Goal: Task Accomplishment & Management: Complete application form

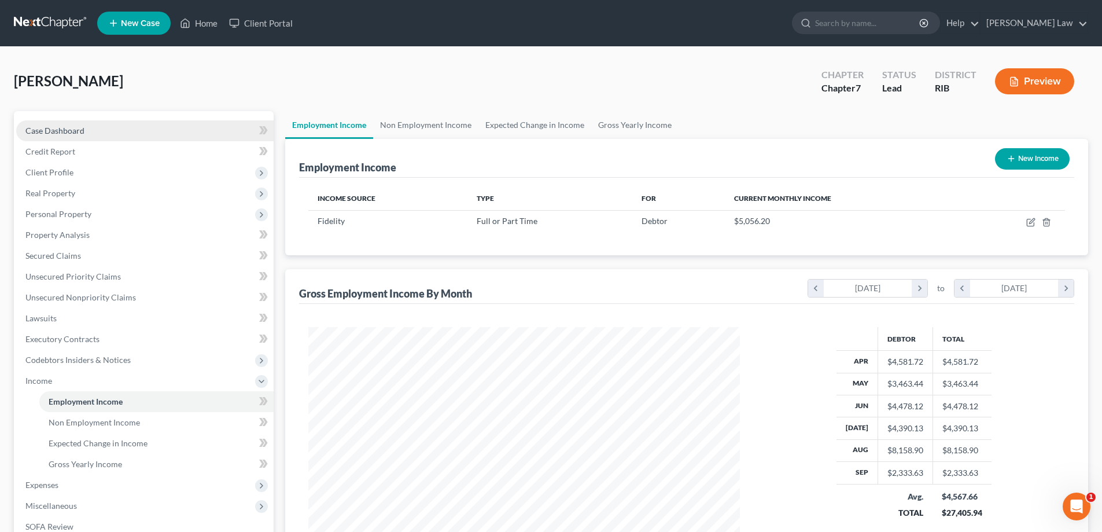
click at [77, 130] on span "Case Dashboard" at bounding box center [54, 131] width 59 height 10
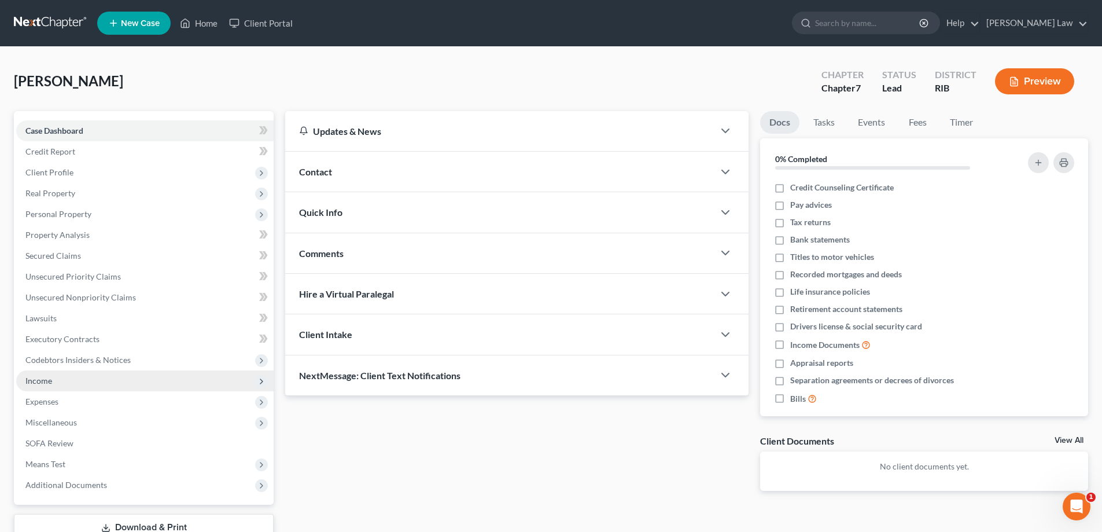
click at [79, 381] on span "Income" at bounding box center [145, 380] width 258 height 21
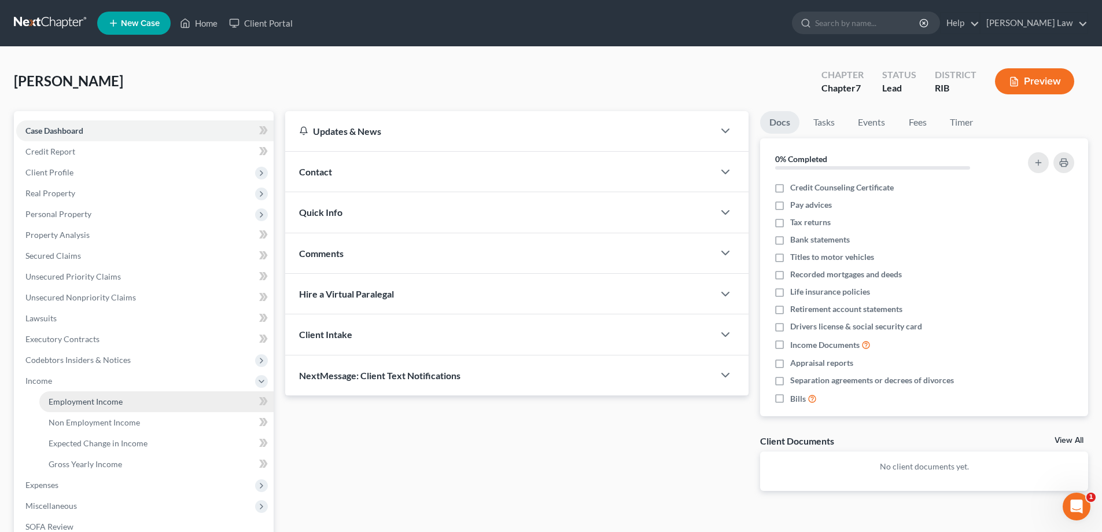
click at [117, 403] on span "Employment Income" at bounding box center [86, 401] width 74 height 10
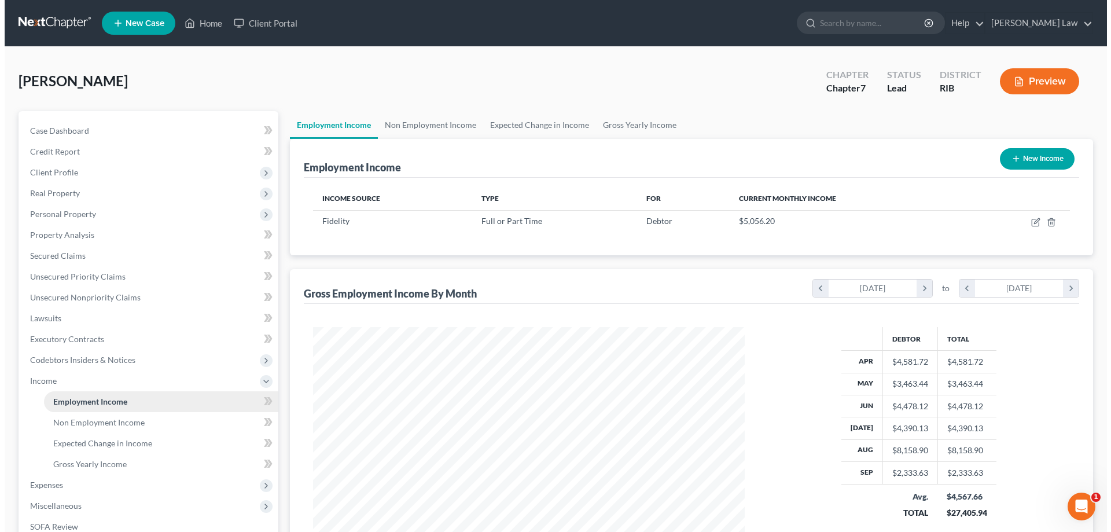
scroll to position [216, 455]
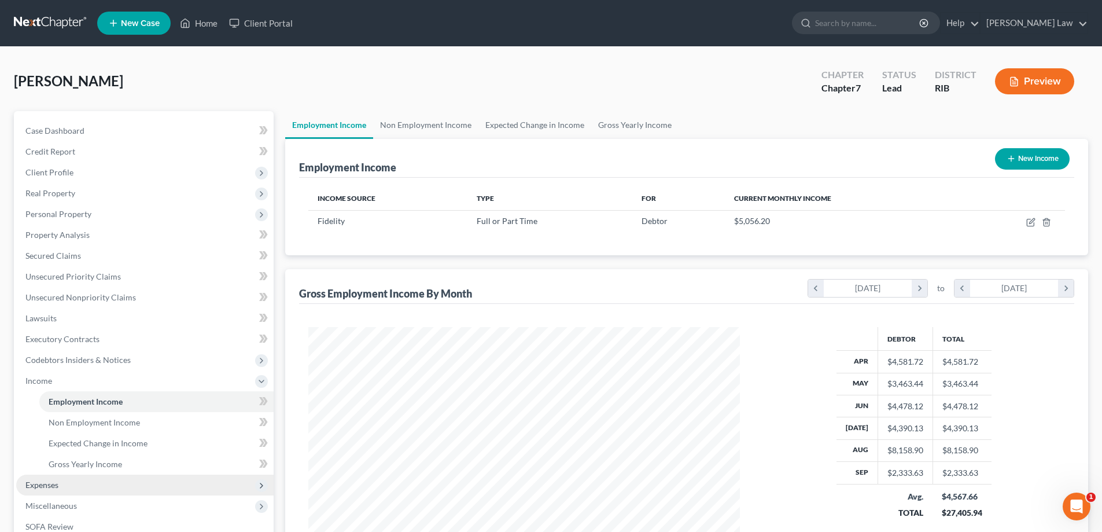
drag, startPoint x: 117, startPoint y: 403, endPoint x: 149, endPoint y: 479, distance: 82.5
click at [117, 403] on span "Employment Income" at bounding box center [86, 401] width 74 height 10
drag, startPoint x: 149, startPoint y: 479, endPoint x: 88, endPoint y: 401, distance: 99.0
click at [88, 401] on span "Employment Income" at bounding box center [86, 401] width 74 height 10
click at [1020, 165] on button "New Income" at bounding box center [1032, 158] width 75 height 21
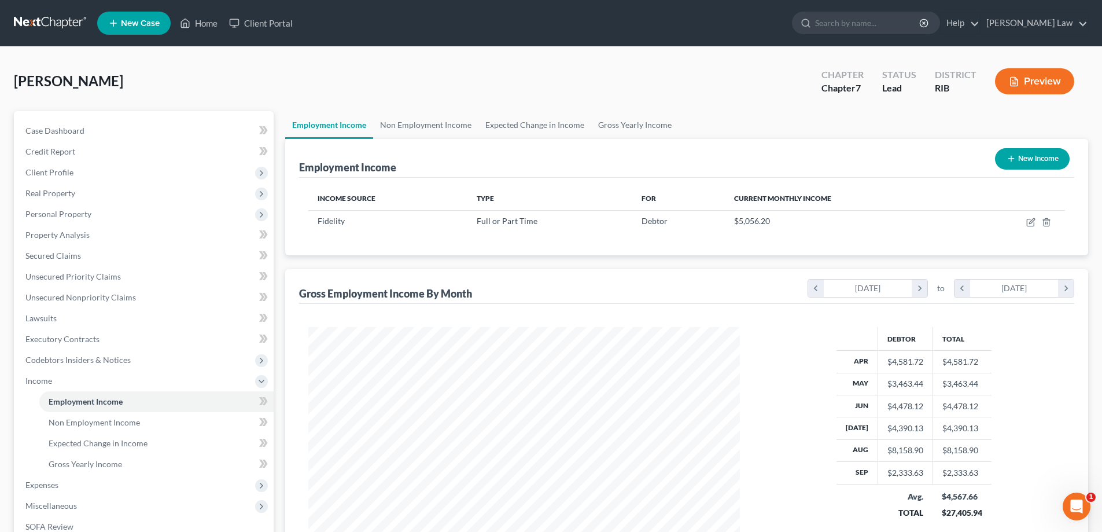
select select "0"
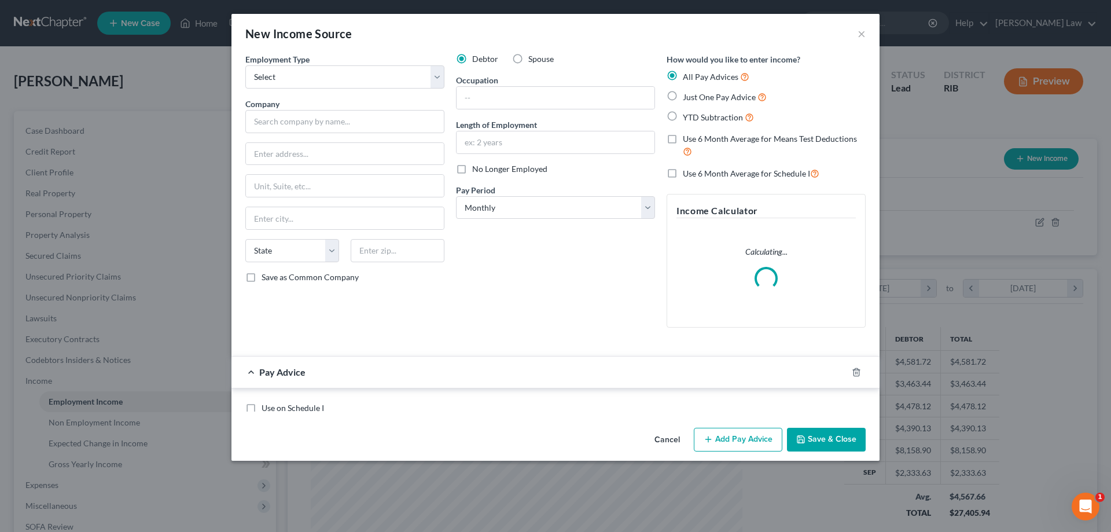
scroll to position [218, 459]
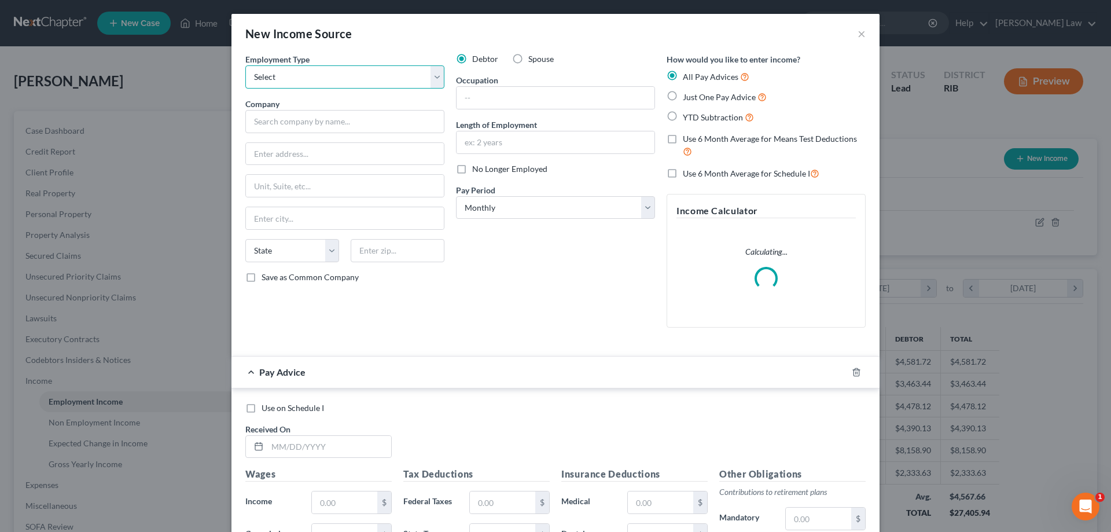
click at [438, 76] on select "Select Full or [DEMOGRAPHIC_DATA] Employment Self Employment" at bounding box center [344, 76] width 199 height 23
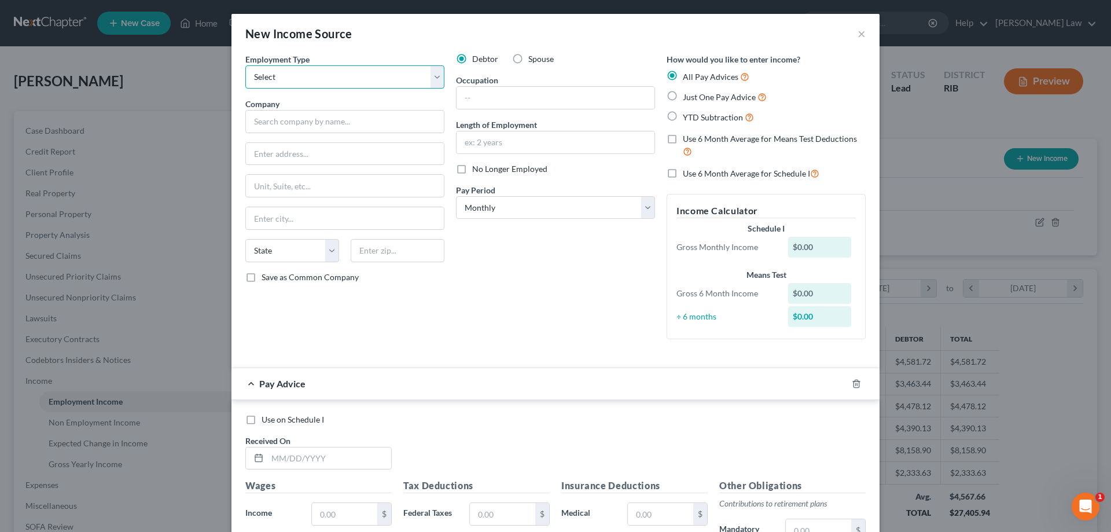
select select "0"
click at [245, 65] on select "Select Full or [DEMOGRAPHIC_DATA] Employment Self Employment" at bounding box center [344, 76] width 199 height 23
click at [528, 61] on label "Spouse" at bounding box center [540, 59] width 25 height 12
click at [533, 61] on input "Spouse" at bounding box center [537, 57] width 8 height 8
radio input "true"
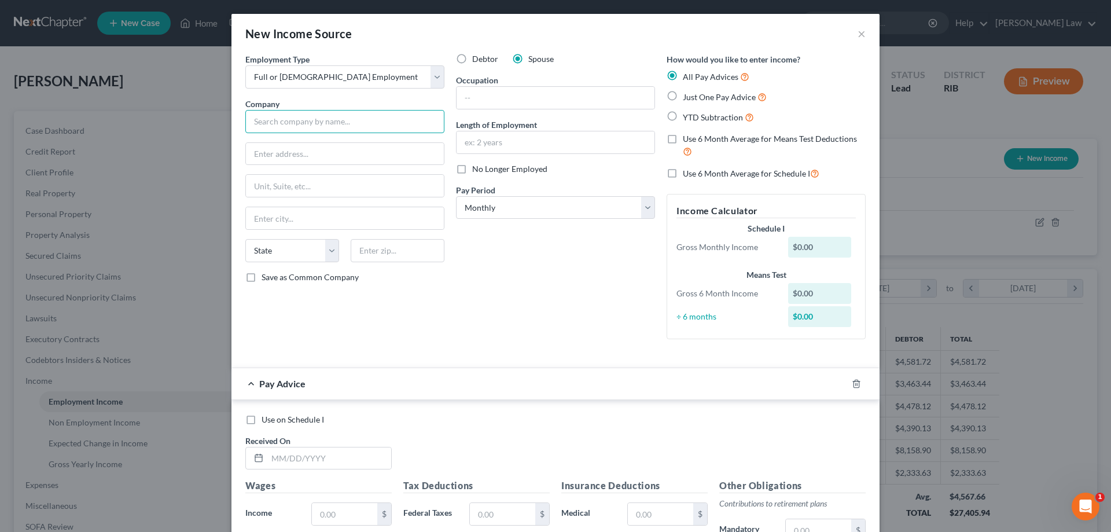
click at [372, 117] on input "text" at bounding box center [344, 121] width 199 height 23
type input "The [PERSON_NAME][GEOGRAPHIC_DATA]"
click at [683, 118] on label "YTD Subtraction" at bounding box center [718, 117] width 71 height 13
click at [688, 118] on input "YTD Subtraction" at bounding box center [692, 115] width 8 height 8
radio input "true"
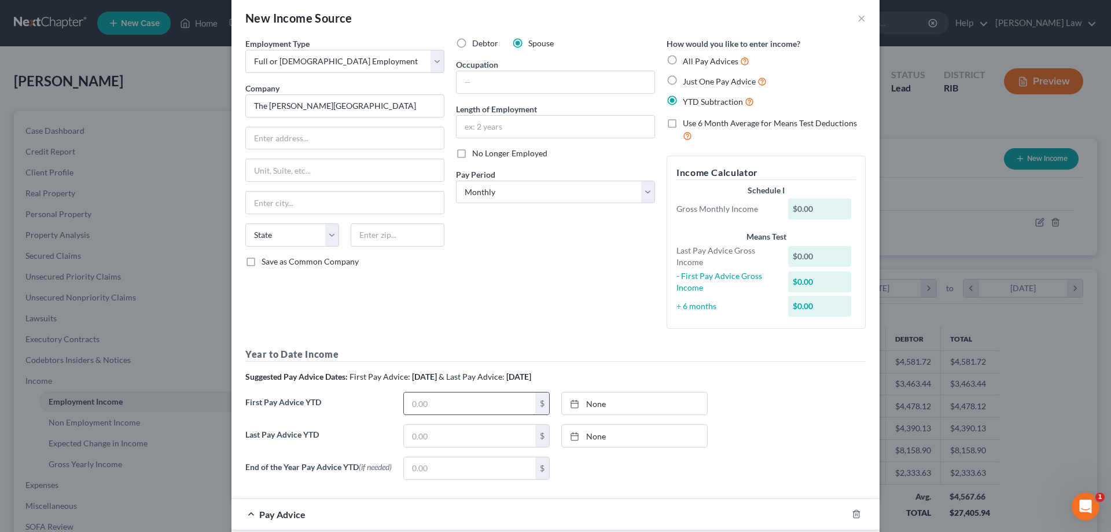
scroll to position [0, 0]
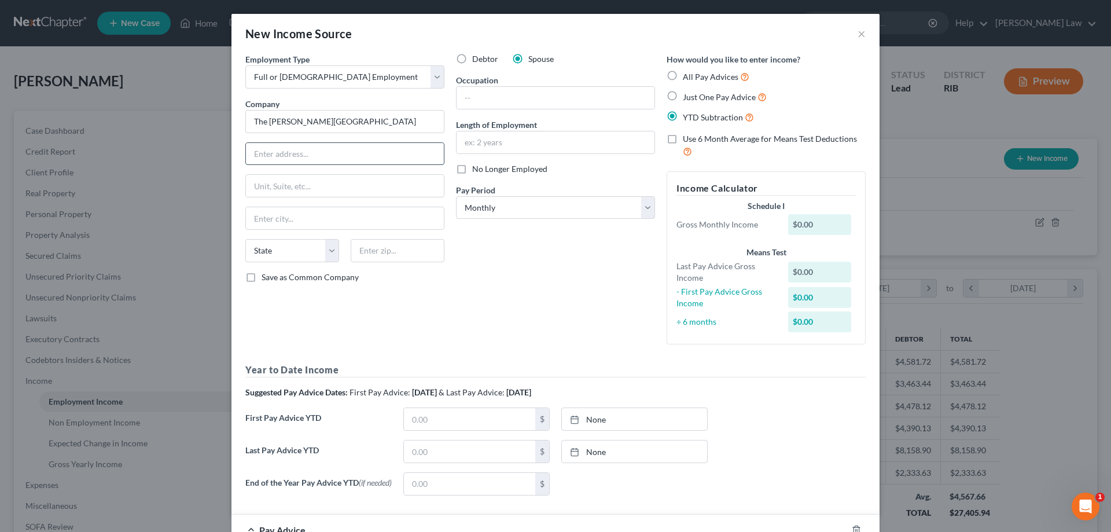
click at [275, 151] on input "text" at bounding box center [345, 154] width 198 height 22
type input "[STREET_ADDRESS]"
type input "Barrington"
select select "41"
type input "02806"
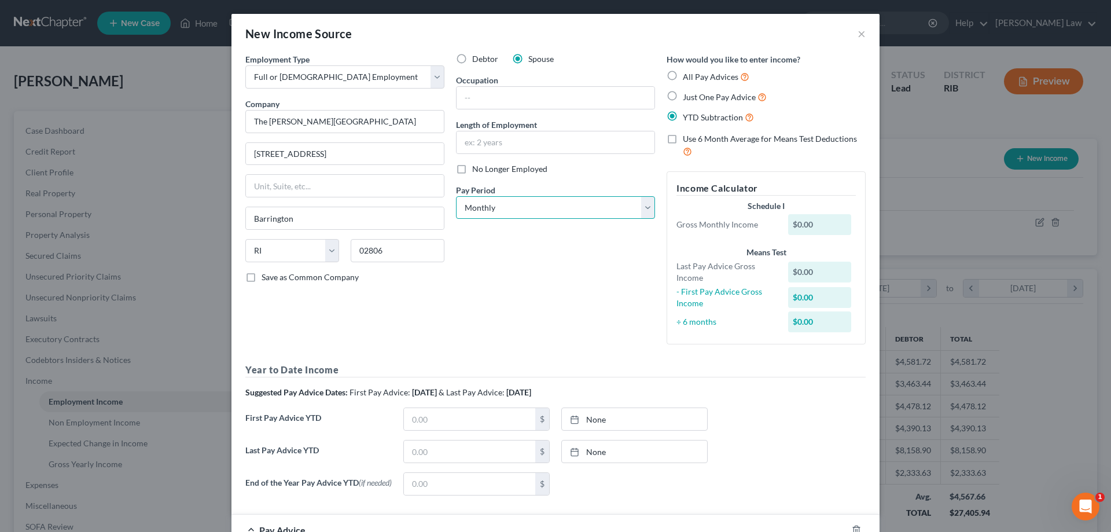
click at [644, 219] on select "Select Monthly Twice Monthly Every Other Week Weekly" at bounding box center [555, 207] width 199 height 23
select select "2"
click at [456, 196] on select "Select Monthly Twice Monthly Every Other Week Weekly" at bounding box center [555, 207] width 199 height 23
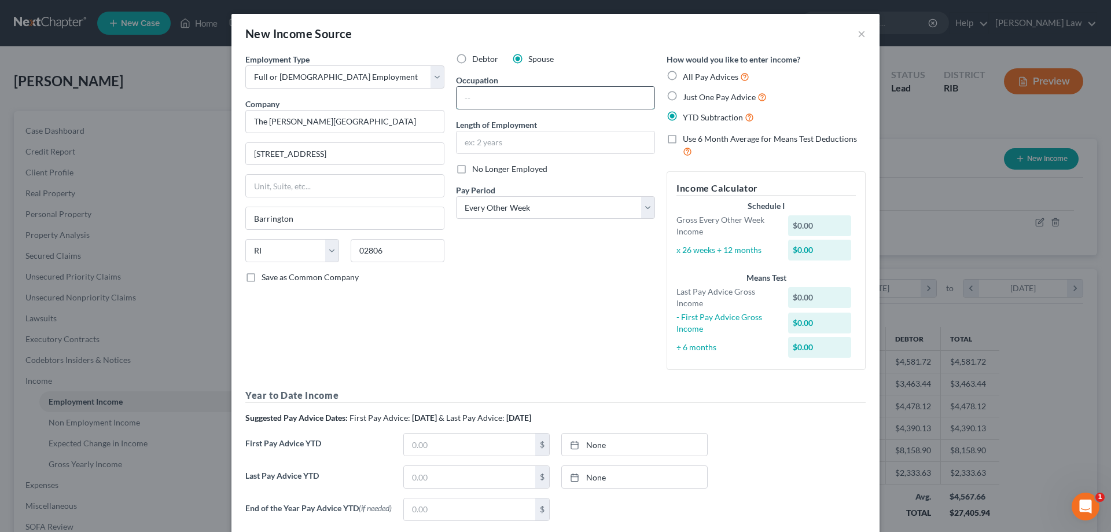
click at [506, 101] on input "text" at bounding box center [556, 98] width 198 height 22
type input "H"
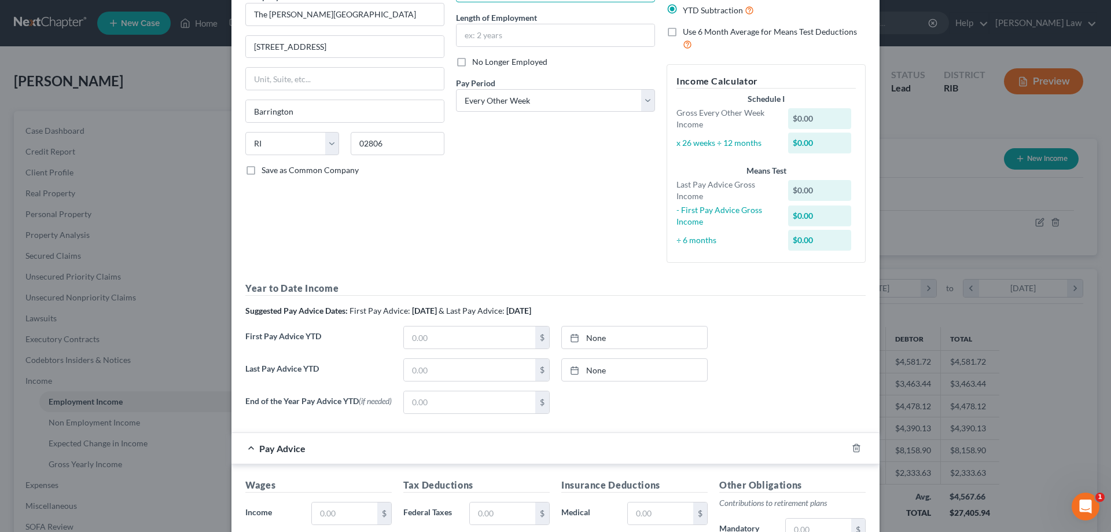
scroll to position [116, 0]
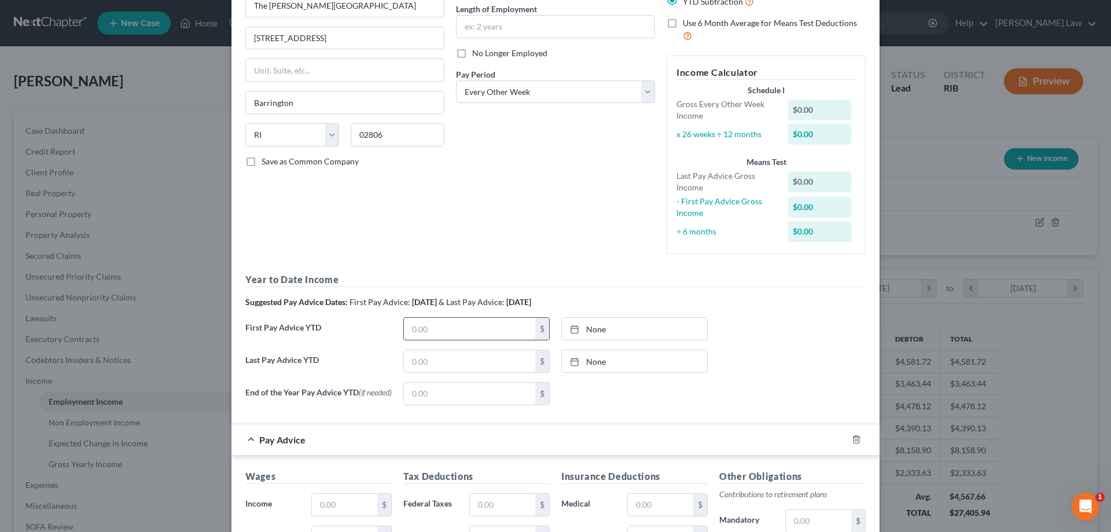
type input "Health Care Aide"
click at [439, 329] on input "text" at bounding box center [469, 329] width 131 height 22
click at [583, 319] on link "[DATE]" at bounding box center [634, 329] width 145 height 22
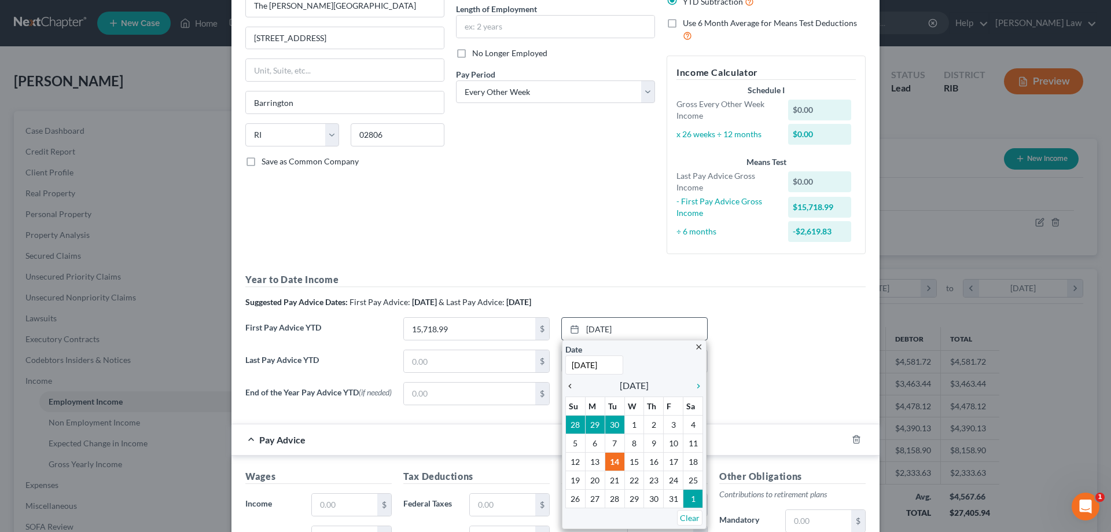
click at [565, 387] on icon "chevron_left" at bounding box center [572, 385] width 15 height 9
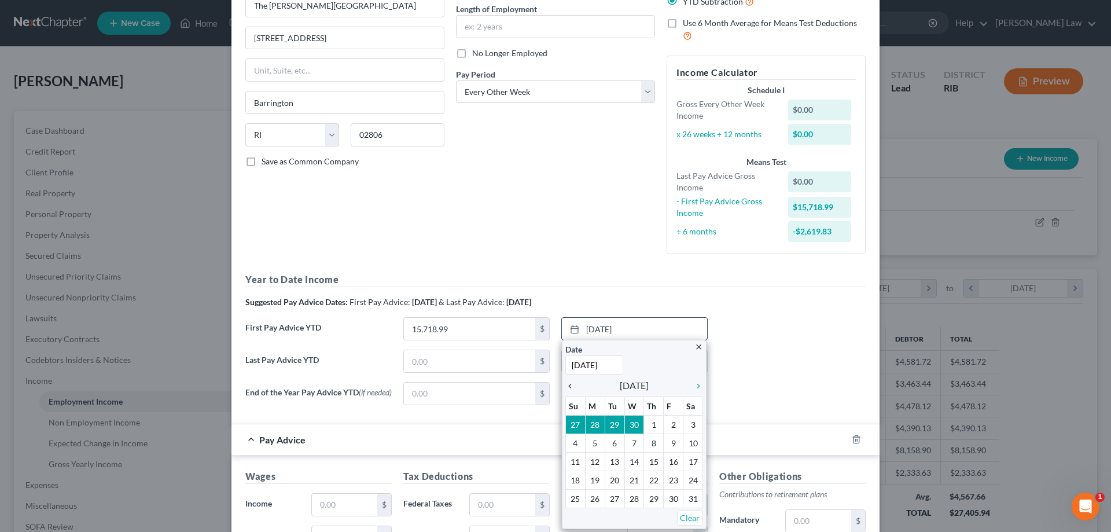
click at [565, 387] on icon "chevron_left" at bounding box center [572, 385] width 15 height 9
click at [689, 385] on icon "chevron_right" at bounding box center [695, 385] width 15 height 9
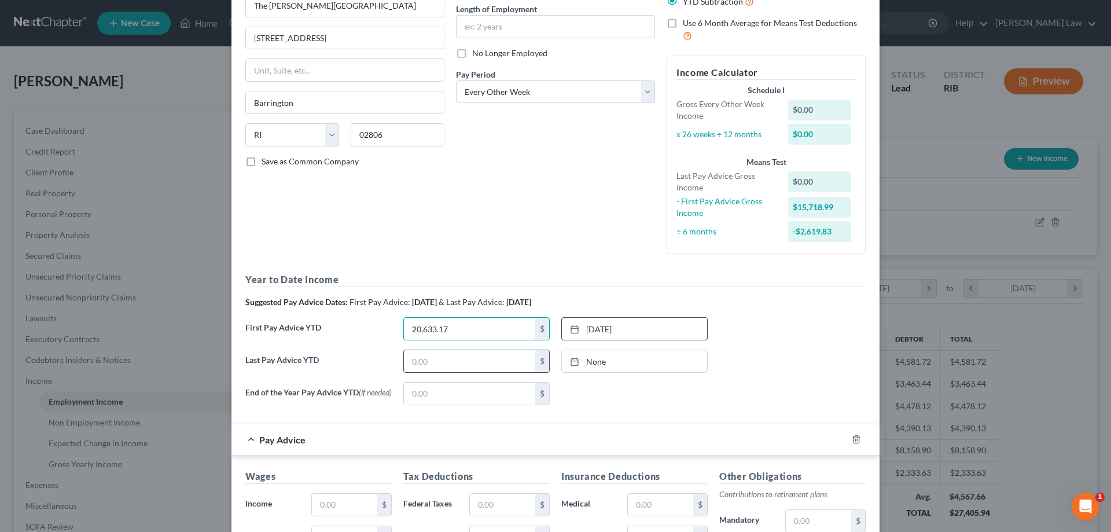
type input "20,633.17"
click at [475, 366] on input "text" at bounding box center [469, 361] width 131 height 22
type input "46,075.19"
type input "[DATE]"
click at [594, 369] on link "None" at bounding box center [634, 361] width 145 height 22
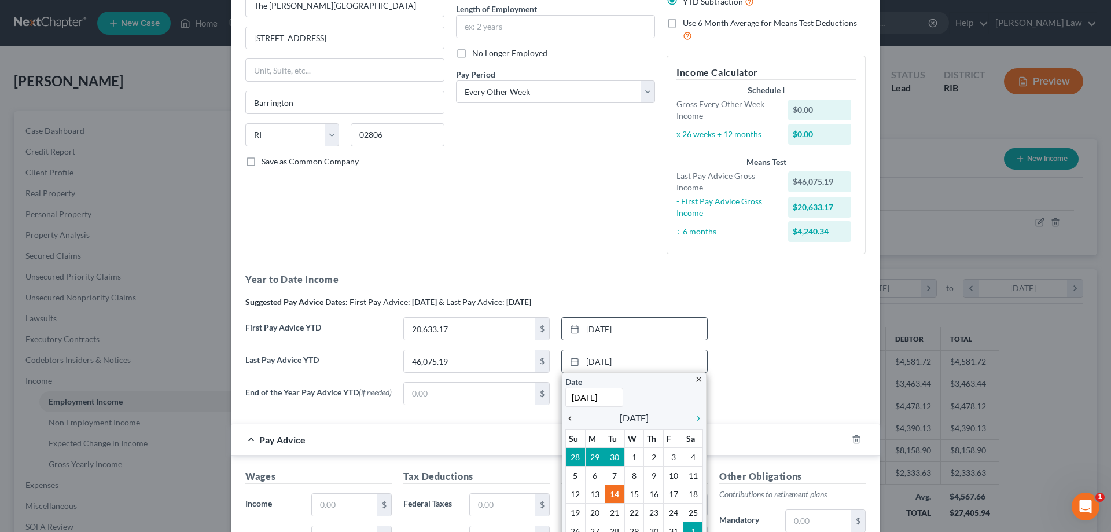
click at [567, 424] on link "chevron_left" at bounding box center [572, 418] width 15 height 14
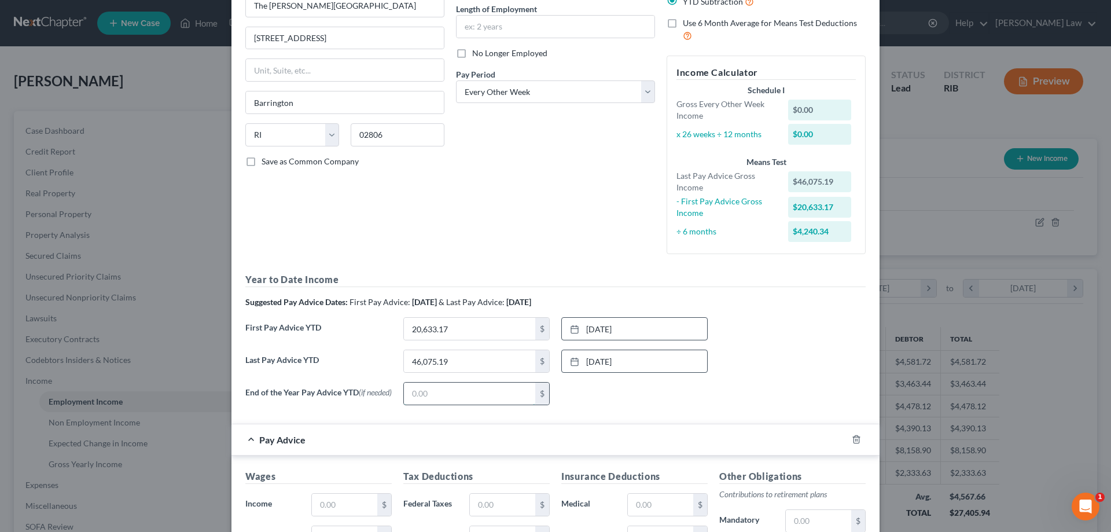
click at [457, 391] on input "text" at bounding box center [469, 394] width 131 height 22
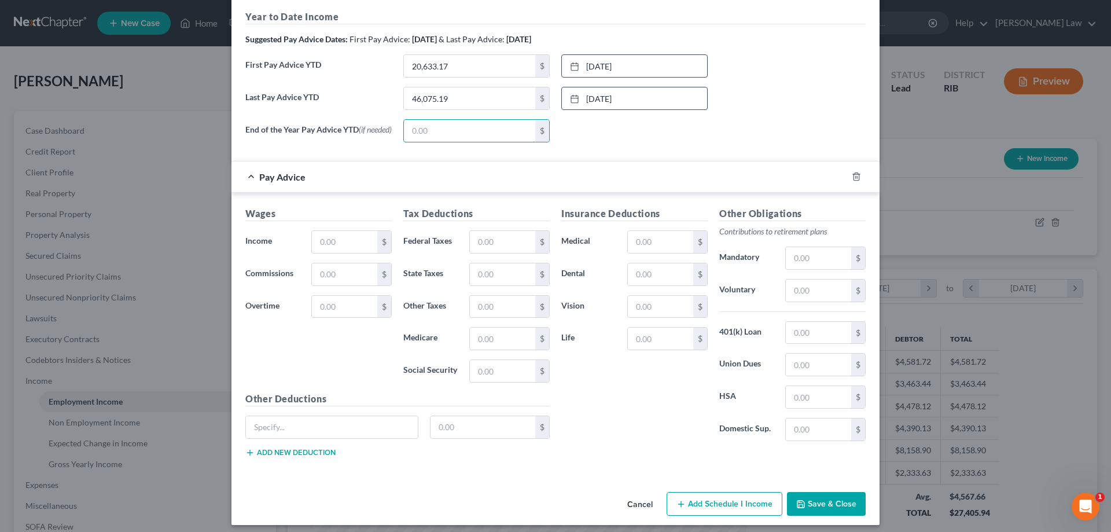
scroll to position [388, 0]
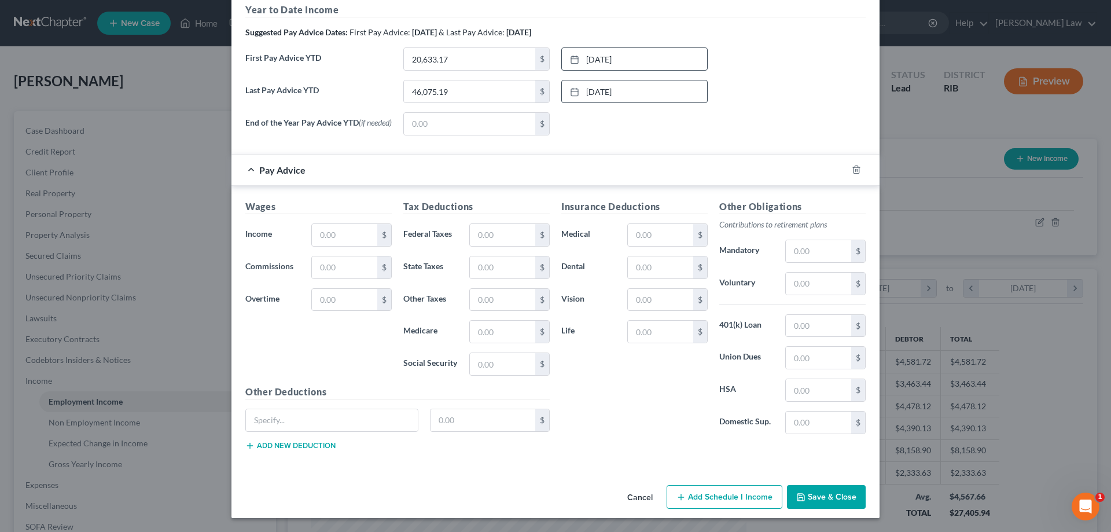
click at [824, 499] on button "Save & Close" at bounding box center [826, 497] width 79 height 24
click at [855, 171] on icon "button" at bounding box center [856, 170] width 5 height 8
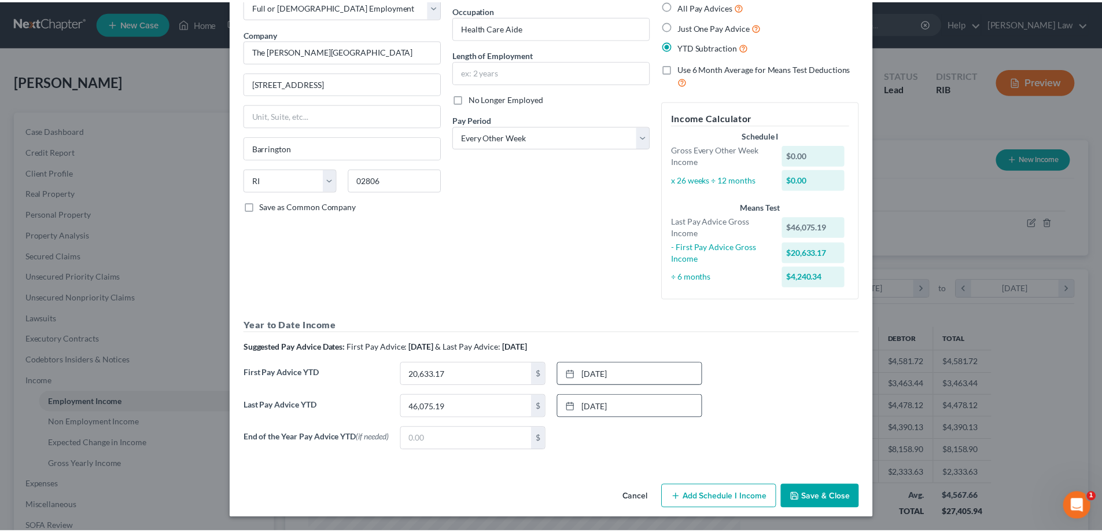
scroll to position [73, 0]
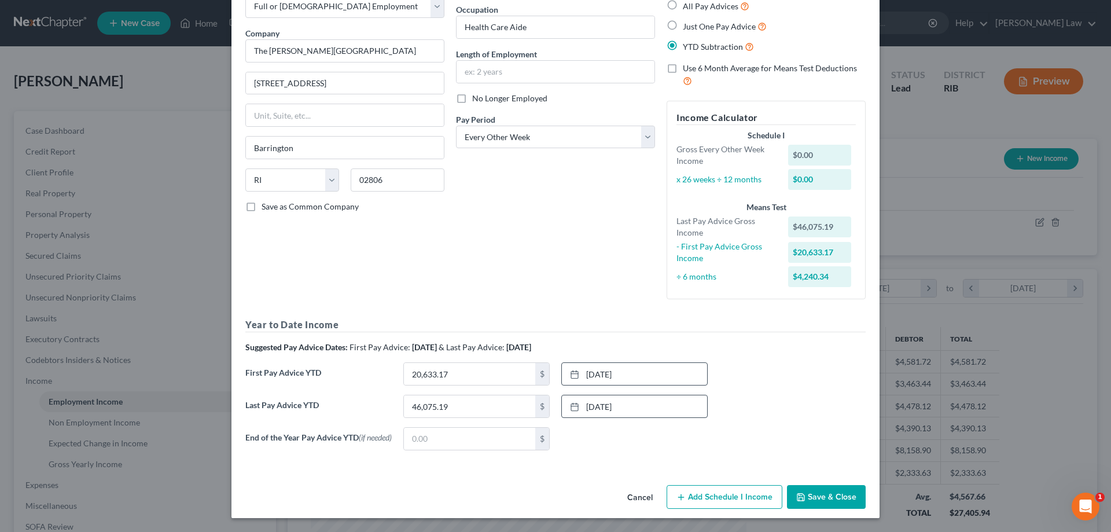
click at [832, 497] on button "Save & Close" at bounding box center [826, 497] width 79 height 24
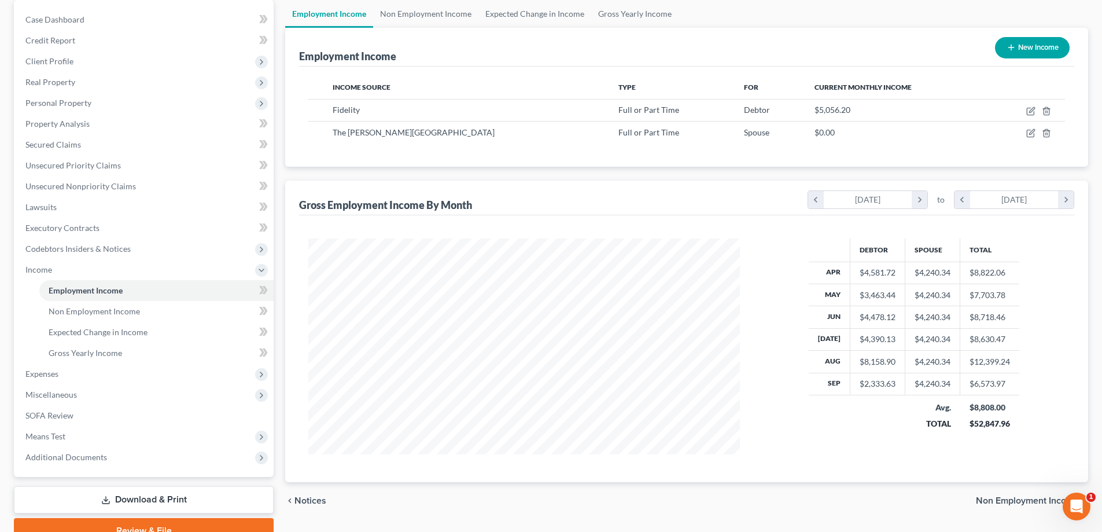
scroll to position [116, 0]
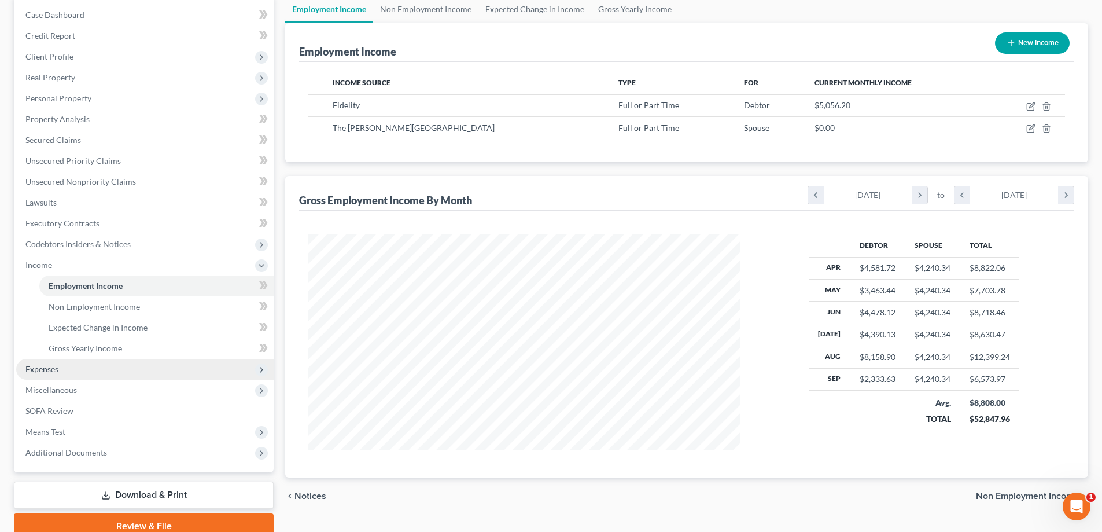
click at [53, 372] on span "Expenses" at bounding box center [41, 369] width 33 height 10
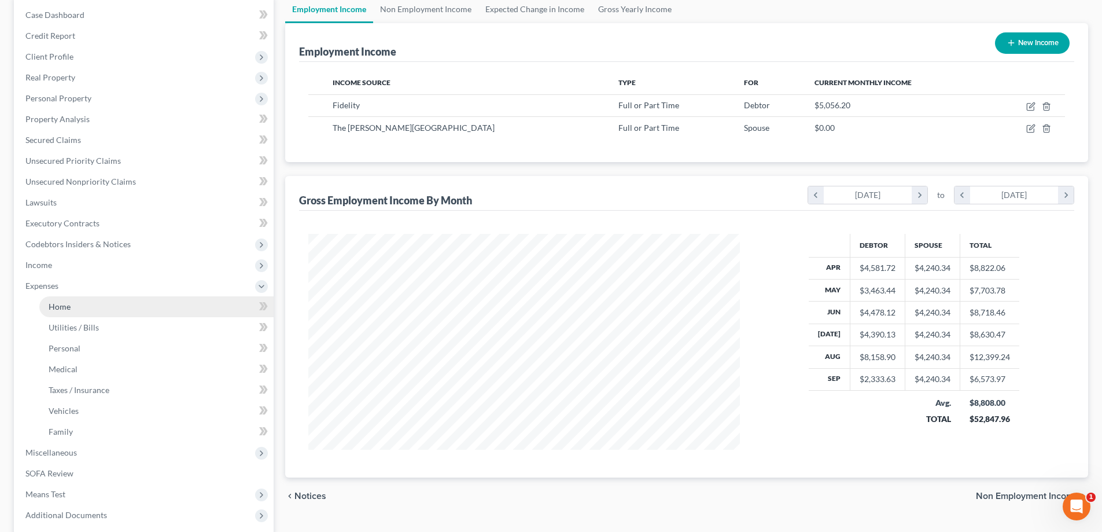
click at [94, 296] on link "Home" at bounding box center [156, 306] width 234 height 21
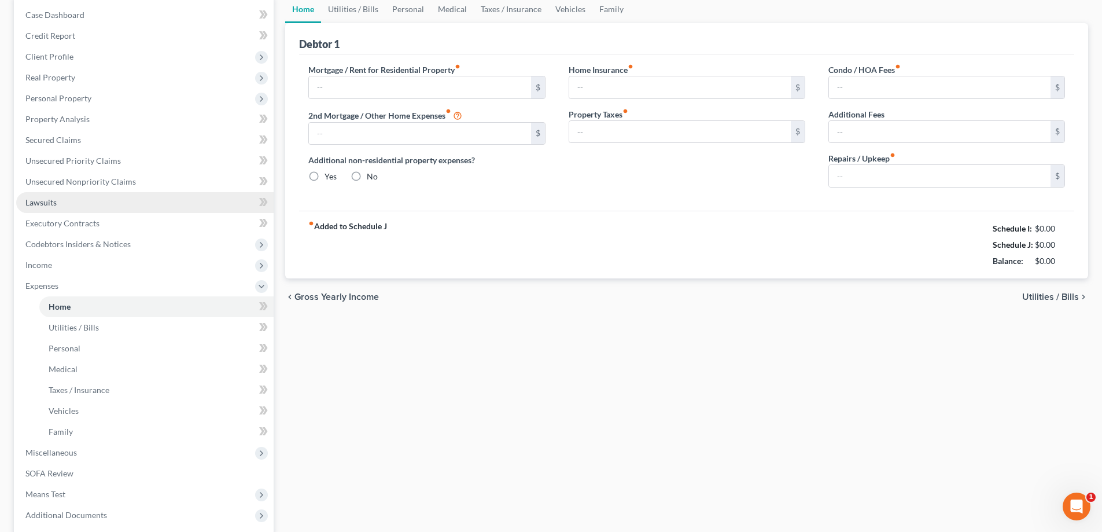
type input "0.00"
radio input "true"
type input "0.00"
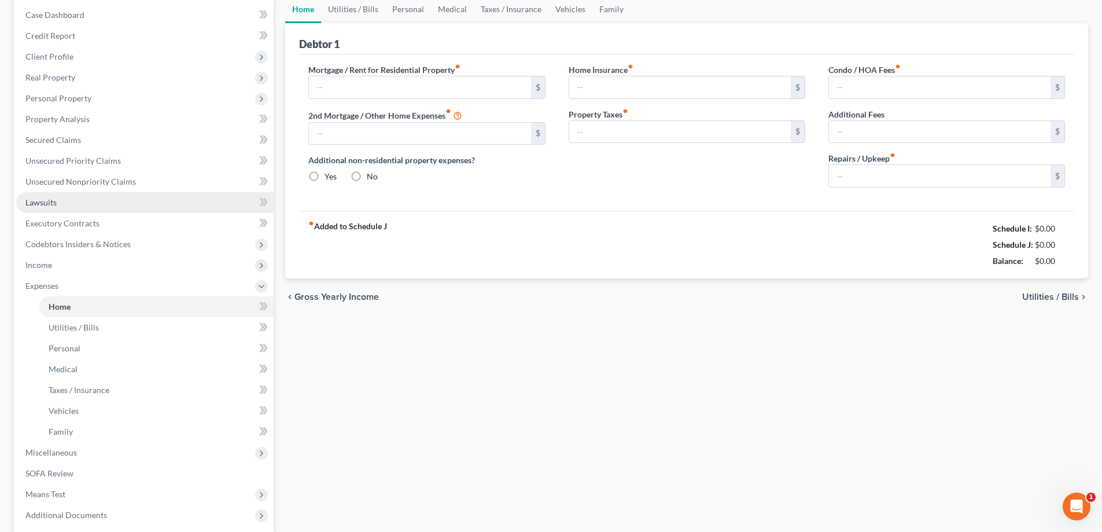
type input "0.00"
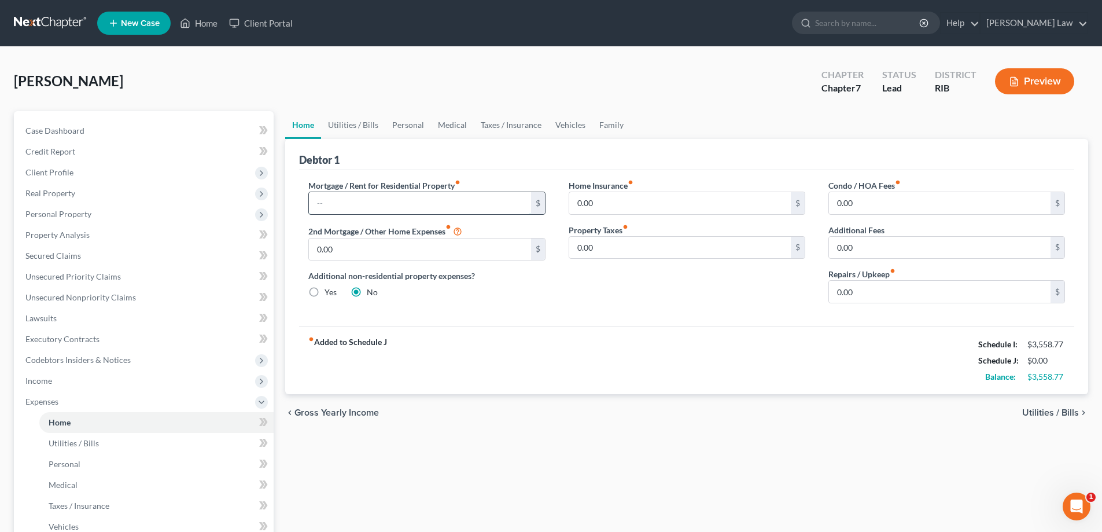
click at [502, 202] on input "text" at bounding box center [420, 203] width 222 height 22
click at [57, 382] on span "Income" at bounding box center [145, 380] width 258 height 21
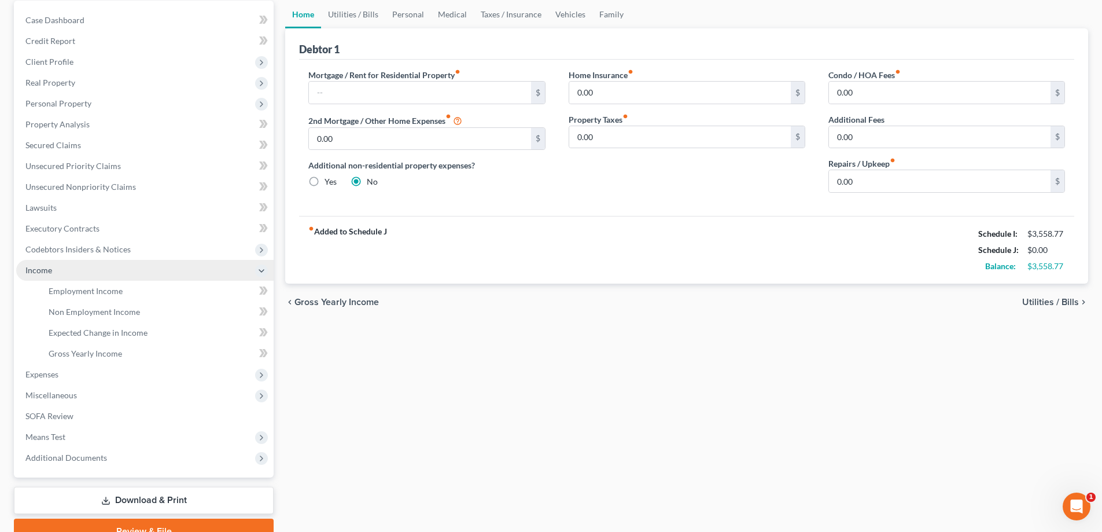
scroll to position [116, 0]
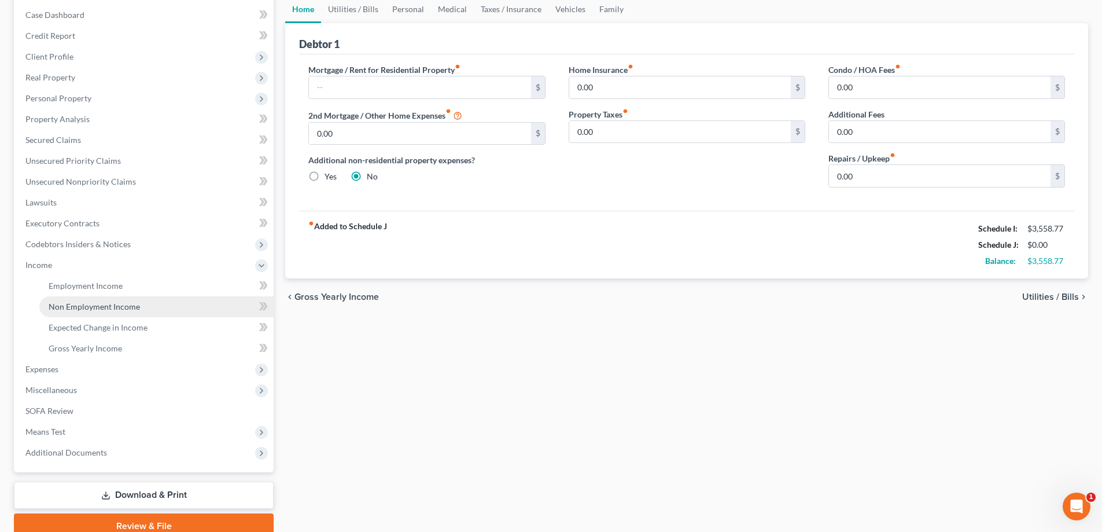
click at [139, 307] on link "Non Employment Income" at bounding box center [156, 306] width 234 height 21
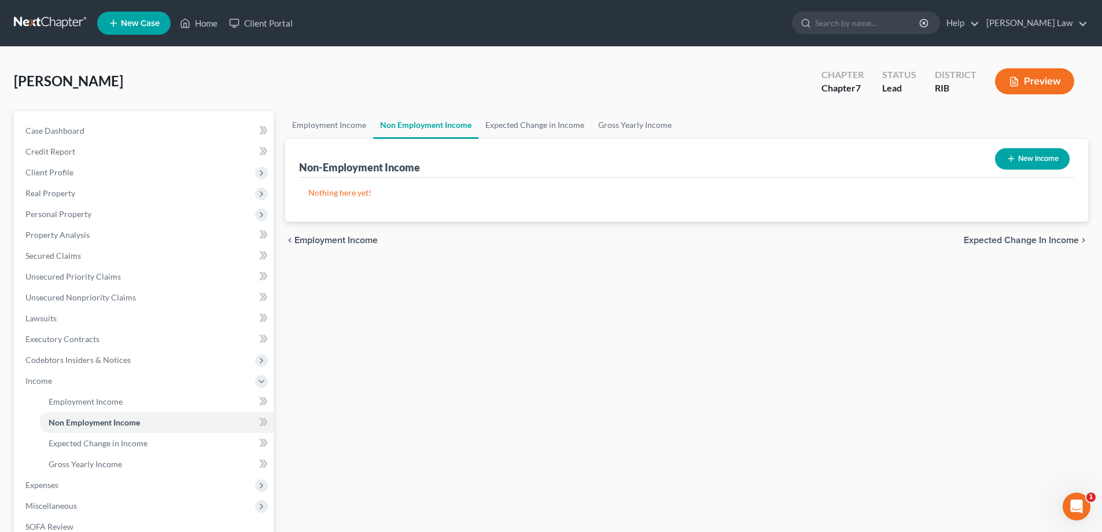
click at [1030, 159] on button "New Income" at bounding box center [1032, 158] width 75 height 21
select select "0"
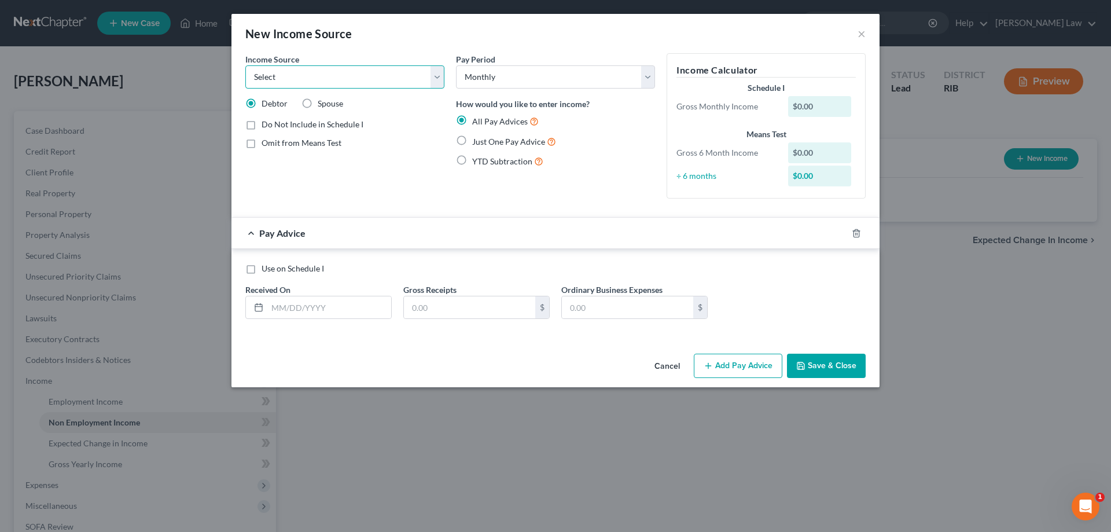
click at [436, 78] on select "Select Unemployment Disability (from employer) Pension Retirement Social Securi…" at bounding box center [344, 76] width 199 height 23
select select "8"
click at [245, 65] on select "Select Unemployment Disability (from employer) Pension Retirement Social Securi…" at bounding box center [344, 76] width 199 height 23
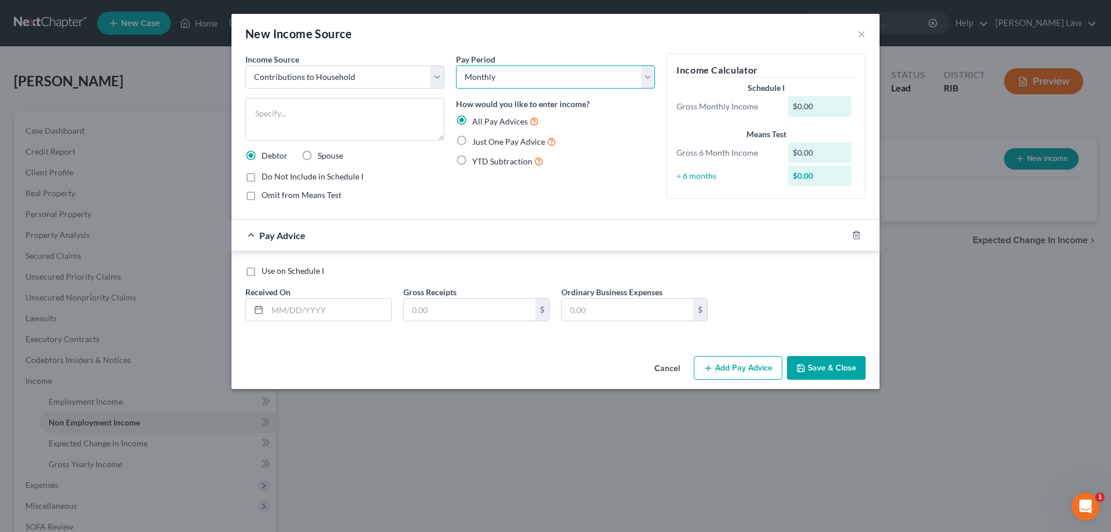
click at [505, 77] on select "Select Monthly Twice Monthly Every Other Week Weekly" at bounding box center [555, 76] width 199 height 23
click at [262, 271] on label "Use on Schedule I" at bounding box center [293, 271] width 63 height 12
click at [266, 271] on input "Use on Schedule I" at bounding box center [270, 269] width 8 height 8
checkbox input "true"
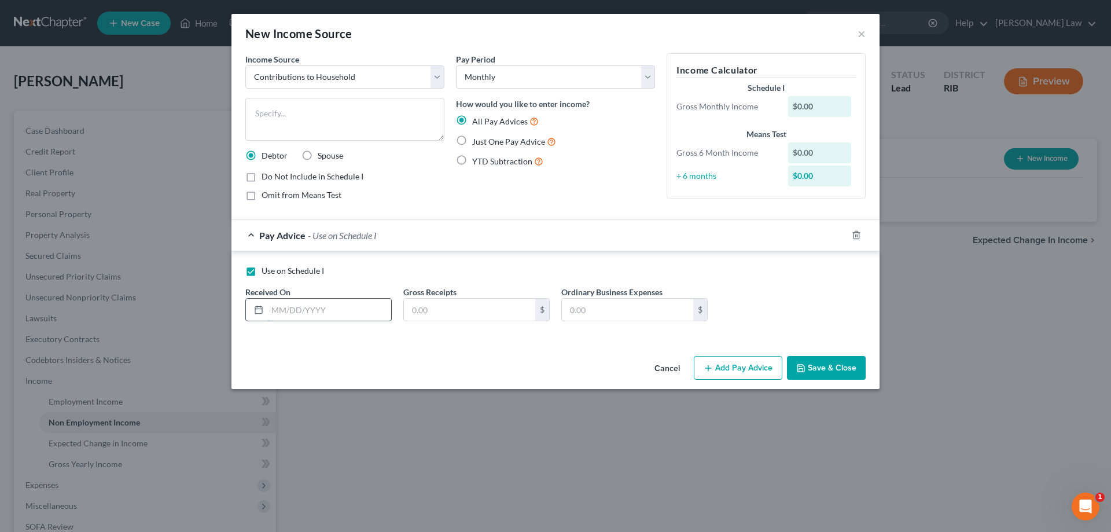
click at [314, 305] on input "text" at bounding box center [329, 310] width 124 height 22
type input "[DATE]"
type input "853"
click at [262, 195] on label "Omit from Means Test" at bounding box center [302, 195] width 80 height 12
click at [266, 195] on input "Omit from Means Test" at bounding box center [270, 193] width 8 height 8
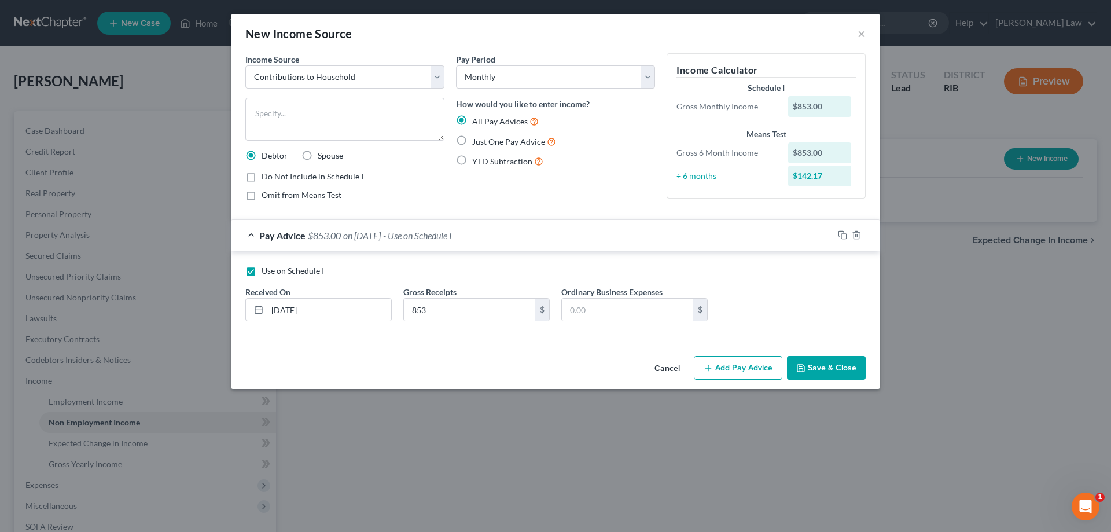
checkbox input "true"
click at [260, 112] on textarea at bounding box center [344, 119] width 199 height 43
type textarea "Boyfriend's Regular Contribution to Household Expenses"
click at [820, 370] on button "Save & Close" at bounding box center [826, 368] width 79 height 24
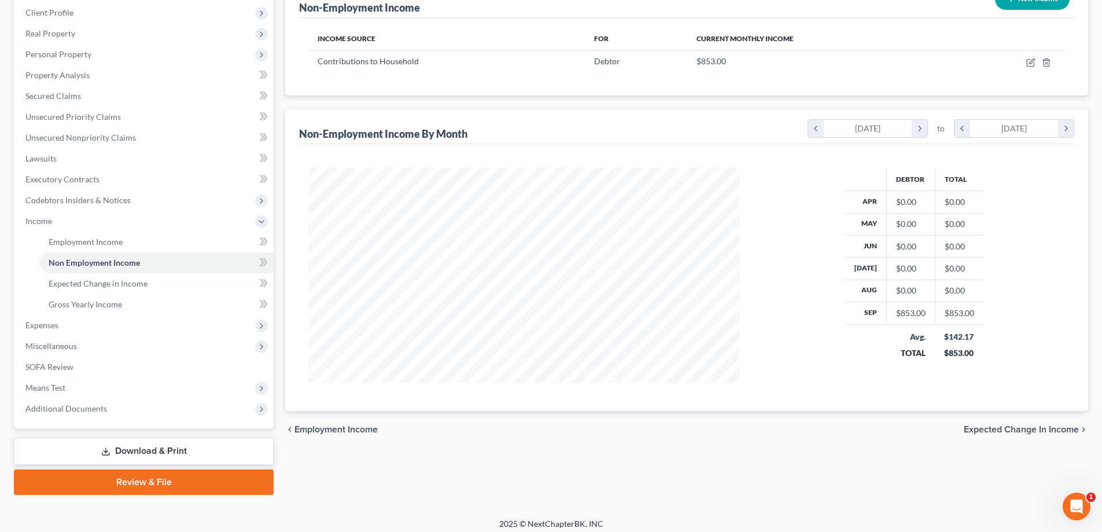
scroll to position [167, 0]
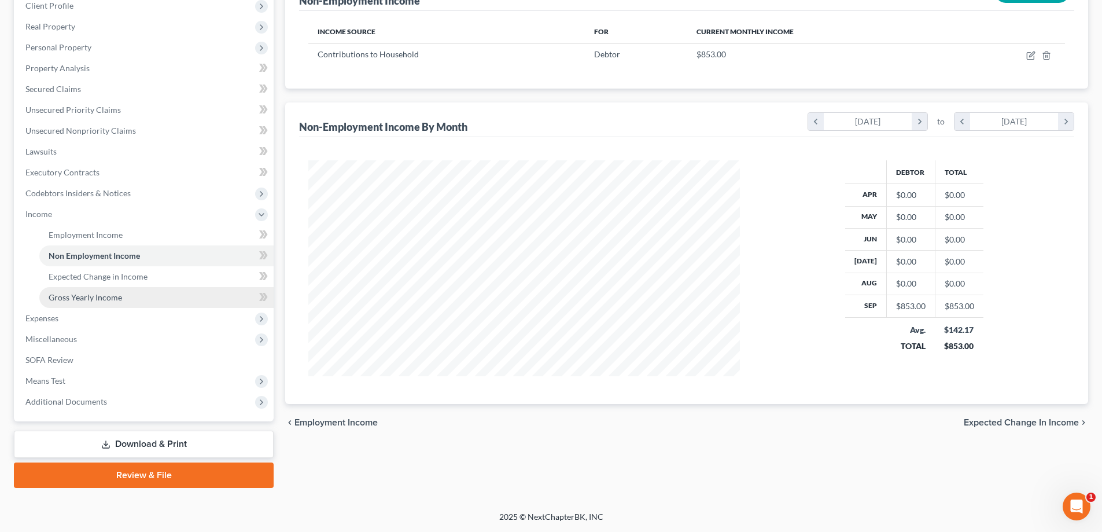
click at [104, 302] on span "Gross Yearly Income" at bounding box center [85, 297] width 73 height 10
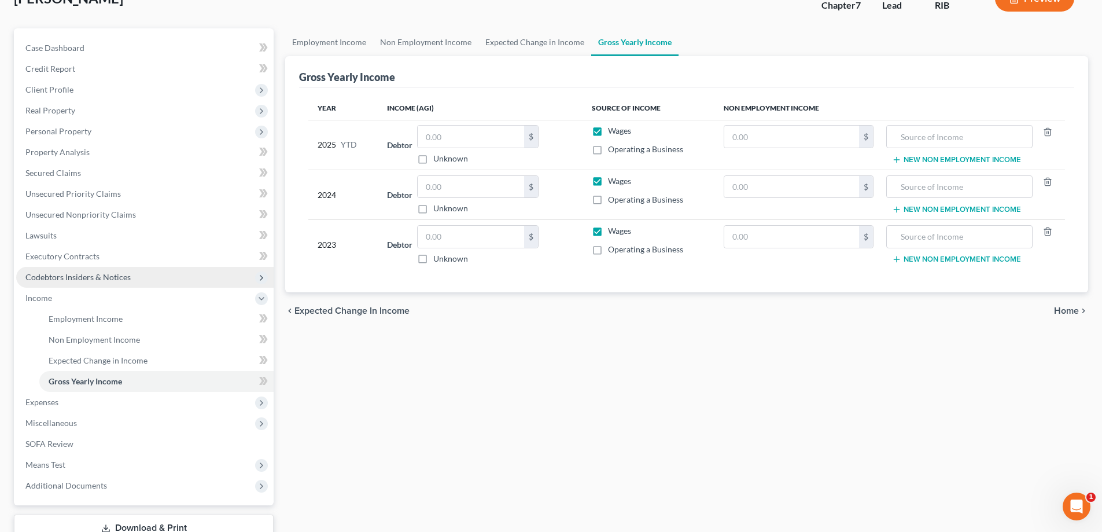
scroll to position [167, 0]
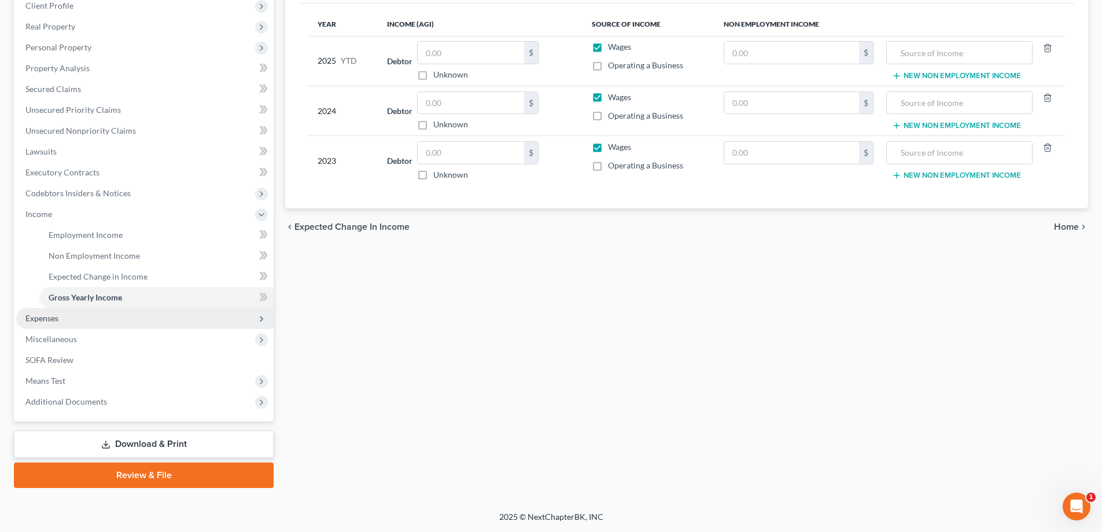
click at [72, 321] on span "Expenses" at bounding box center [145, 318] width 258 height 21
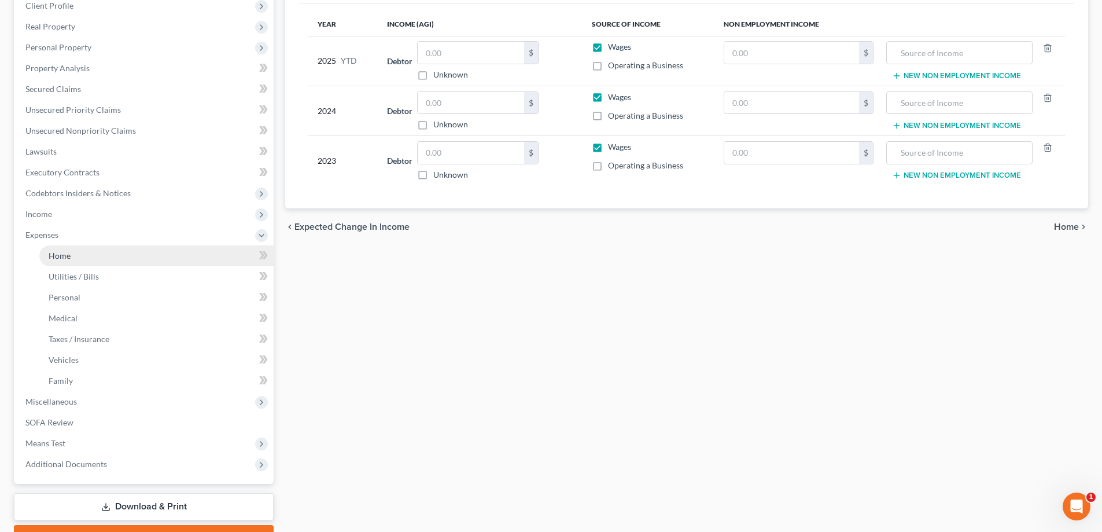
click at [114, 257] on link "Home" at bounding box center [156, 255] width 234 height 21
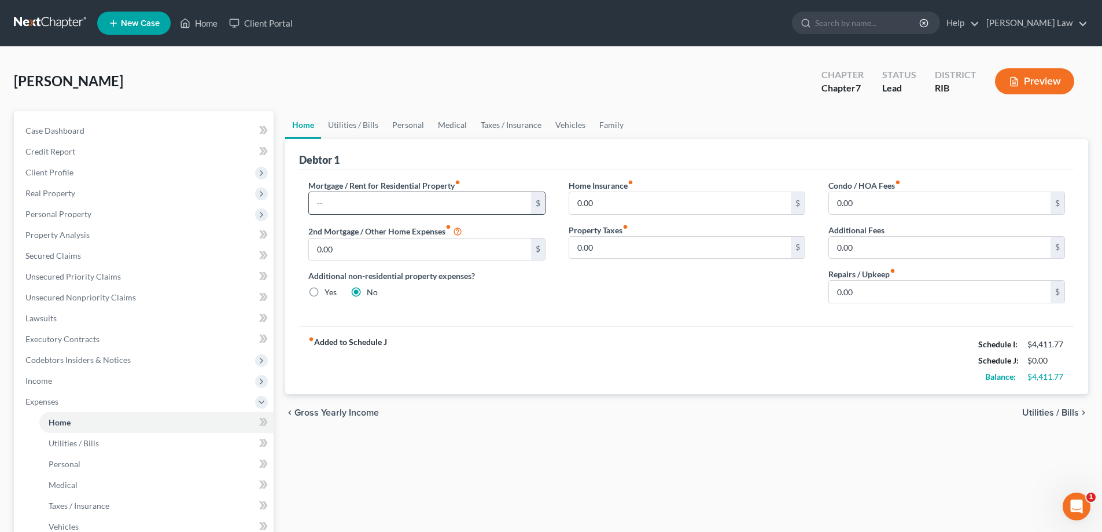
click at [512, 207] on input "text" at bounding box center [420, 203] width 222 height 22
click at [373, 201] on input "text" at bounding box center [420, 203] width 222 height 22
click at [460, 180] on icon "fiber_manual_record" at bounding box center [458, 182] width 6 height 6
click at [429, 209] on input "text" at bounding box center [420, 203] width 222 height 22
click at [86, 193] on span "Real Property" at bounding box center [145, 193] width 258 height 21
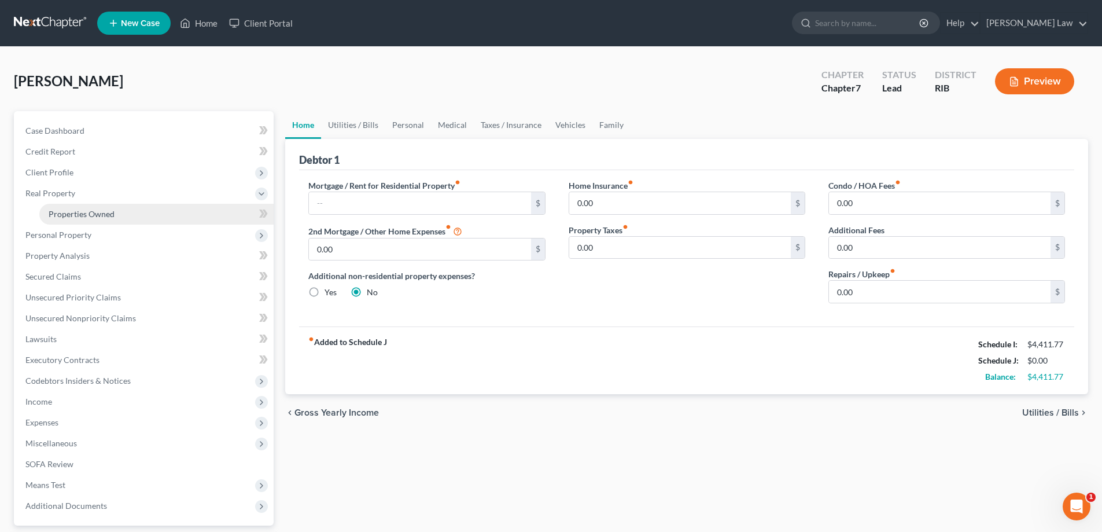
click at [98, 213] on span "Properties Owned" at bounding box center [82, 214] width 66 height 10
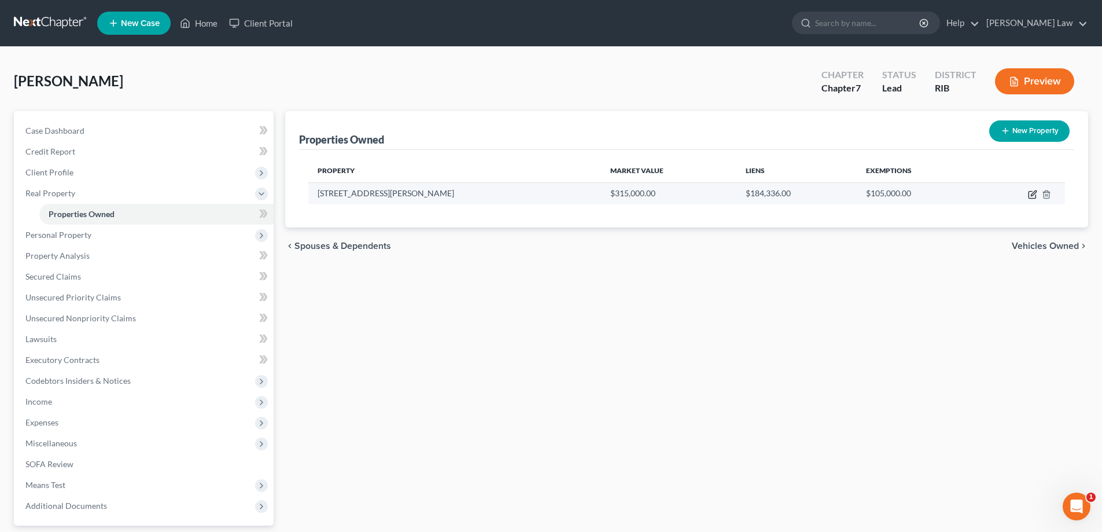
click at [1034, 195] on icon "button" at bounding box center [1032, 194] width 9 height 9
select select "41"
select select "3"
select select "6"
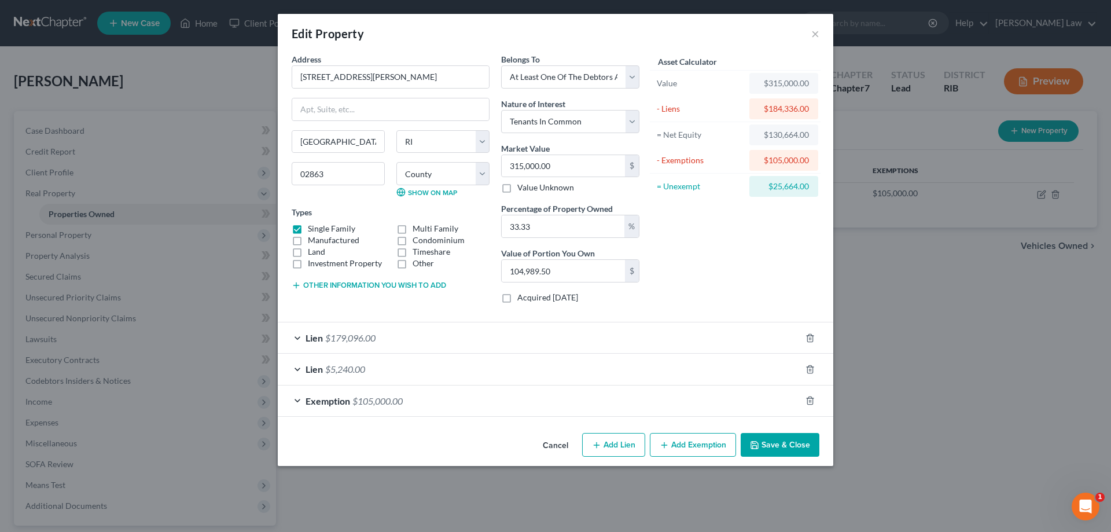
click at [294, 339] on div "Lien $179,096.00" at bounding box center [539, 337] width 523 height 31
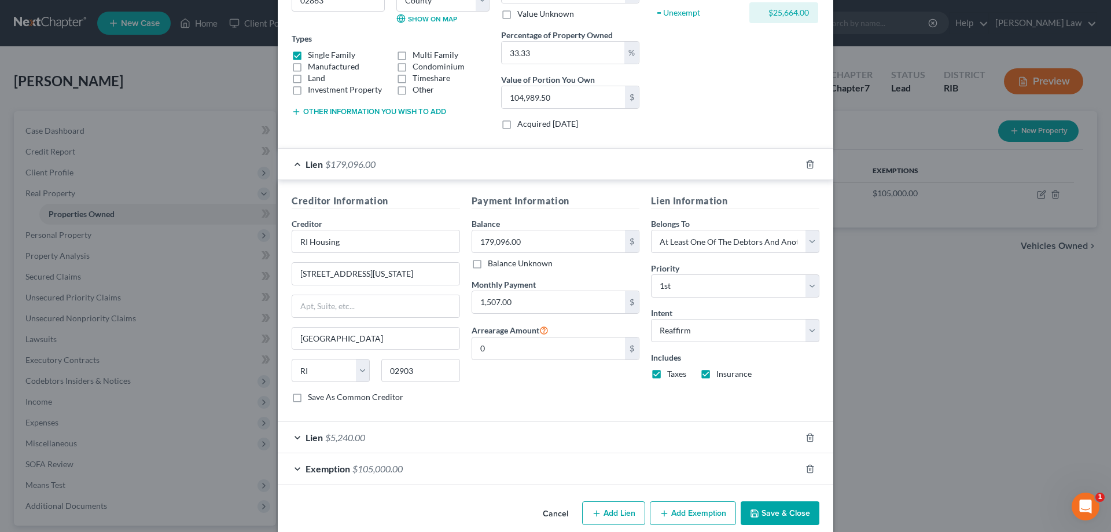
scroll to position [190, 0]
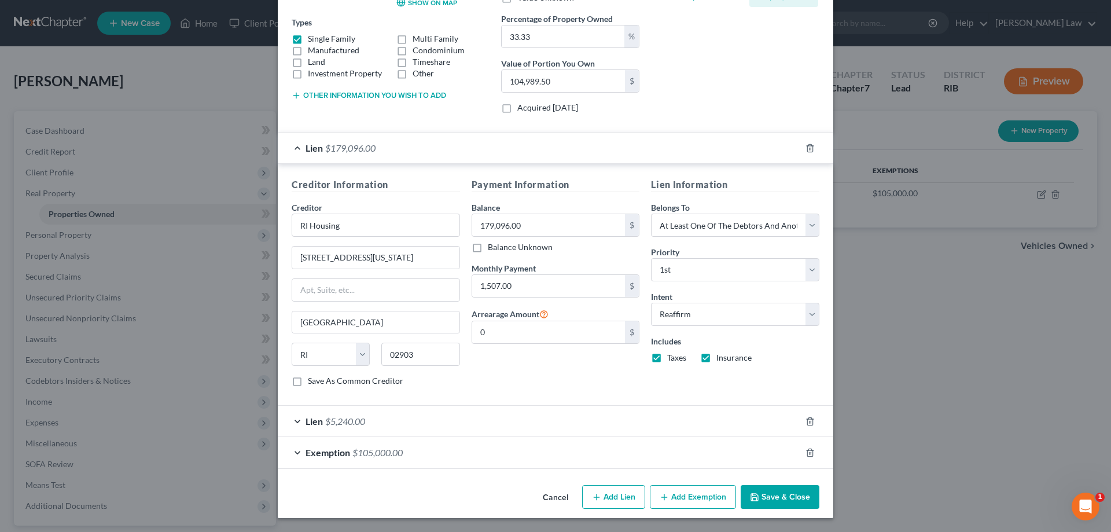
click at [376, 432] on div "Lien $5,240.00" at bounding box center [539, 421] width 523 height 31
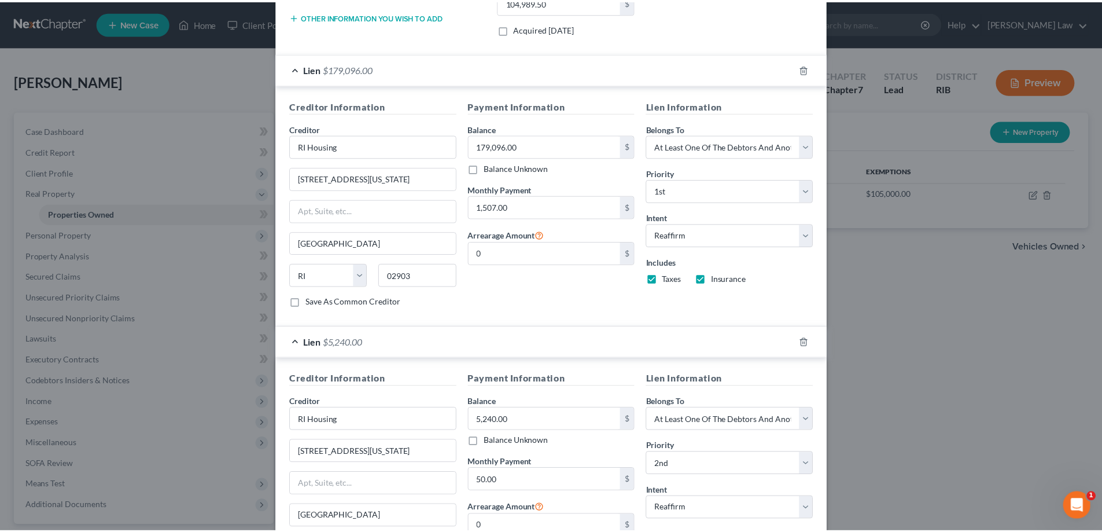
scroll to position [432, 0]
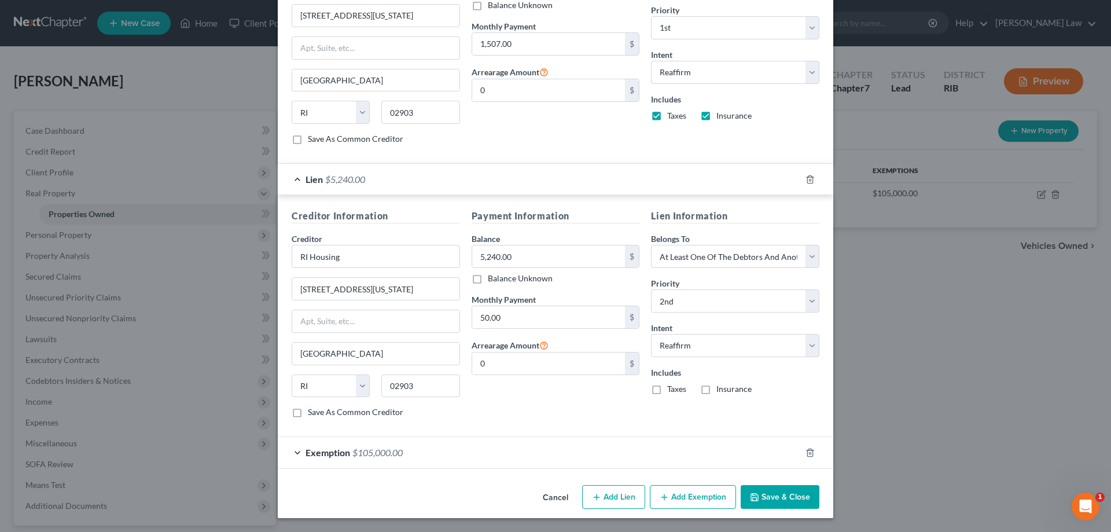
click at [781, 492] on button "Save & Close" at bounding box center [780, 497] width 79 height 24
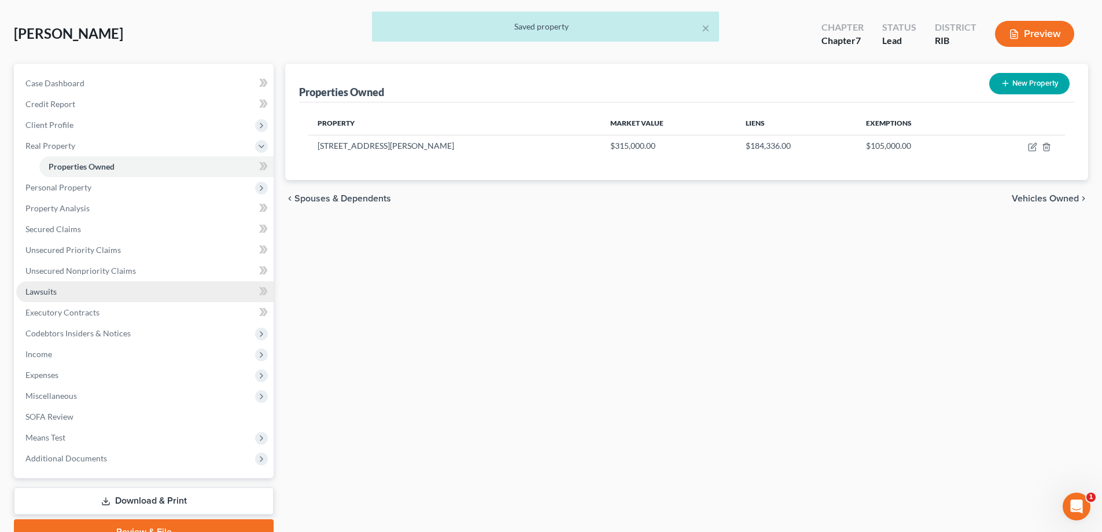
scroll to position [104, 0]
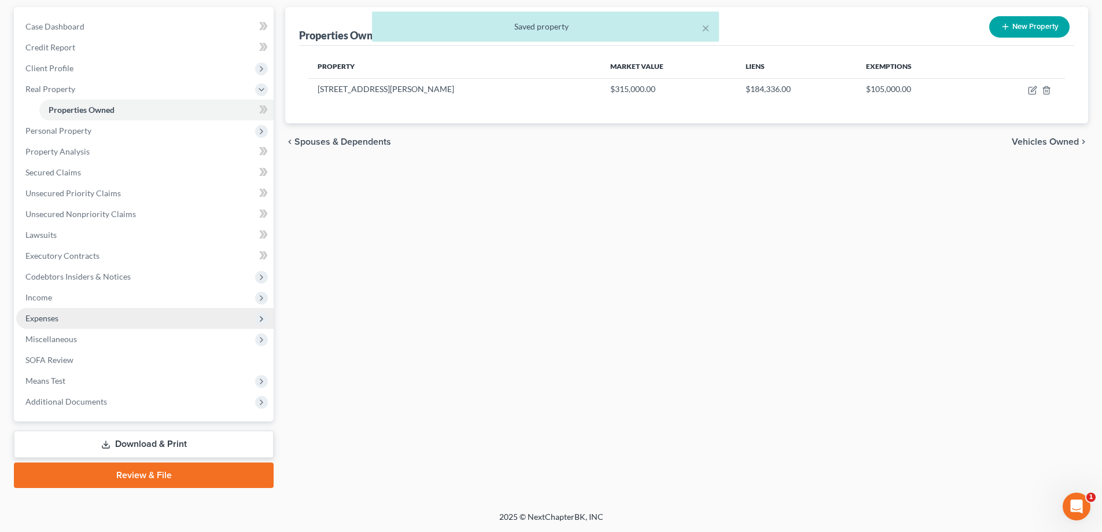
click at [42, 325] on span "Expenses" at bounding box center [145, 318] width 258 height 21
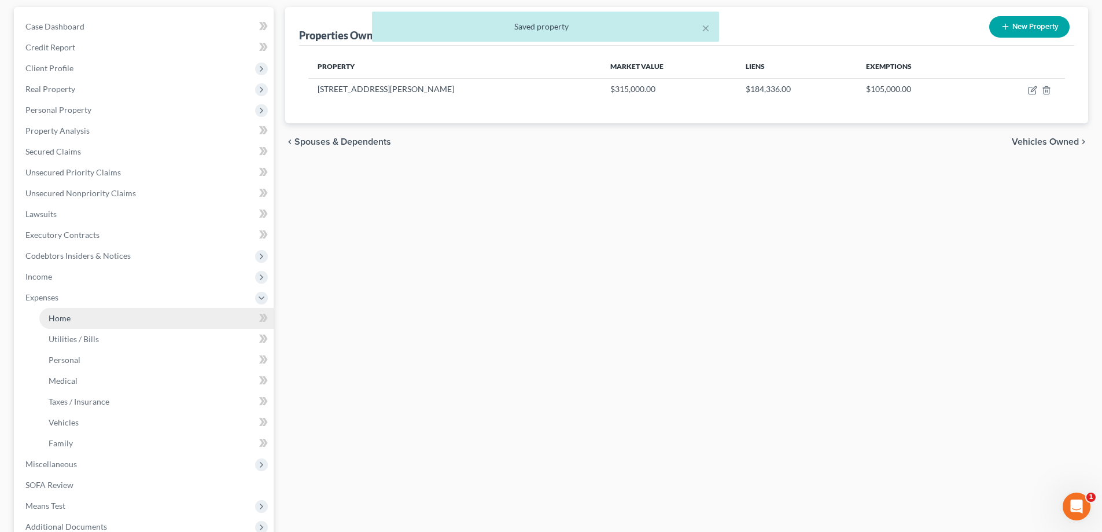
click at [119, 319] on link "Home" at bounding box center [156, 318] width 234 height 21
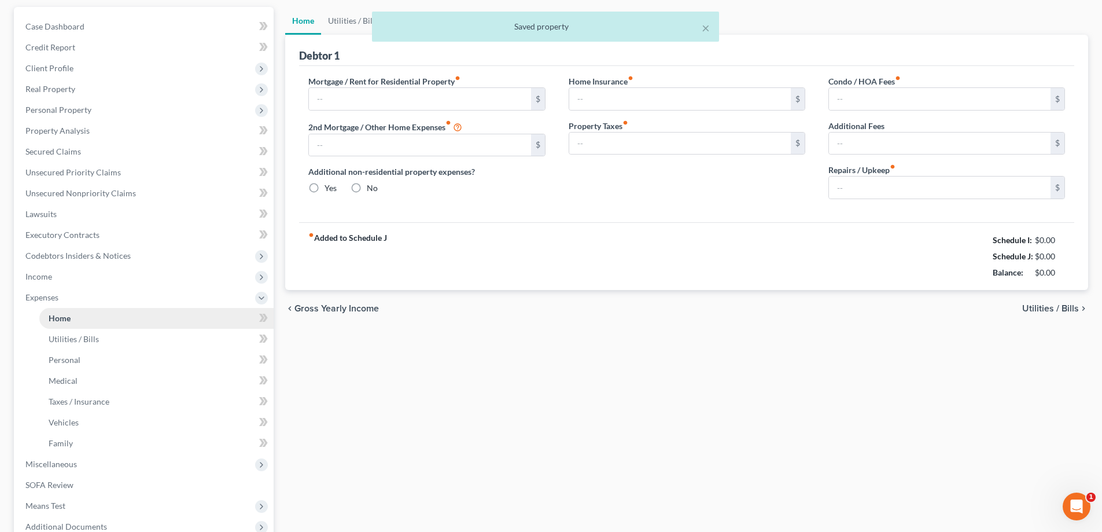
type input "0.00"
radio input "true"
type input "0.00"
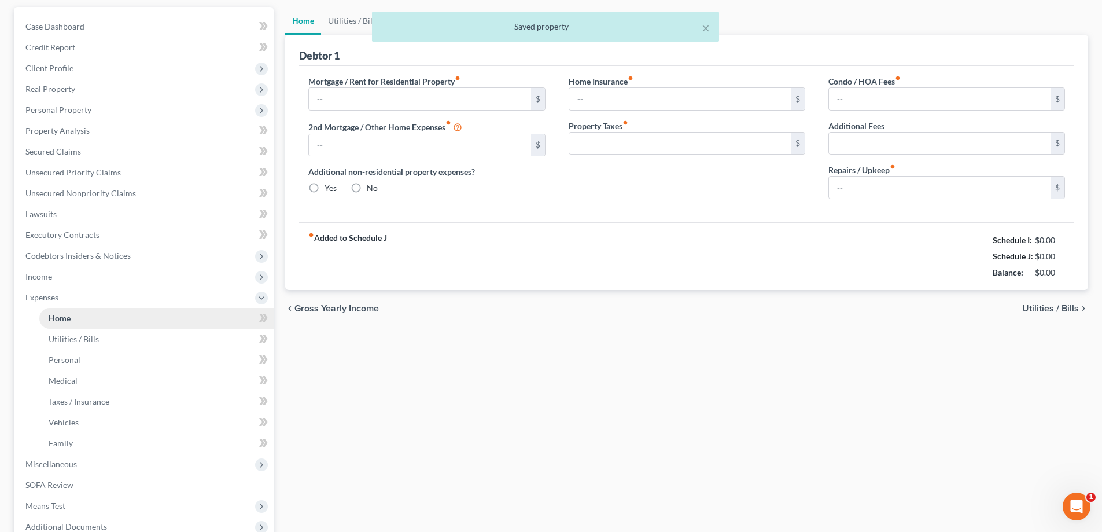
type input "0.00"
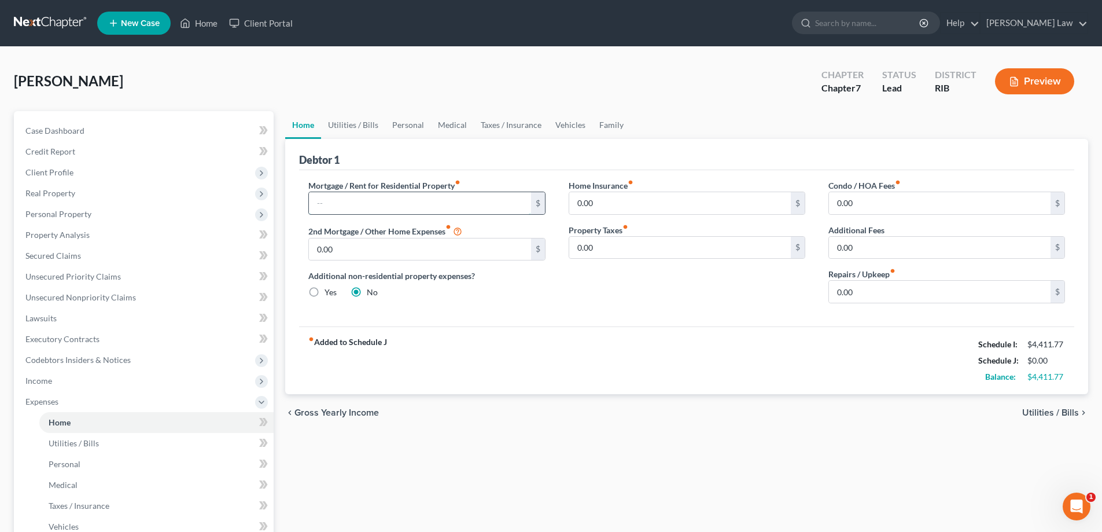
click at [450, 196] on input "text" at bounding box center [420, 203] width 222 height 22
type input "1,507"
type input "50"
click at [880, 293] on input "0.00" at bounding box center [940, 292] width 222 height 22
type input "150"
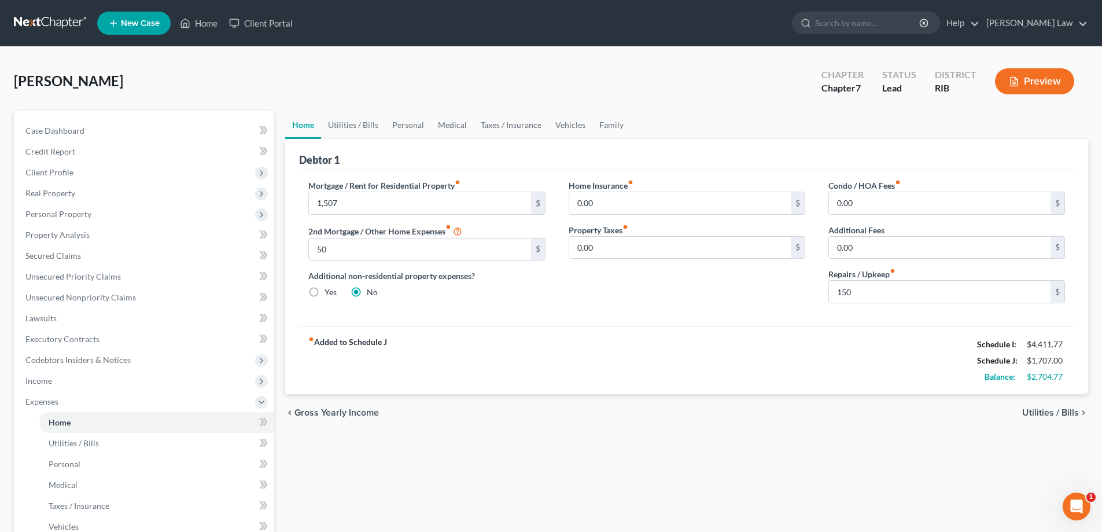
click at [1073, 416] on span "Utilities / Bills" at bounding box center [1051, 412] width 57 height 9
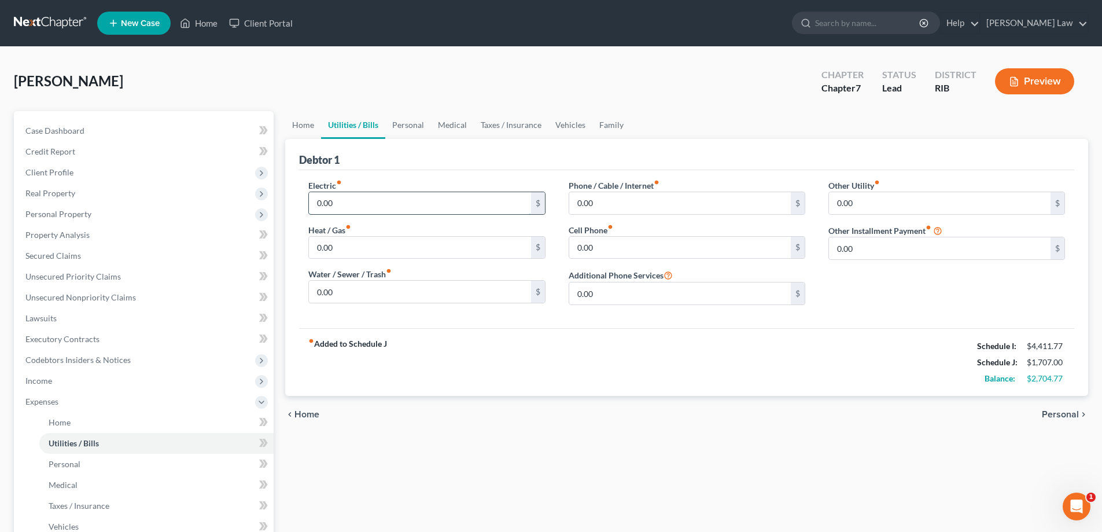
click at [403, 211] on input "0.00" at bounding box center [420, 203] width 222 height 22
type input "125"
type input "150"
type input "5"
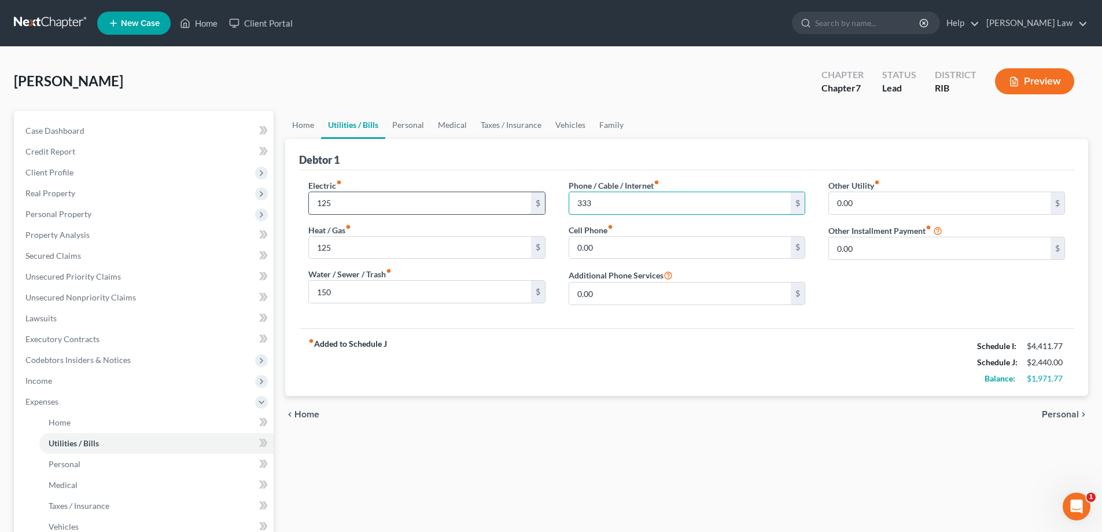
type input "333"
type input "200"
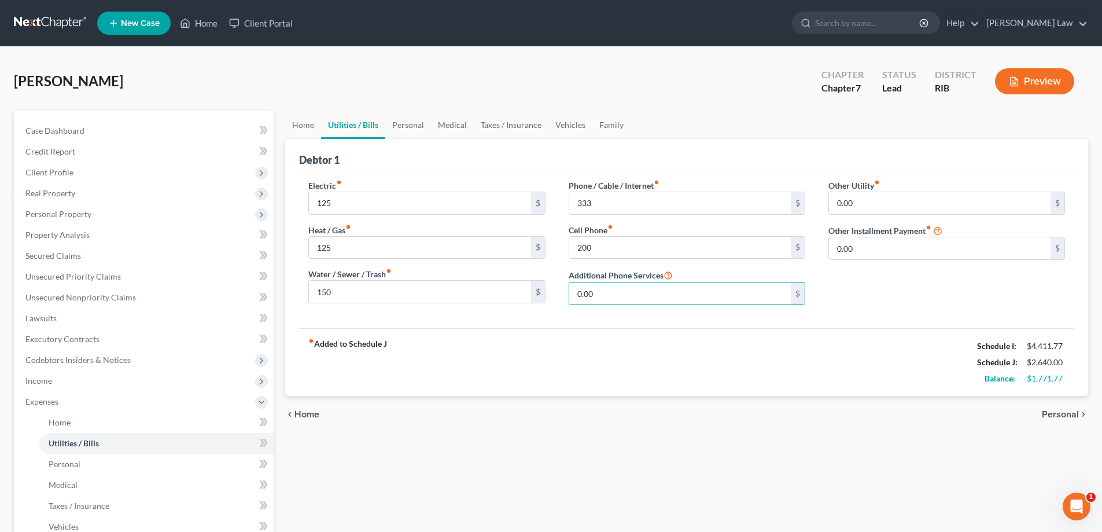
click at [1063, 416] on span "Personal" at bounding box center [1060, 414] width 37 height 9
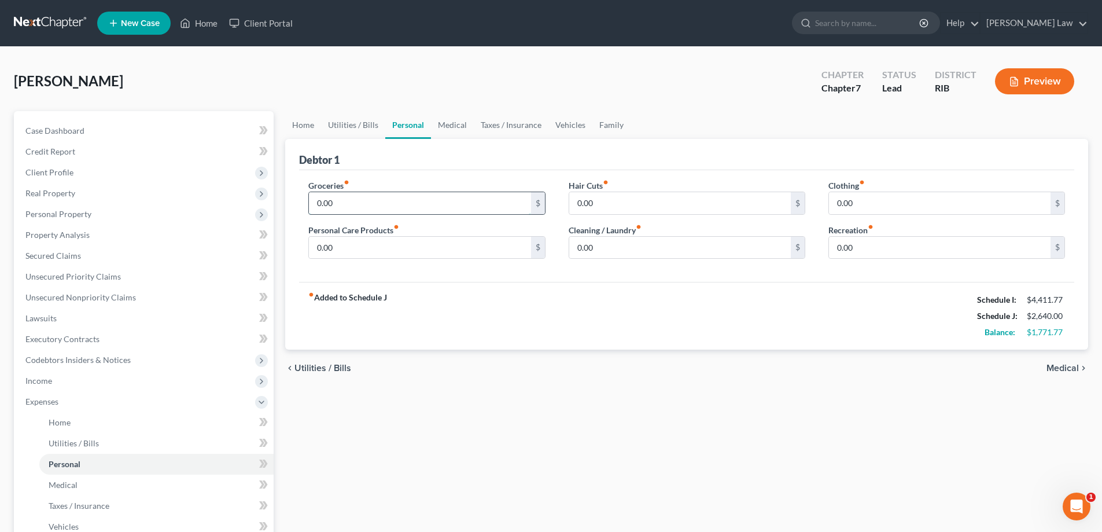
click at [346, 194] on input "0.00" at bounding box center [420, 203] width 222 height 22
type input "350"
type input "150"
type input "110"
type input "75"
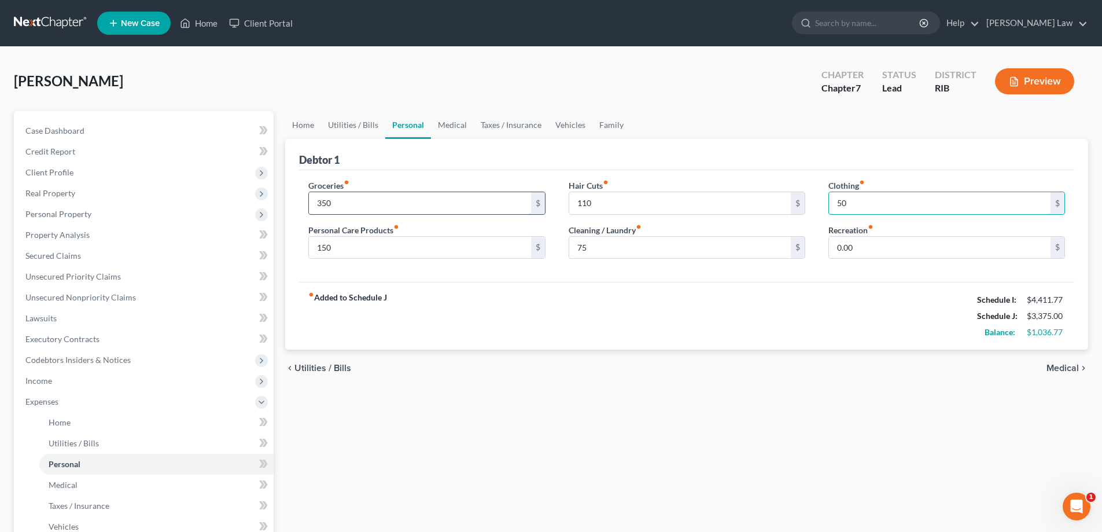
type input "50"
type input "150"
click at [1054, 361] on div "chevron_left Utilities / Bills Medical chevron_right" at bounding box center [686, 368] width 803 height 37
click at [1058, 370] on span "Medical" at bounding box center [1063, 367] width 32 height 9
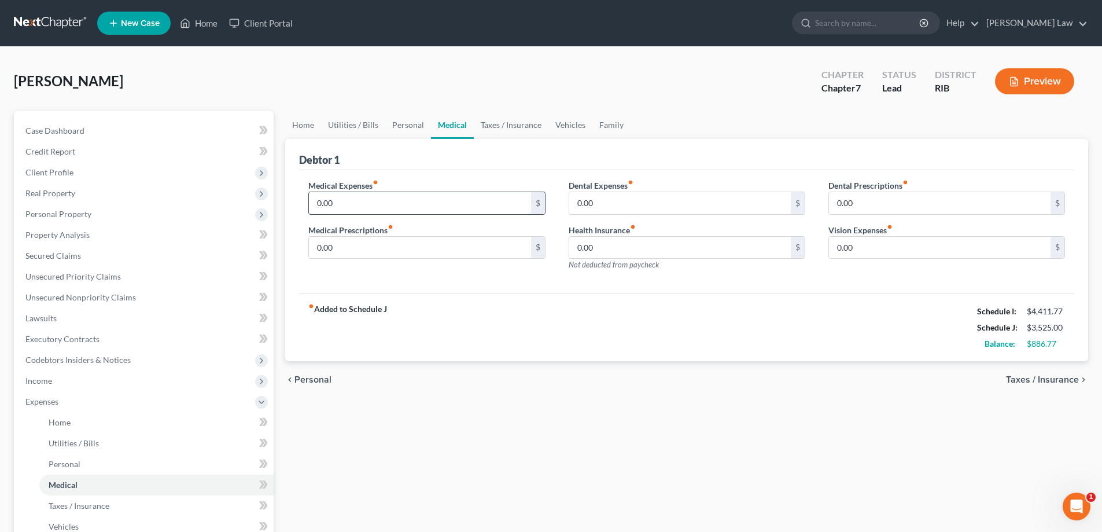
click at [373, 208] on input "0.00" at bounding box center [420, 203] width 222 height 22
type input "445"
type input "125"
type input "200"
type input "120"
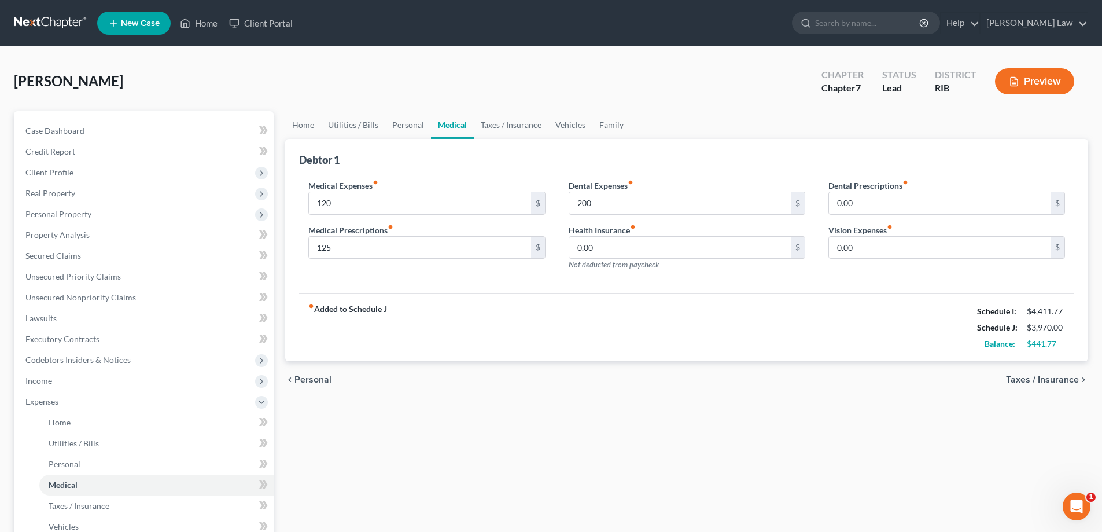
click at [1049, 377] on span "Taxes / Insurance" at bounding box center [1042, 379] width 73 height 9
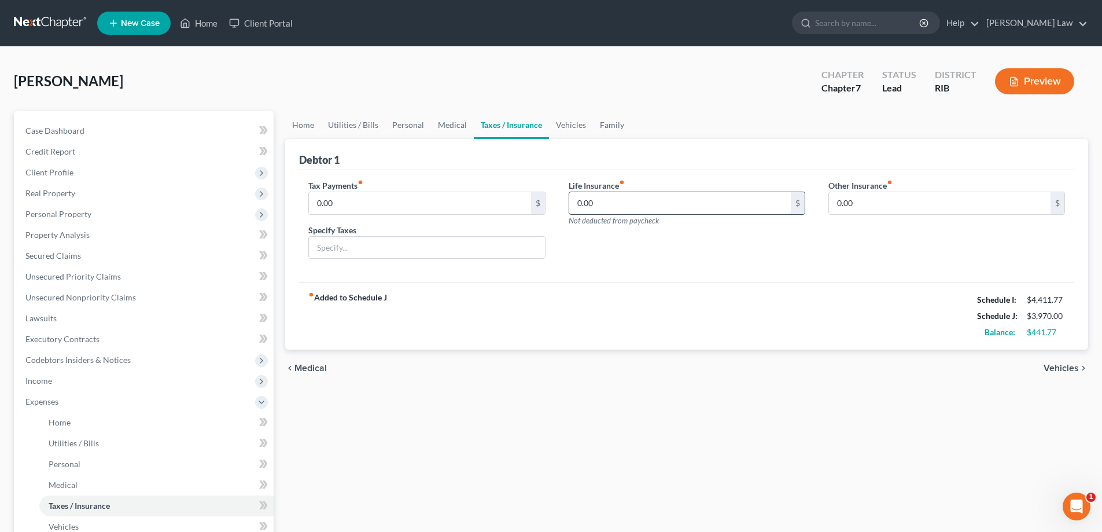
click at [584, 209] on input "0.00" at bounding box center [680, 203] width 222 height 22
type input "13.20"
click at [1064, 366] on span "Vehicles" at bounding box center [1061, 367] width 35 height 9
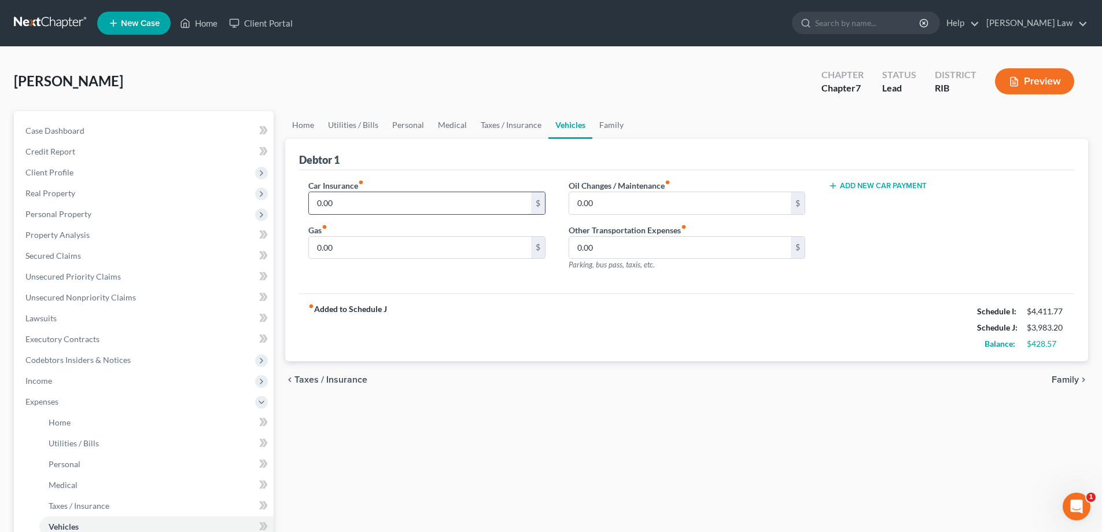
click at [476, 201] on input "0.00" at bounding box center [420, 203] width 222 height 22
type input "190"
type input "160"
type input "100"
click at [1067, 380] on span "Family" at bounding box center [1065, 379] width 27 height 9
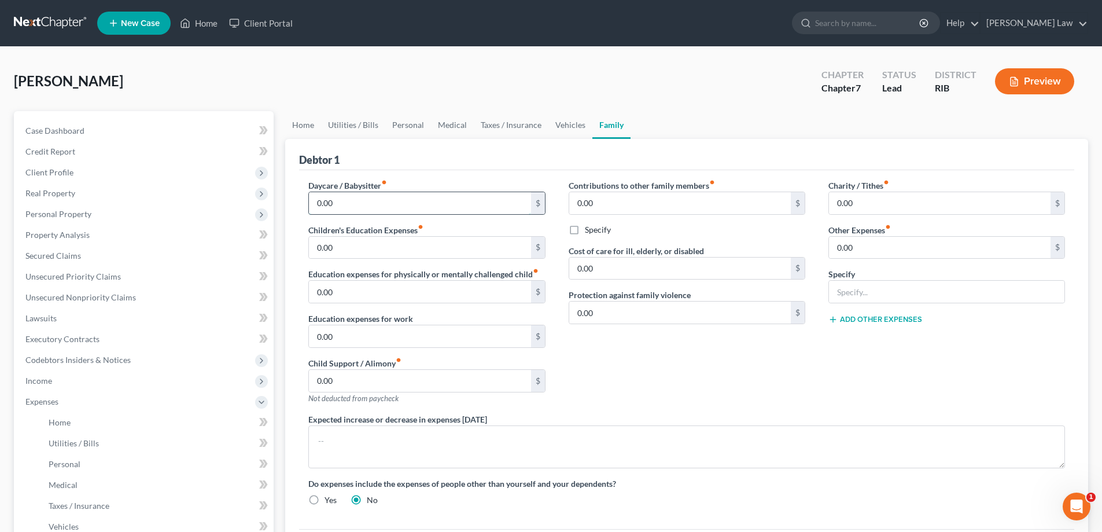
click at [431, 205] on input "0.00" at bounding box center [420, 203] width 222 height 22
type input "100"
type input "140"
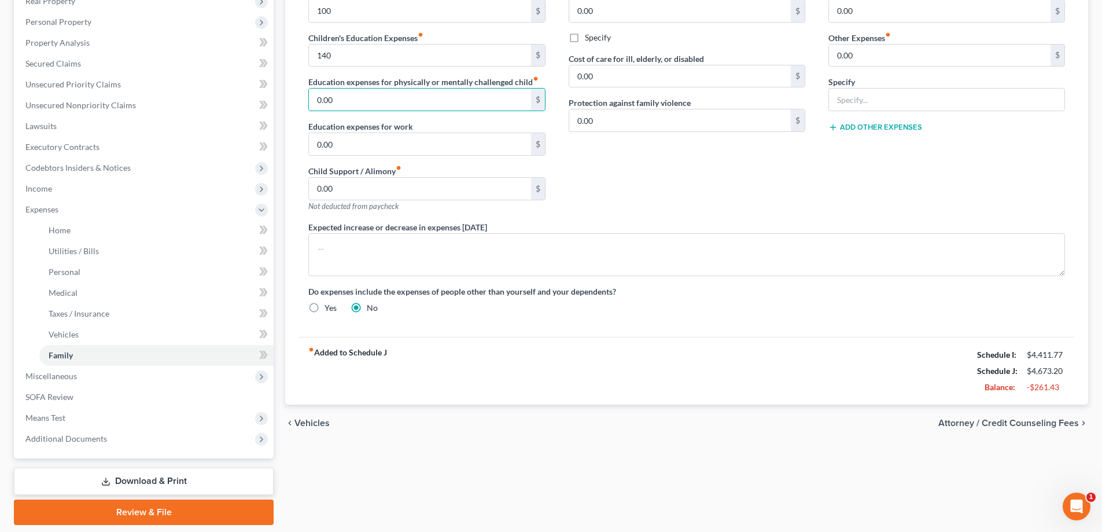
scroll to position [56, 0]
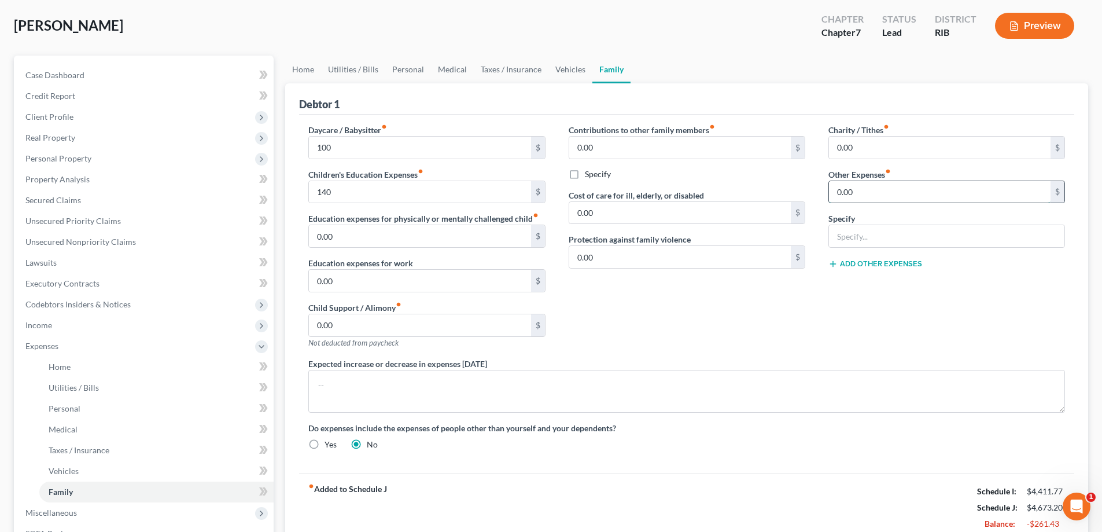
click at [892, 197] on input "0.00" at bounding box center [940, 192] width 222 height 22
type input "250"
type input "Pet Care"
click at [900, 261] on button "Add Other Expenses" at bounding box center [876, 263] width 94 height 9
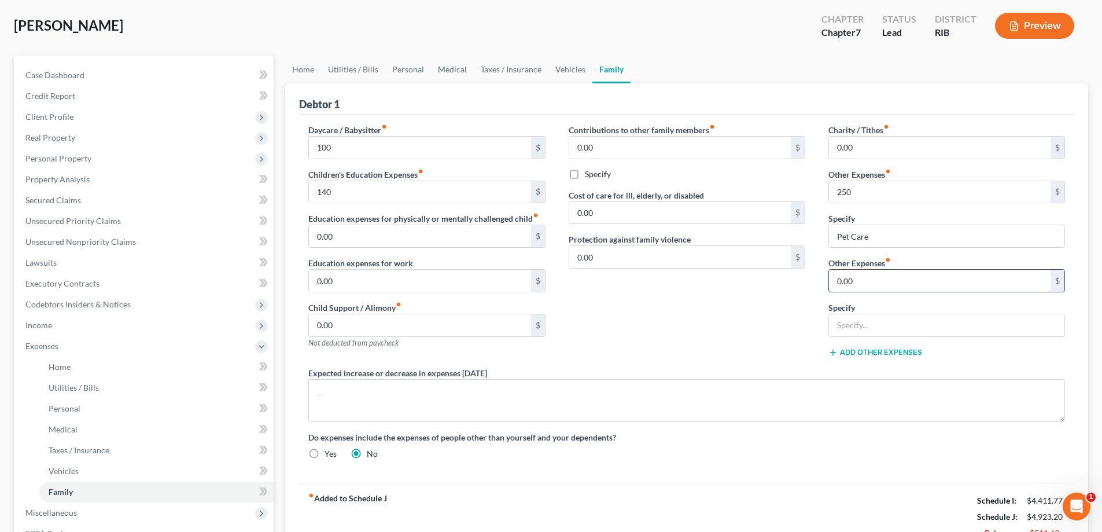
click at [873, 277] on input "0.00" at bounding box center [940, 281] width 222 height 22
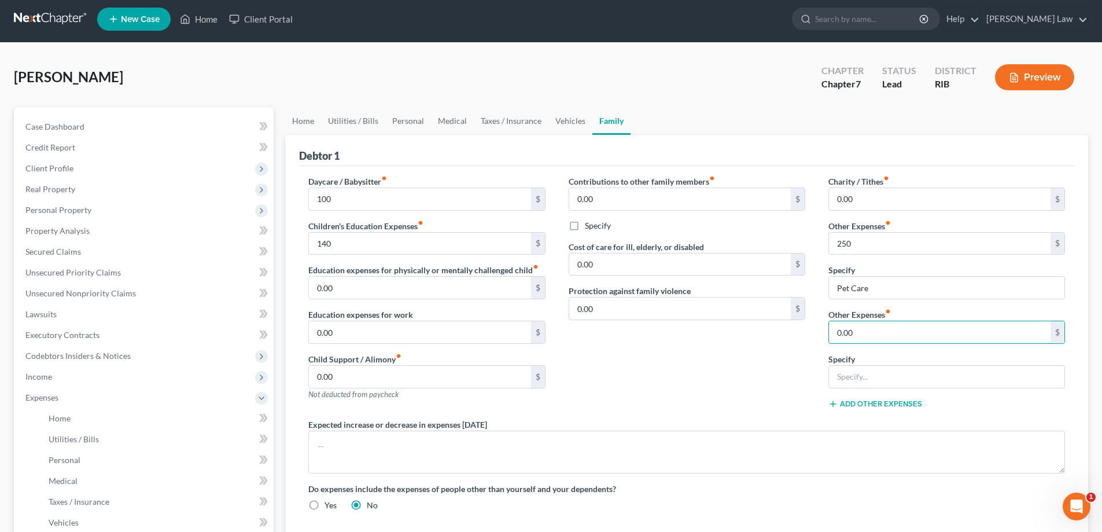
scroll to position [0, 0]
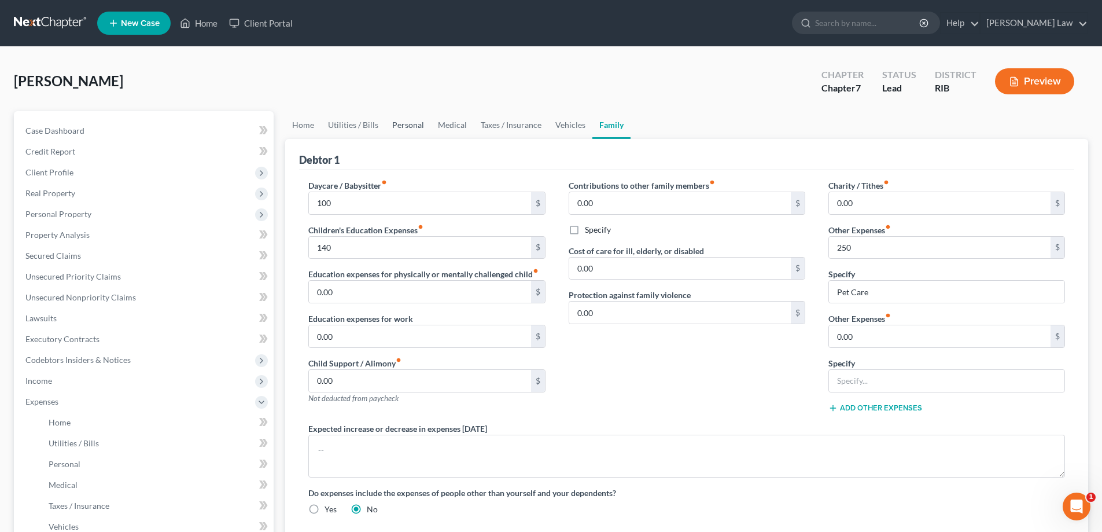
click at [403, 126] on link "Personal" at bounding box center [408, 125] width 46 height 28
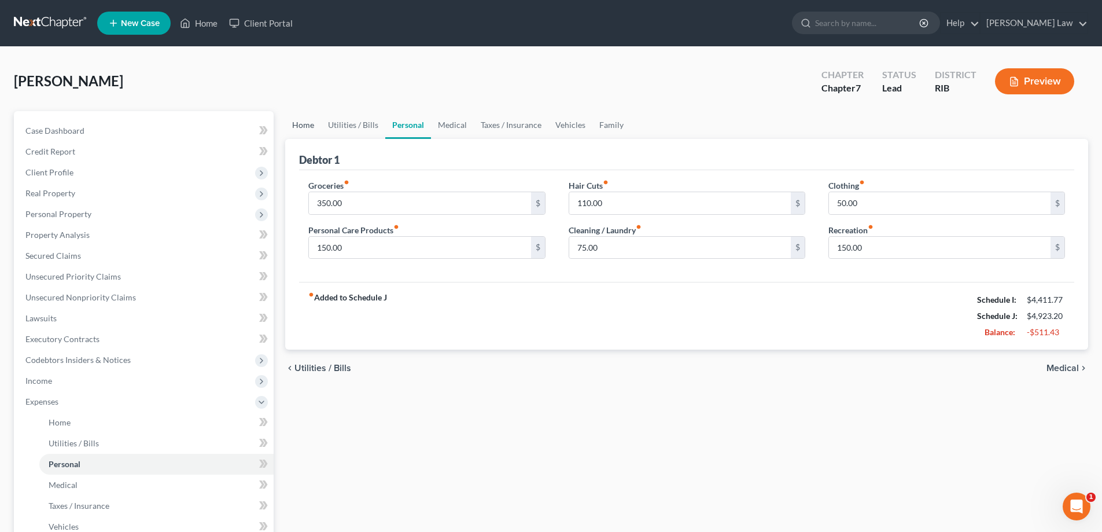
click at [308, 126] on link "Home" at bounding box center [303, 125] width 36 height 28
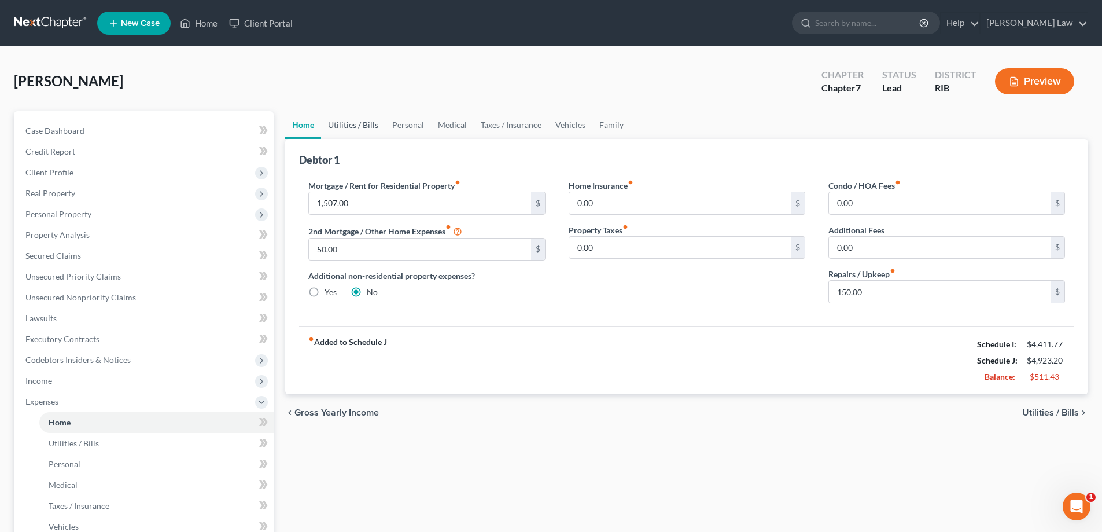
click at [351, 130] on link "Utilities / Bills" at bounding box center [353, 125] width 64 height 28
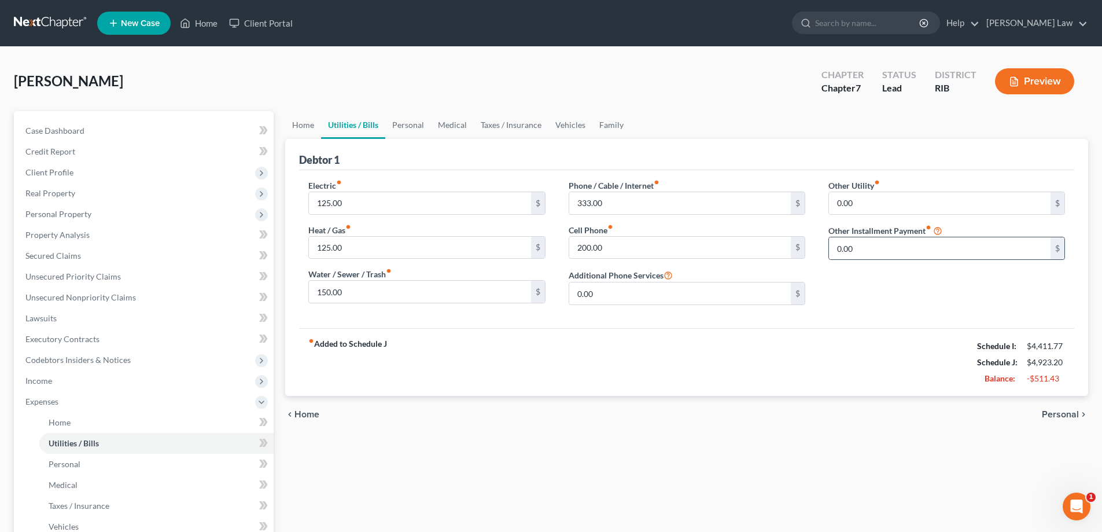
drag, startPoint x: 1060, startPoint y: 251, endPoint x: 1052, endPoint y: 252, distance: 7.5
click at [1060, 252] on div "$" at bounding box center [1058, 248] width 14 height 22
click at [995, 249] on input "0.00" at bounding box center [940, 248] width 222 height 22
type input "178"
type input "Student Loans"
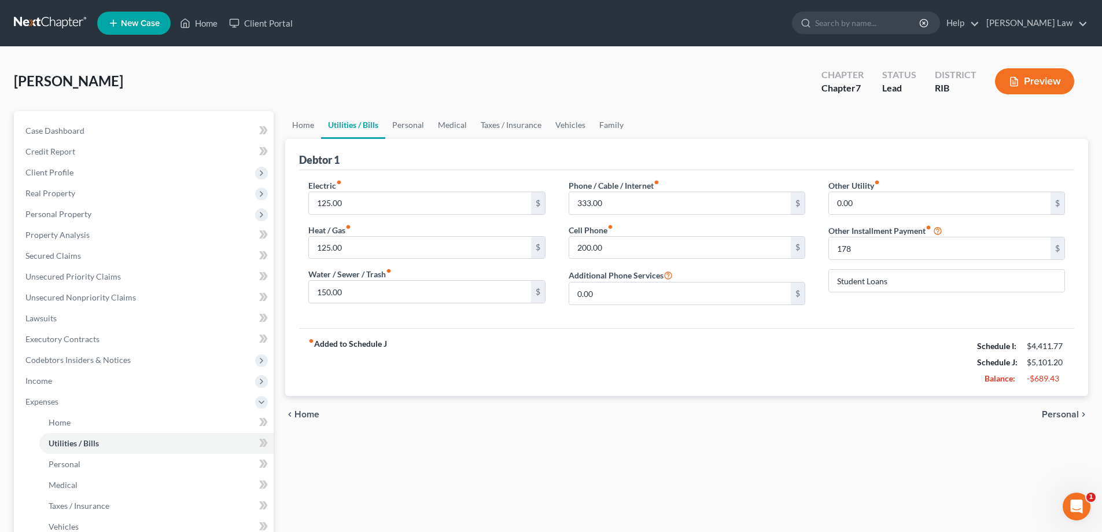
click at [964, 300] on div "Other Utility fiber_manual_record 0.00 $ Other Installment Payment fiber_manual…" at bounding box center [947, 246] width 260 height 135
click at [1061, 414] on span "Personal" at bounding box center [1060, 414] width 37 height 9
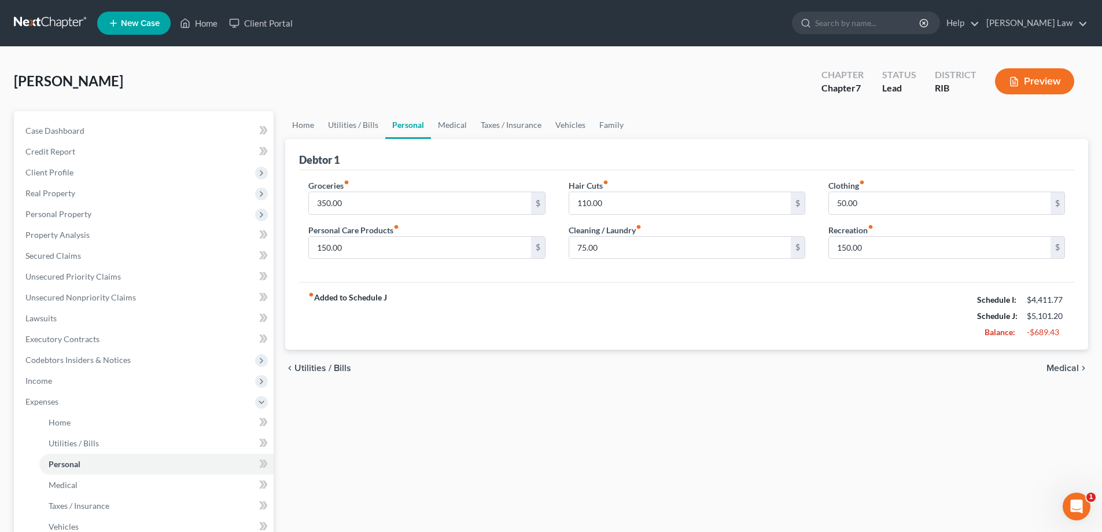
click at [1060, 369] on span "Medical" at bounding box center [1063, 367] width 32 height 9
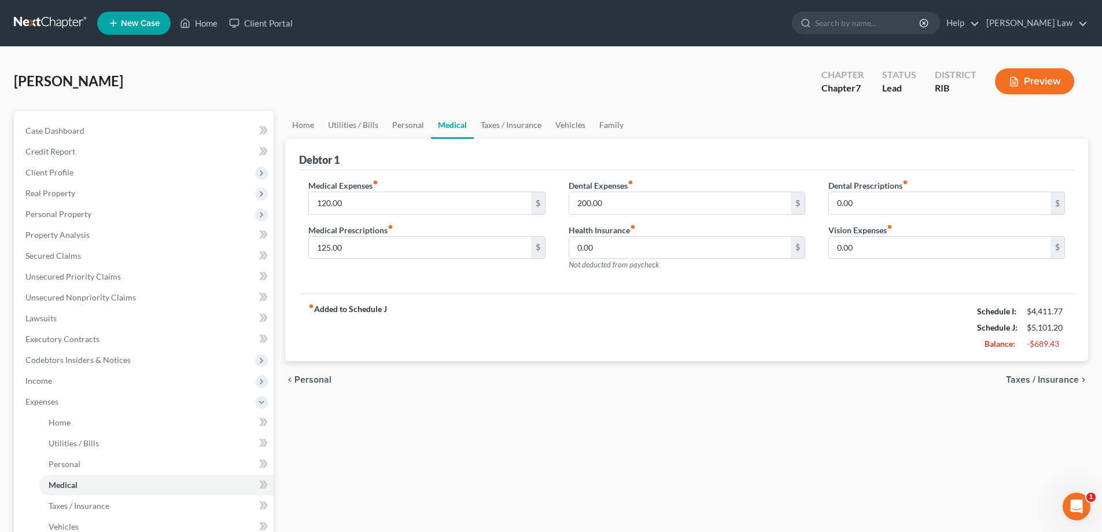
click at [1058, 381] on span "Taxes / Insurance" at bounding box center [1042, 379] width 73 height 9
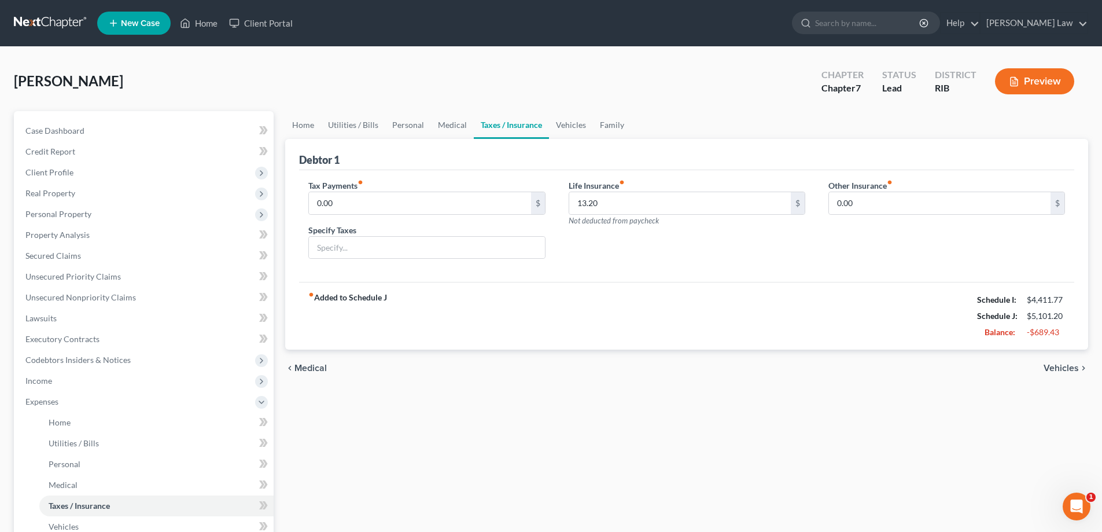
click at [1069, 370] on span "Vehicles" at bounding box center [1061, 367] width 35 height 9
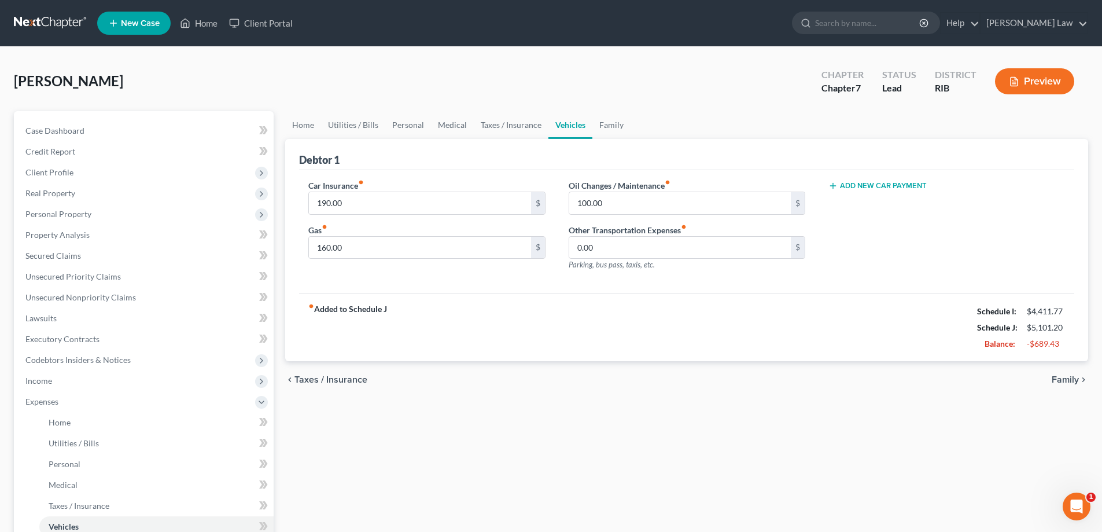
click at [1065, 379] on span "Family" at bounding box center [1065, 379] width 27 height 9
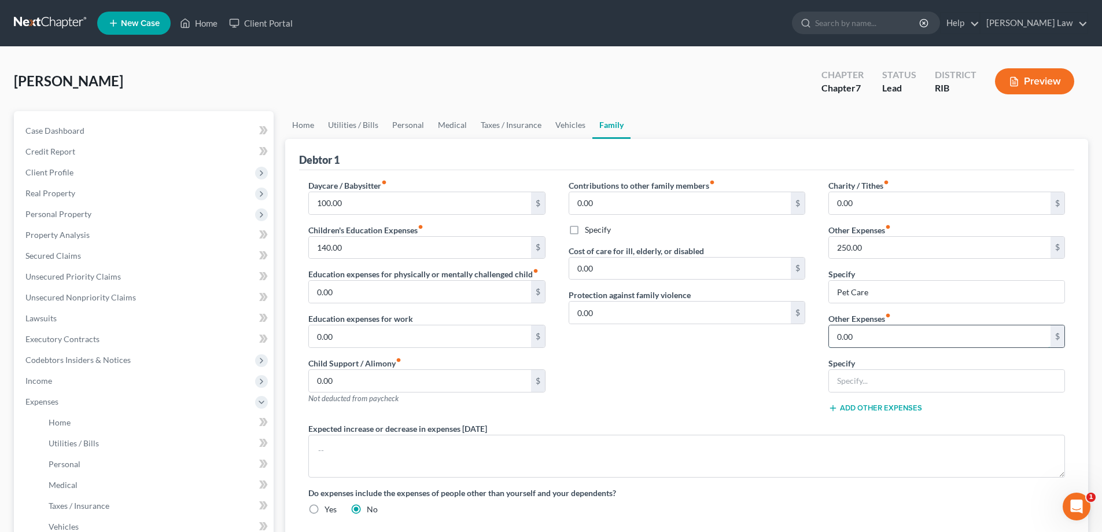
click at [875, 339] on input "0.00" at bounding box center [940, 336] width 222 height 22
type input "88"
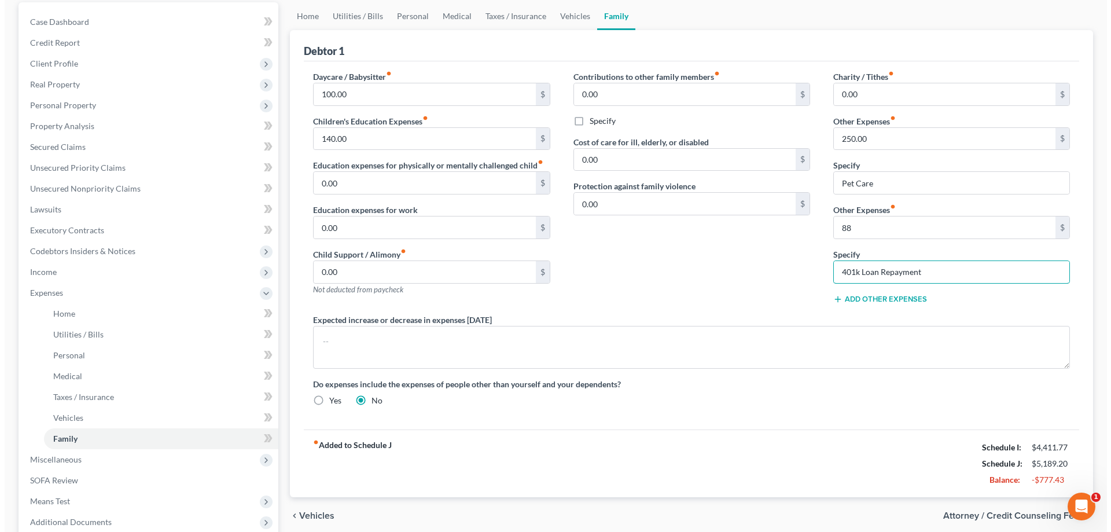
scroll to position [229, 0]
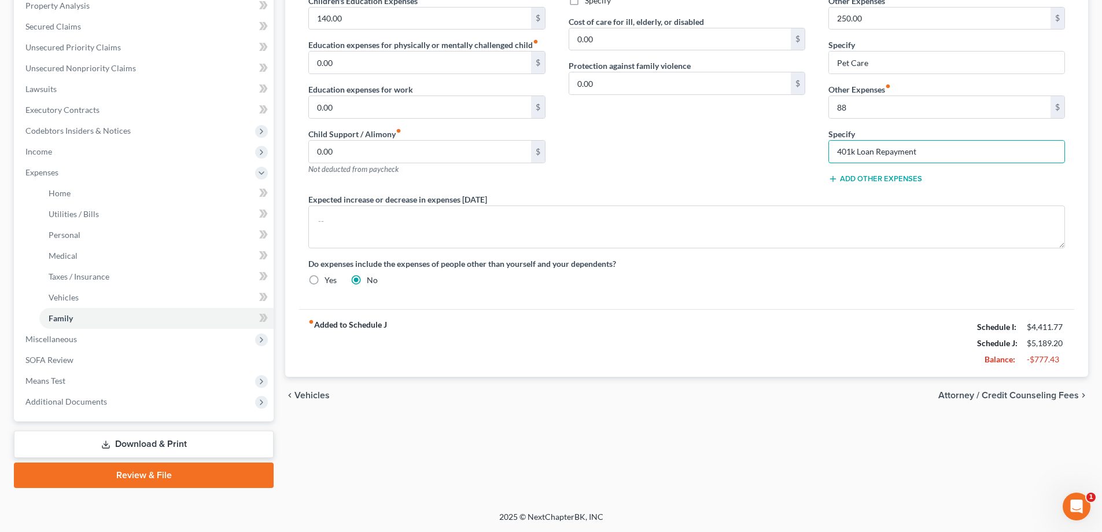
type input "401k Loan Repayment"
click at [888, 182] on button "Add Other Expenses" at bounding box center [876, 178] width 94 height 9
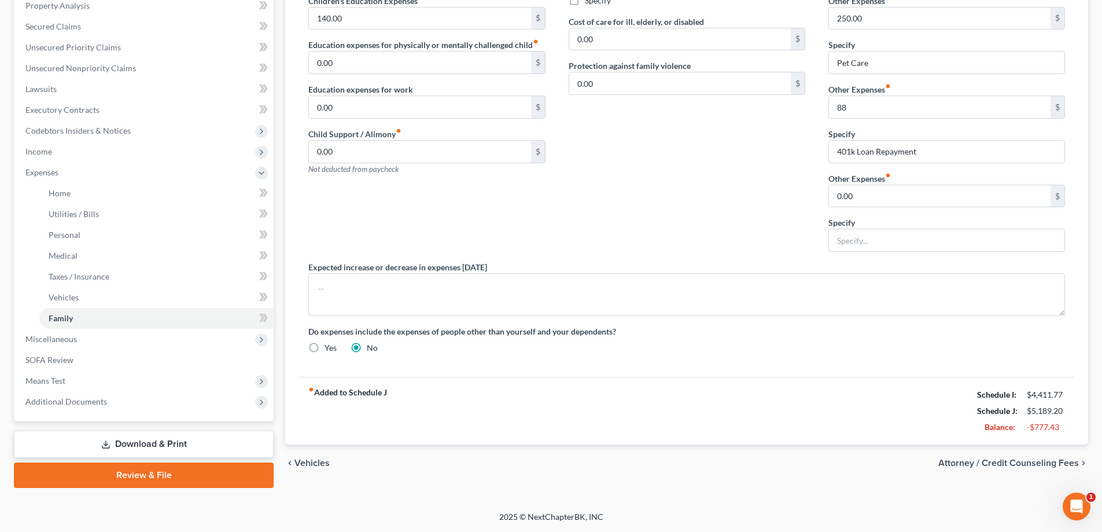
click at [1031, 462] on span "Attorney / Credit Counseling Fees" at bounding box center [1009, 462] width 141 height 9
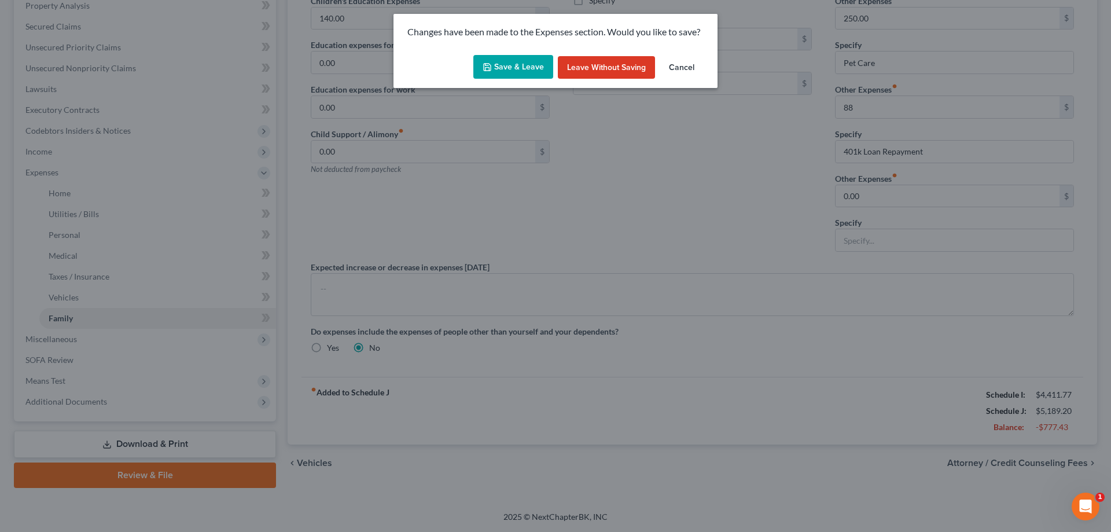
click at [516, 60] on button "Save & Leave" at bounding box center [513, 67] width 80 height 24
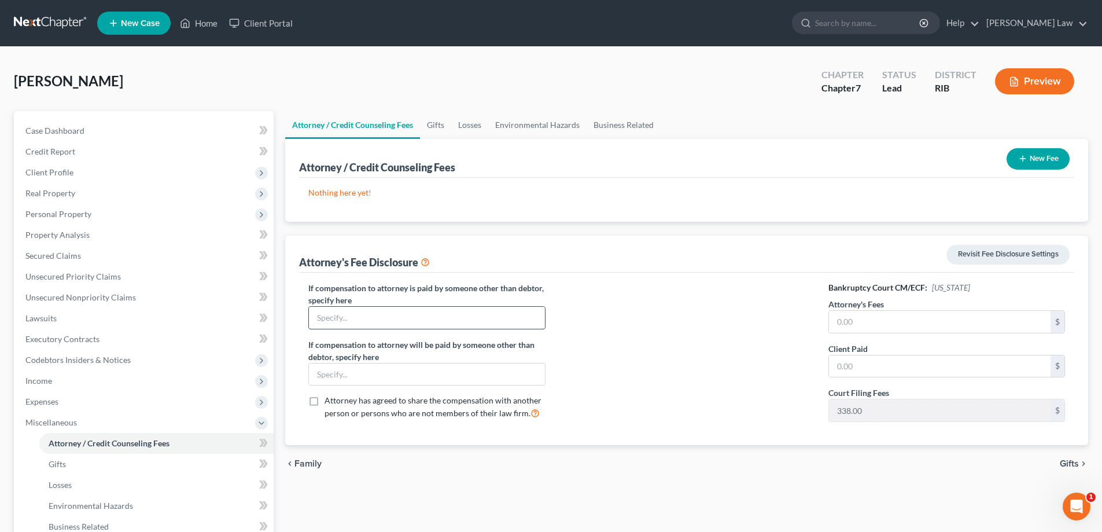
click at [406, 317] on input "text" at bounding box center [427, 318] width 236 height 22
click at [373, 380] on input "text" at bounding box center [427, 374] width 236 height 22
click at [886, 328] on input "text" at bounding box center [940, 322] width 222 height 22
type input "1,500"
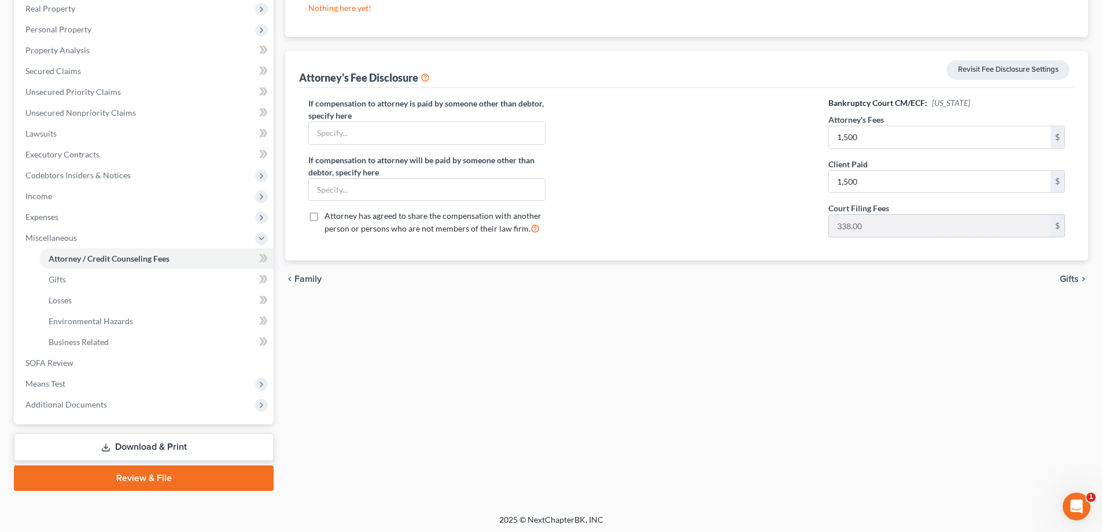
scroll to position [188, 0]
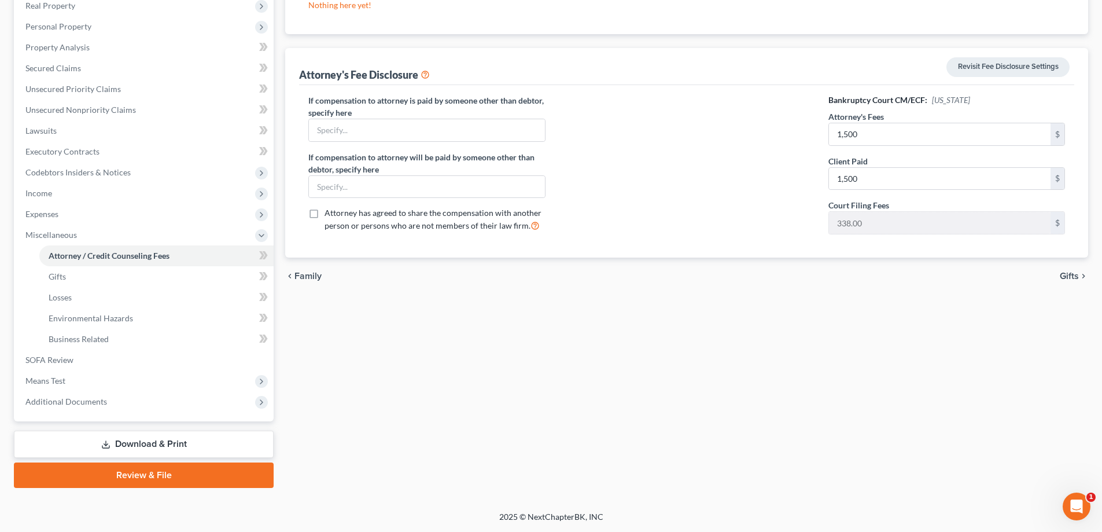
click at [225, 475] on link "Review & File" at bounding box center [144, 474] width 260 height 25
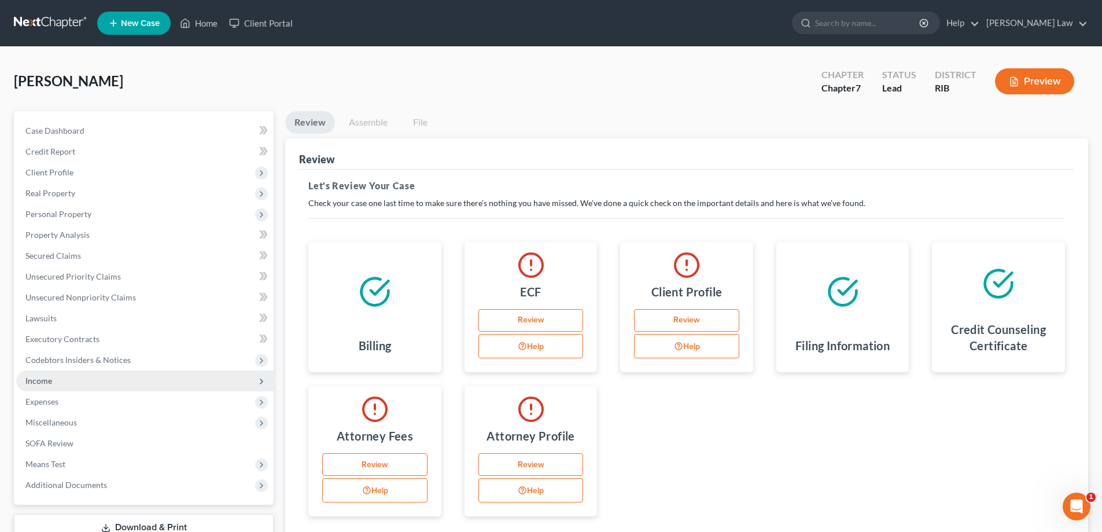
click at [37, 376] on span "Income" at bounding box center [38, 381] width 27 height 10
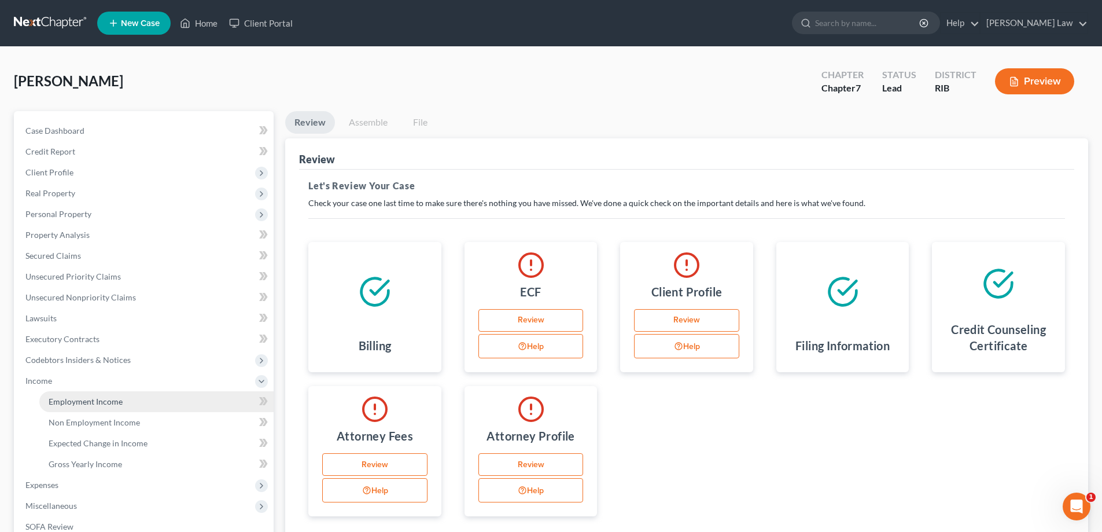
click at [101, 405] on span "Employment Income" at bounding box center [86, 401] width 74 height 10
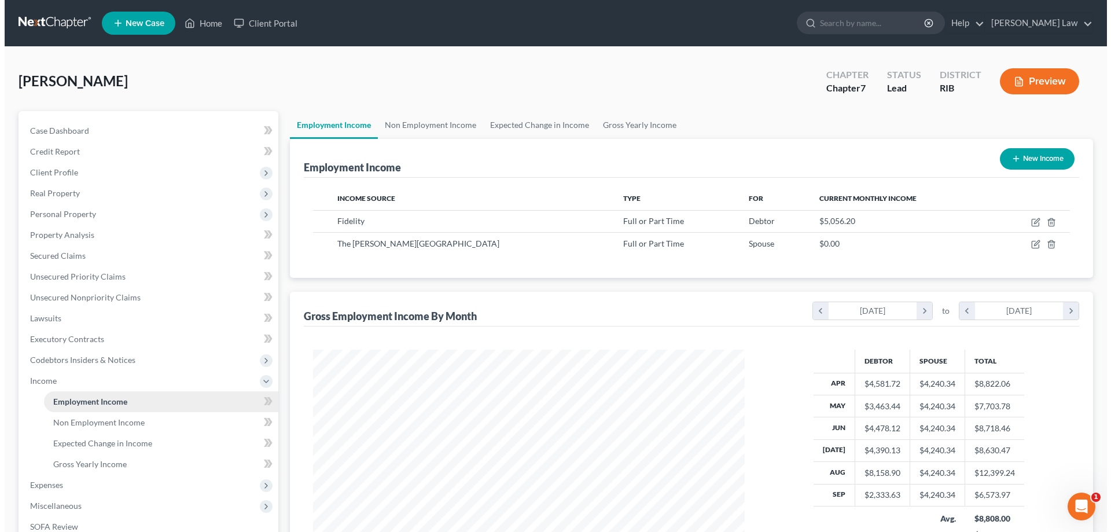
scroll to position [216, 455]
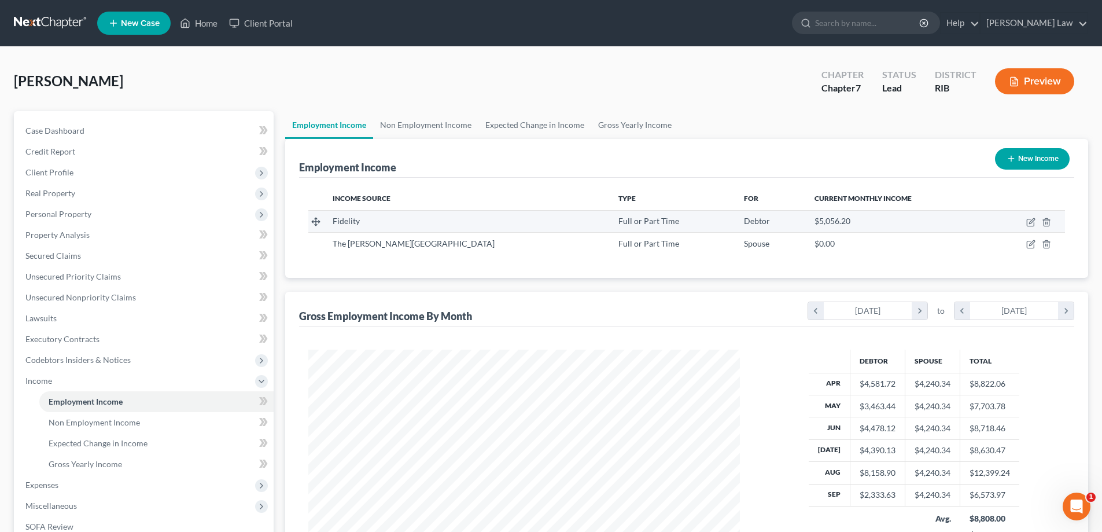
click at [367, 222] on div "Fidelity" at bounding box center [467, 221] width 268 height 12
click at [1030, 219] on icon "button" at bounding box center [1030, 222] width 7 height 7
select select "0"
select select "22"
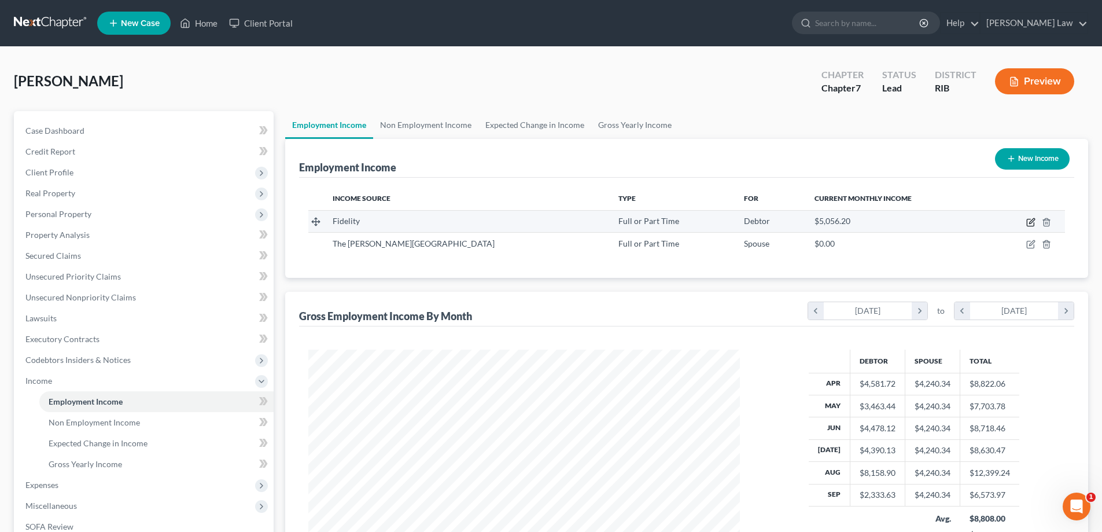
select select "2"
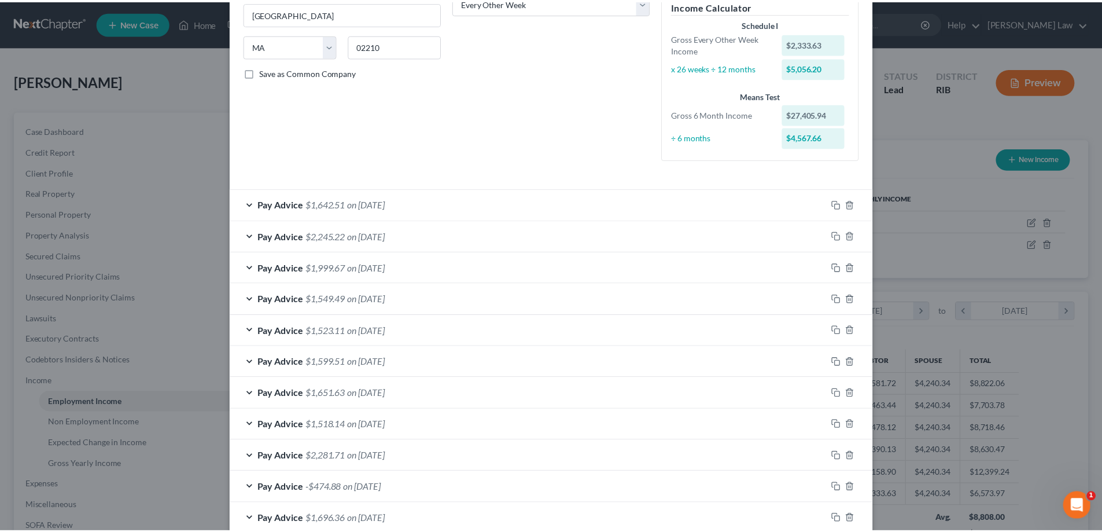
scroll to position [334, 0]
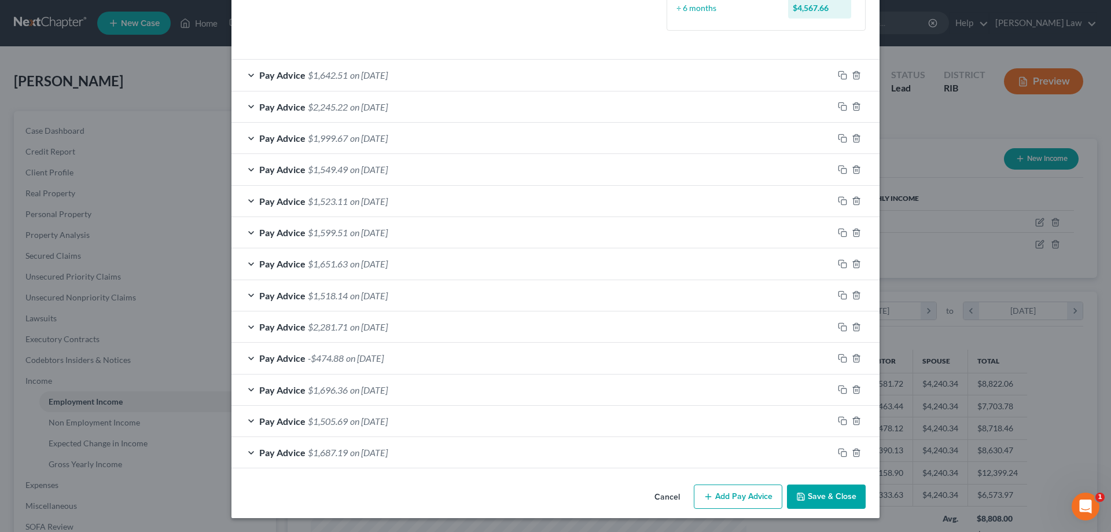
click at [821, 507] on button "Save & Close" at bounding box center [826, 496] width 79 height 24
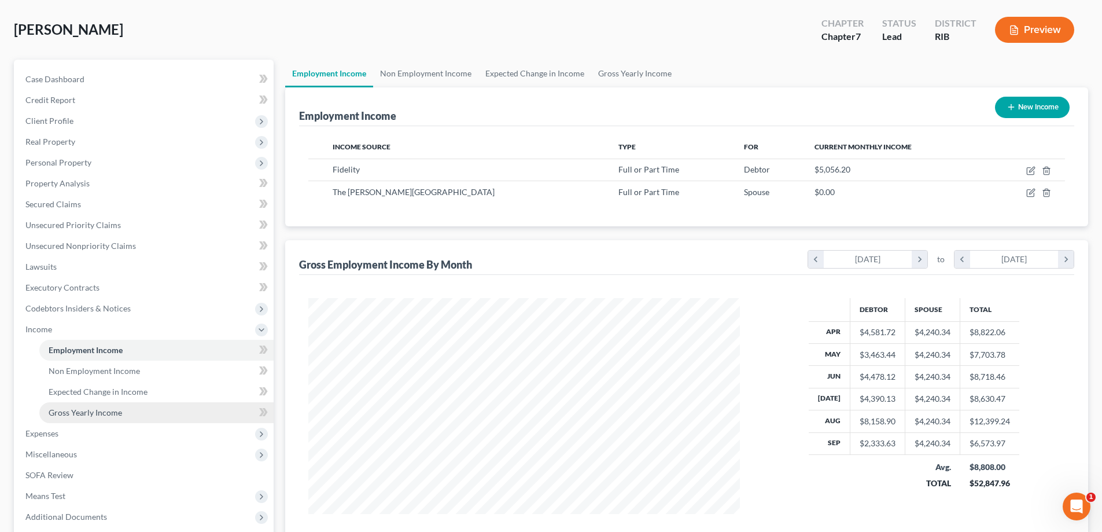
scroll to position [51, 0]
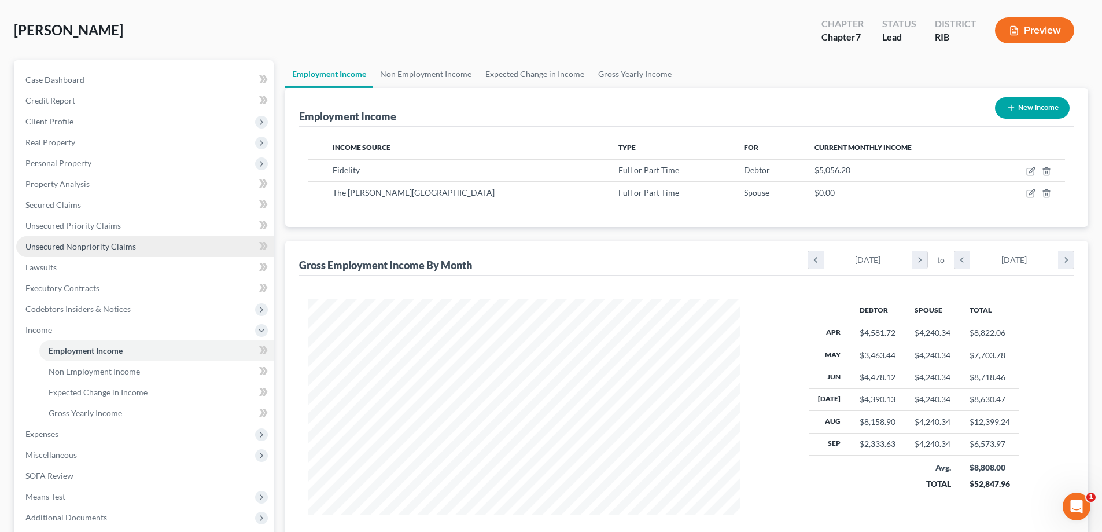
click at [72, 245] on span "Unsecured Nonpriority Claims" at bounding box center [80, 246] width 111 height 10
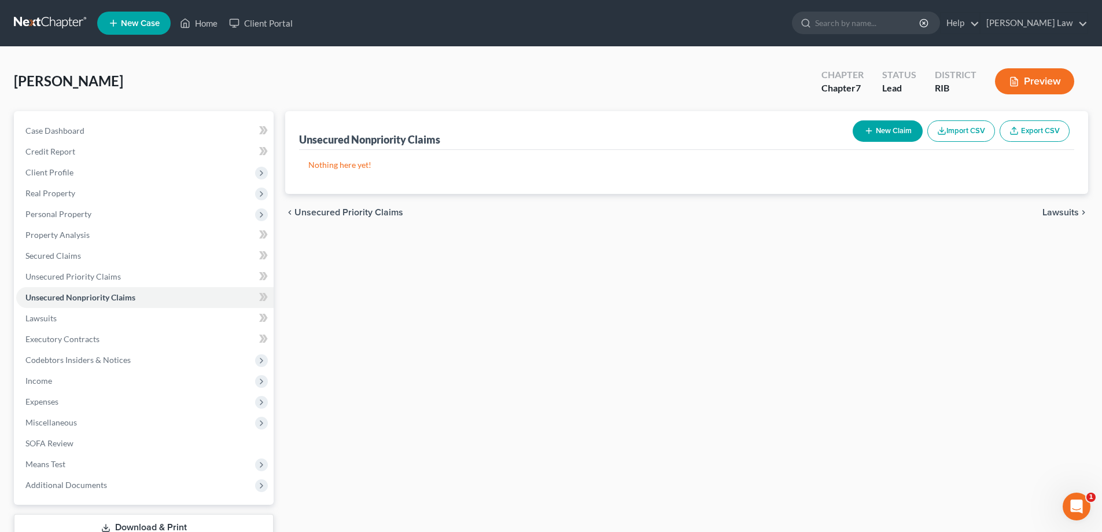
click at [891, 134] on button "New Claim" at bounding box center [888, 130] width 70 height 21
select select "0"
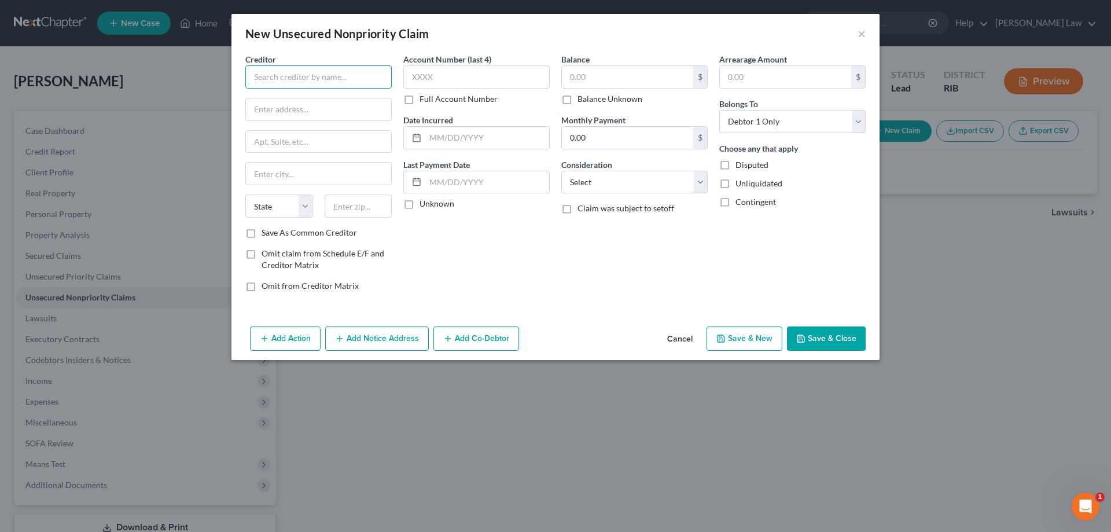
click at [385, 78] on input "text" at bounding box center [318, 76] width 146 height 23
type input "Thuindermist"
type input "[STREET_ADDRESS][PERSON_NAME]"
type input "Woonsocket"
select select "41"
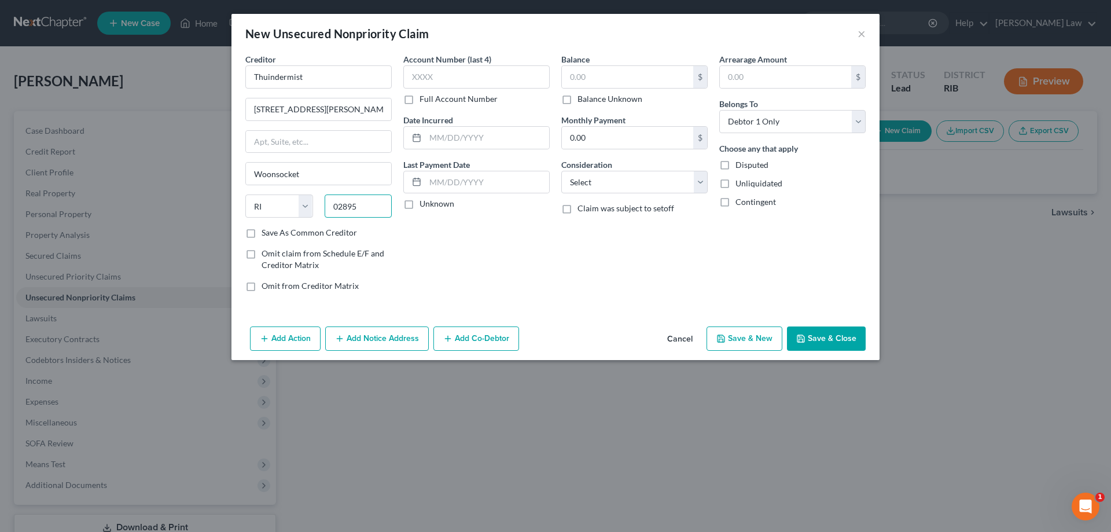
type input "02895"
click at [262, 236] on label "Save As Common Creditor" at bounding box center [309, 233] width 95 height 12
click at [266, 234] on input "Save As Common Creditor" at bounding box center [270, 231] width 8 height 8
checkbox input "true"
click at [424, 80] on input "text" at bounding box center [476, 76] width 146 height 23
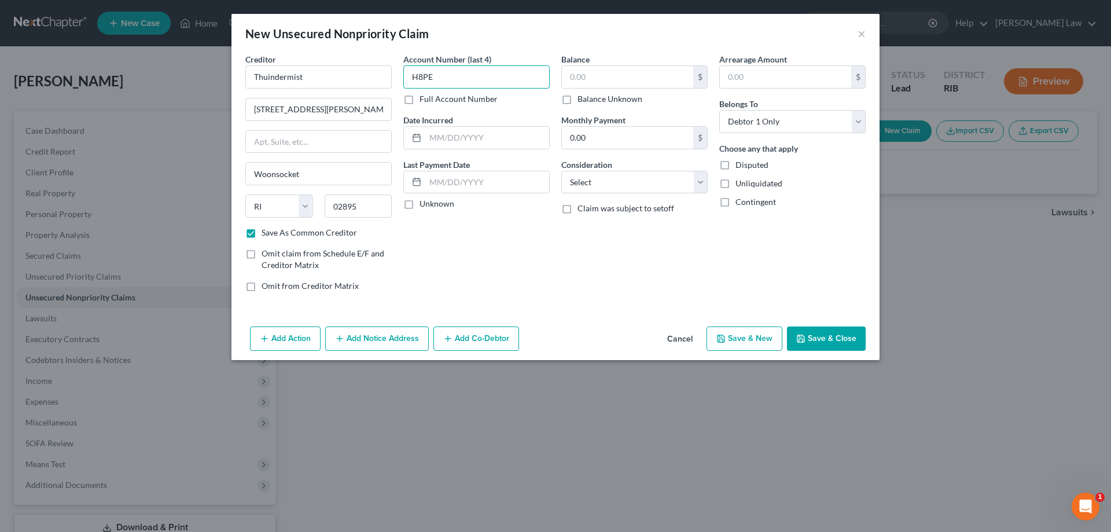
type input "H8PE"
type input "[DATE]"
type input "62.40"
click at [754, 334] on button "Save & New" at bounding box center [745, 338] width 76 height 24
select select "0"
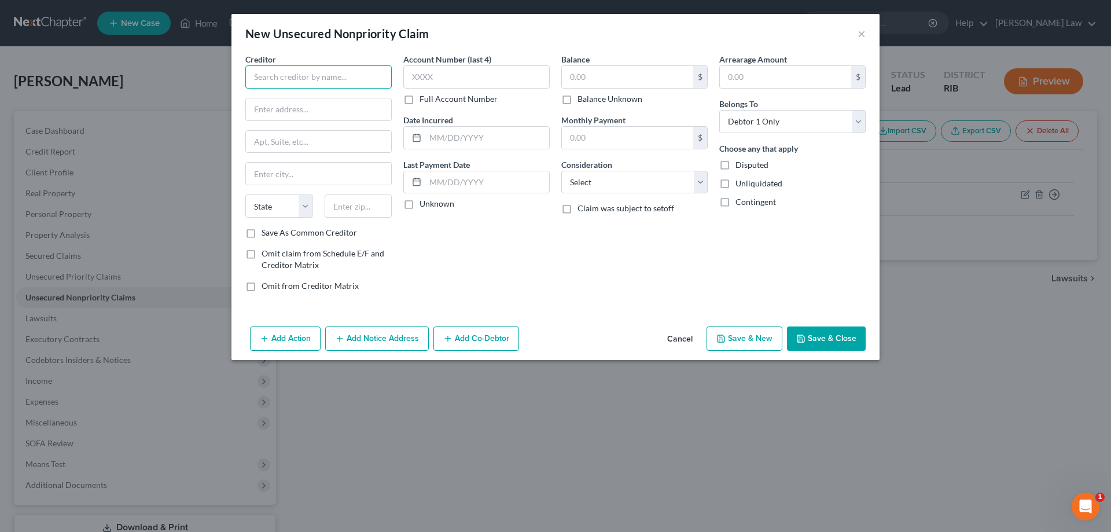
click at [277, 69] on input "text" at bounding box center [318, 76] width 146 height 23
type input "T-Mobile"
type input "6331"
type input "8"
type input "0"
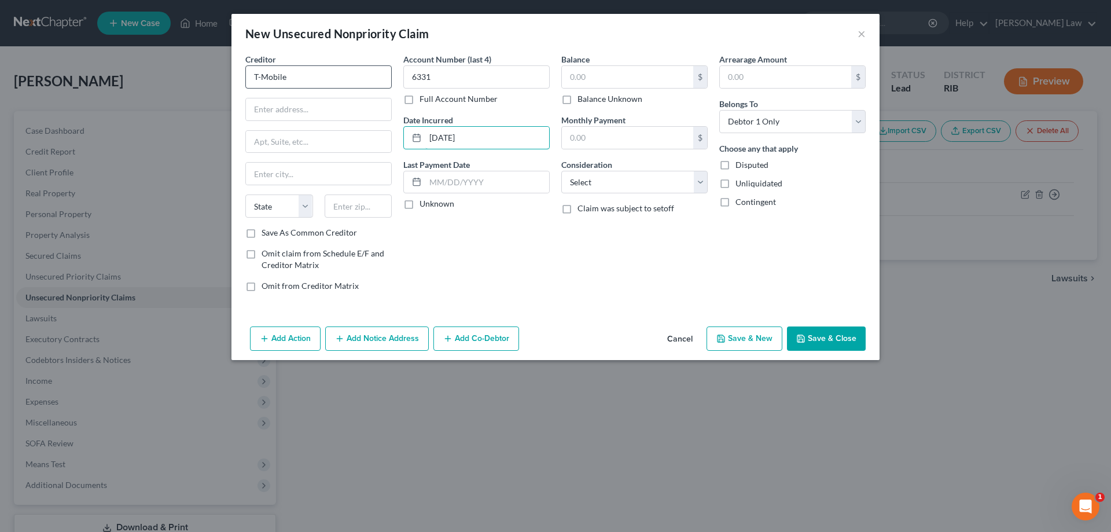
type input "[DATE]"
type input "281.54"
click at [303, 102] on input "text" at bounding box center [318, 109] width 145 height 22
type input "Bankruptcy Department"
type input "[STREET_ADDRESS]"
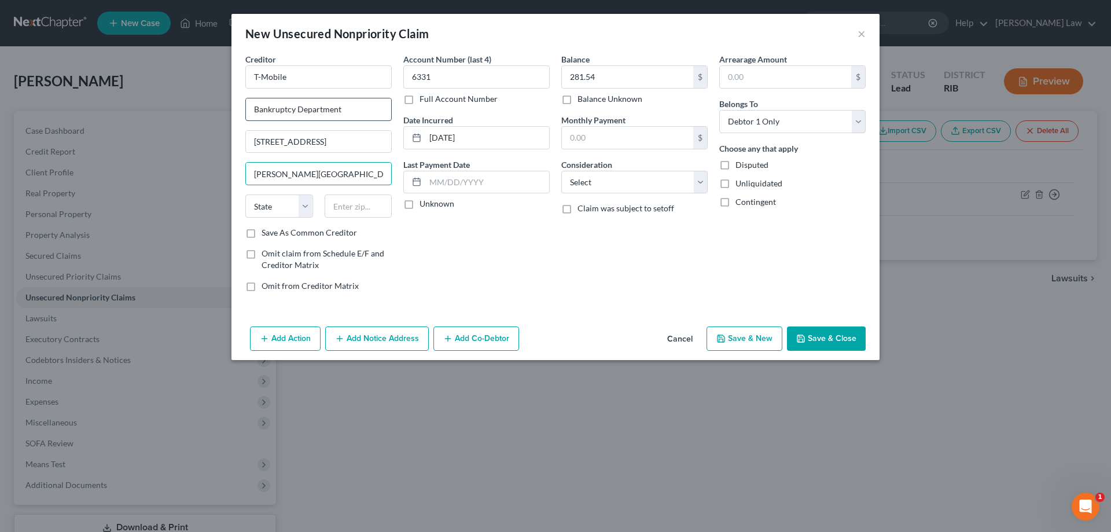
type input "[PERSON_NAME][GEOGRAPHIC_DATA]"
select select "26"
type input "63304"
click at [829, 336] on button "Save & Close" at bounding box center [826, 338] width 79 height 24
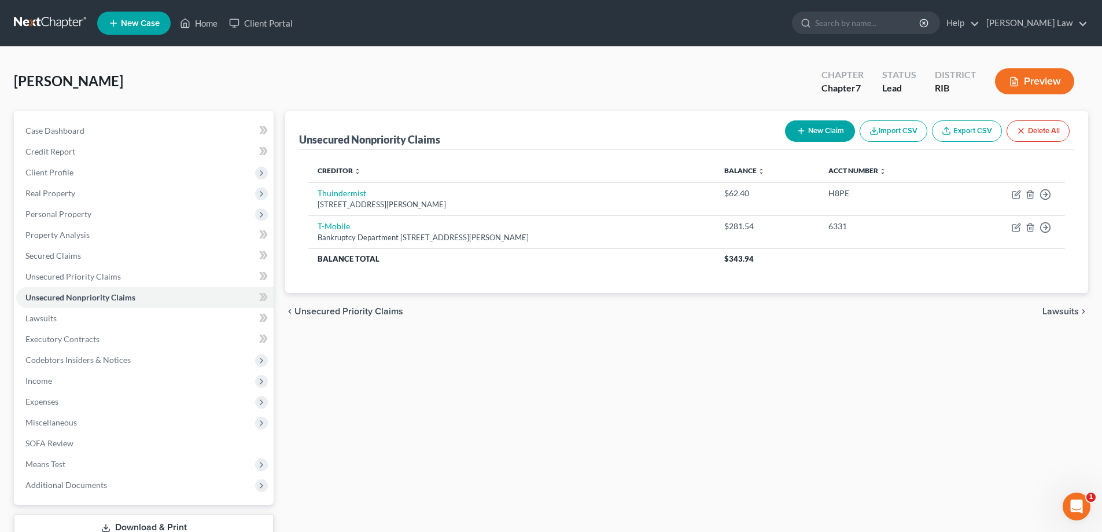
click at [789, 122] on button "New Claim" at bounding box center [820, 130] width 70 height 21
select select "0"
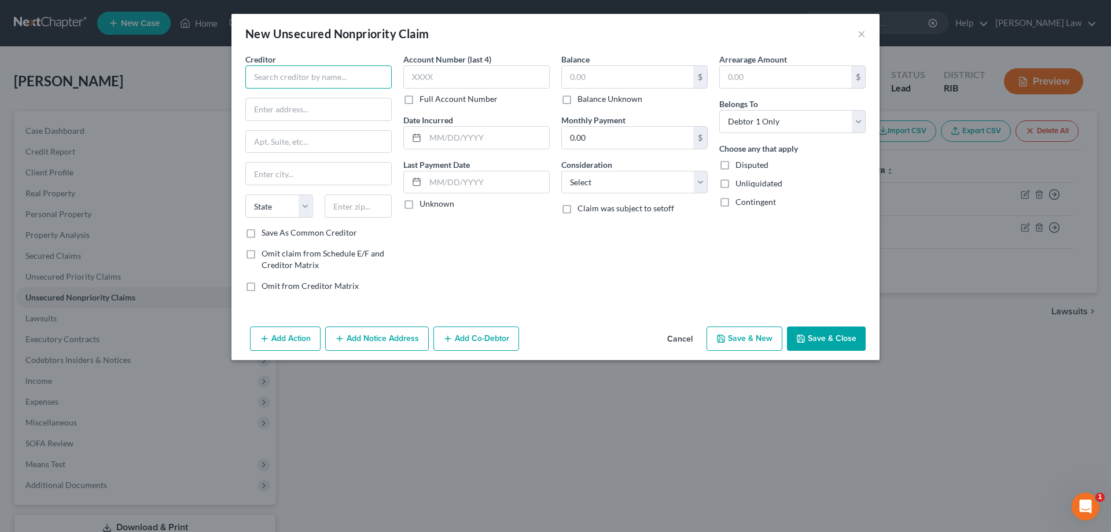
click at [370, 75] on input "text" at bounding box center [318, 76] width 146 height 23
type input "Verizon"
type input "PO Box 15124"
type input "[GEOGRAPHIC_DATA]"
select select "35"
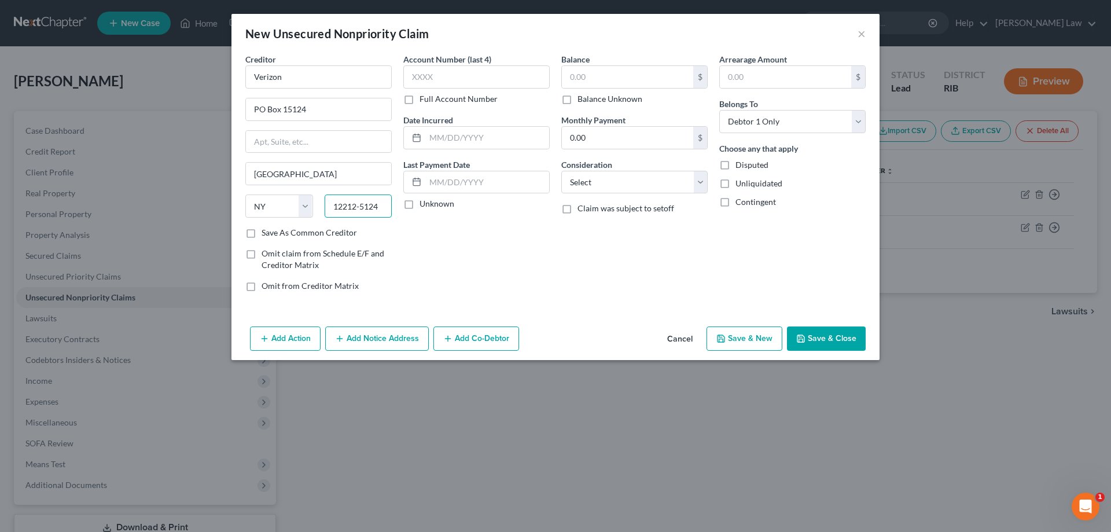
type input "12212-5124"
click at [262, 236] on label "Save As Common Creditor" at bounding box center [309, 233] width 95 height 12
click at [266, 234] on input "Save As Common Creditor" at bounding box center [270, 231] width 8 height 8
checkbox input "true"
click at [469, 69] on input "text" at bounding box center [476, 76] width 146 height 23
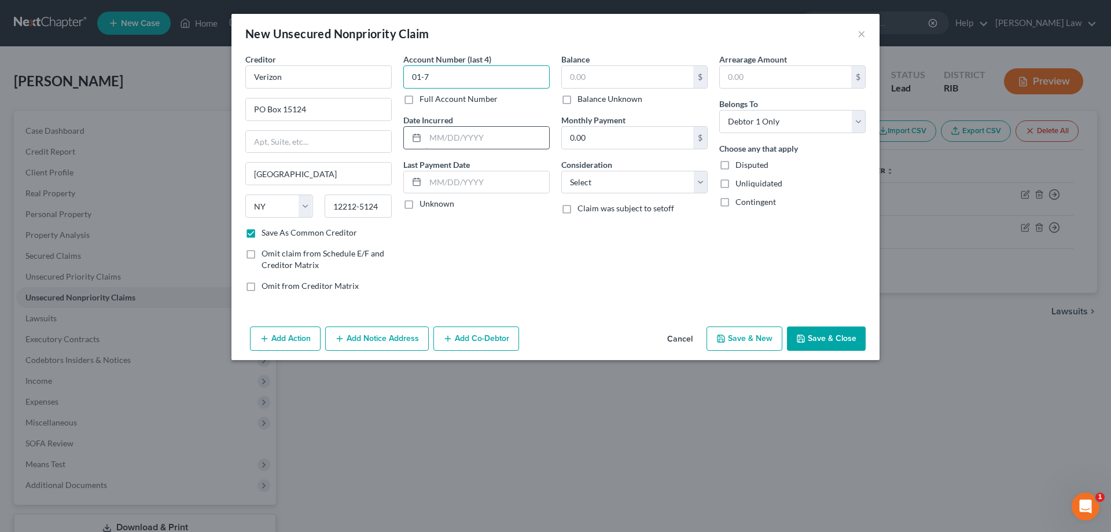
type input "01-7"
click at [481, 137] on input "text" at bounding box center [487, 138] width 124 height 22
type input "[DATE]"
type input "3"
type input "213.34"
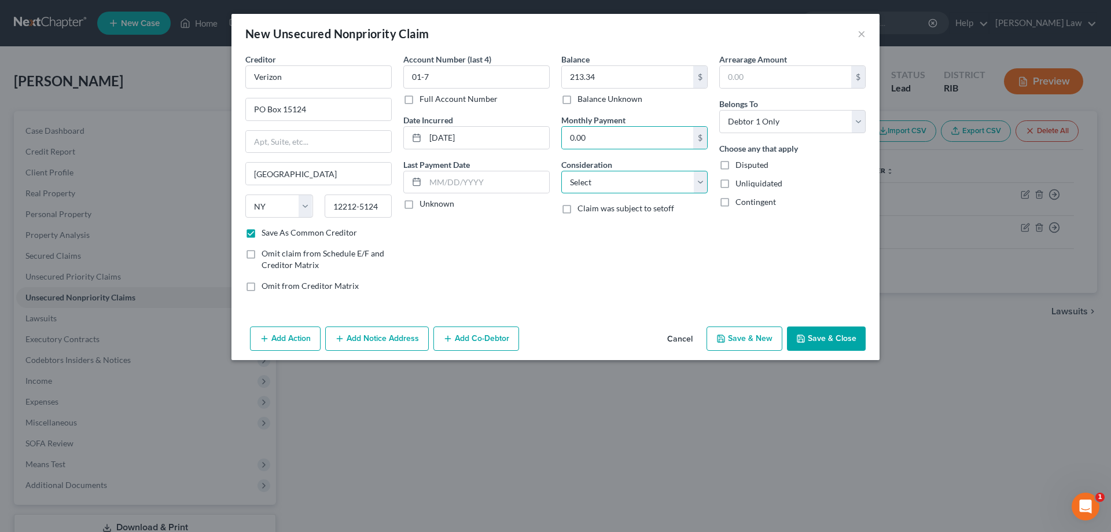
click at [695, 188] on select "Select Cable / Satellite Services Collection Agency Credit Card Debt Debt Couns…" at bounding box center [634, 182] width 146 height 23
select select "0"
click at [561, 171] on select "Select Cable / Satellite Services Collection Agency Credit Card Debt Debt Couns…" at bounding box center [634, 182] width 146 height 23
click at [832, 340] on button "Save & Close" at bounding box center [826, 338] width 79 height 24
checkbox input "false"
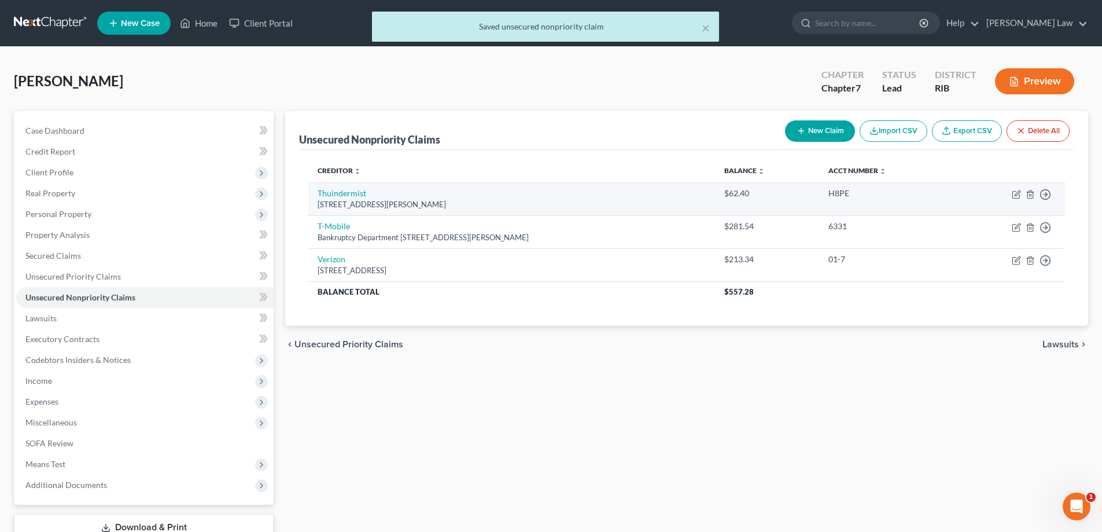
click at [376, 192] on td "Thuindermist [STREET_ADDRESS][PERSON_NAME]" at bounding box center [511, 198] width 407 height 33
click at [1016, 201] on td "Move to D Move to E Move to G Move to Notice Only" at bounding box center [1010, 198] width 111 height 33
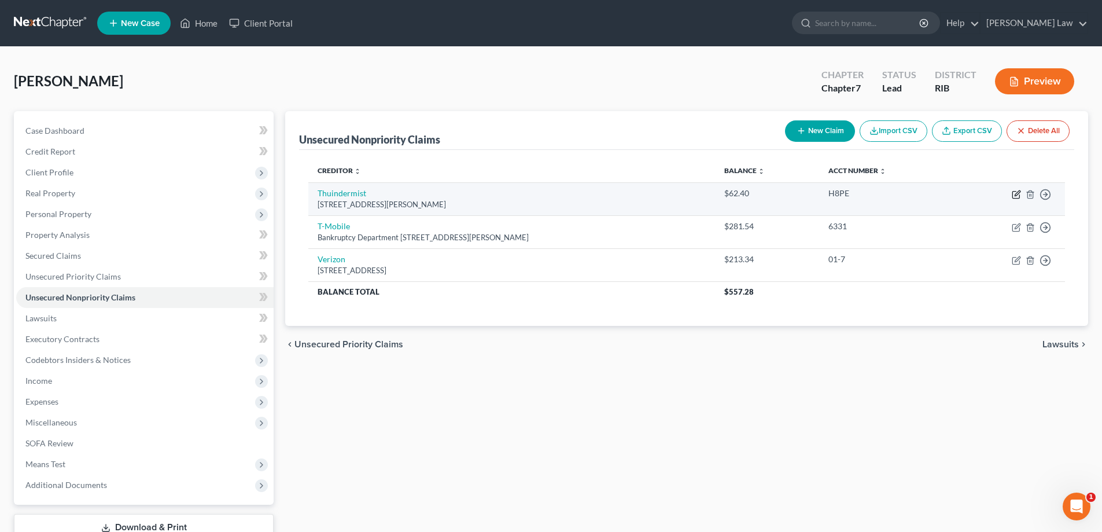
click at [1017, 196] on icon "button" at bounding box center [1017, 192] width 5 height 5
select select "41"
select select "0"
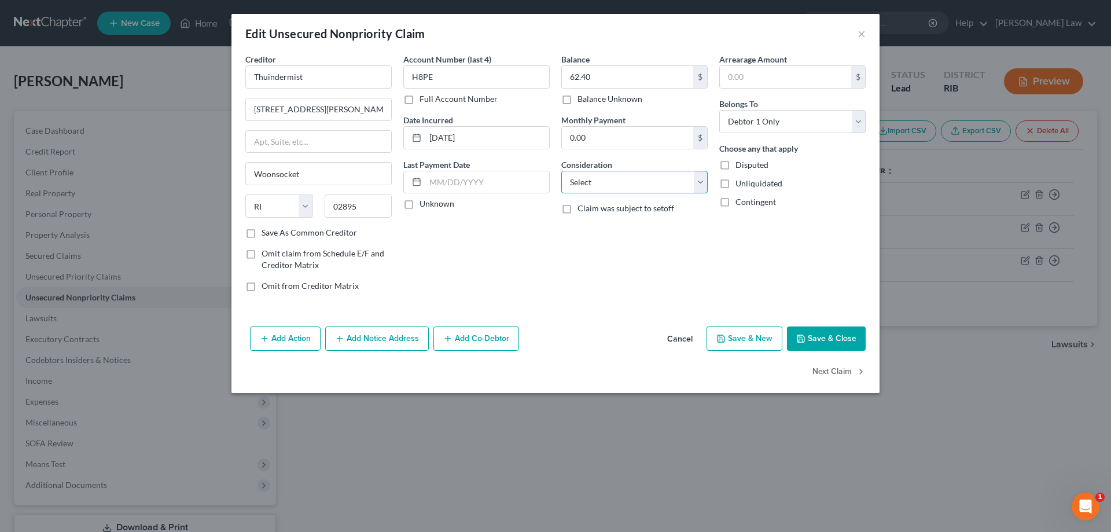
click at [699, 186] on select "Select Cable / Satellite Services Collection Agency Credit Card Debt Debt Couns…" at bounding box center [634, 182] width 146 height 23
select select "9"
click at [561, 171] on select "Select Cable / Satellite Services Collection Agency Credit Card Debt Debt Couns…" at bounding box center [634, 182] width 146 height 23
click at [837, 334] on button "Save & Close" at bounding box center [826, 338] width 79 height 24
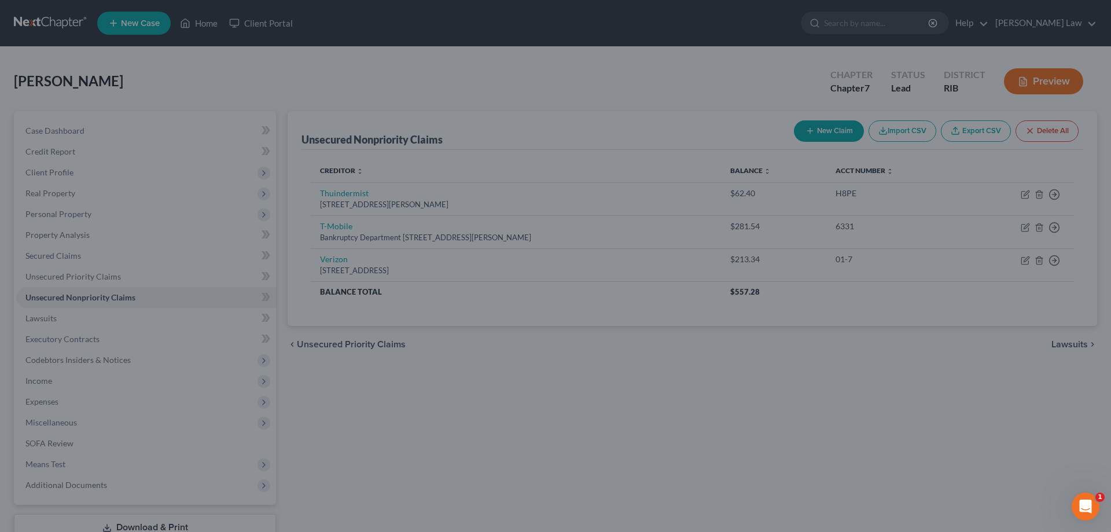
type input "0"
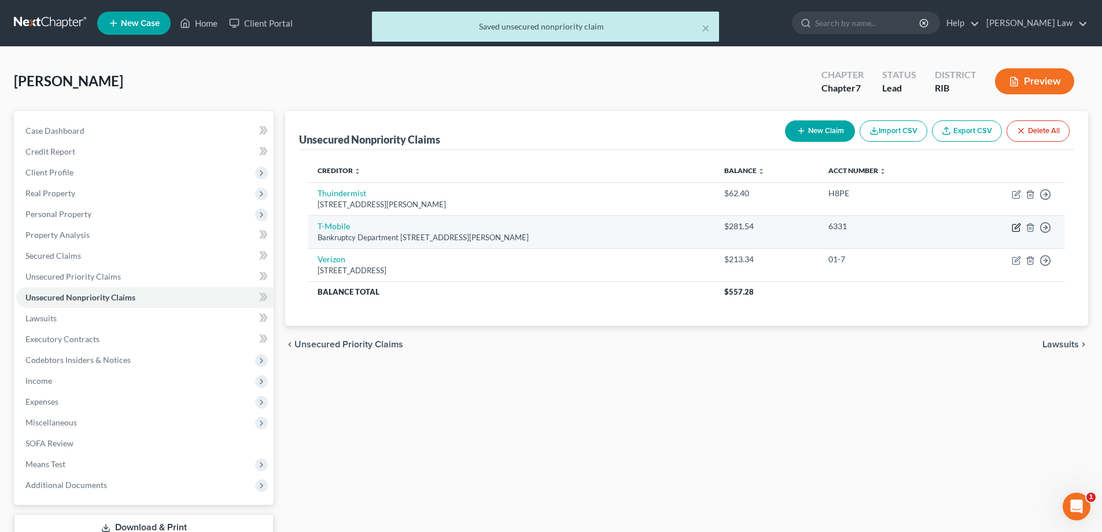
click at [1017, 226] on icon "button" at bounding box center [1016, 227] width 9 height 9
select select "26"
select select "0"
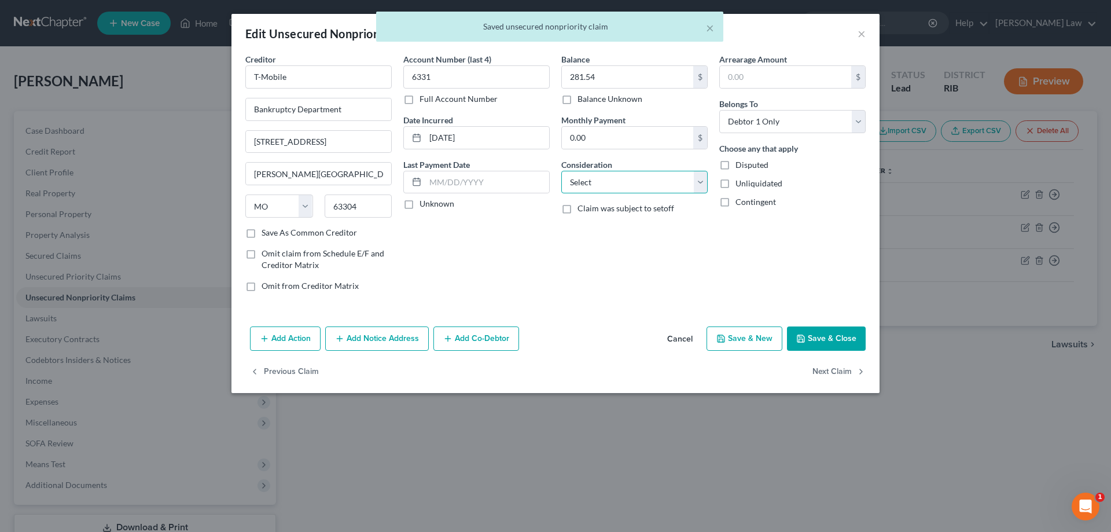
click at [700, 186] on select "Select Cable / Satellite Services Collection Agency Credit Card Debt Debt Couns…" at bounding box center [634, 182] width 146 height 23
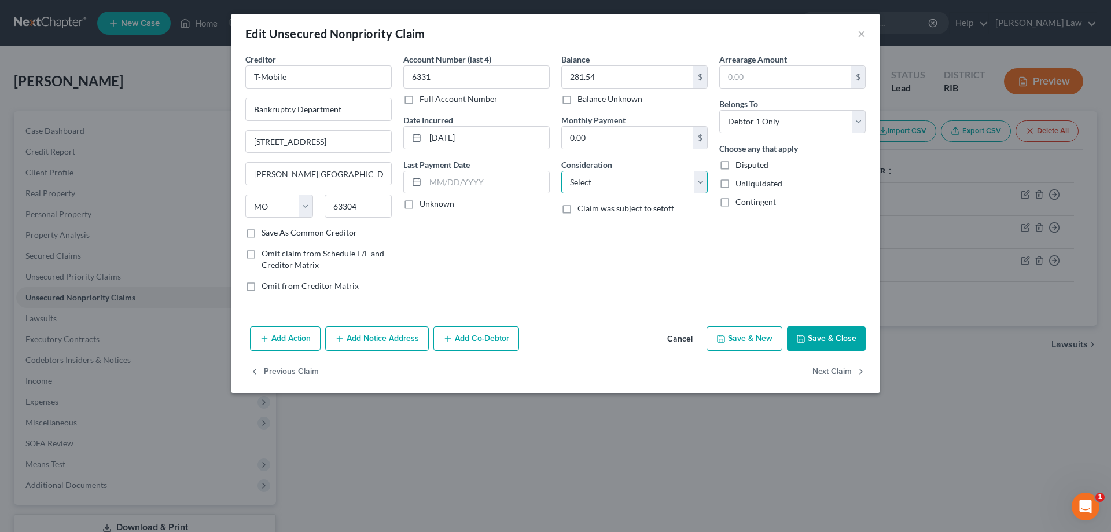
select select "19"
click at [561, 171] on select "Select Cable / Satellite Services Collection Agency Credit Card Debt Debt Couns…" at bounding box center [634, 182] width 146 height 23
click at [819, 345] on button "Save & Close" at bounding box center [826, 338] width 79 height 24
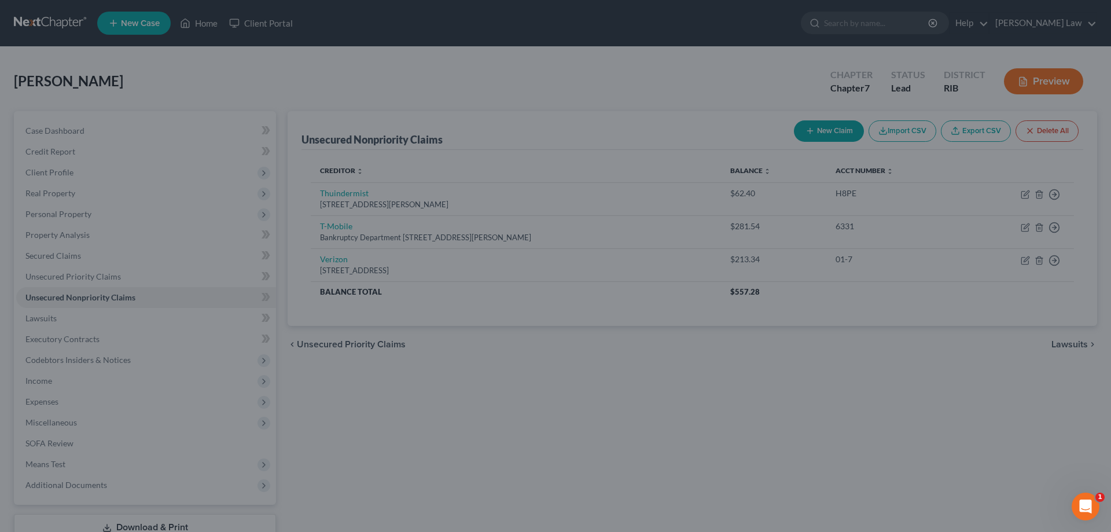
type input "0"
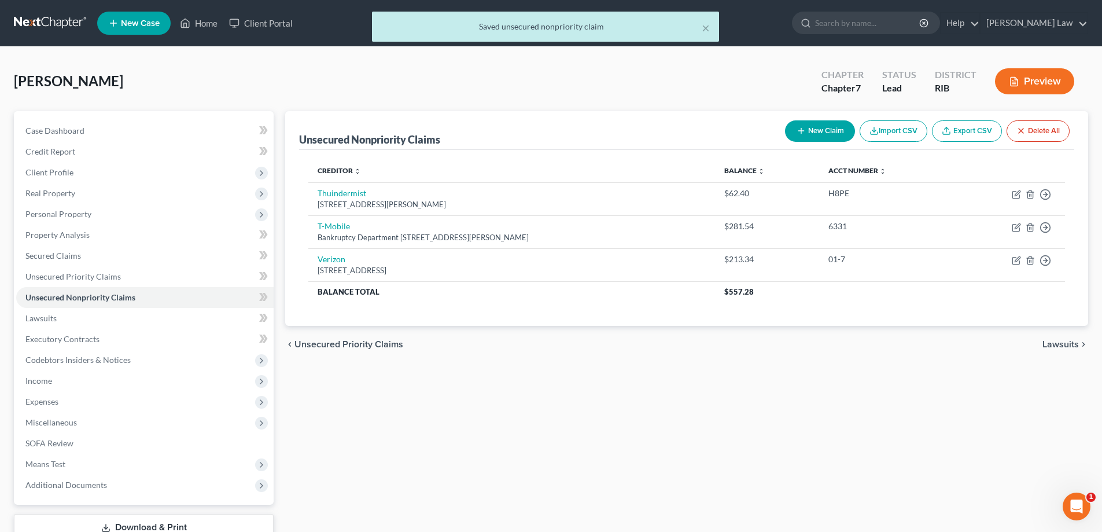
click at [801, 126] on button "New Claim" at bounding box center [820, 130] width 70 height 21
select select "0"
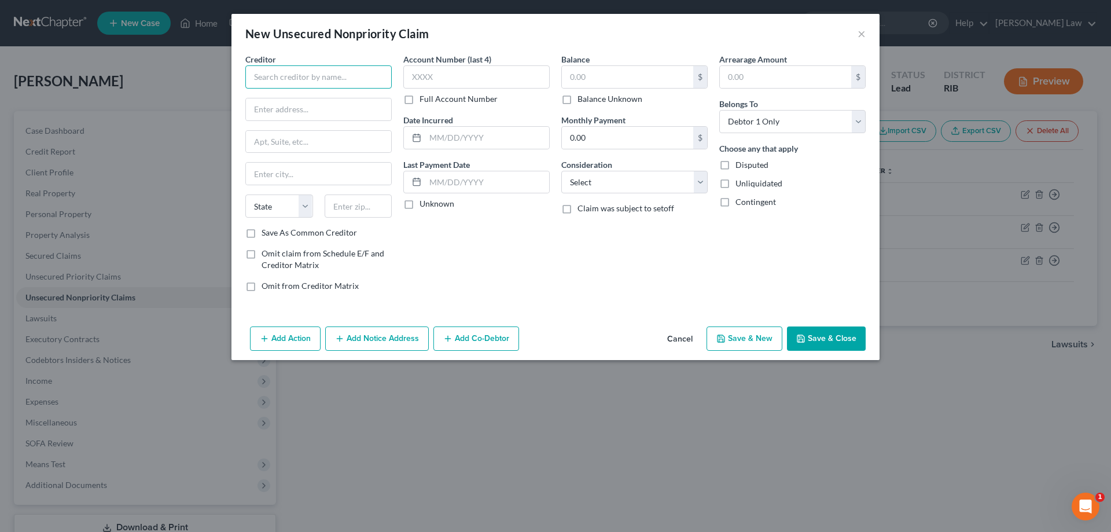
click at [299, 72] on input "text" at bounding box center [318, 76] width 146 height 23
type input "RI Energy - Gas"
type input "PO Box 371875"
type input "[GEOGRAPHIC_DATA]"
select select "39"
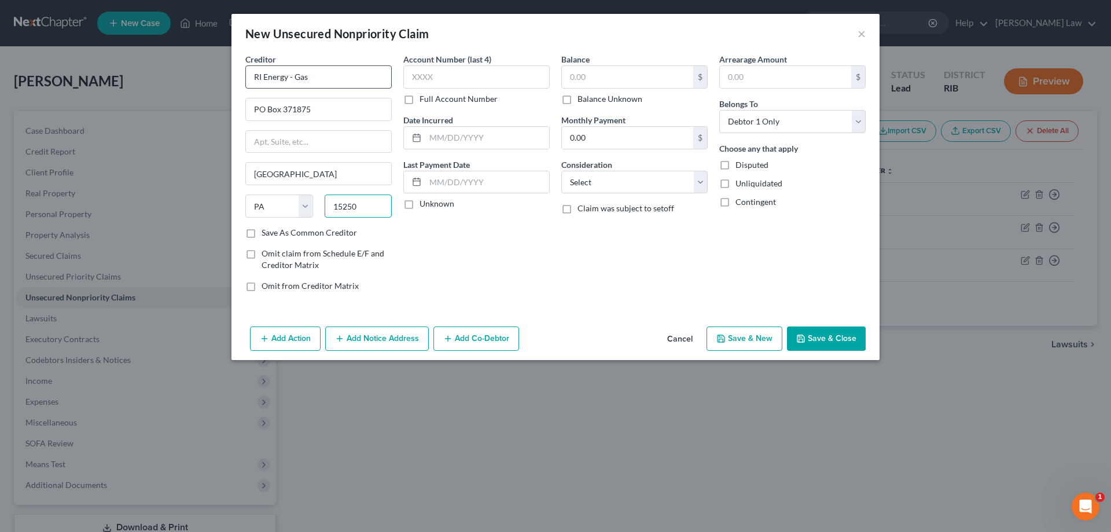
type input "15250"
click at [262, 236] on label "Save As Common Creditor" at bounding box center [309, 233] width 95 height 12
click at [266, 234] on input "Save As Common Creditor" at bounding box center [270, 231] width 8 height 8
click at [262, 236] on label "Save As Common Creditor" at bounding box center [309, 233] width 95 height 12
click at [266, 234] on input "Save As Common Creditor" at bounding box center [270, 231] width 8 height 8
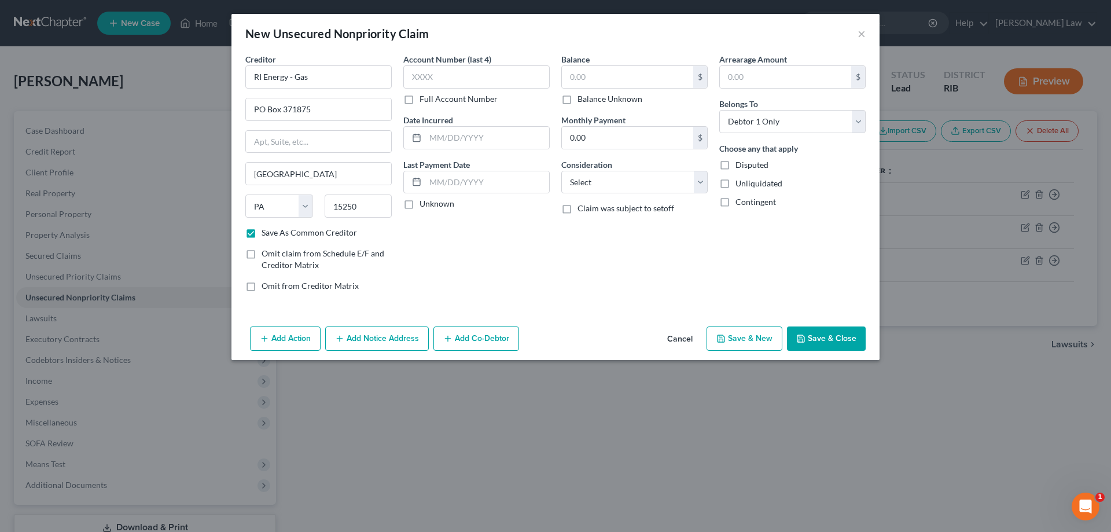
checkbox input "false"
click at [439, 75] on input "text" at bounding box center [476, 76] width 146 height 23
type input "7339"
click at [520, 133] on input "text" at bounding box center [487, 138] width 124 height 22
type input "[DATE]"
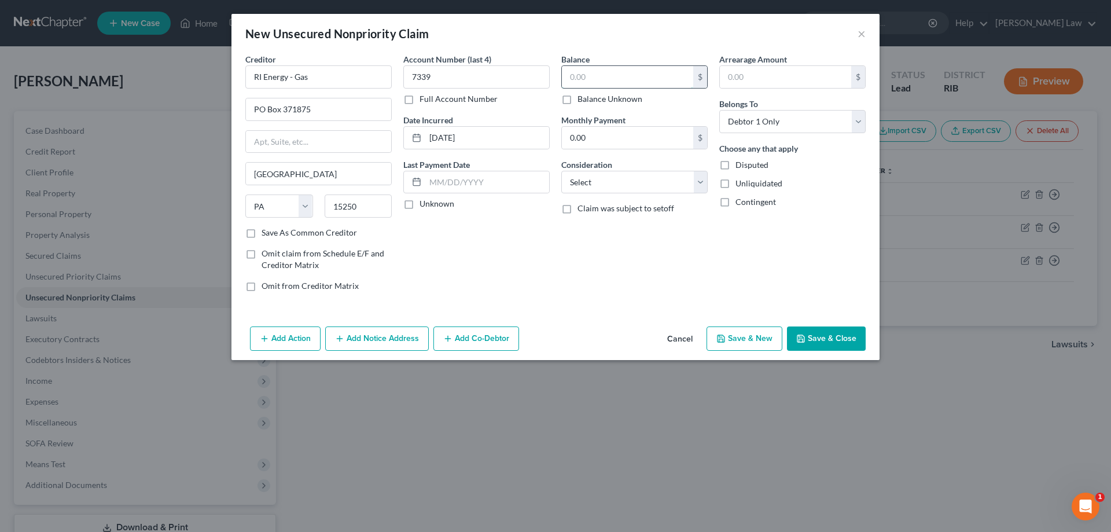
click at [664, 79] on input "text" at bounding box center [627, 77] width 131 height 22
type input "186.00"
click at [343, 72] on input "RI Energy - Gas" at bounding box center [318, 76] width 146 height 23
click at [315, 77] on input "RI Energy - Electricy" at bounding box center [318, 76] width 146 height 23
type input "RI Energy - Electricity"
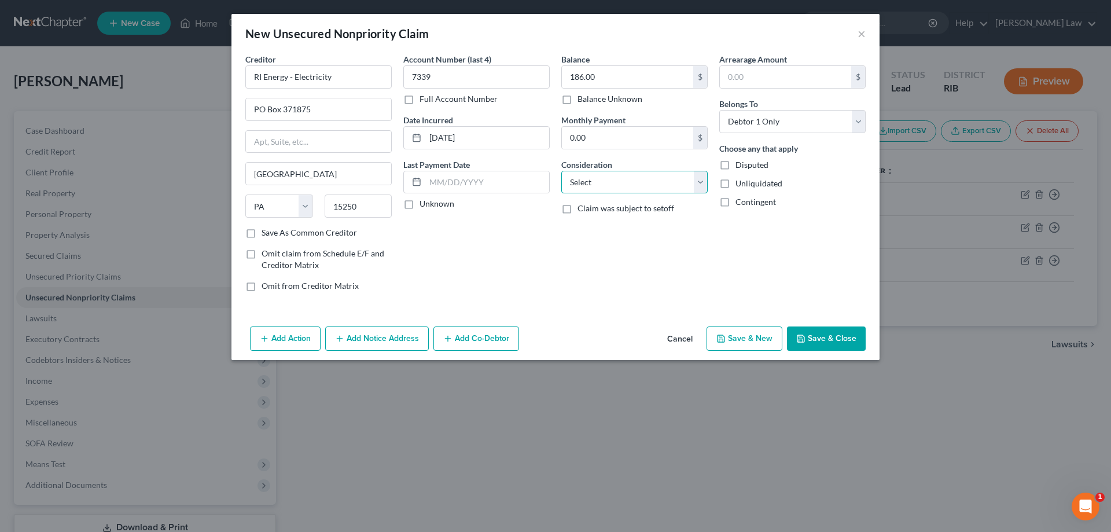
click at [697, 179] on select "Select Cable / Satellite Services Collection Agency Credit Card Debt Debt Couns…" at bounding box center [634, 182] width 146 height 23
select select "20"
click at [561, 171] on select "Select Cable / Satellite Services Collection Agency Credit Card Debt Debt Couns…" at bounding box center [634, 182] width 146 height 23
click at [818, 335] on button "Save & Close" at bounding box center [826, 338] width 79 height 24
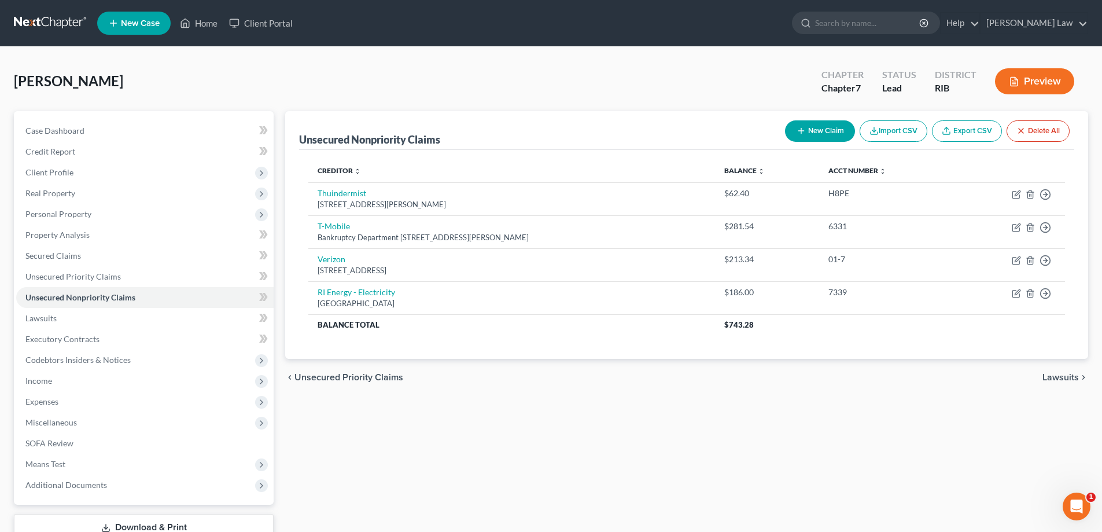
click at [825, 133] on button "New Claim" at bounding box center [820, 130] width 70 height 21
select select "0"
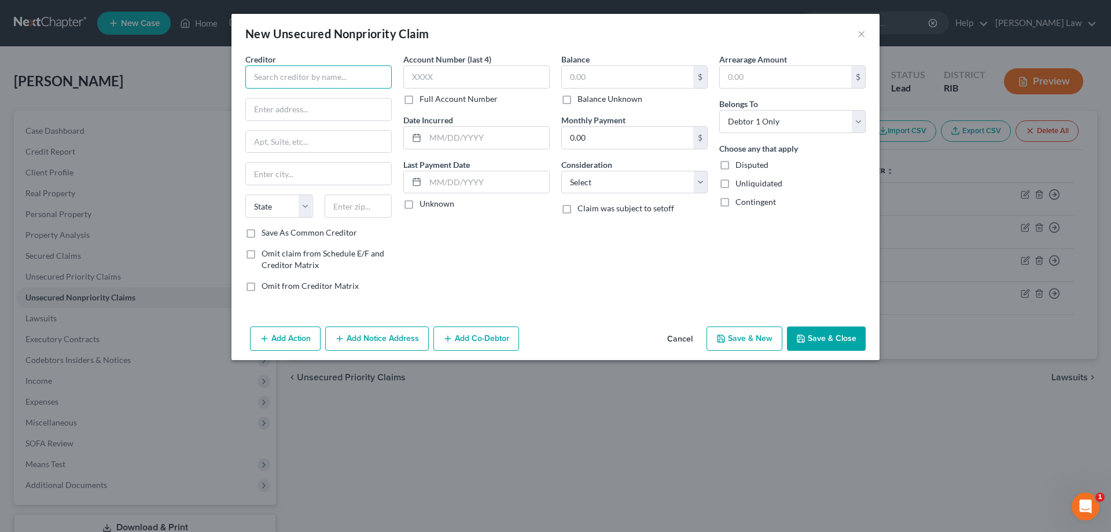
click at [263, 71] on input "text" at bounding box center [318, 76] width 146 height 23
type input "RI Energy - Gas"
type input "PO Box 371875"
type input "[GEOGRAPHIC_DATA]"
select select "39"
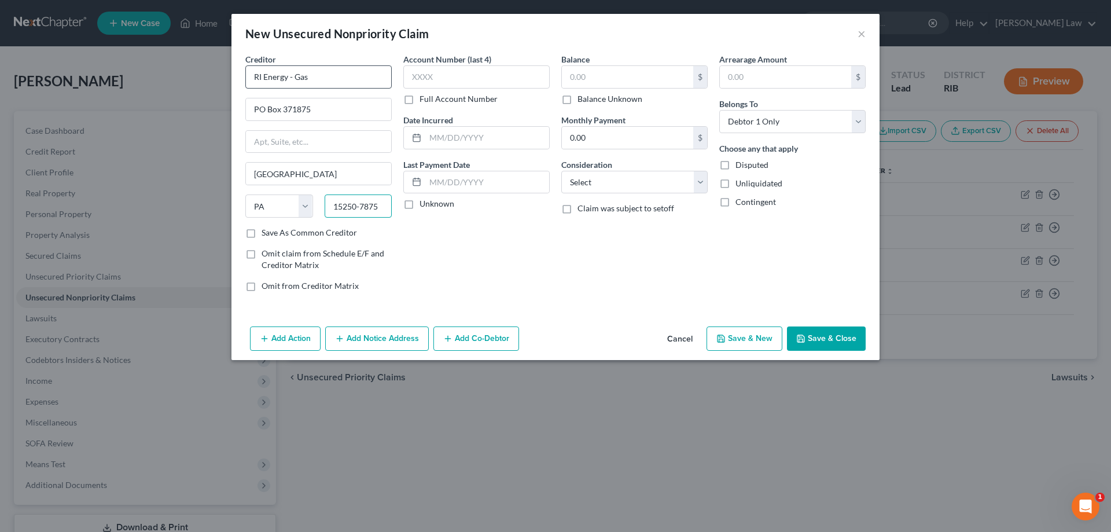
type input "15250-7875"
click at [262, 231] on label "Save As Common Creditor" at bounding box center [309, 233] width 95 height 12
click at [266, 231] on input "Save As Common Creditor" at bounding box center [270, 231] width 8 height 8
checkbox input "true"
click at [463, 67] on input "text" at bounding box center [476, 76] width 146 height 23
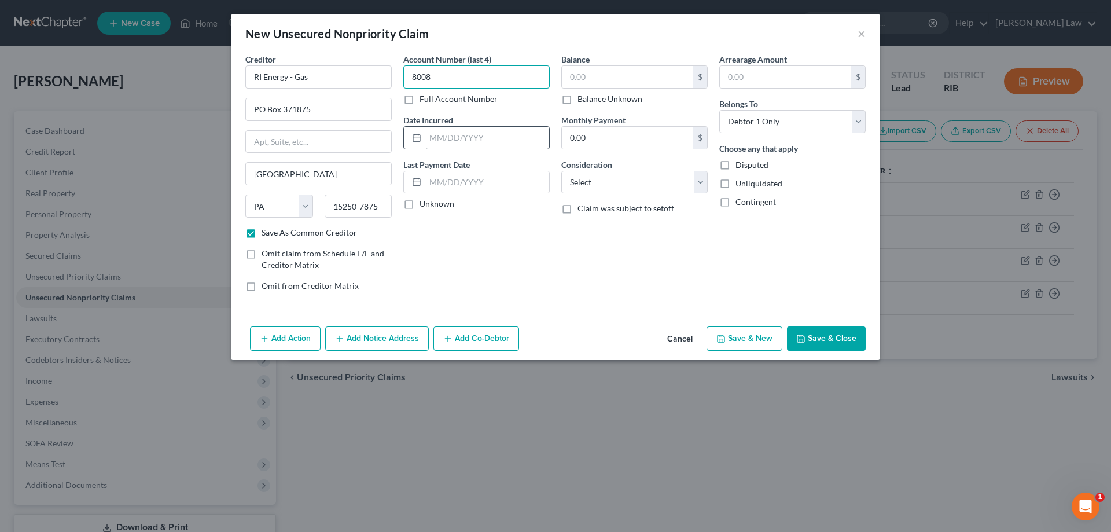
type input "8008"
click at [491, 136] on input "text" at bounding box center [487, 138] width 124 height 22
type input "[DATE]"
click at [601, 72] on input "text" at bounding box center [627, 77] width 131 height 22
type input "1,165.91"
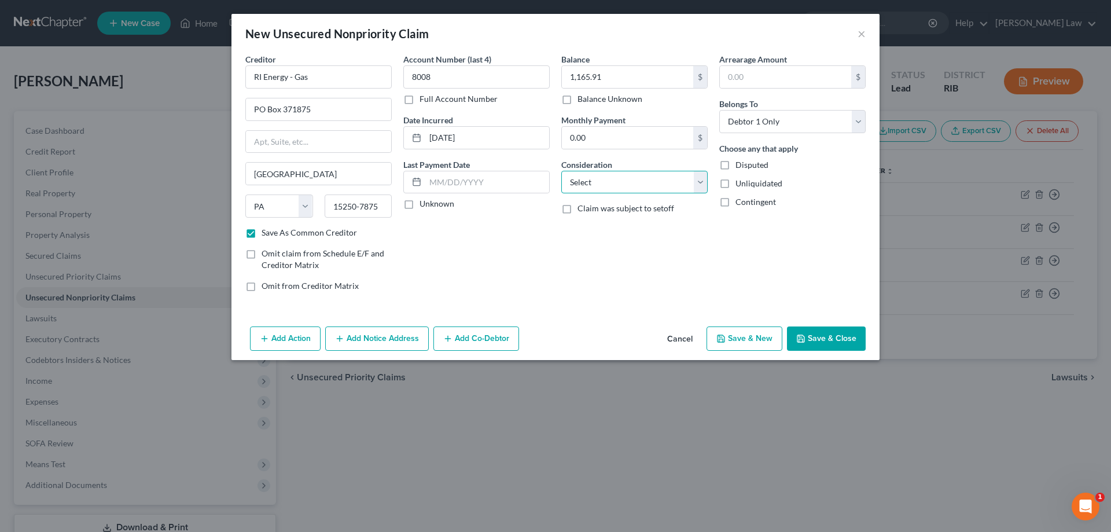
click at [705, 185] on select "Select Cable / Satellite Services Collection Agency Credit Card Debt Debt Couns…" at bounding box center [634, 182] width 146 height 23
select select "20"
click at [561, 171] on select "Select Cable / Satellite Services Collection Agency Credit Card Debt Debt Couns…" at bounding box center [634, 182] width 146 height 23
click at [802, 73] on input "text" at bounding box center [785, 77] width 131 height 22
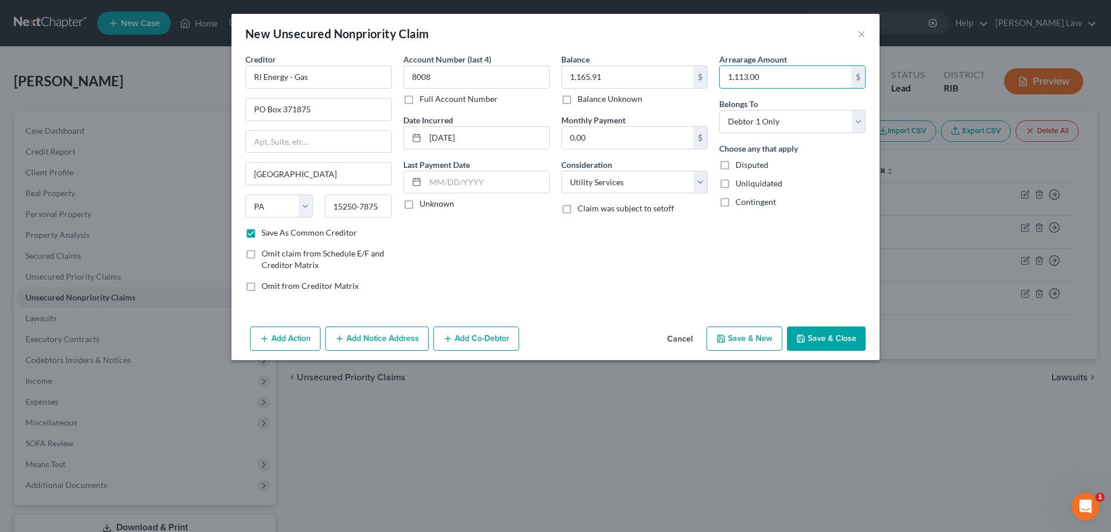
type input "1,113.00"
click at [763, 335] on button "Save & New" at bounding box center [745, 338] width 76 height 24
select select "0"
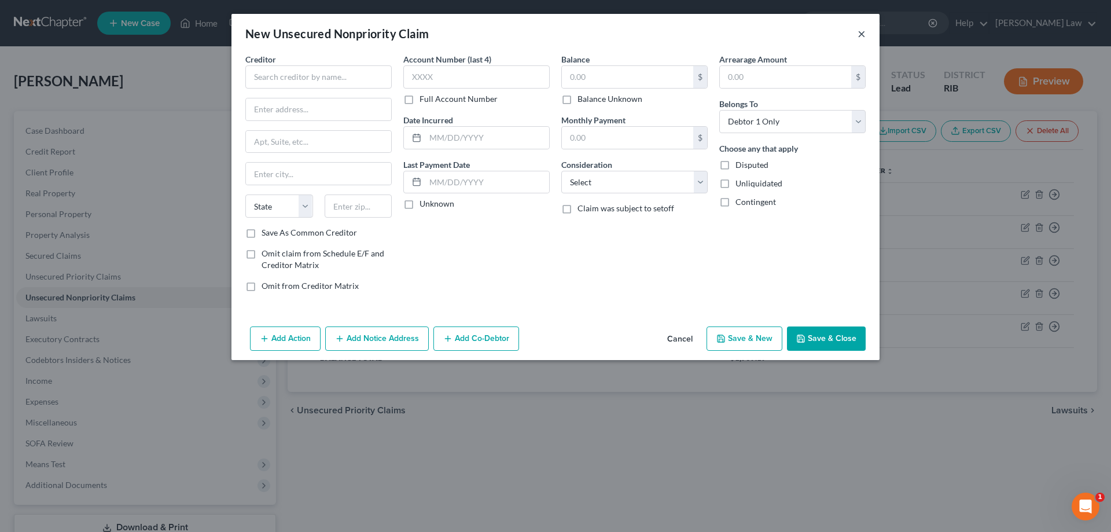
click at [862, 37] on button "×" at bounding box center [862, 34] width 8 height 14
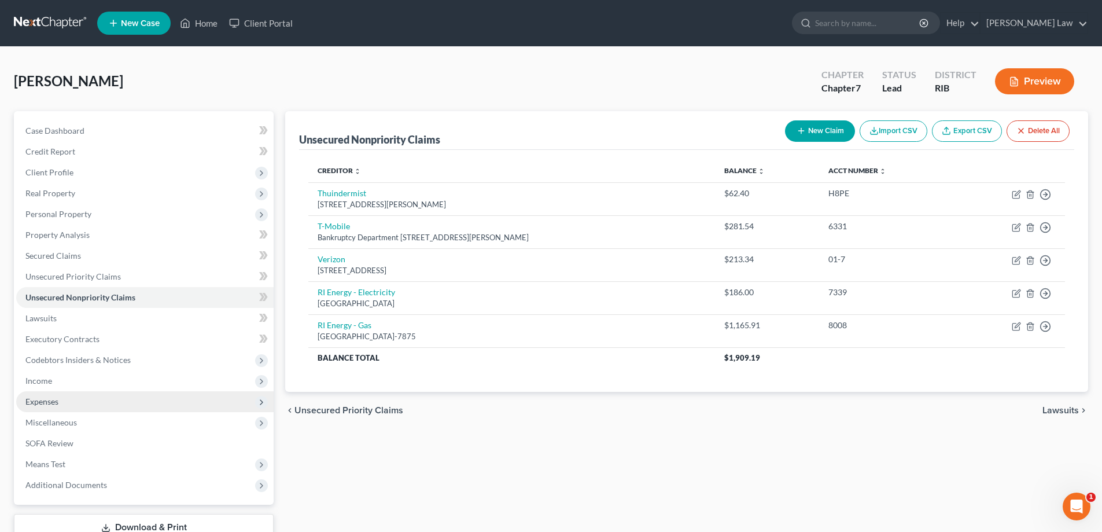
click at [79, 395] on span "Expenses" at bounding box center [145, 401] width 258 height 21
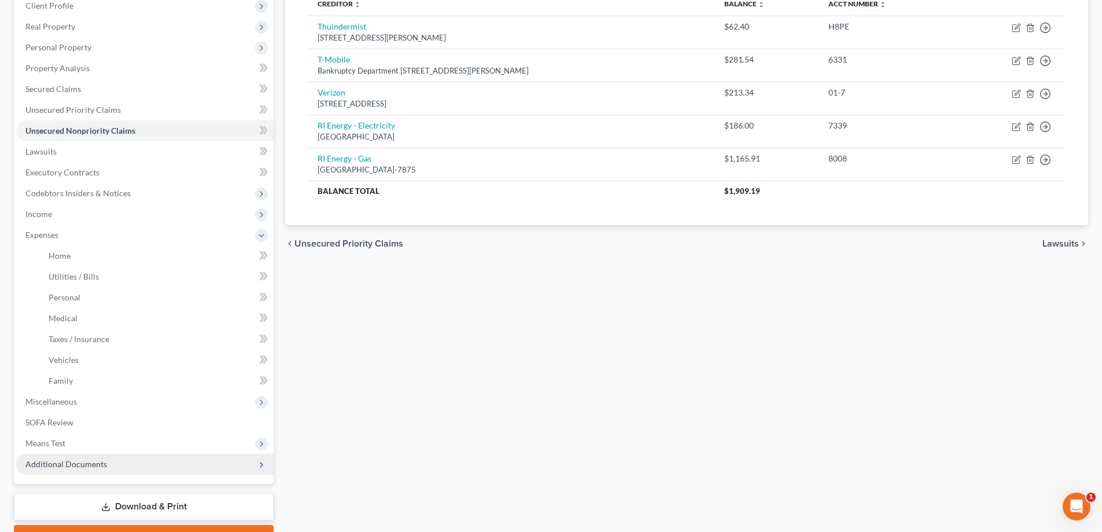
scroll to position [174, 0]
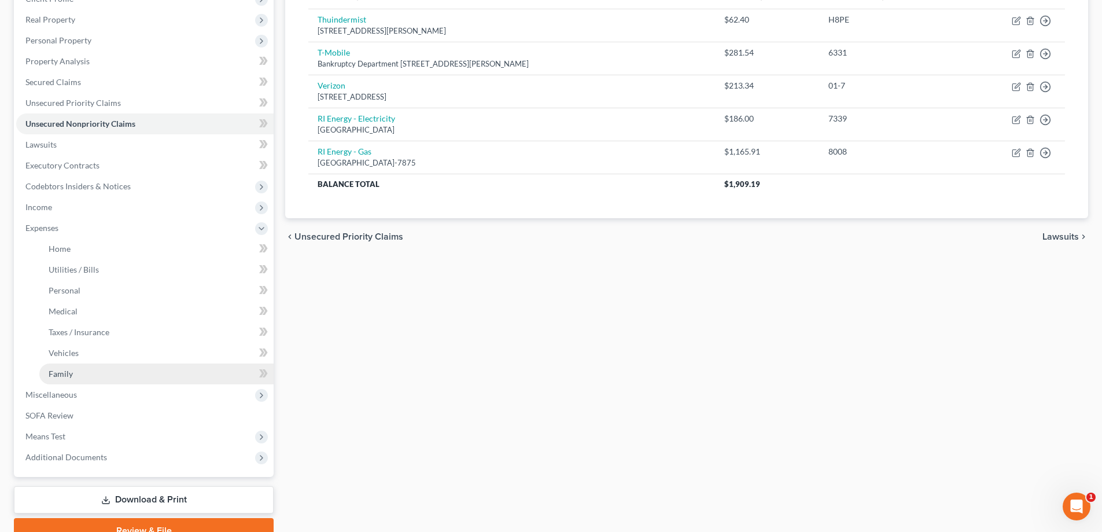
click at [84, 376] on link "Family" at bounding box center [156, 373] width 234 height 21
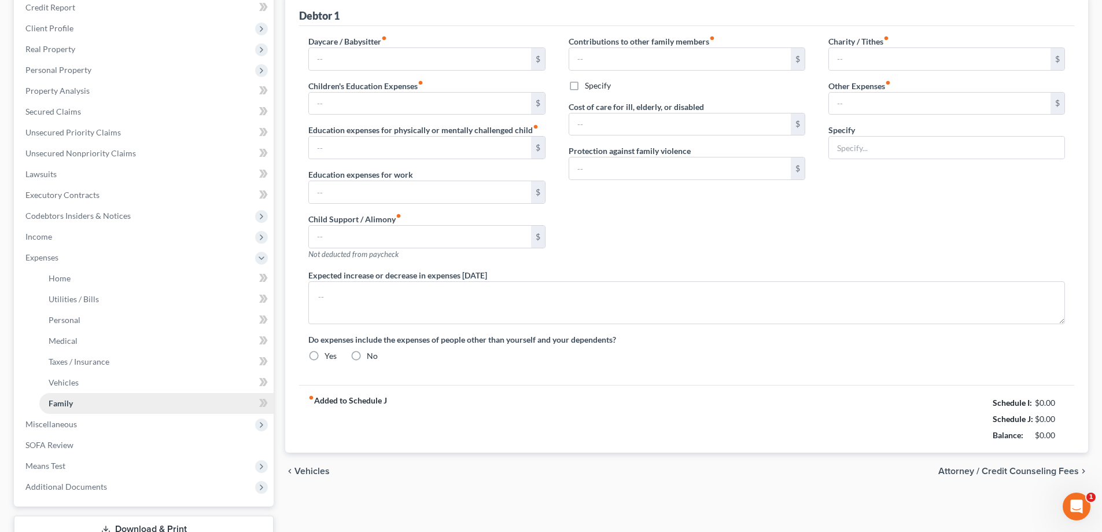
type input "100.00"
type input "140.00"
type input "0.00"
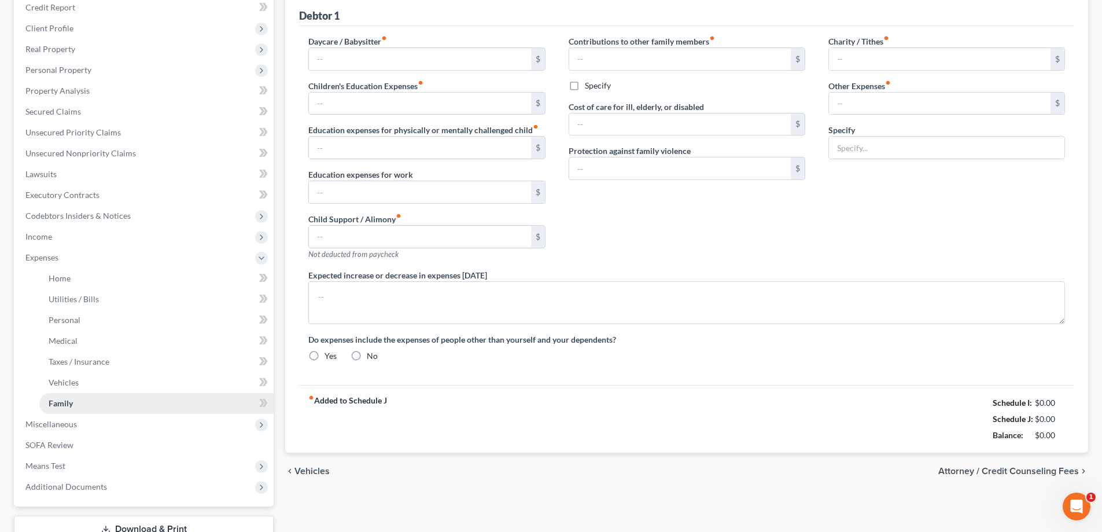
type input "0.00"
type input "250.00"
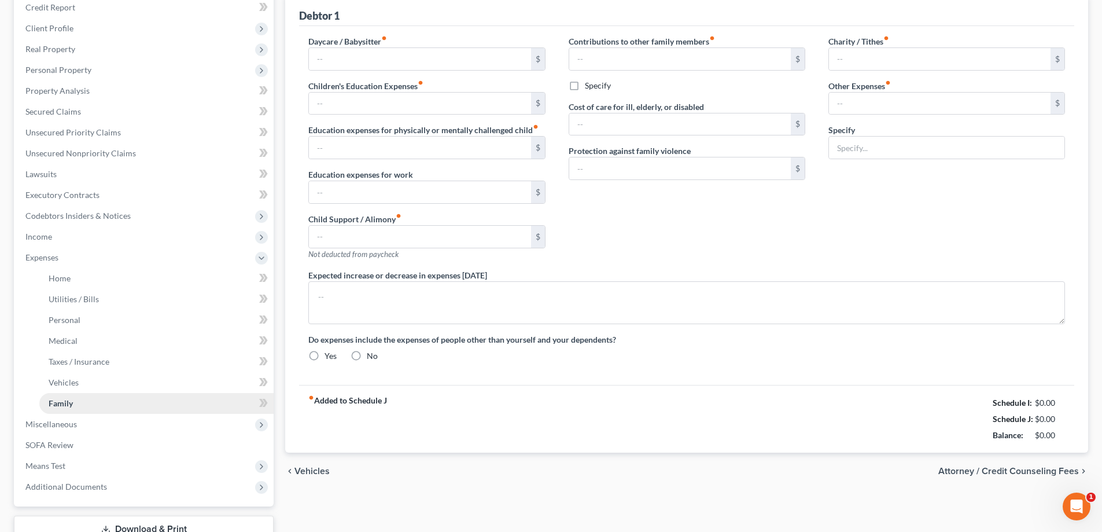
type input "Pet Care"
radio input "true"
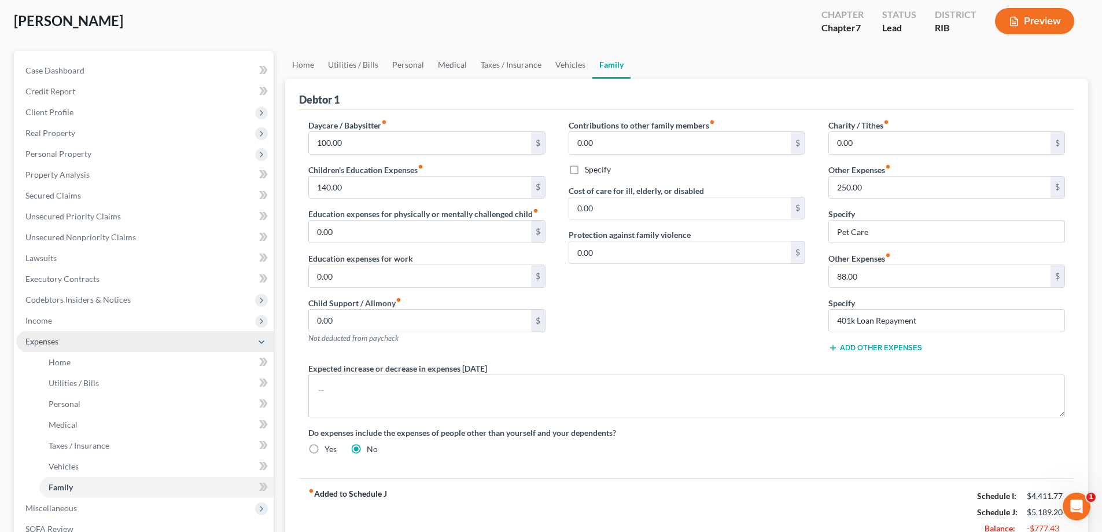
scroll to position [116, 0]
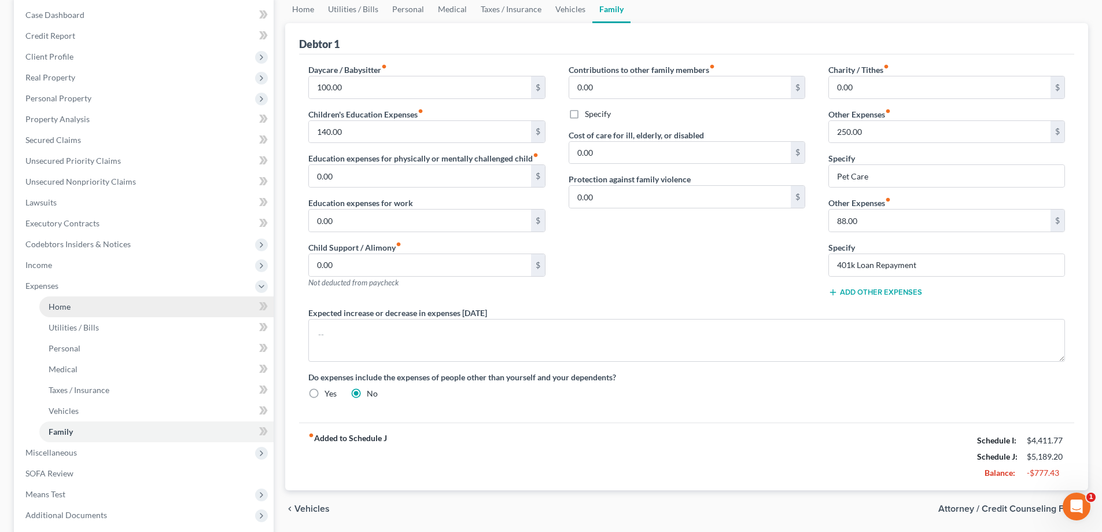
click at [66, 308] on span "Home" at bounding box center [60, 307] width 22 height 10
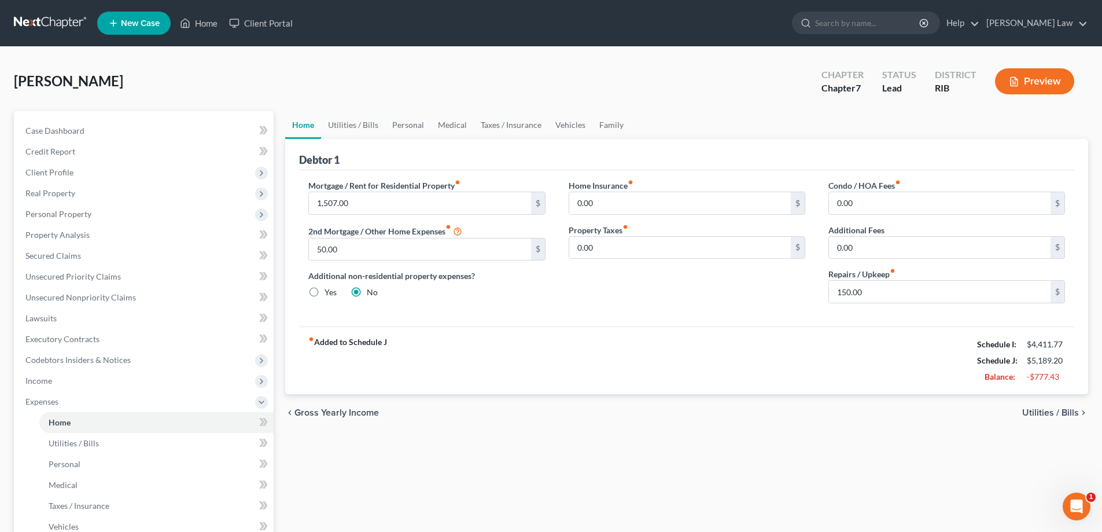
click at [1066, 408] on span "Utilities / Bills" at bounding box center [1051, 412] width 57 height 9
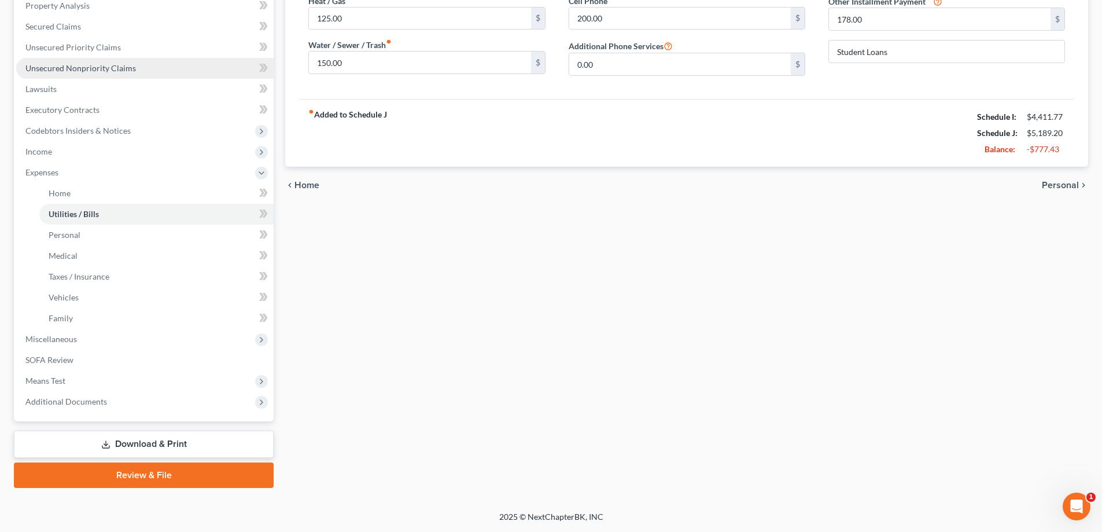
scroll to position [171, 0]
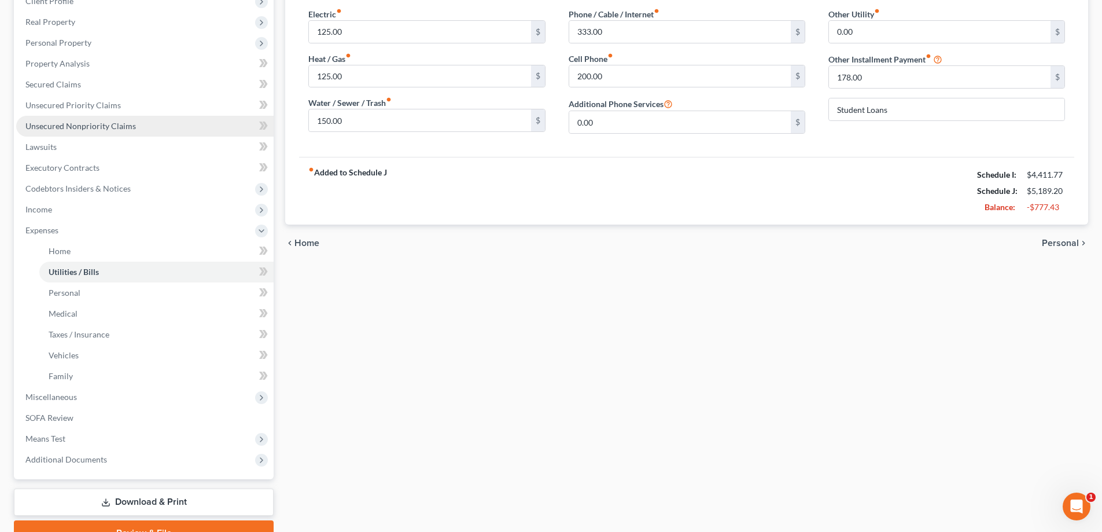
click at [109, 126] on span "Unsecured Nonpriority Claims" at bounding box center [80, 126] width 111 height 10
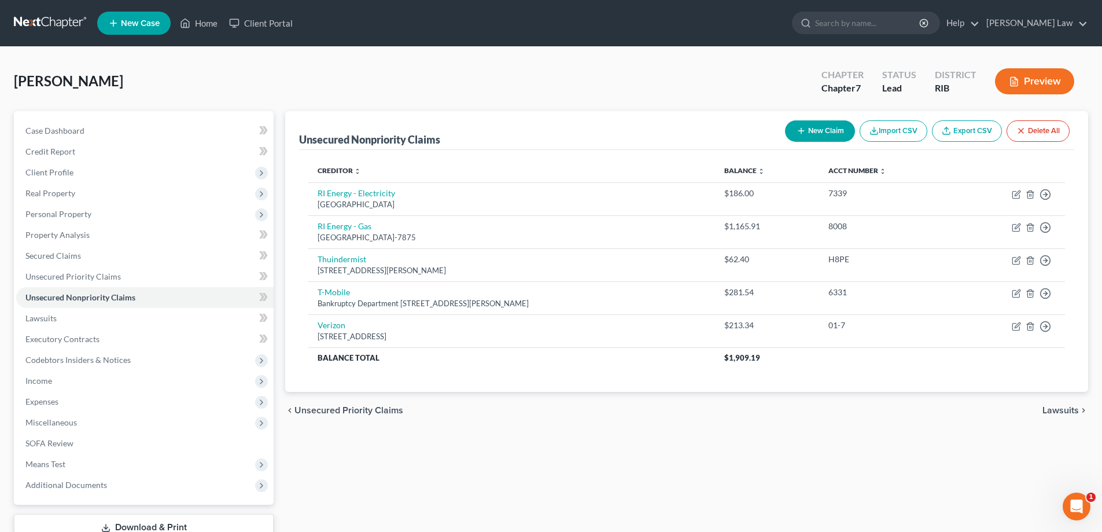
click at [815, 139] on button "New Claim" at bounding box center [820, 130] width 70 height 21
select select "0"
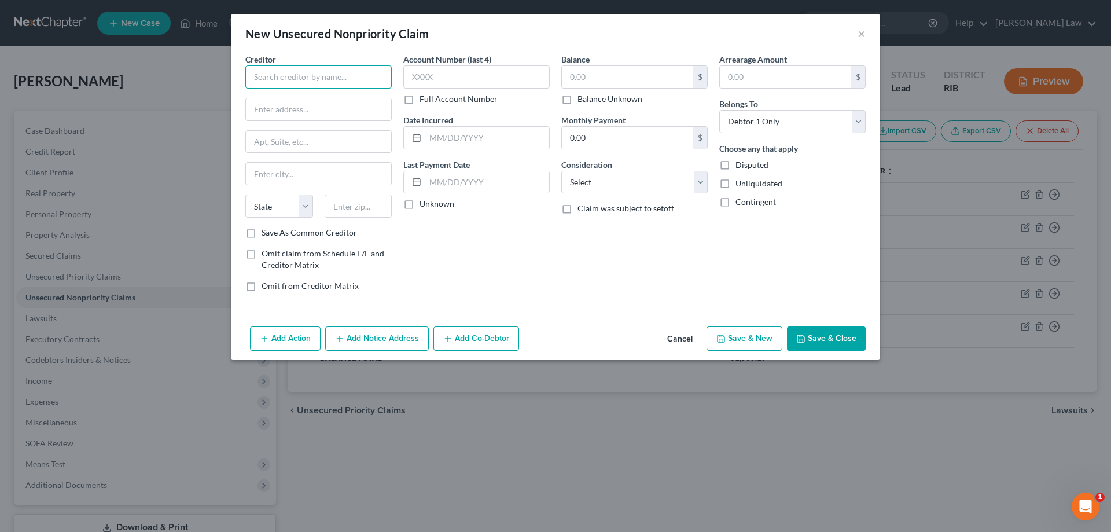
click at [342, 75] on input "text" at bounding box center [318, 76] width 146 height 23
type input "Student Loan"
click at [829, 342] on button "Save & Close" at bounding box center [826, 338] width 79 height 24
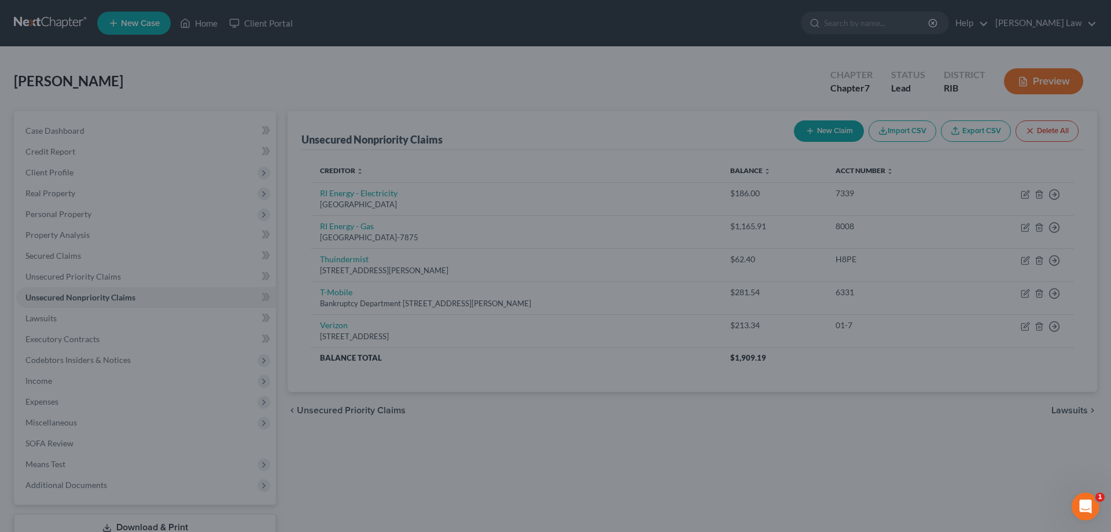
type input "39,588.00"
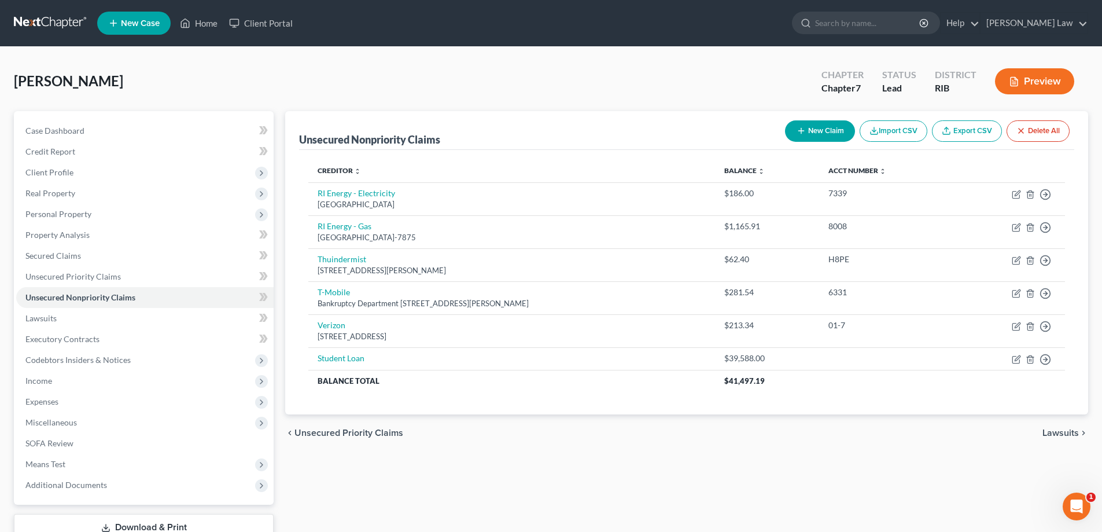
click at [825, 127] on button "New Claim" at bounding box center [820, 130] width 70 height 21
select select "0"
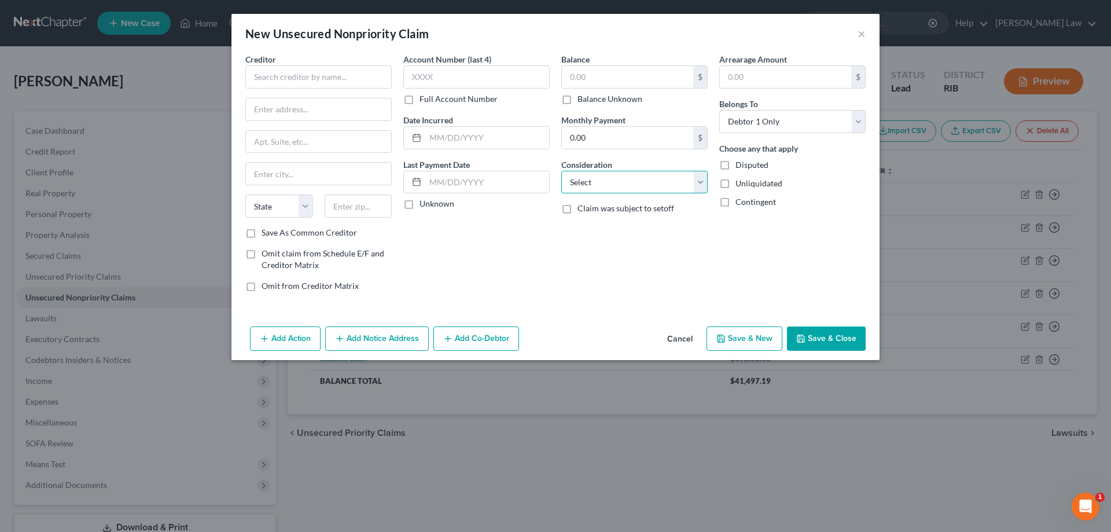
click at [703, 177] on select "Select Cable / Satellite Services Collection Agency Credit Card Debt Debt Couns…" at bounding box center [634, 182] width 146 height 23
select select "2"
click at [561, 171] on select "Select Cable / Satellite Services Collection Agency Credit Card Debt Debt Couns…" at bounding box center [634, 182] width 146 height 23
click at [330, 80] on input "text" at bounding box center [318, 76] width 146 height 23
click at [315, 81] on input "text" at bounding box center [318, 76] width 146 height 23
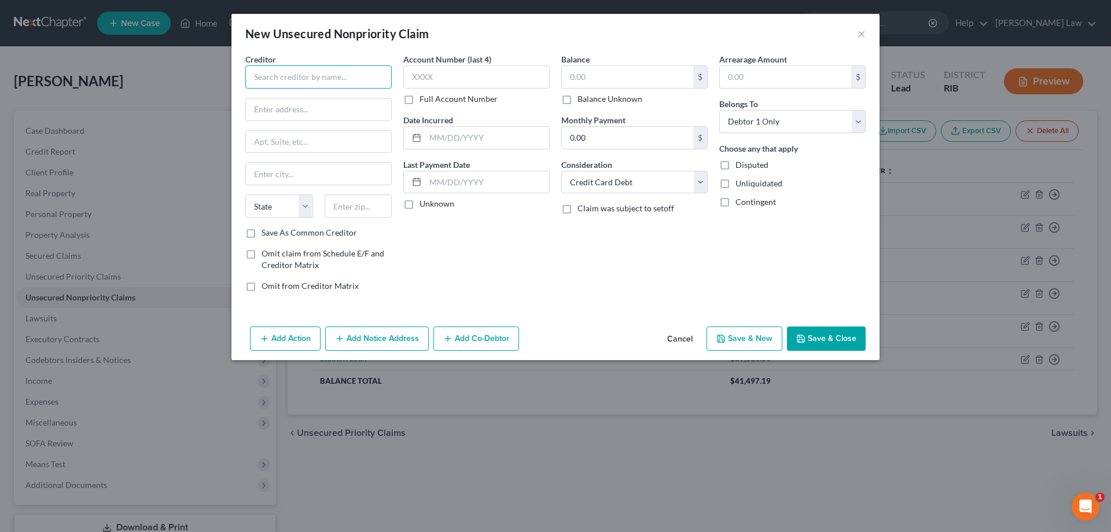
click at [311, 84] on input "text" at bounding box center [318, 76] width 146 height 23
type input "Citibank, NA"
type input "[PERSON_NAME] & [PERSON_NAME], LLC"
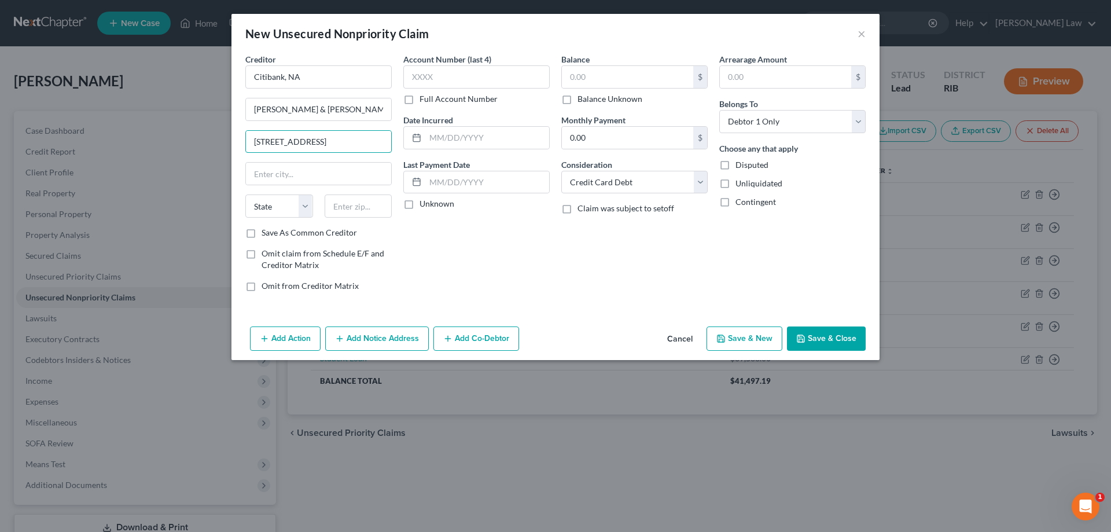
type input "[STREET_ADDRESS]"
type input "Barrington"
select select "41"
type input "02806"
click at [499, 69] on input "text" at bounding box center [476, 76] width 146 height 23
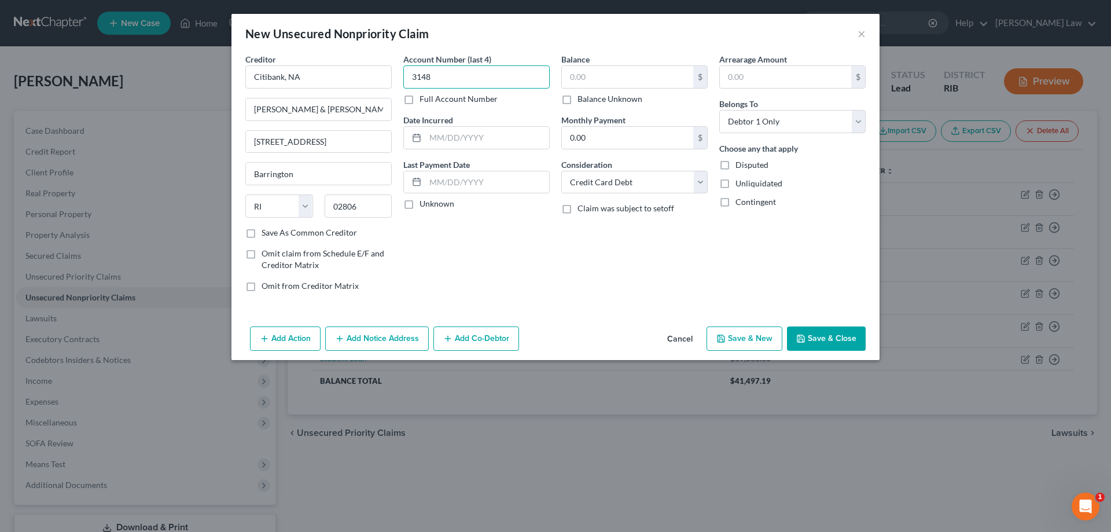
type input "3148"
type input "[DATE]"
type input "10,415"
click at [287, 343] on button "Add Action" at bounding box center [285, 338] width 71 height 24
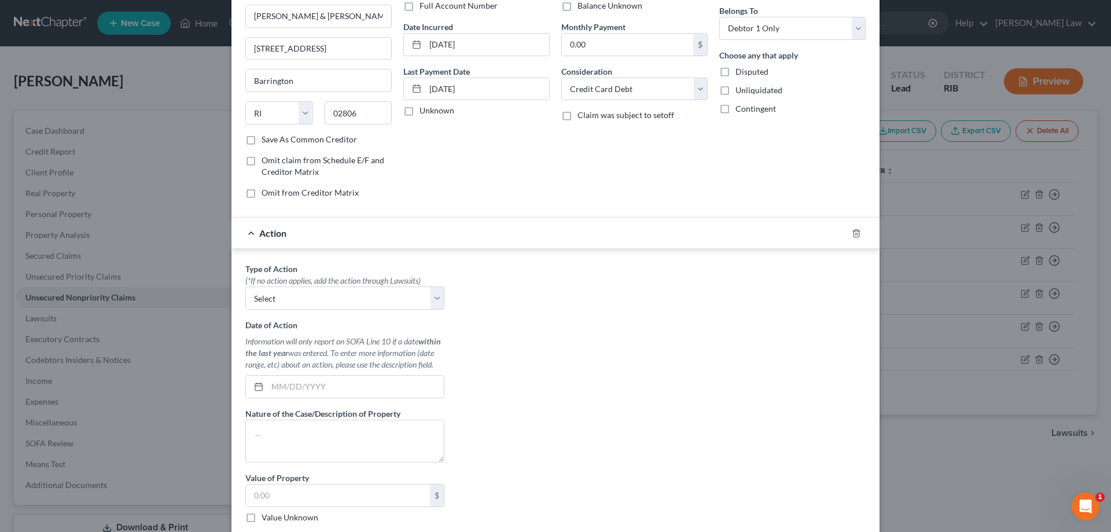
scroll to position [116, 0]
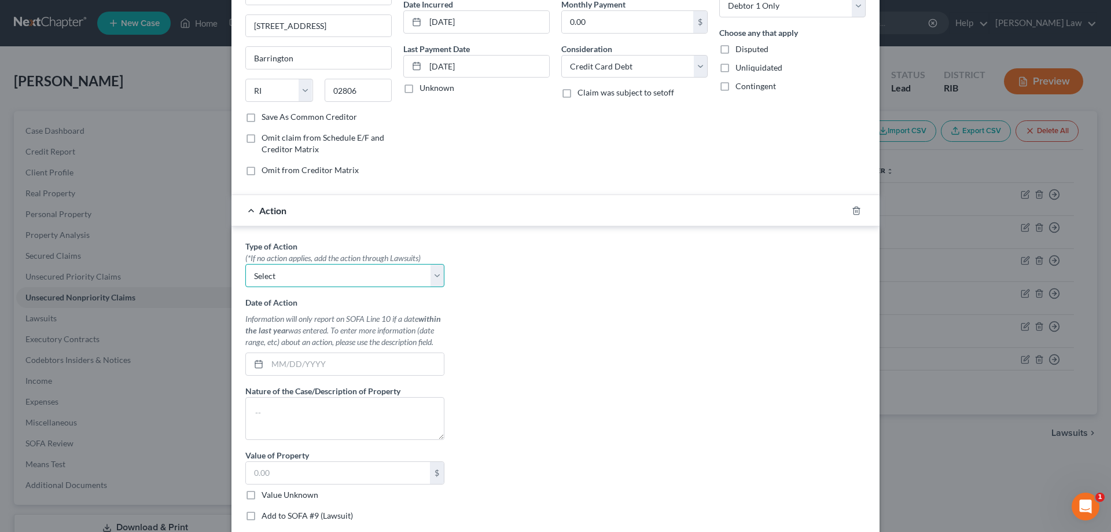
click at [427, 277] on select "Select Repossession Garnishment Foreclosure Personal Injury Attached, Seized, O…" at bounding box center [344, 275] width 199 height 23
click at [259, 212] on span "Action" at bounding box center [272, 210] width 27 height 11
click at [857, 209] on icon "button" at bounding box center [856, 210] width 9 height 9
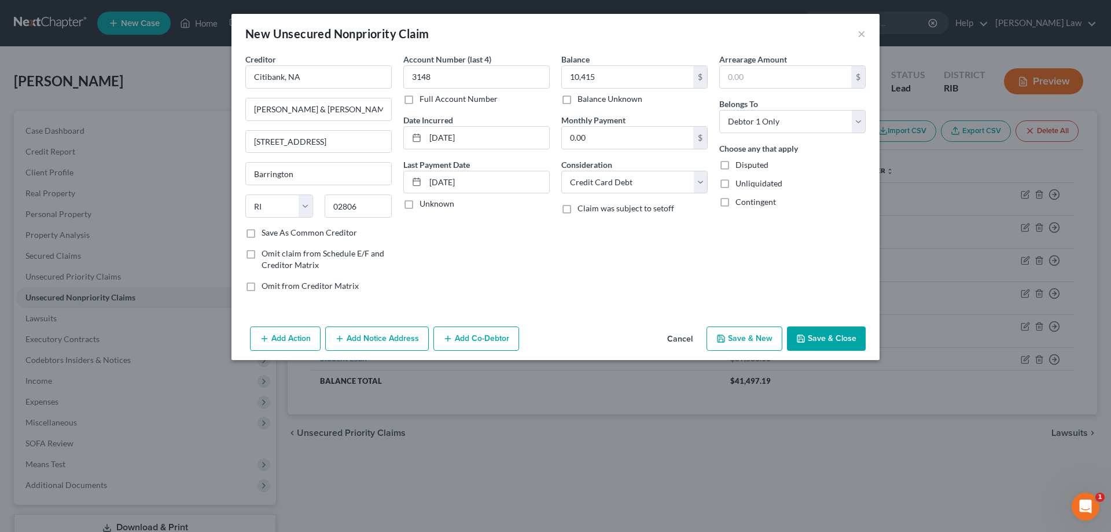
scroll to position [0, 0]
click at [356, 334] on button "Add Notice Address" at bounding box center [377, 338] width 104 height 24
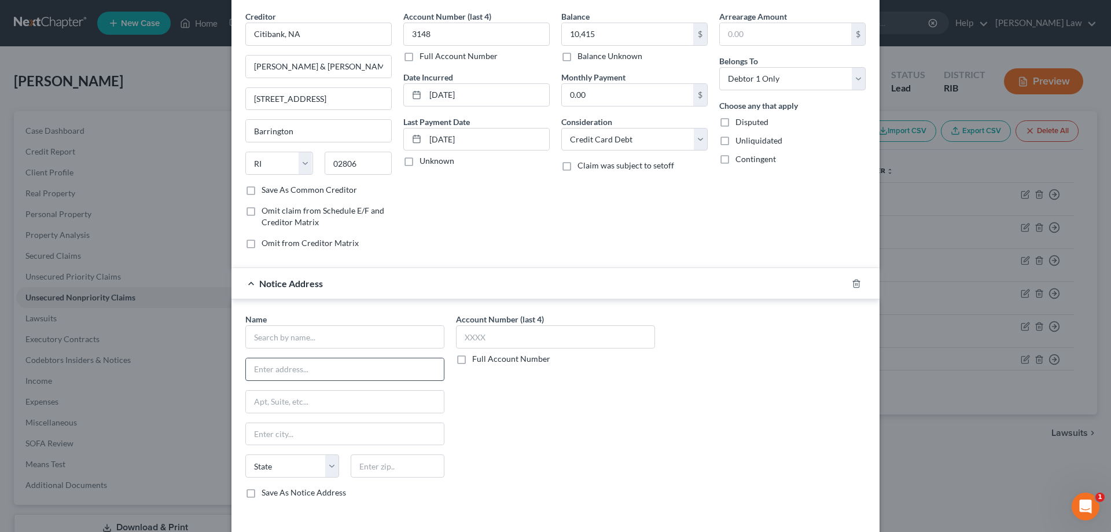
scroll to position [91, 0]
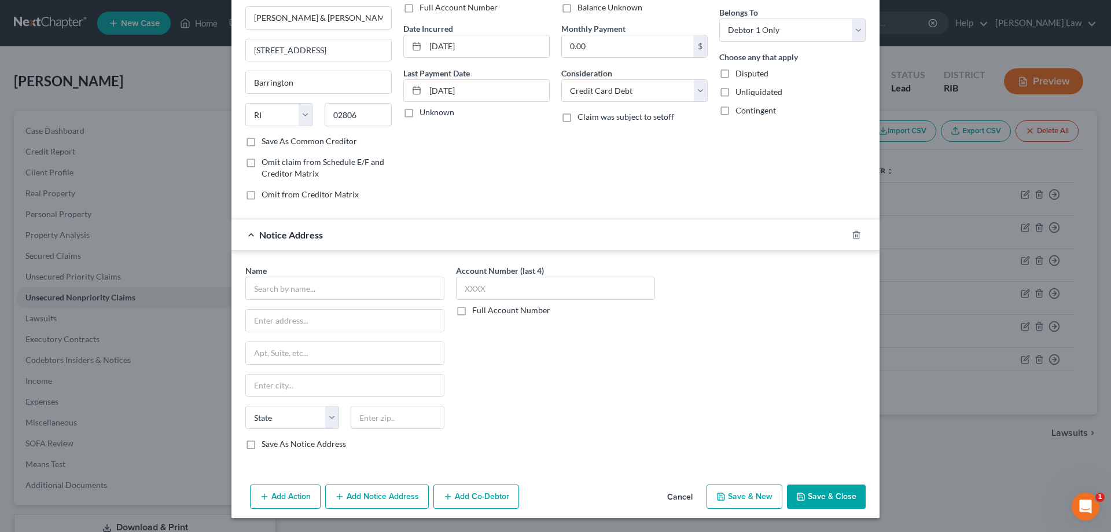
click at [283, 498] on button "Add Action" at bounding box center [285, 496] width 71 height 24
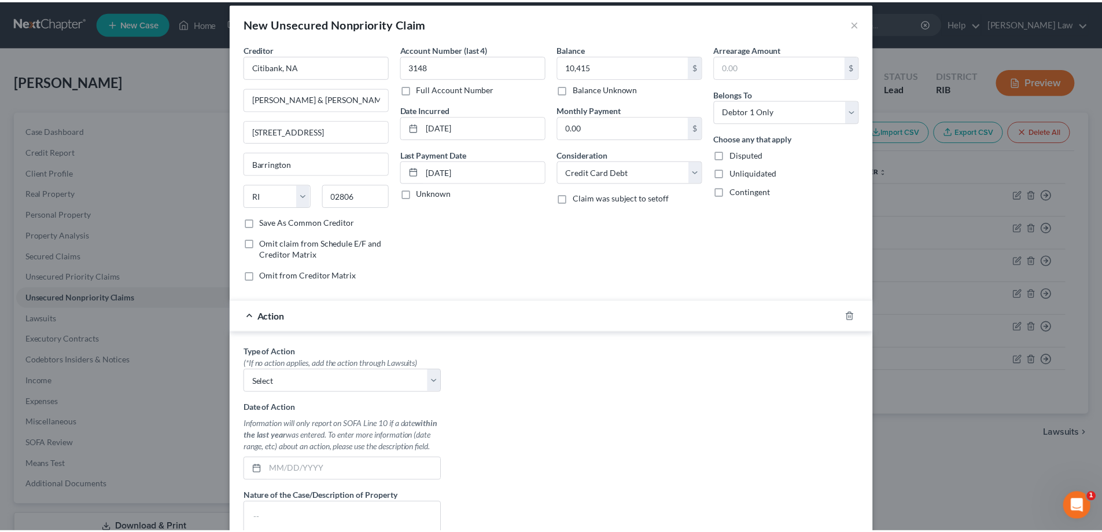
scroll to position [0, 0]
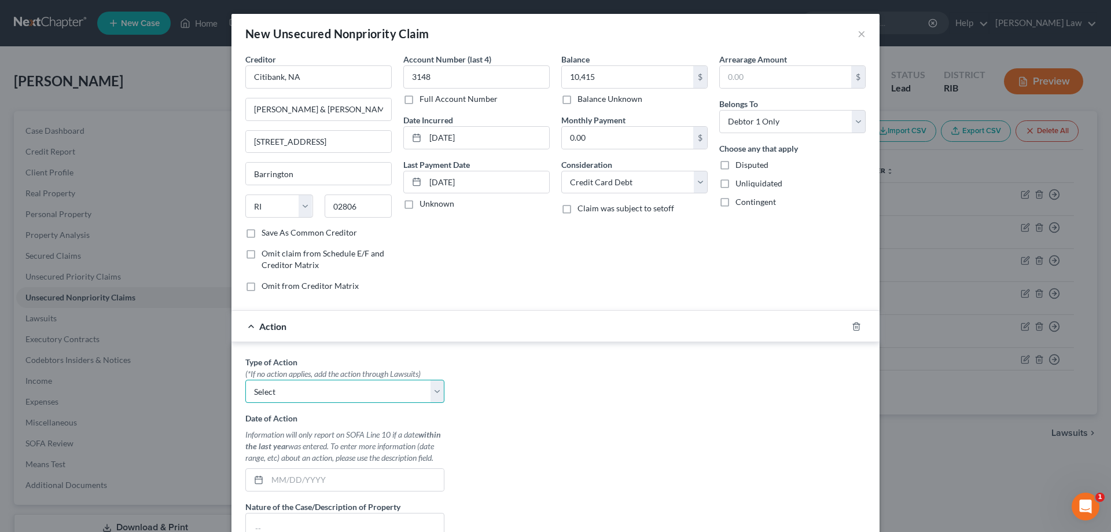
click at [425, 392] on select "Select Repossession Garnishment Foreclosure Personal Injury Attached, Seized, O…" at bounding box center [344, 391] width 199 height 23
click at [435, 394] on select "Select Repossession Garnishment Foreclosure Personal Injury Attached, Seized, O…" at bounding box center [344, 391] width 199 height 23
click at [852, 322] on icon "button" at bounding box center [856, 326] width 9 height 9
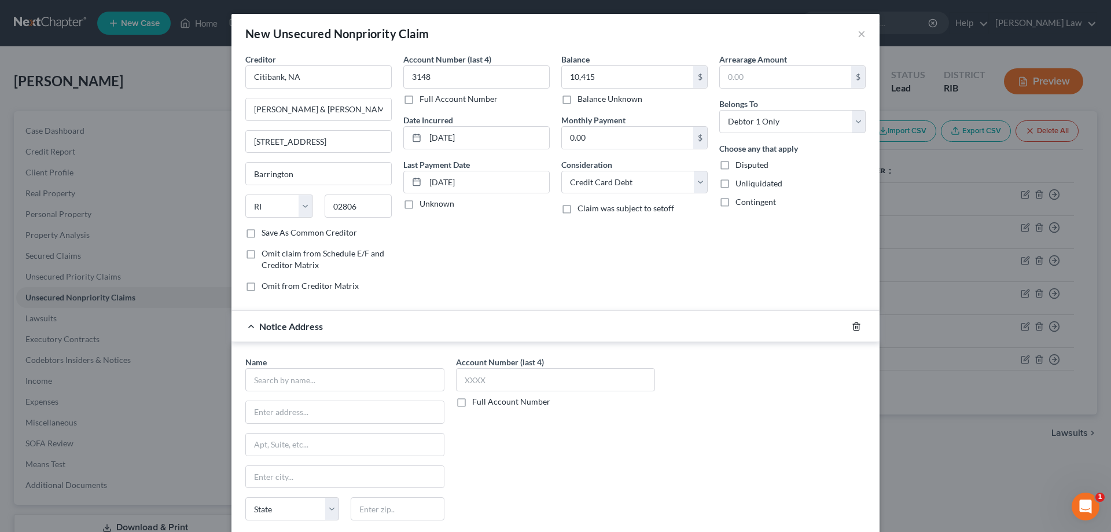
click at [852, 329] on icon "button" at bounding box center [856, 326] width 9 height 9
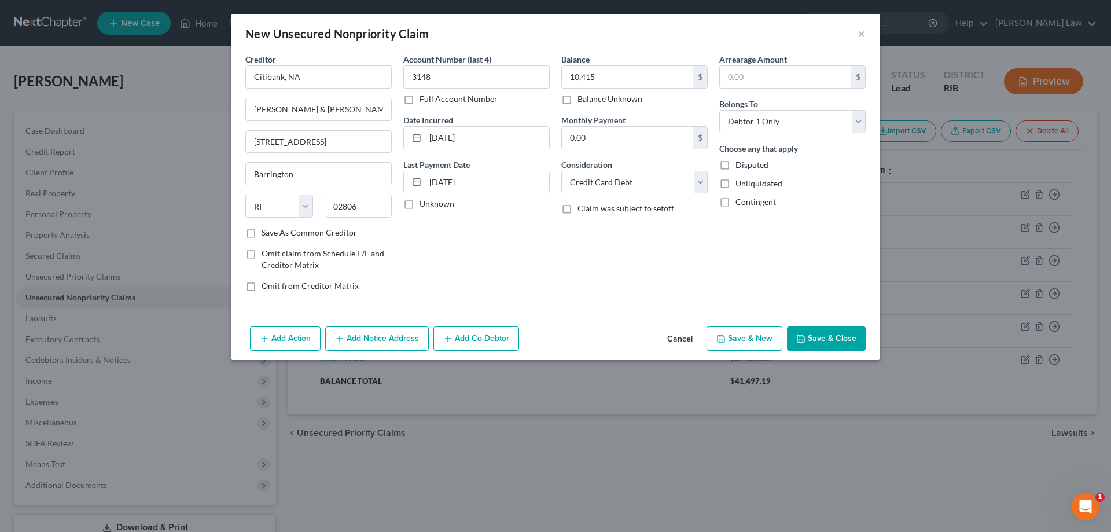
click at [808, 343] on button "Save & Close" at bounding box center [826, 338] width 79 height 24
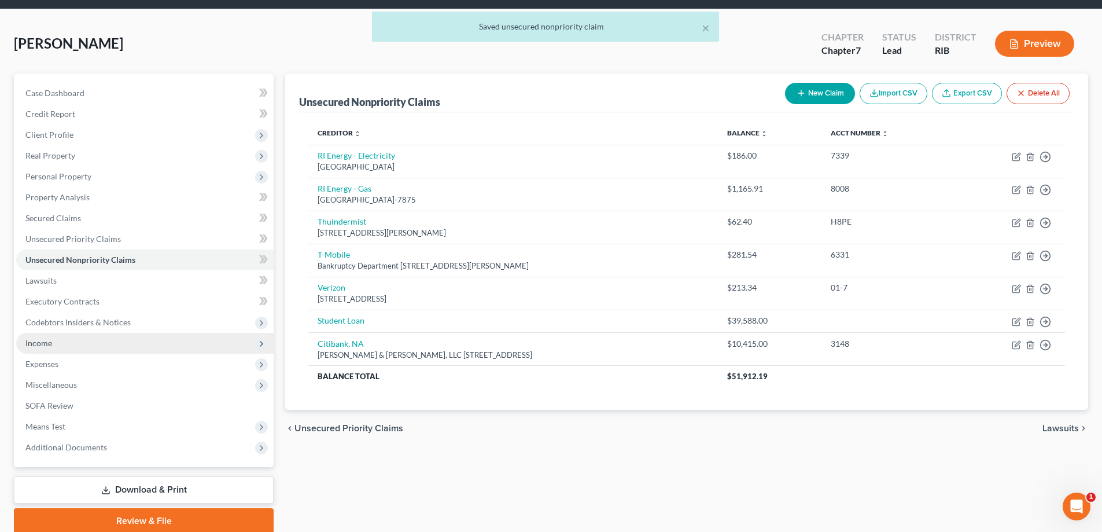
scroll to position [83, 0]
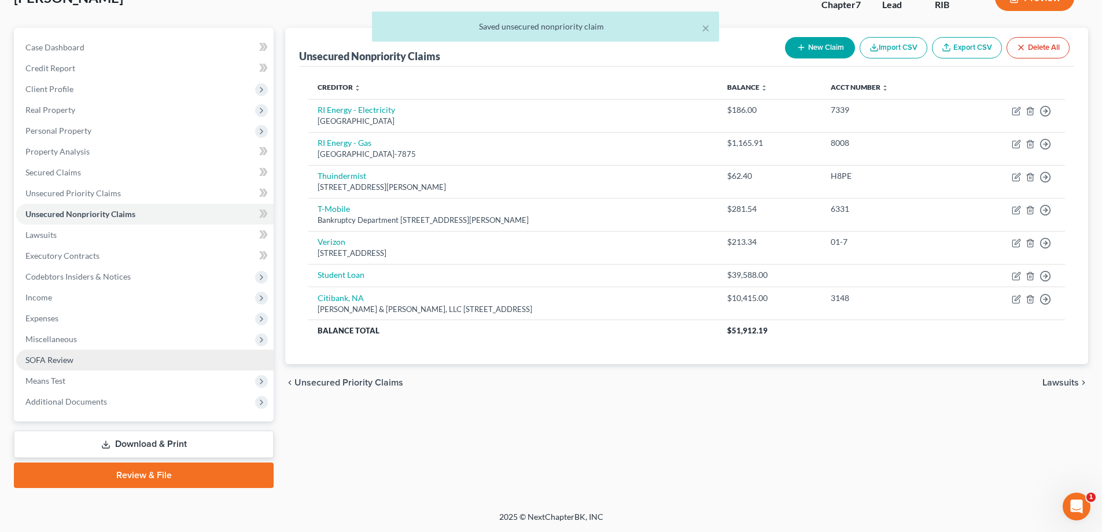
click at [67, 368] on link "SOFA Review" at bounding box center [145, 360] width 258 height 21
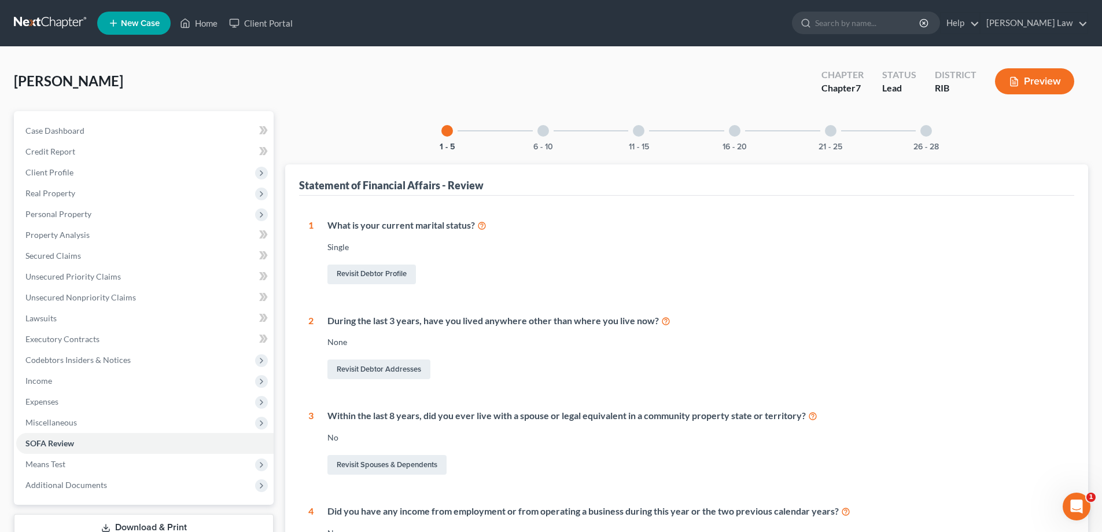
click at [545, 133] on div at bounding box center [544, 131] width 12 height 12
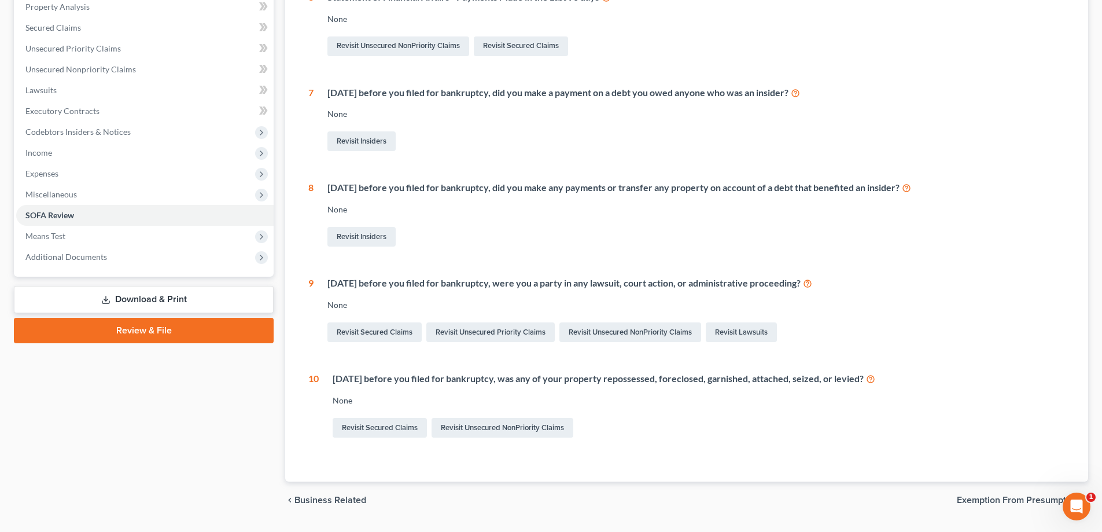
scroll to position [231, 0]
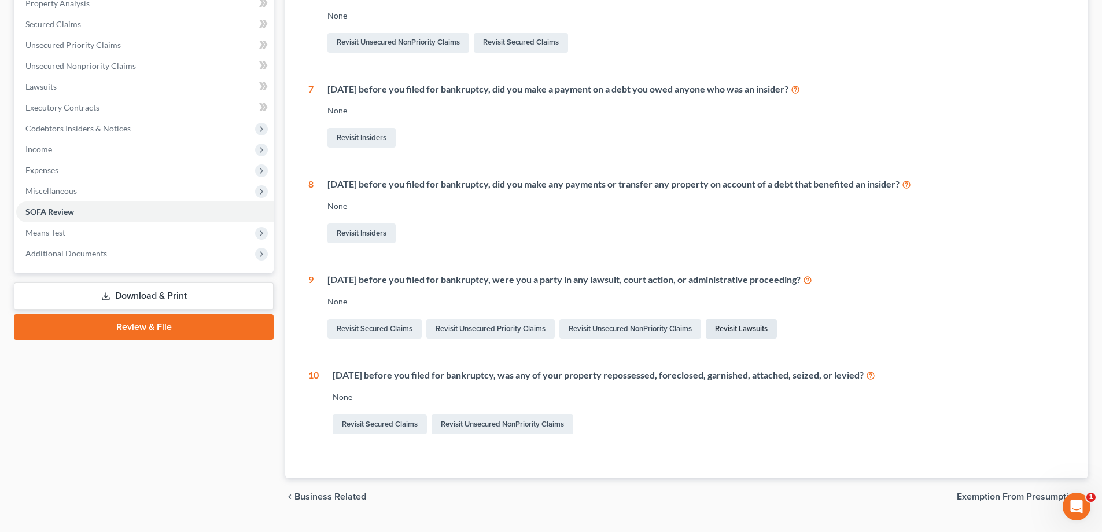
click at [761, 332] on link "Revisit Lawsuits" at bounding box center [741, 329] width 71 height 20
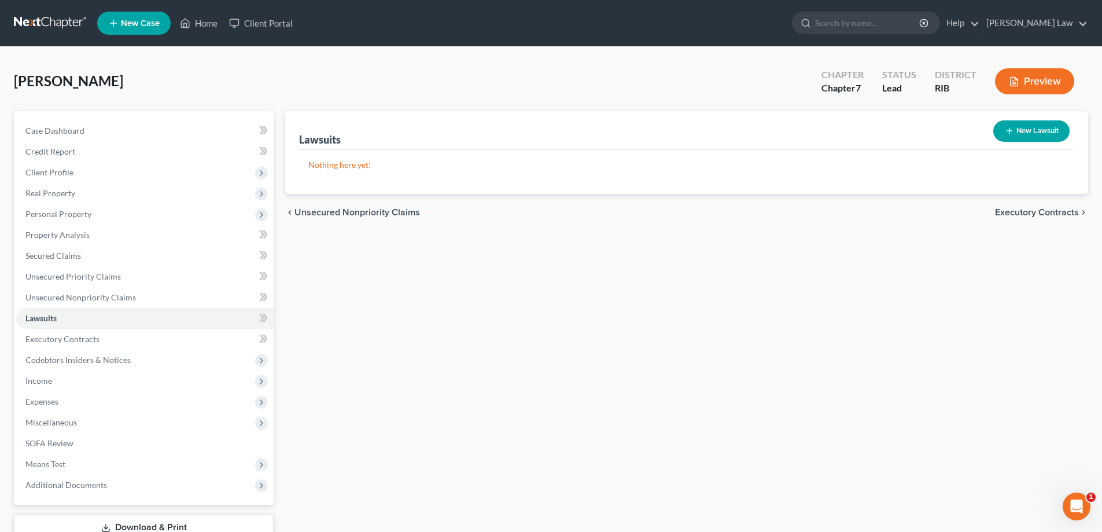
click at [1020, 127] on button "New Lawsuit" at bounding box center [1032, 130] width 76 height 21
select select "0"
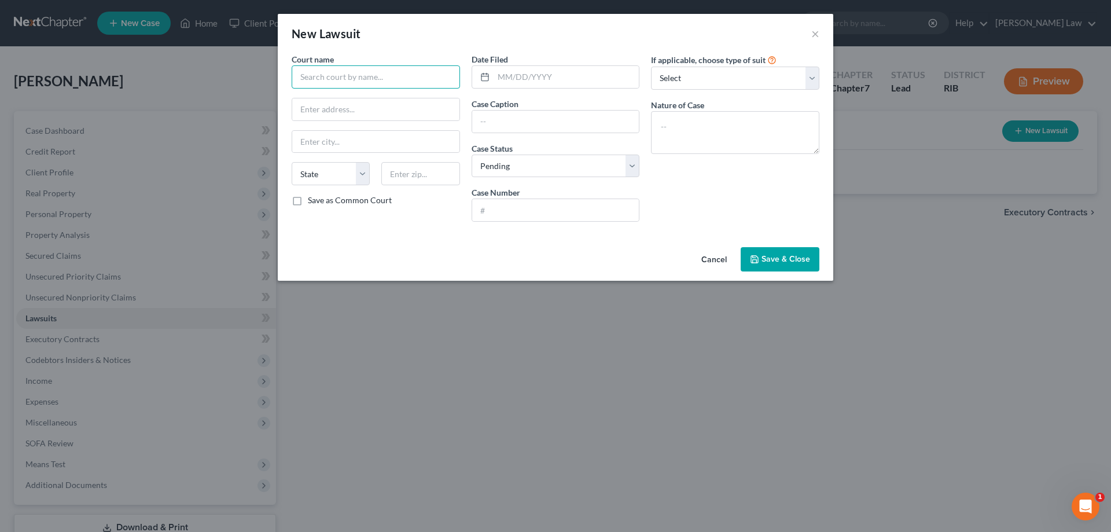
click at [359, 76] on input "text" at bounding box center [376, 76] width 168 height 23
drag, startPoint x: 370, startPoint y: 73, endPoint x: 190, endPoint y: 42, distance: 182.1
click at [190, 42] on div "New Lawsuit × Court name * Superior Court Superior Court - [US_STATE][GEOGRAPHI…" at bounding box center [555, 266] width 1111 height 532
drag, startPoint x: 374, startPoint y: 86, endPoint x: 372, endPoint y: 79, distance: 7.2
click at [374, 86] on input "Superior Court" at bounding box center [376, 76] width 168 height 23
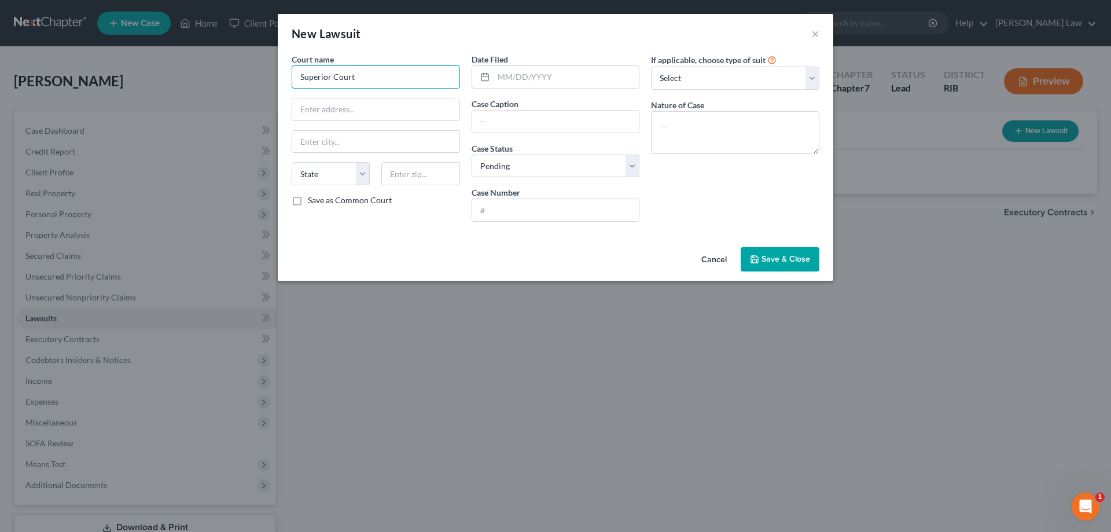
click at [370, 71] on input "Superior Court" at bounding box center [376, 76] width 168 height 23
type input "Superior Court - RI [GEOGRAPHIC_DATA]"
type input "1"
type input "[STREET_ADDRESS]"
type input "Proviodence"
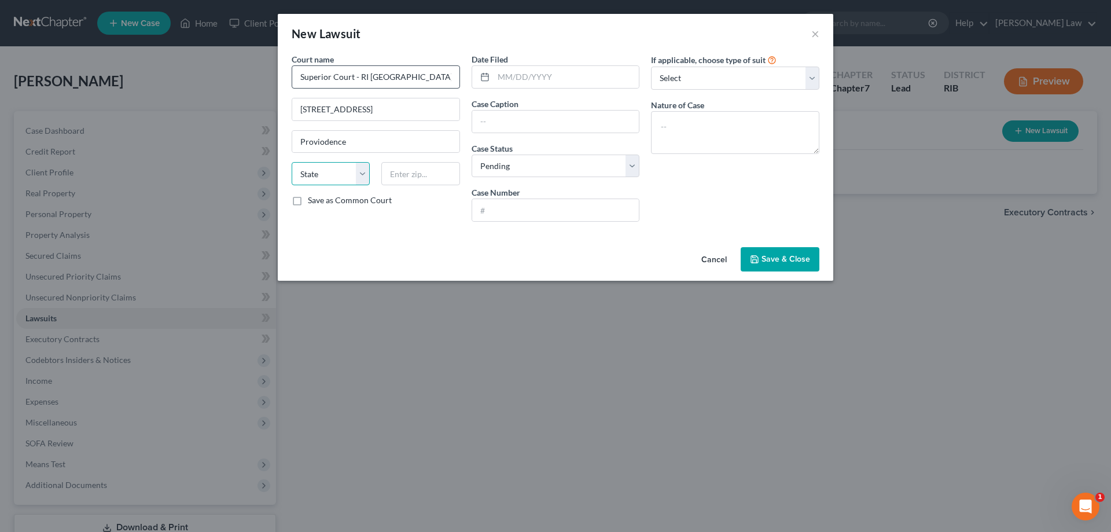
select select "41"
type input "02903"
type input "[GEOGRAPHIC_DATA]"
click at [308, 201] on label "Save as Common Court" at bounding box center [350, 200] width 84 height 12
click at [313, 201] on input "Save as Common Court" at bounding box center [317, 198] width 8 height 8
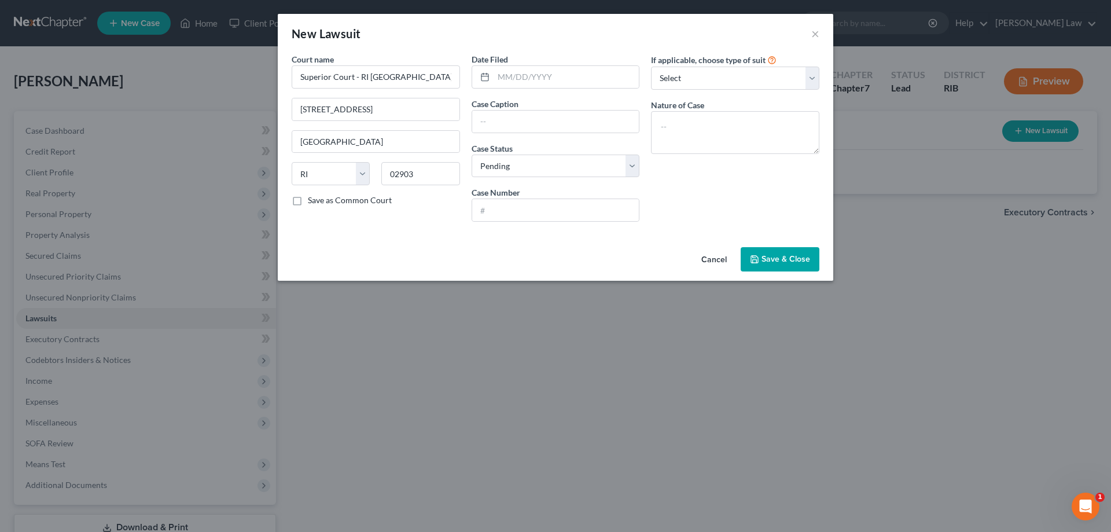
checkbox input "true"
click at [501, 73] on input "text" at bounding box center [567, 77] width 146 height 22
type input "[DATE]"
type input "Citibank, NA v [PERSON_NAME]"
type input "PC-2025-2342"
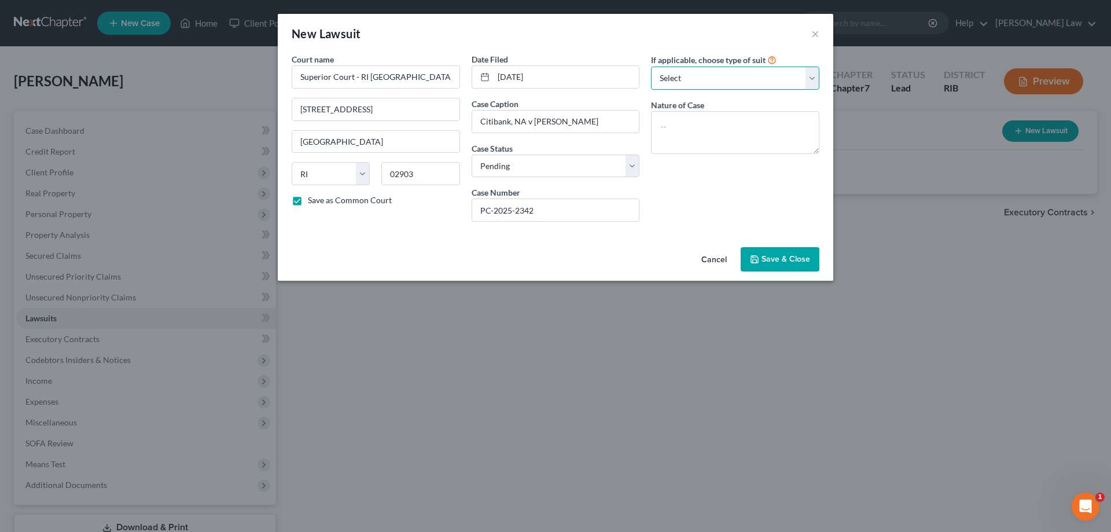
click at [806, 74] on select "Select Repossession Garnishment Foreclosure Attached, Seized, Or Levied Other" at bounding box center [735, 78] width 168 height 23
click at [738, 84] on select "Select Repossession Garnishment Foreclosure Attached, Seized, Or Levied Other" at bounding box center [735, 78] width 168 height 23
click at [716, 116] on textarea at bounding box center [735, 132] width 168 height 43
type textarea "Debt Collection"
click at [803, 252] on button "Save & Close" at bounding box center [780, 259] width 79 height 24
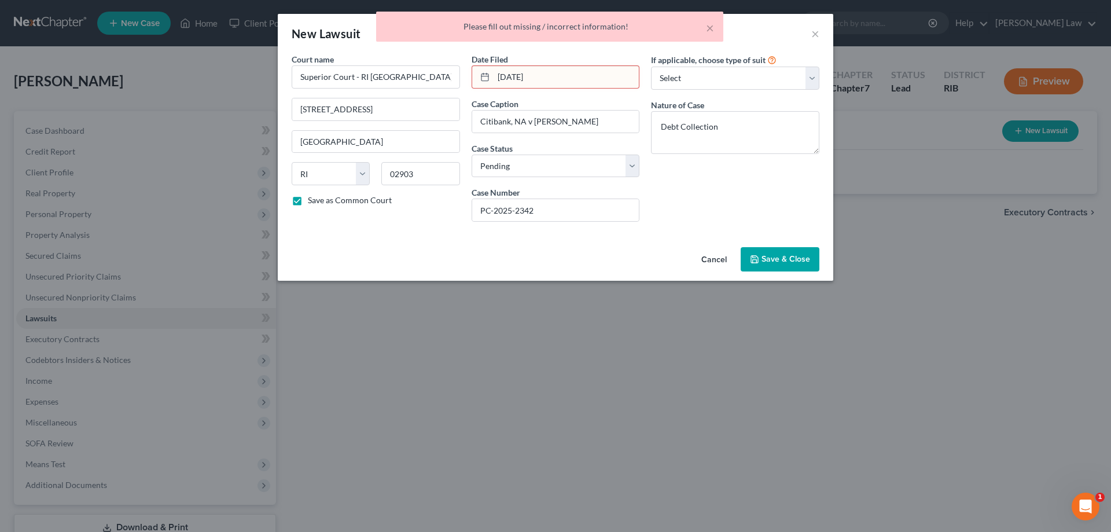
click at [553, 80] on input "[DATE]" at bounding box center [567, 77] width 146 height 22
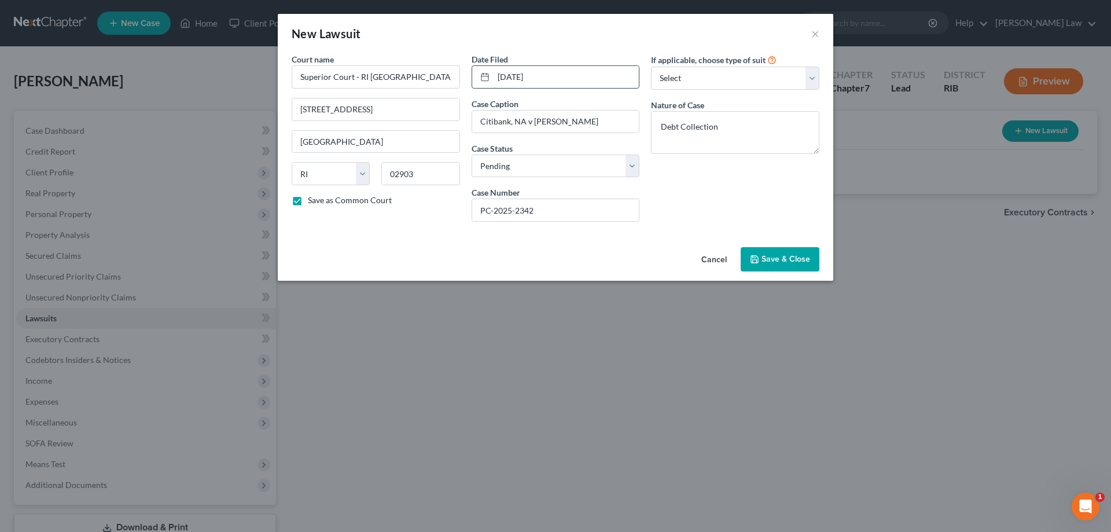
type input "[DATE]"
click at [762, 258] on span "Save & Close" at bounding box center [786, 259] width 49 height 10
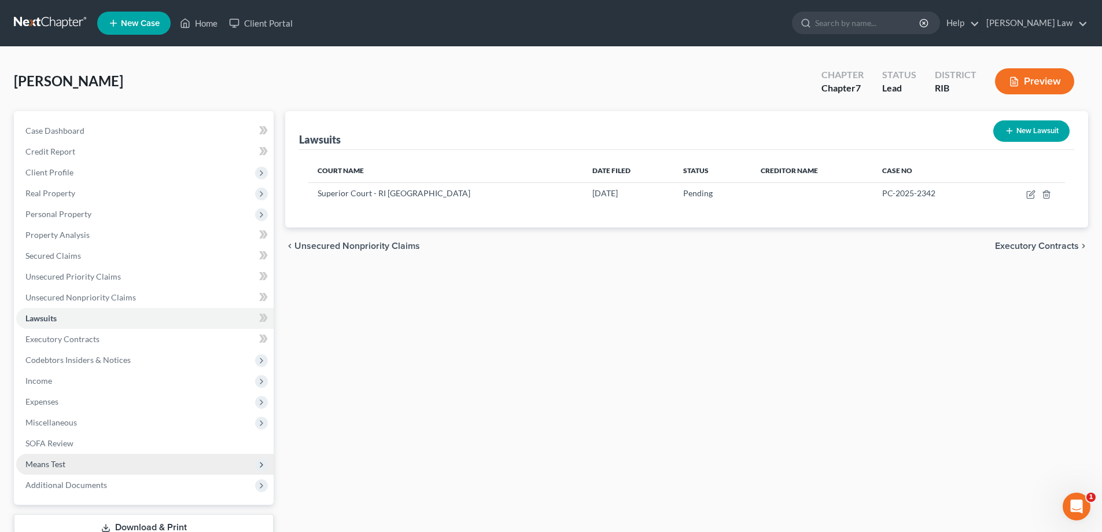
click at [260, 466] on icon at bounding box center [261, 464] width 9 height 9
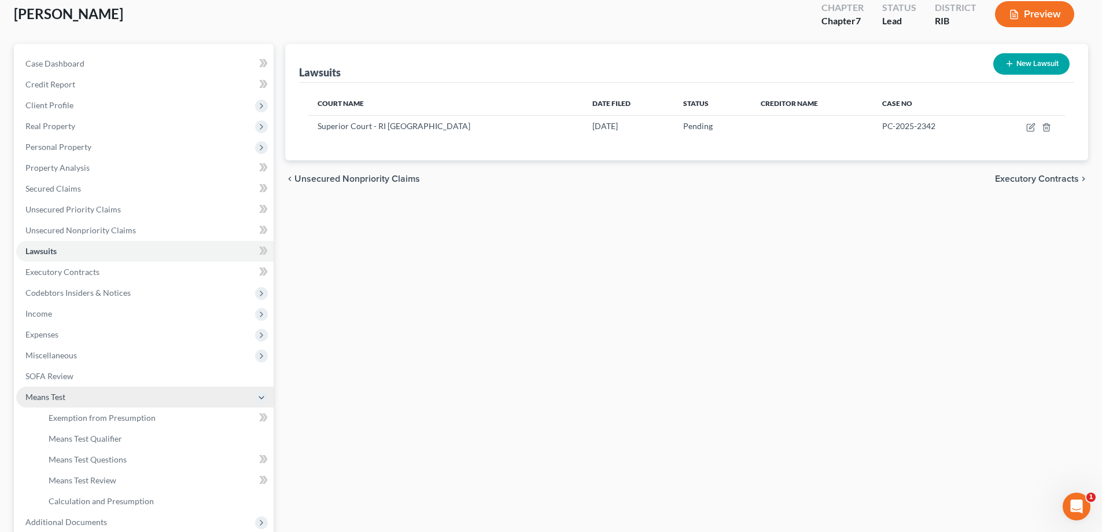
scroll to position [174, 0]
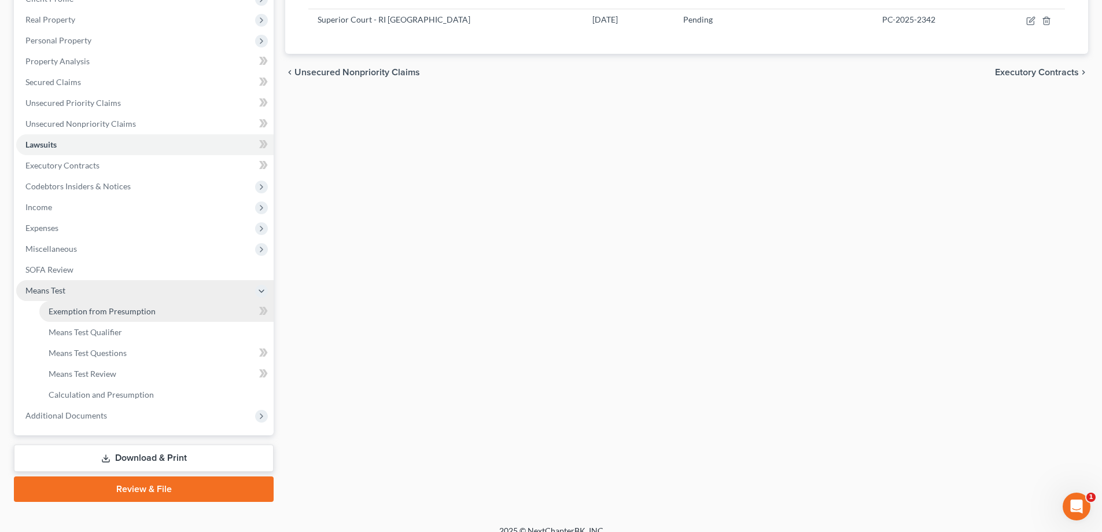
click at [190, 308] on link "Exemption from Presumption" at bounding box center [156, 311] width 234 height 21
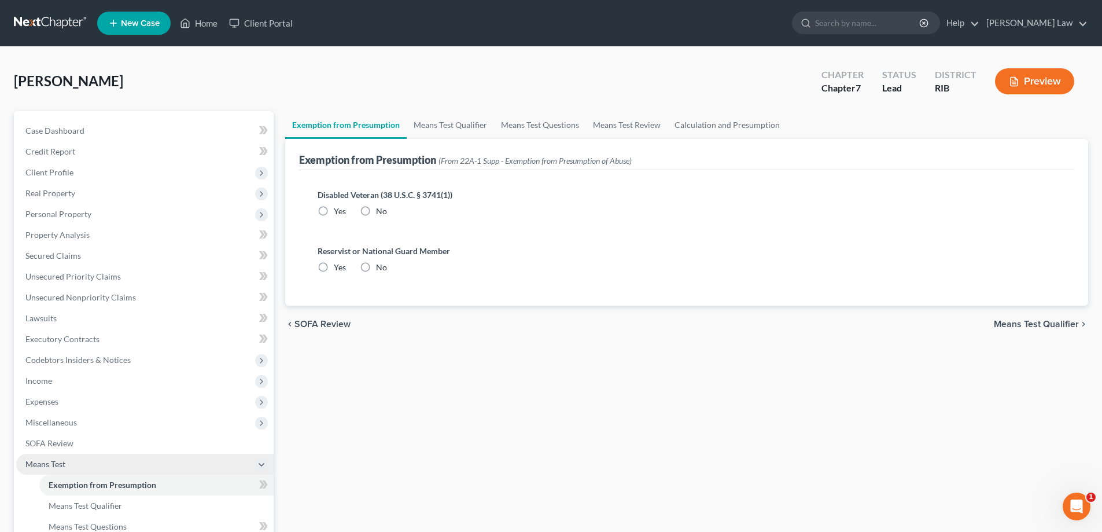
click at [376, 212] on label "No" at bounding box center [381, 211] width 11 height 12
click at [381, 212] on input "No" at bounding box center [385, 209] width 8 height 8
radio input "true"
click at [376, 270] on label "No" at bounding box center [381, 268] width 11 height 12
click at [381, 269] on input "No" at bounding box center [385, 266] width 8 height 8
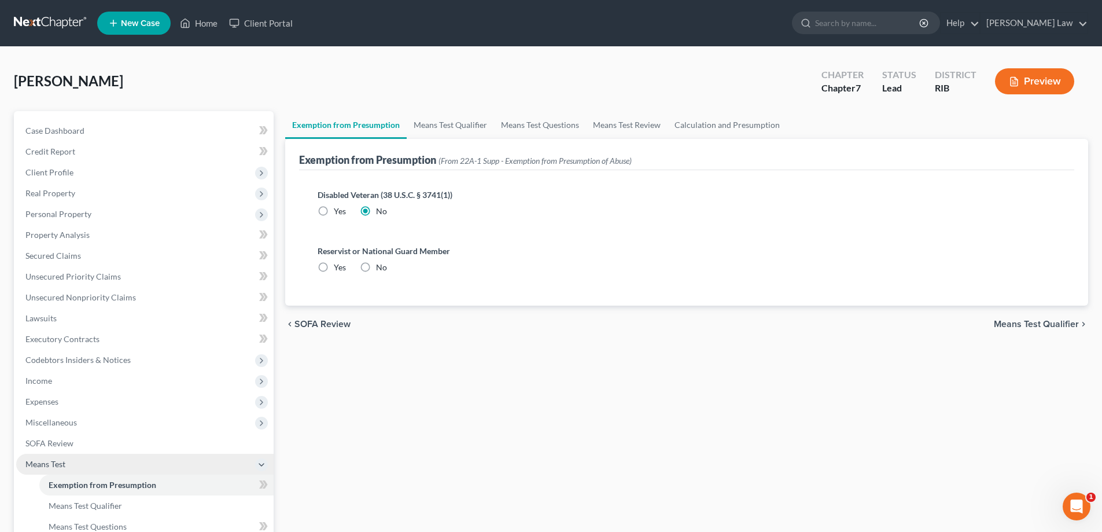
radio input "true"
click at [1038, 325] on span "Means Test Qualifier" at bounding box center [1036, 323] width 85 height 9
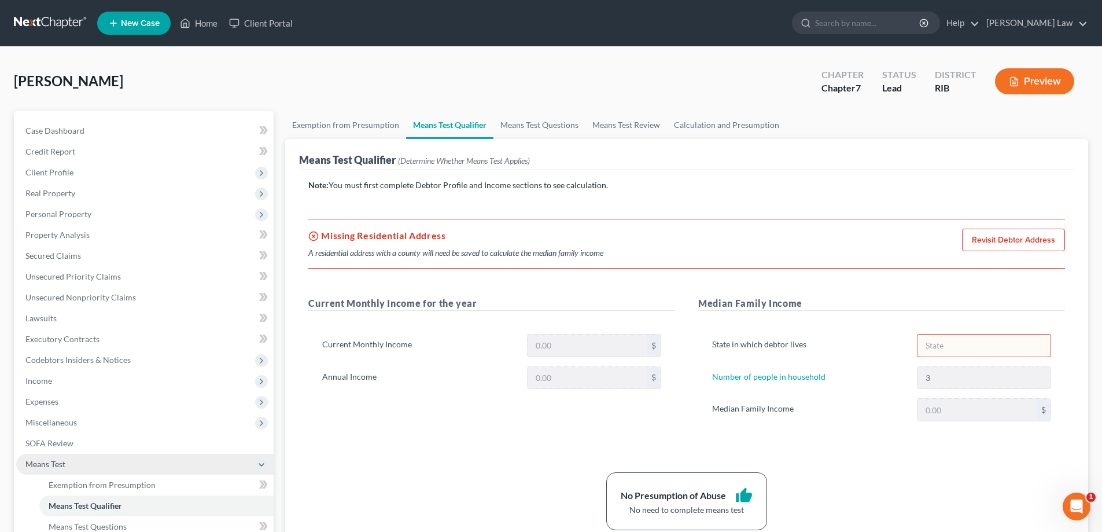
click at [979, 234] on link "Revisit Debtor Address" at bounding box center [1013, 240] width 103 height 23
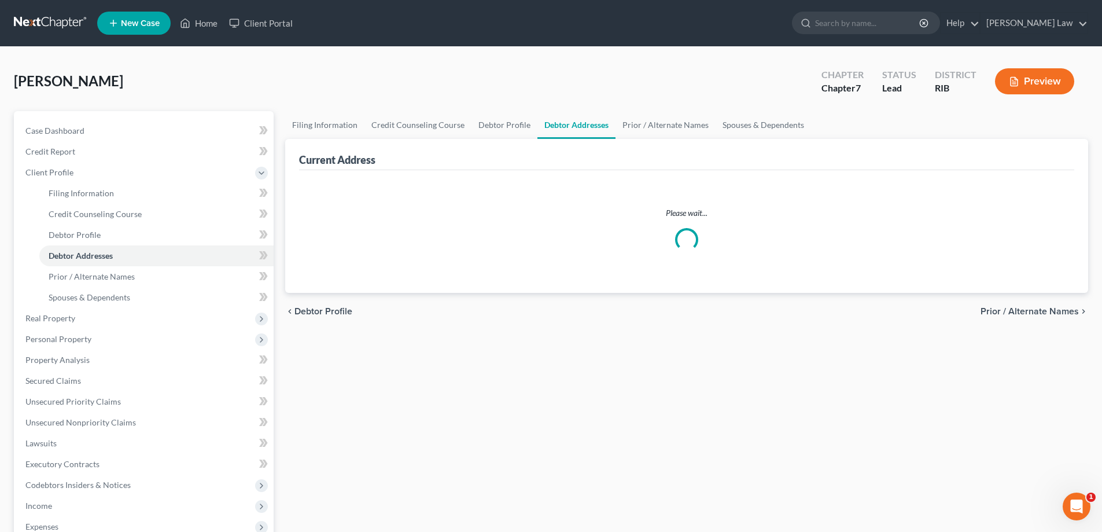
select select "0"
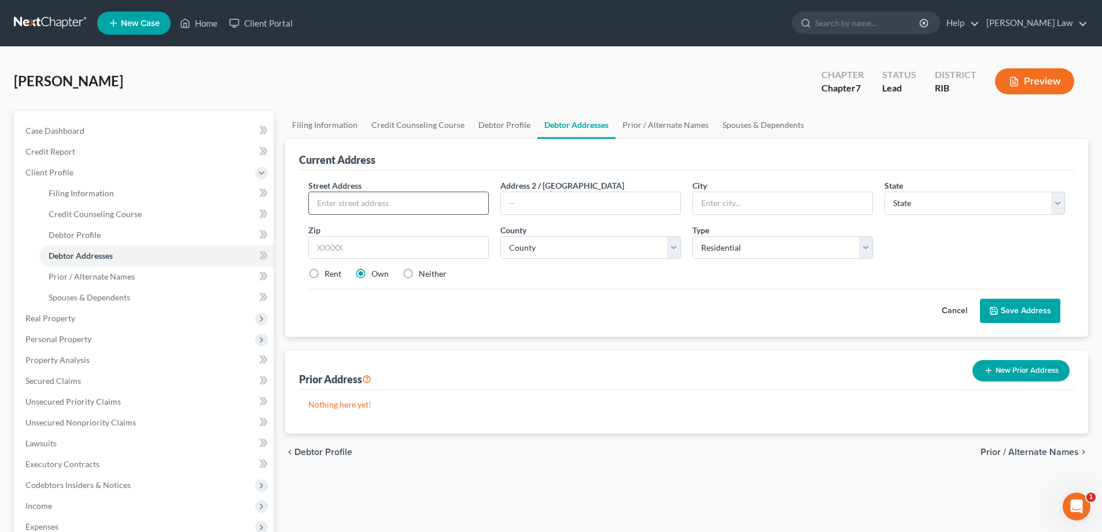
click at [414, 196] on input "text" at bounding box center [398, 203] width 179 height 22
type input "[STREET_ADDRESS][PERSON_NAME]"
type input "X"
type input "[GEOGRAPHIC_DATA]"
select select "41"
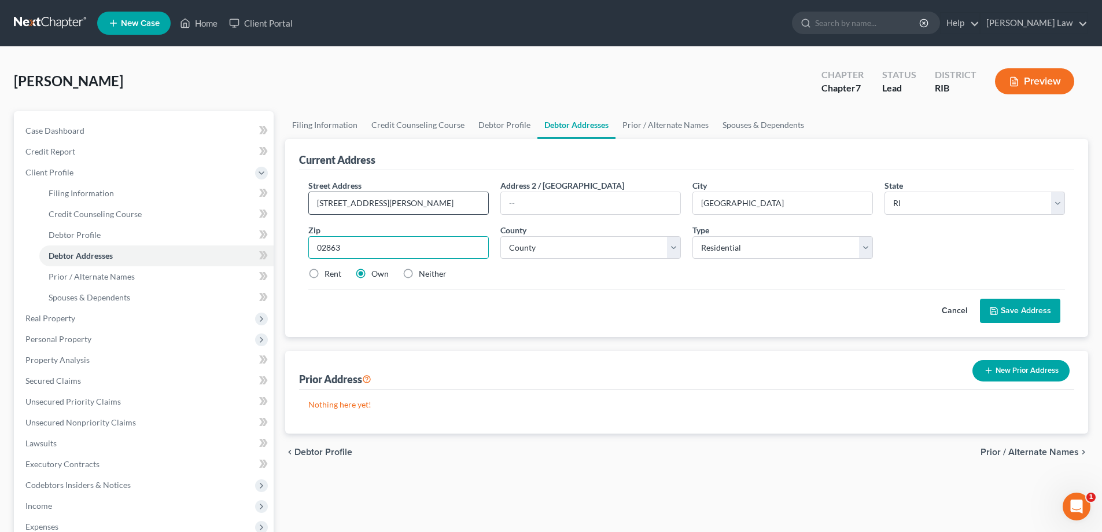
type input "02863"
click at [670, 248] on select "County [GEOGRAPHIC_DATA] [GEOGRAPHIC_DATA] [GEOGRAPHIC_DATA] [GEOGRAPHIC_DATA] …" at bounding box center [591, 247] width 181 height 23
select select "3"
click at [501, 236] on select "County [GEOGRAPHIC_DATA] [GEOGRAPHIC_DATA] [GEOGRAPHIC_DATA] [GEOGRAPHIC_DATA] …" at bounding box center [591, 247] width 181 height 23
click at [1008, 315] on button "Save Address" at bounding box center [1020, 311] width 80 height 24
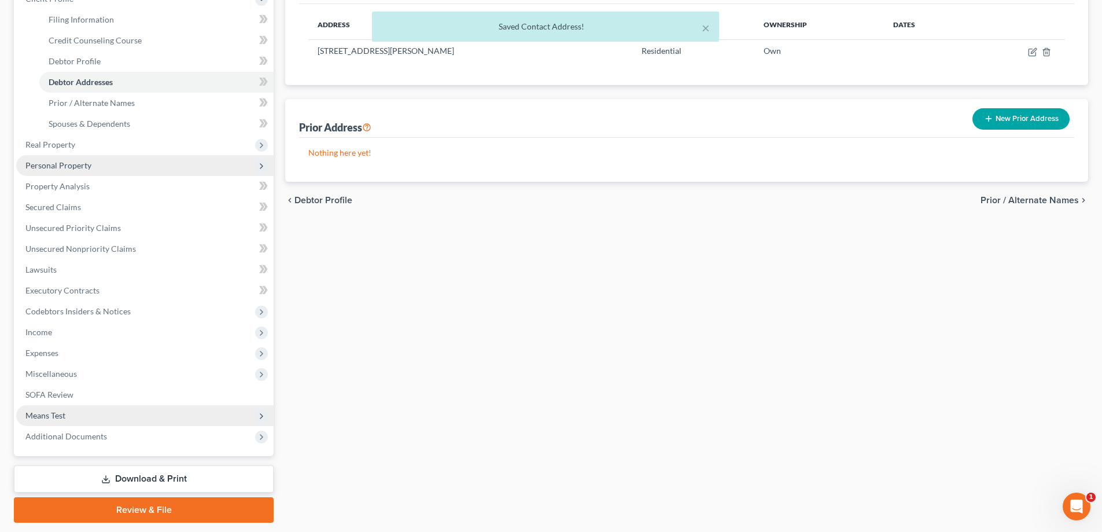
scroll to position [208, 0]
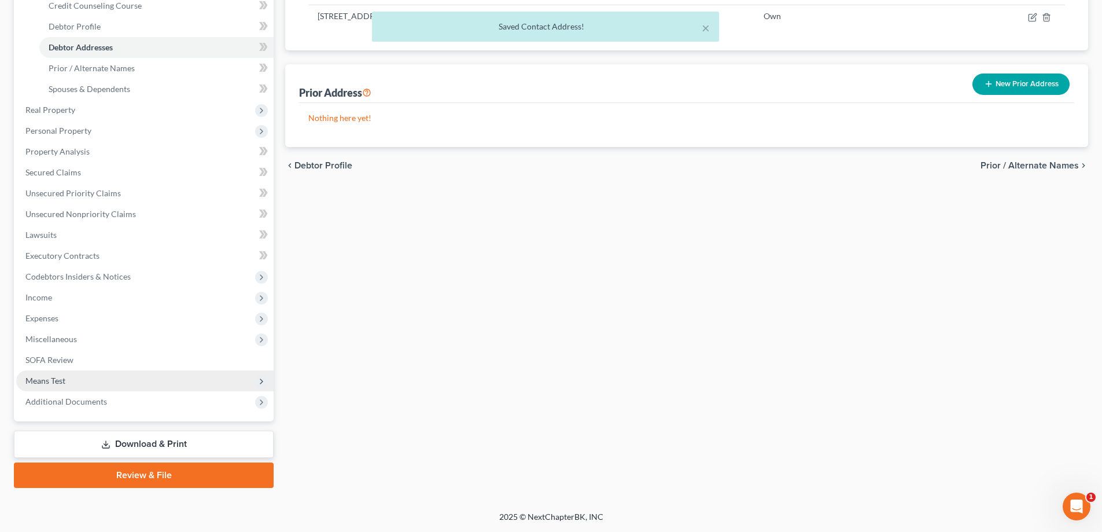
click at [63, 376] on span "Means Test" at bounding box center [45, 381] width 40 height 10
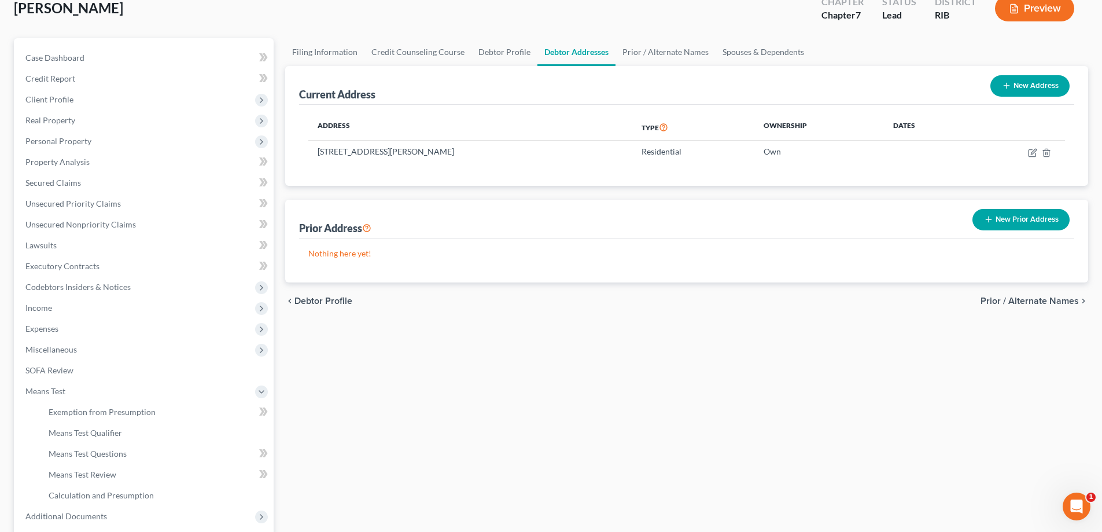
scroll to position [72, 0]
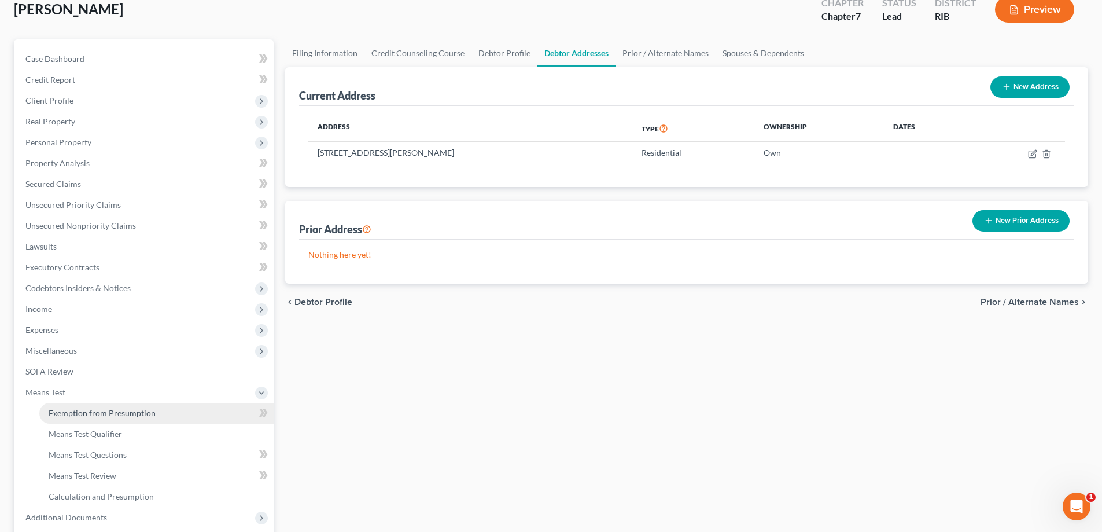
click at [174, 407] on link "Exemption from Presumption" at bounding box center [156, 413] width 234 height 21
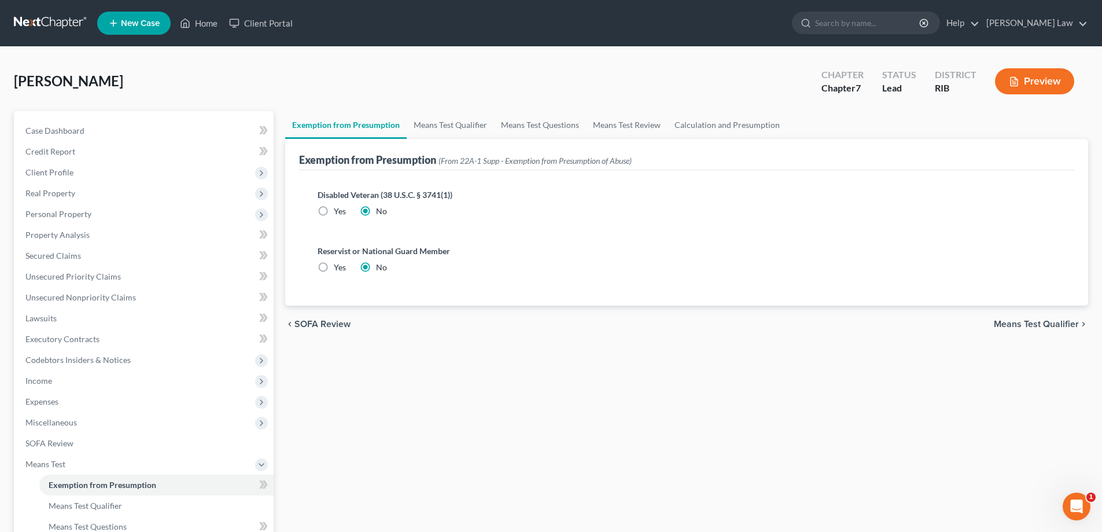
click at [1067, 322] on span "Means Test Qualifier" at bounding box center [1036, 323] width 85 height 9
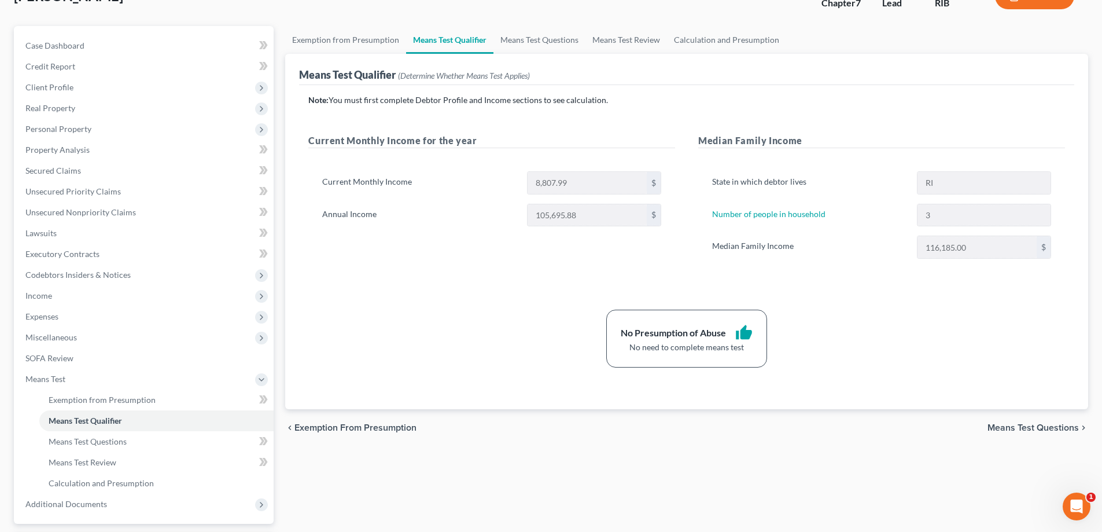
scroll to position [174, 0]
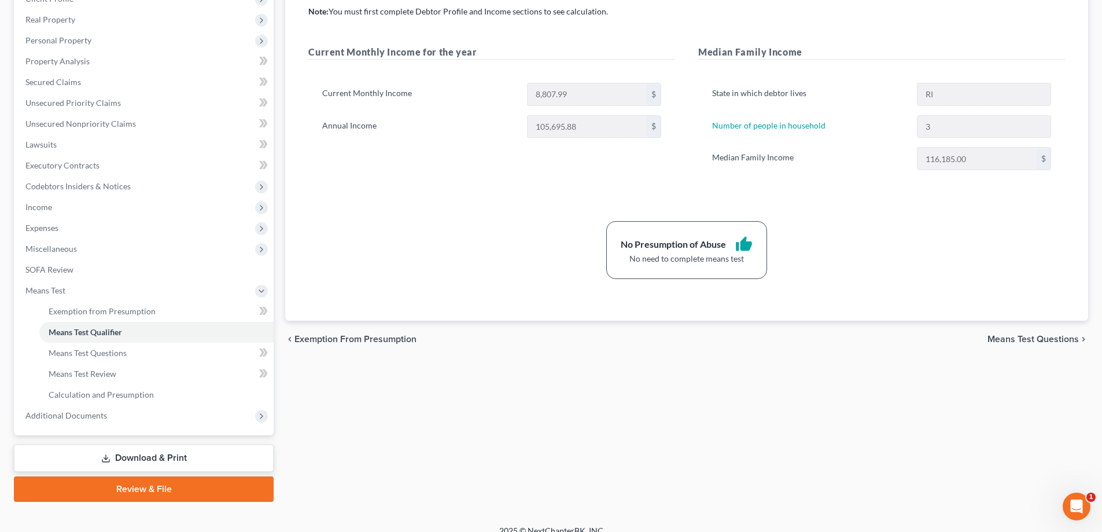
click at [1035, 334] on span "Means Test Questions" at bounding box center [1033, 338] width 91 height 9
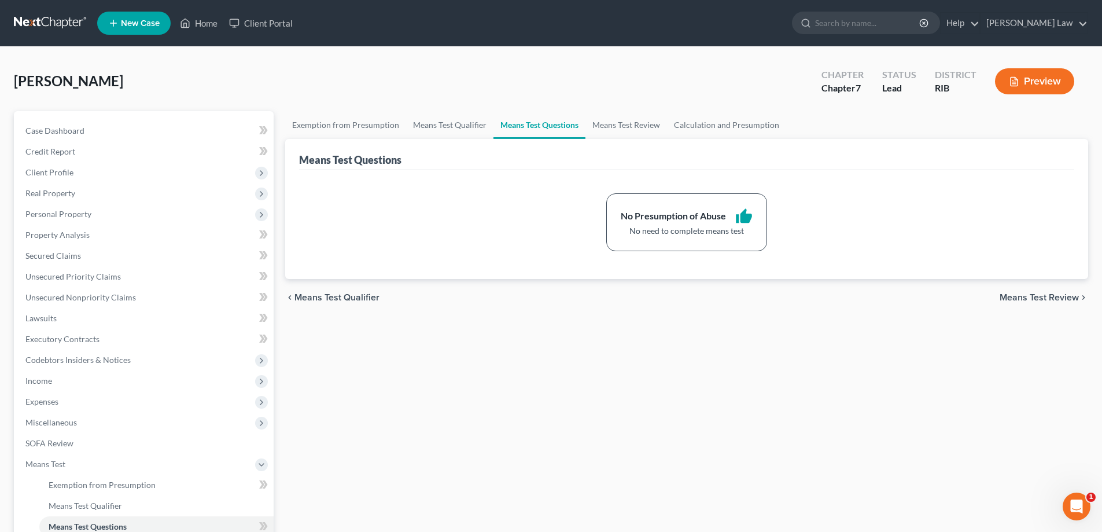
click at [1061, 301] on span "Means Test Review" at bounding box center [1039, 297] width 79 height 9
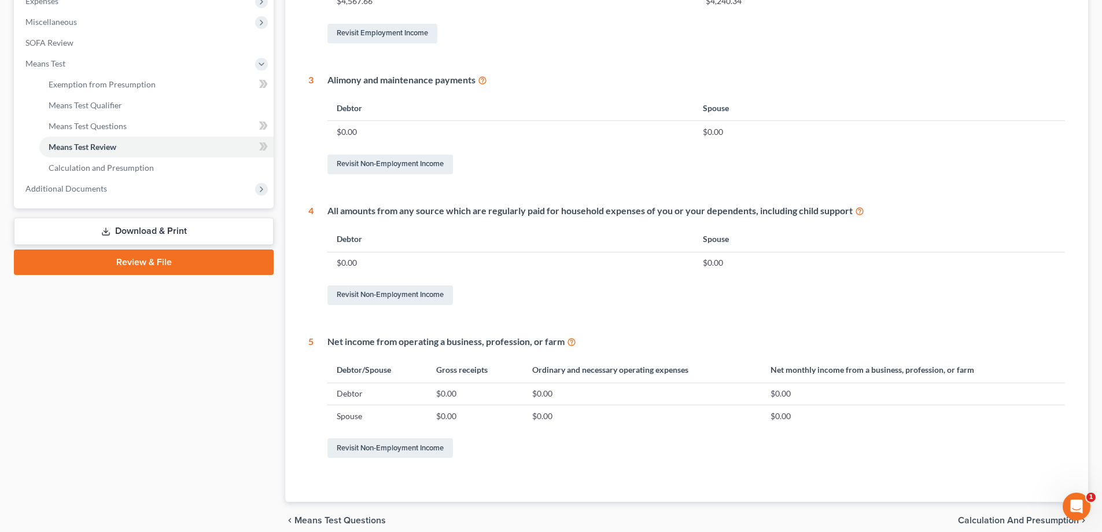
scroll to position [451, 0]
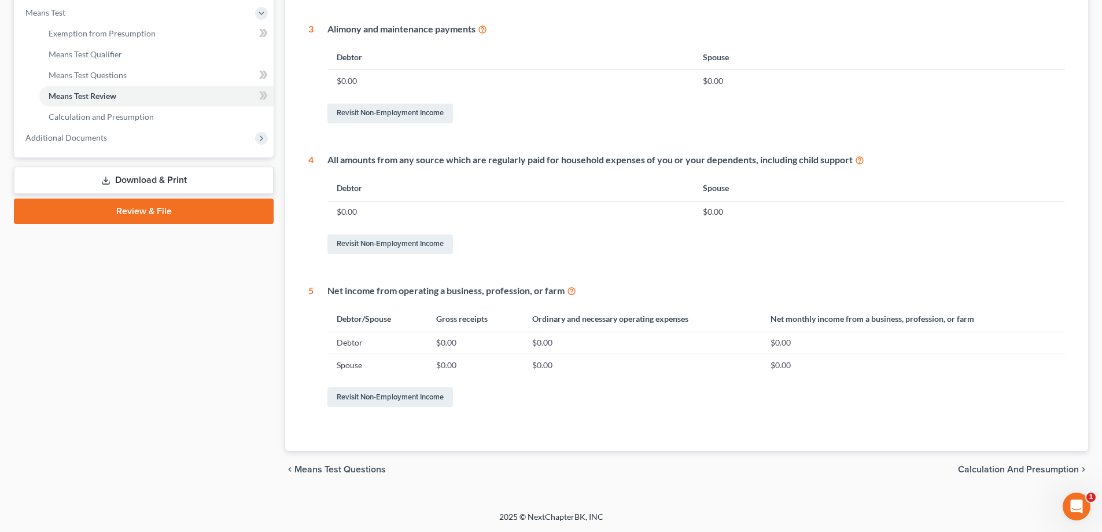
click at [168, 182] on link "Download & Print" at bounding box center [144, 180] width 260 height 27
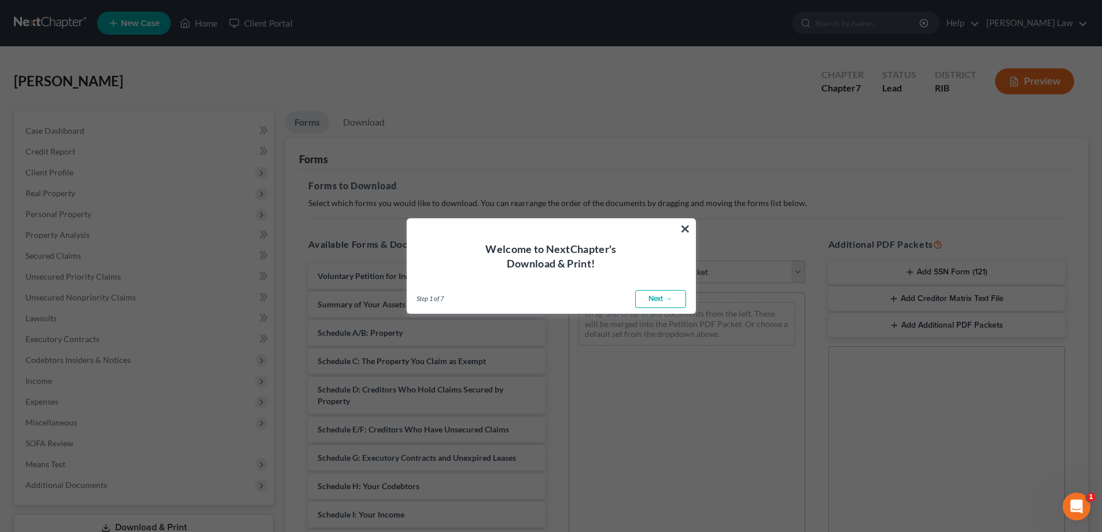
click at [666, 295] on link "Next →" at bounding box center [660, 299] width 51 height 19
select select "0"
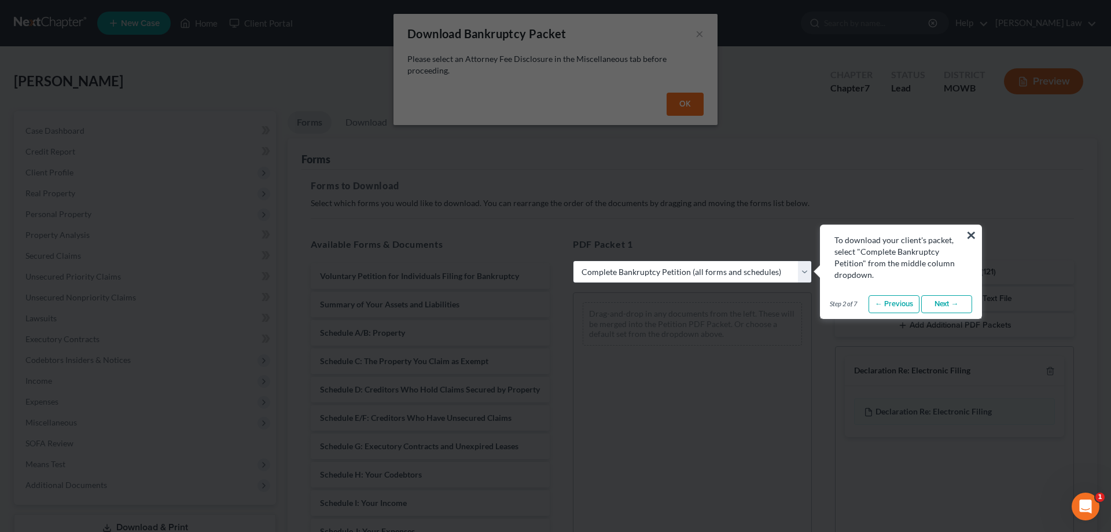
click at [937, 299] on link "Next →" at bounding box center [946, 304] width 51 height 19
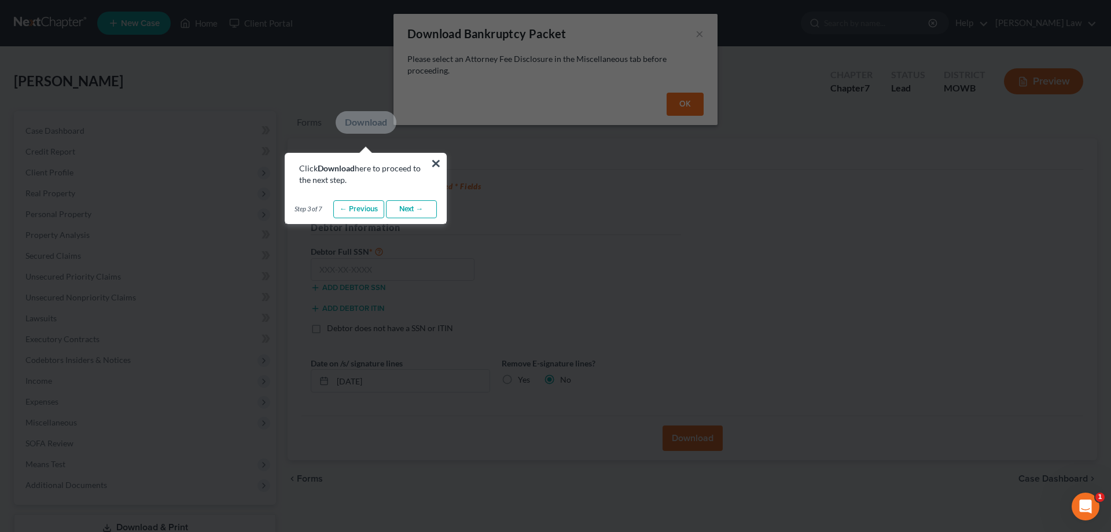
click at [418, 212] on link "Next →" at bounding box center [411, 209] width 51 height 19
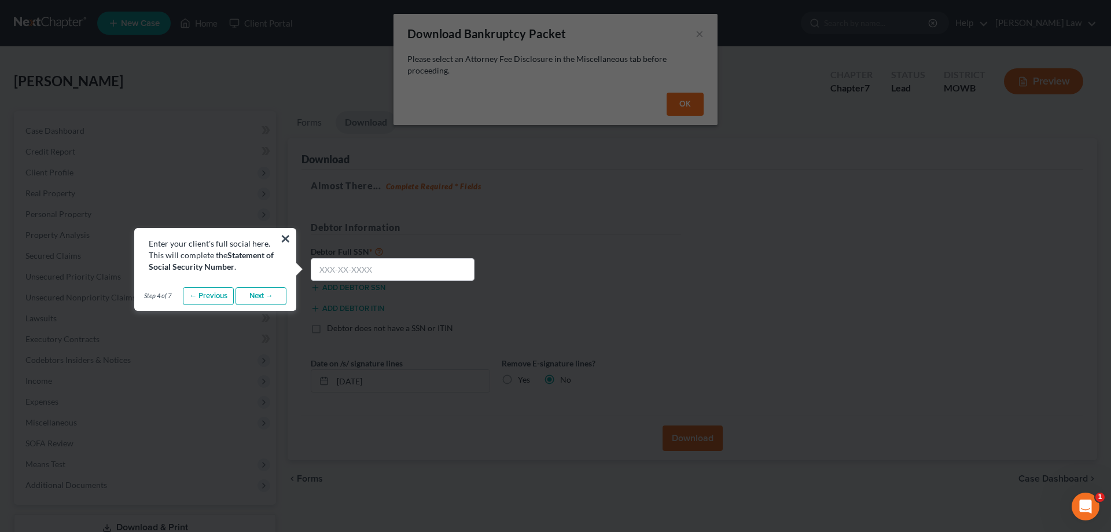
click at [264, 297] on link "Next →" at bounding box center [261, 296] width 51 height 19
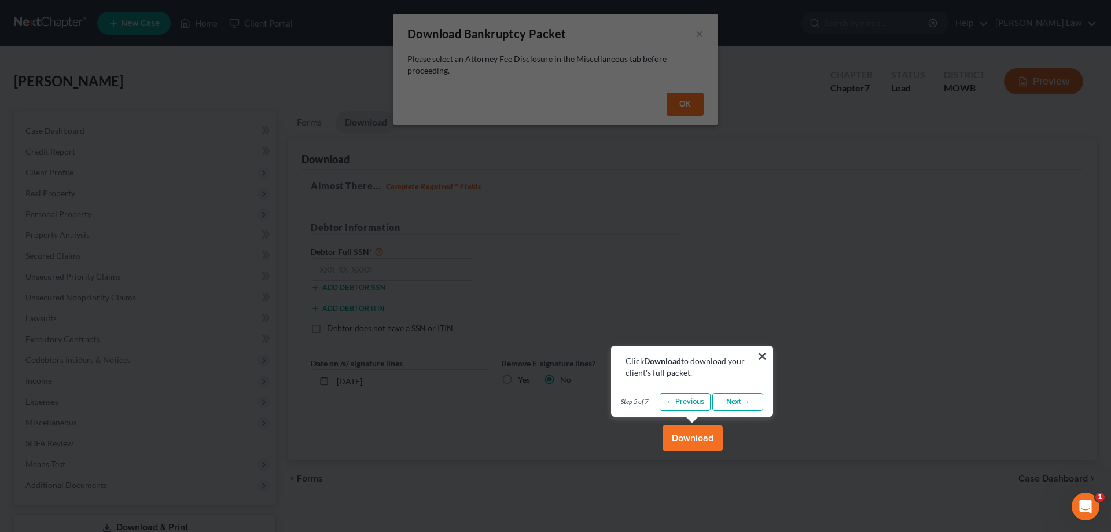
click at [750, 402] on link "Next →" at bounding box center [737, 402] width 51 height 19
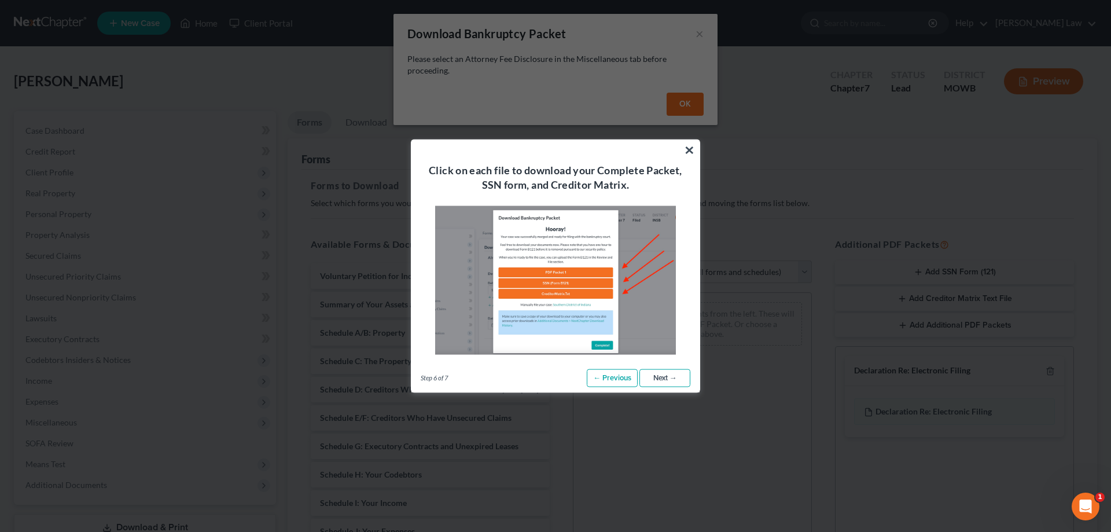
click at [661, 379] on link "Next →" at bounding box center [664, 378] width 51 height 19
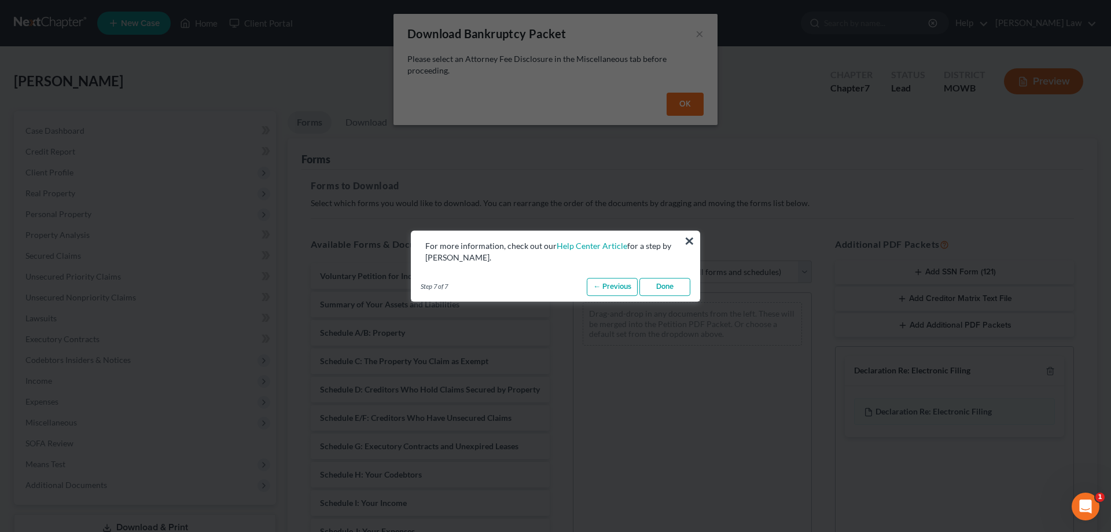
click at [671, 284] on link "Done" at bounding box center [664, 287] width 51 height 19
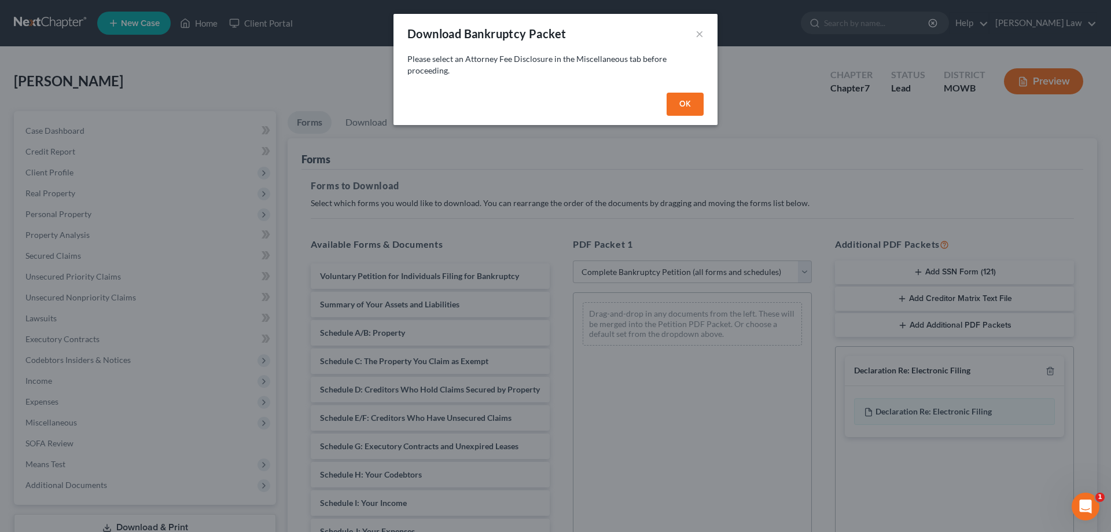
click at [685, 119] on div "OK" at bounding box center [556, 106] width 324 height 37
click at [691, 105] on button "OK" at bounding box center [685, 104] width 37 height 23
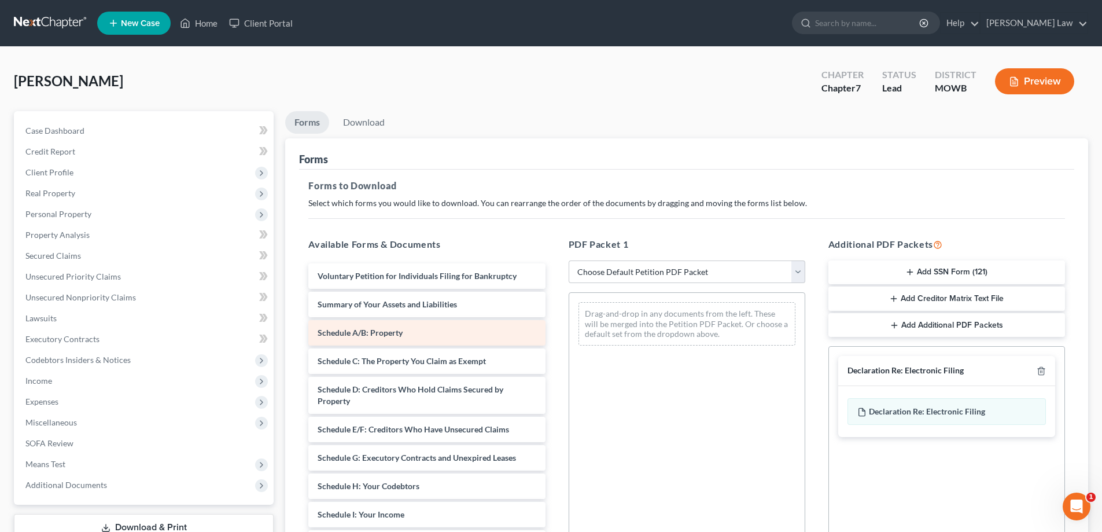
click at [429, 328] on div "Schedule A/B: Property" at bounding box center [426, 332] width 237 height 25
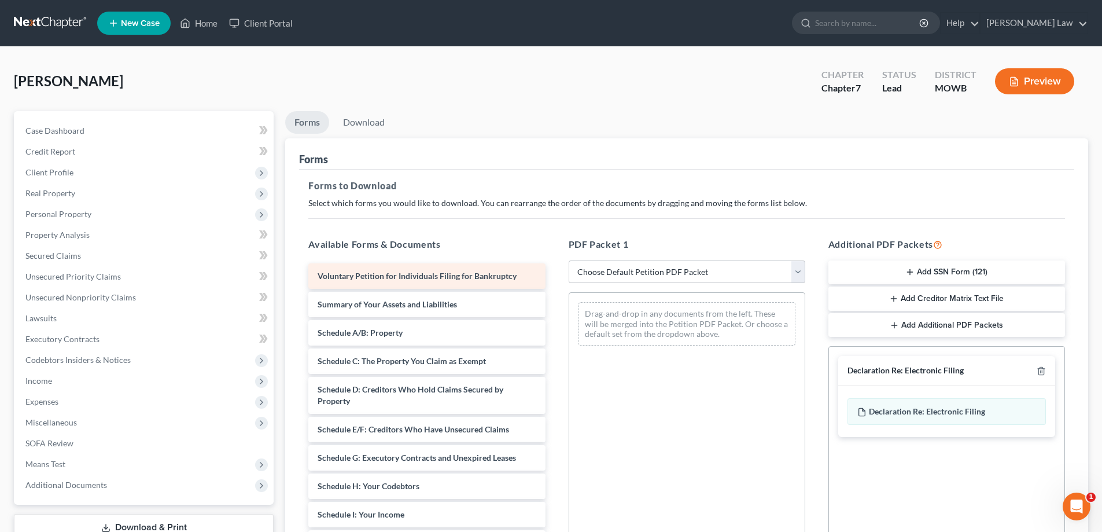
click at [438, 280] on span "Voluntary Petition for Individuals Filing for Bankruptcy" at bounding box center [417, 276] width 199 height 10
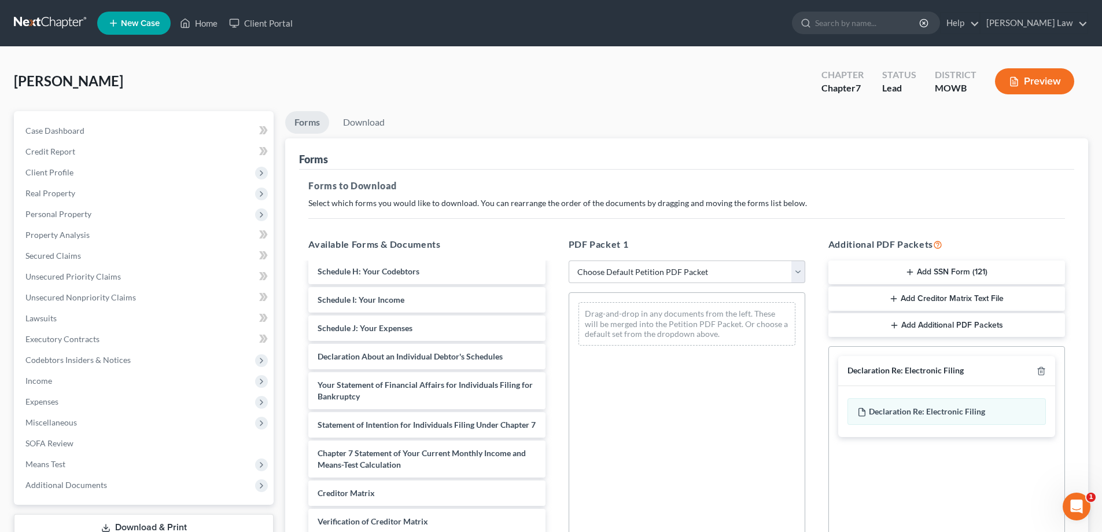
scroll to position [253, 0]
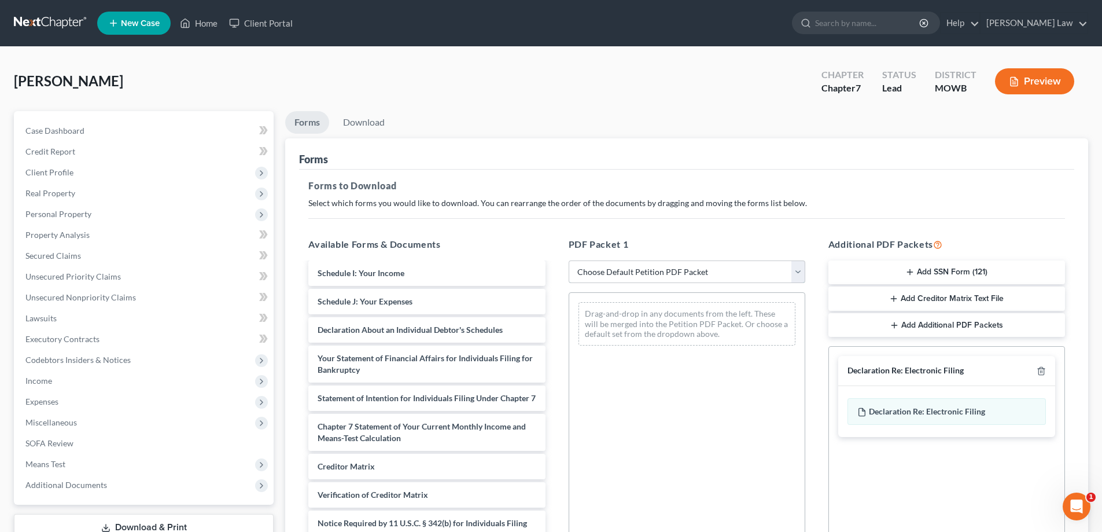
click at [799, 271] on select "Choose Default Petition PDF Packet Complete Bankruptcy Petition (all forms and …" at bounding box center [687, 271] width 237 height 23
select select "0"
click at [573, 260] on select "Choose Default Petition PDF Packet Complete Bankruptcy Petition (all forms and …" at bounding box center [687, 271] width 237 height 23
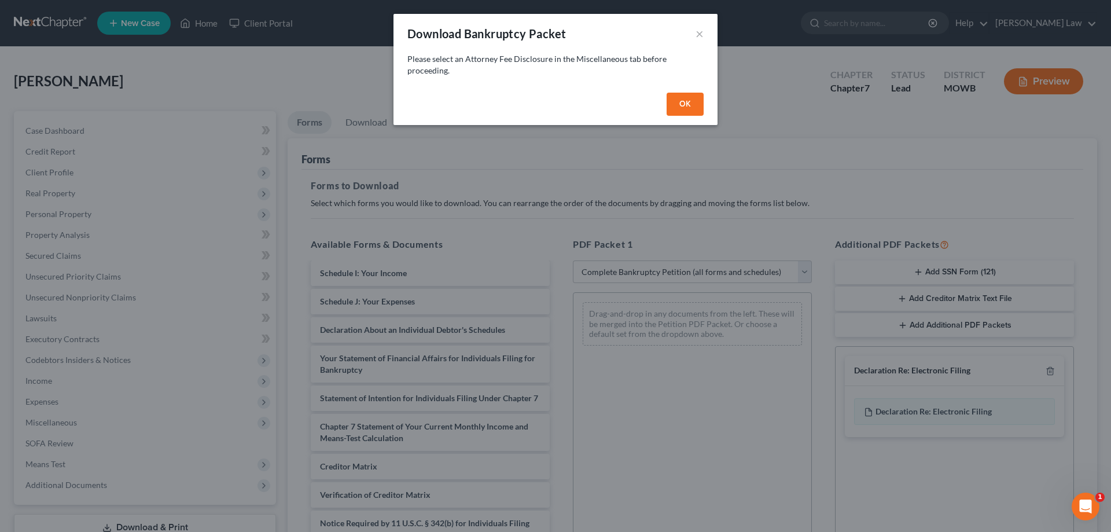
click at [678, 100] on button "OK" at bounding box center [685, 104] width 37 height 23
select select
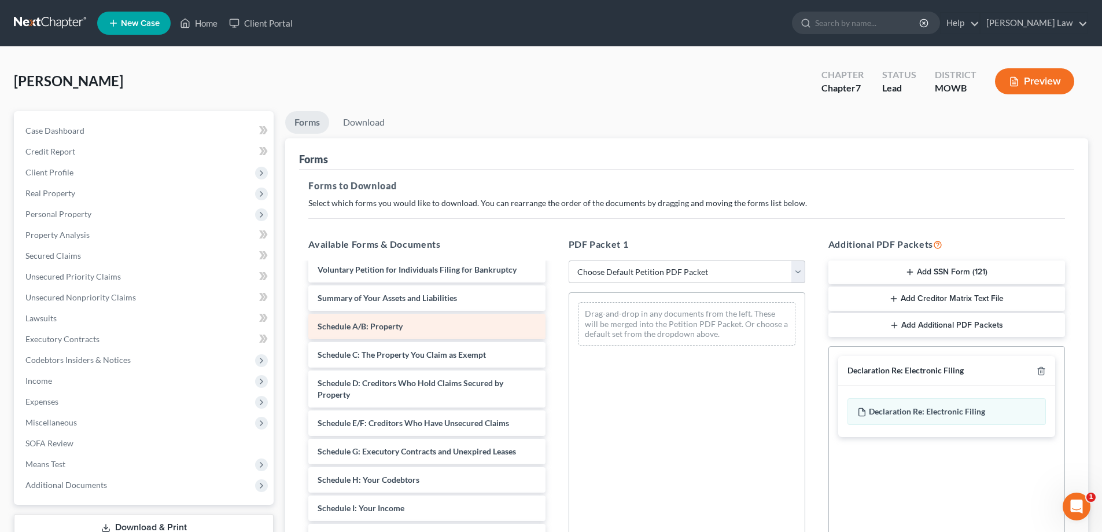
scroll to position [0, 0]
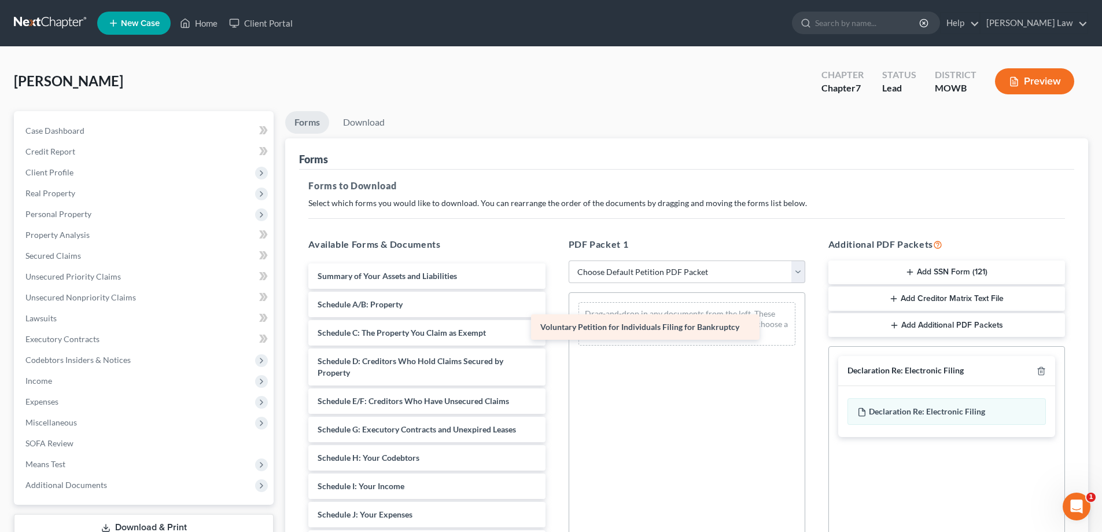
drag, startPoint x: 414, startPoint y: 279, endPoint x: 638, endPoint y: 330, distance: 229.1
click at [554, 330] on div "Voluntary Petition for Individuals Filing for Bankruptcy Voluntary Petition for…" at bounding box center [426, 525] width 255 height 525
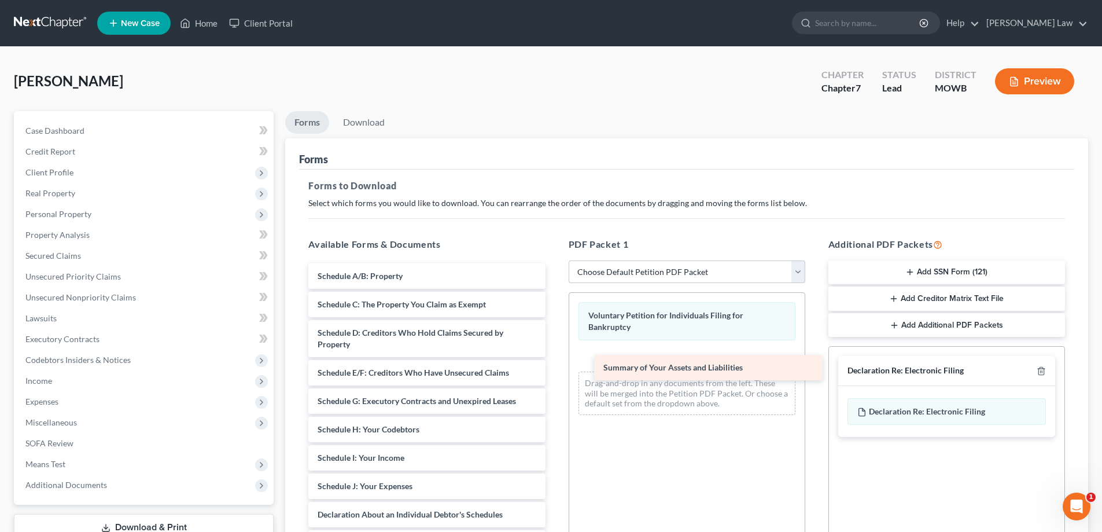
drag, startPoint x: 416, startPoint y: 278, endPoint x: 690, endPoint y: 364, distance: 288.1
click at [554, 364] on div "Summary of Your Assets and Liabilities Summary of Your Assets and Liabilities S…" at bounding box center [426, 511] width 255 height 497
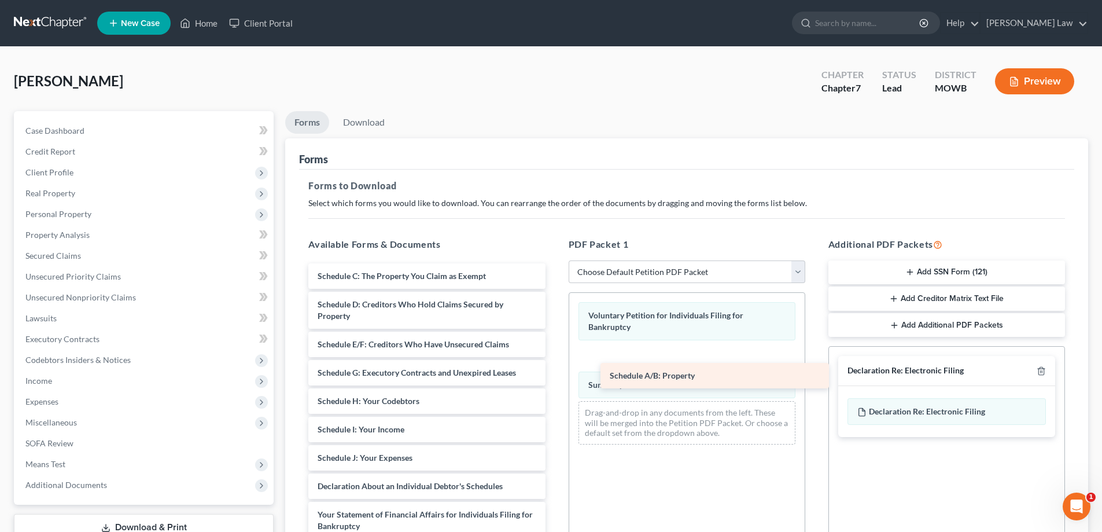
drag, startPoint x: 361, startPoint y: 270, endPoint x: 653, endPoint y: 370, distance: 308.7
click at [554, 370] on div "Schedule A/B: Property Schedule A/B: Property Schedule C: The Property You Clai…" at bounding box center [426, 497] width 255 height 469
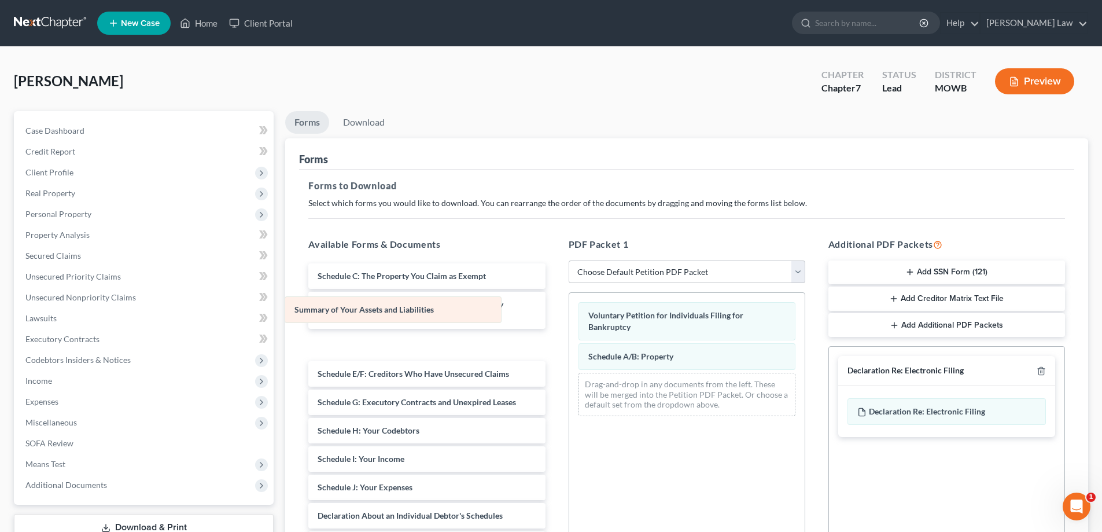
drag, startPoint x: 637, startPoint y: 391, endPoint x: 343, endPoint y: 314, distance: 303.8
click at [569, 314] on div "Summary of Your Assets and Liabilities Voluntary Petition for Individuals Filin…" at bounding box center [687, 359] width 236 height 133
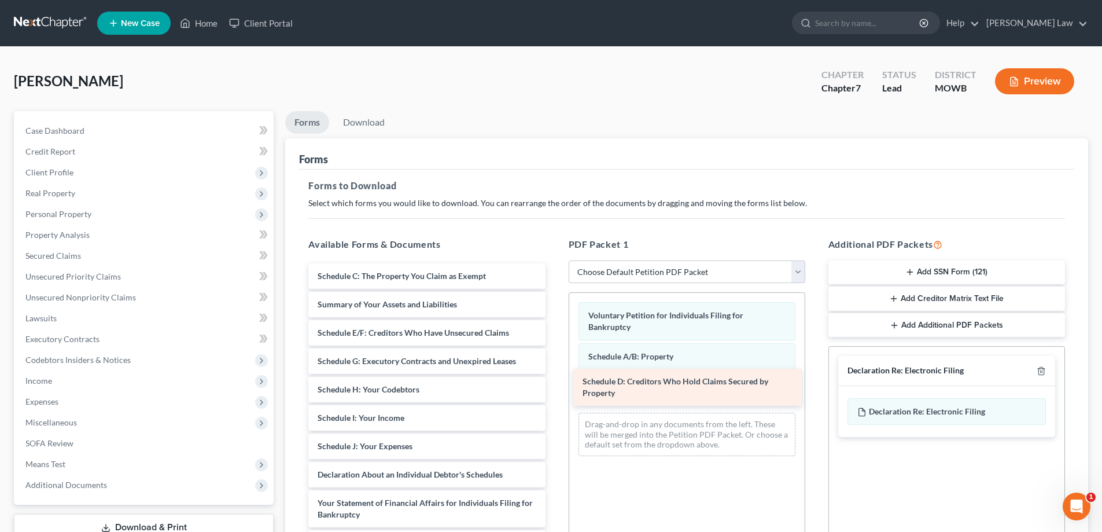
drag, startPoint x: 419, startPoint y: 306, endPoint x: 684, endPoint y: 383, distance: 276.0
click at [554, 383] on div "Schedule D: Creditors Who Hold Claims Secured by Property Schedule C: The Prope…" at bounding box center [426, 491] width 255 height 457
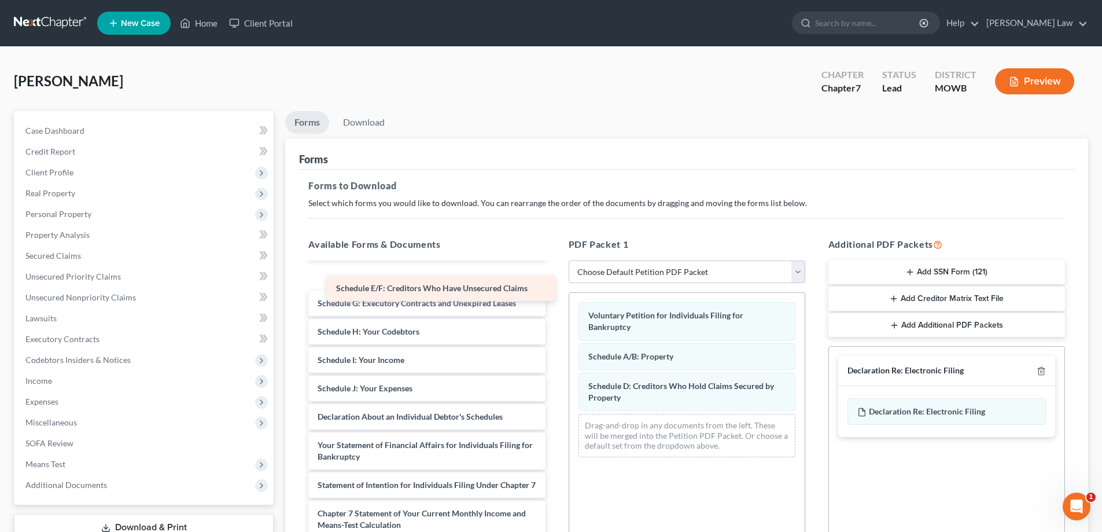
scroll to position [30, 0]
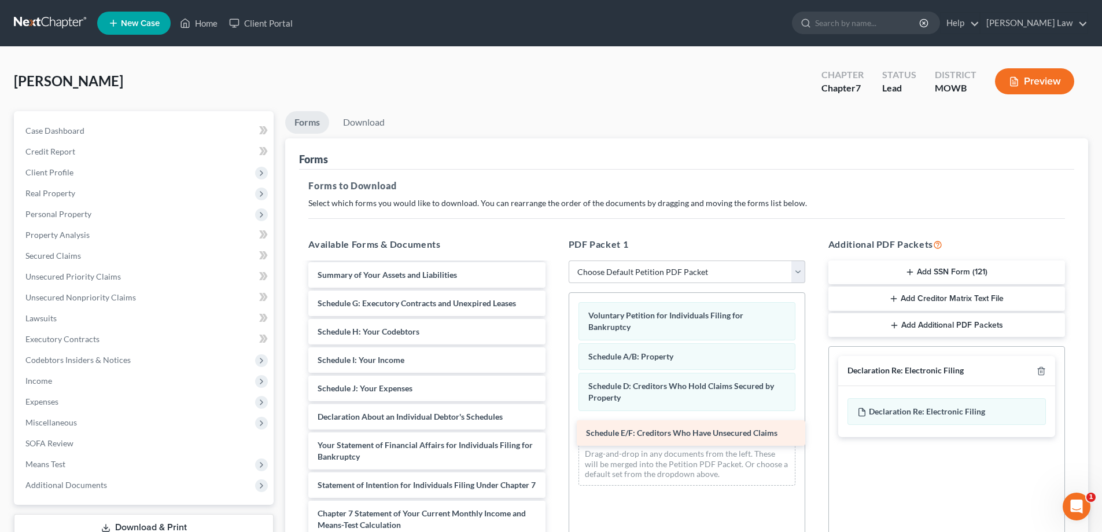
drag, startPoint x: 438, startPoint y: 278, endPoint x: 707, endPoint y: 436, distance: 312.1
click at [554, 436] on div "Schedule E/F: Creditors Who Have Unsecured Claims Schedule C: The Property You …" at bounding box center [426, 448] width 255 height 429
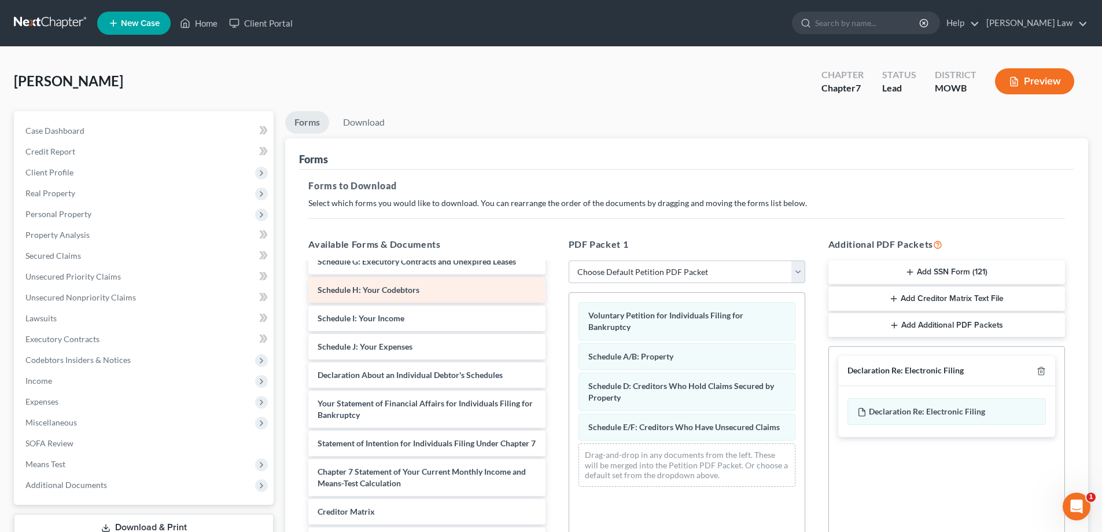
scroll to position [70, 0]
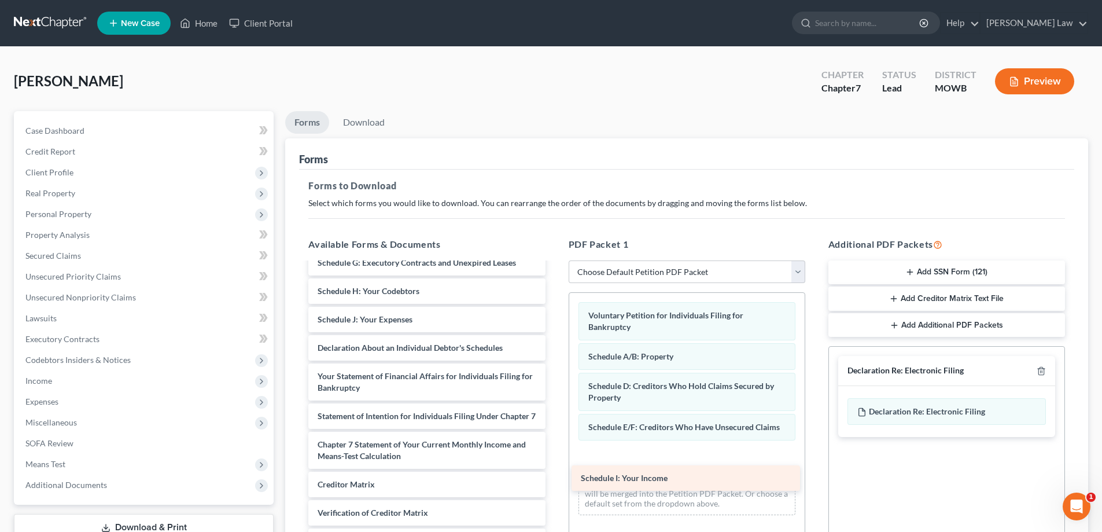
drag, startPoint x: 383, startPoint y: 314, endPoint x: 646, endPoint y: 472, distance: 307.4
click at [554, 472] on div "Schedule I: Your Income Schedule C: The Property You Claim as Exempt Summary of…" at bounding box center [426, 393] width 255 height 400
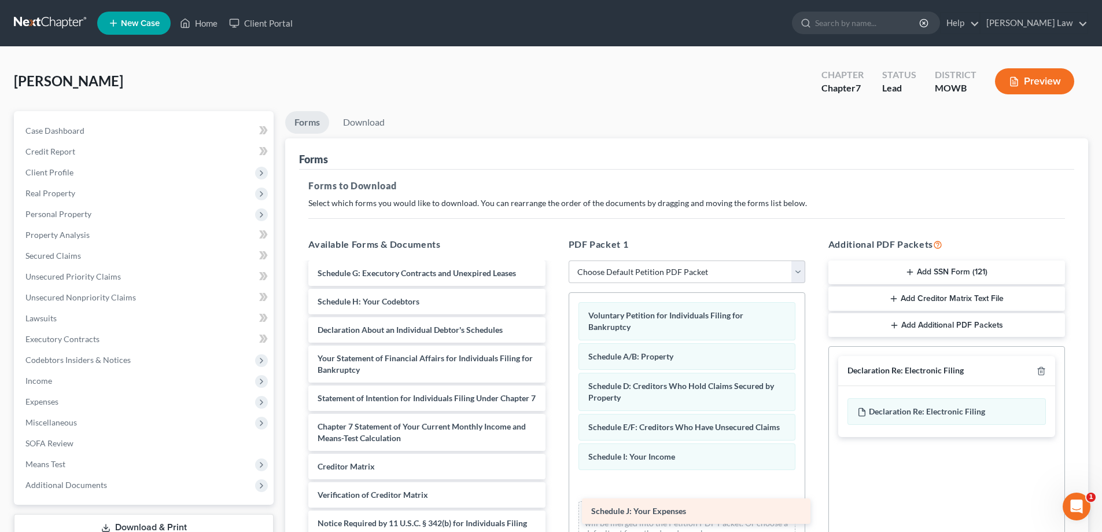
drag, startPoint x: 402, startPoint y: 317, endPoint x: 675, endPoint y: 509, distance: 334.1
click at [554, 509] on div "Schedule J: Your Expenses Schedule C: The Property You Claim as Exempt Summary …" at bounding box center [426, 390] width 255 height 372
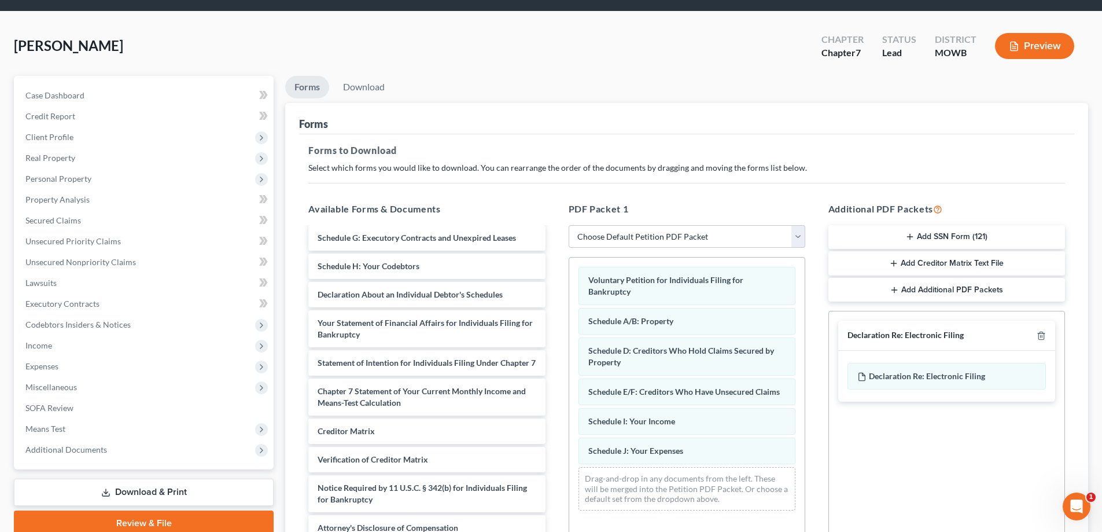
scroll to position [116, 0]
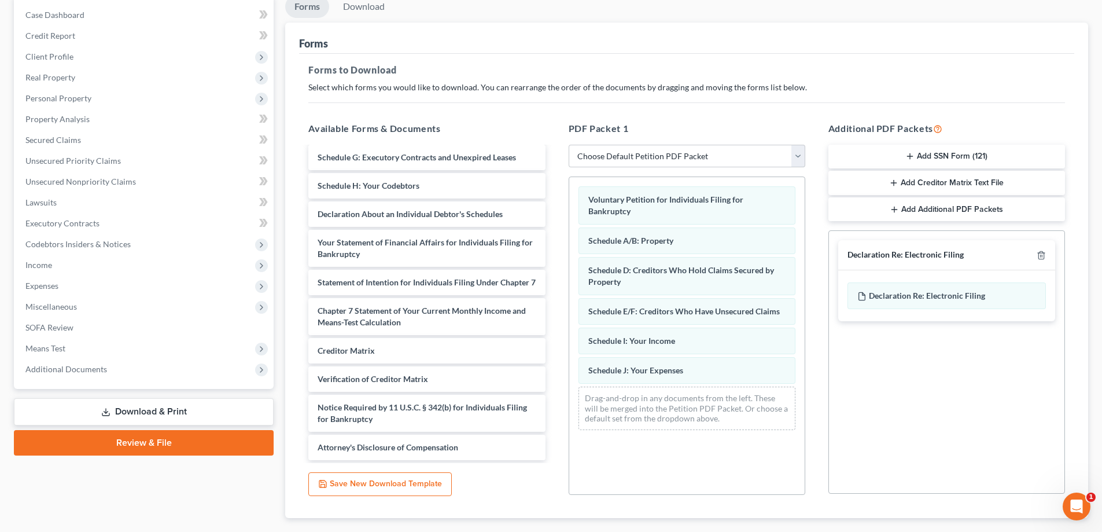
click at [408, 481] on button "Save New Download Template" at bounding box center [380, 484] width 144 height 24
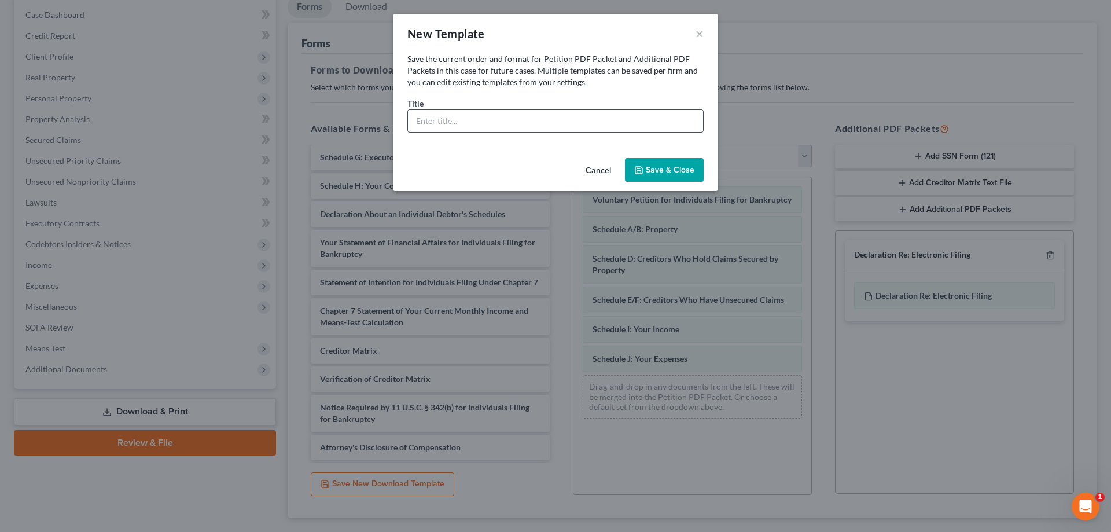
click at [435, 123] on input "text" at bounding box center [555, 121] width 295 height 22
type input "Basics for Counseling"
click at [642, 166] on icon "button" at bounding box center [638, 170] width 9 height 9
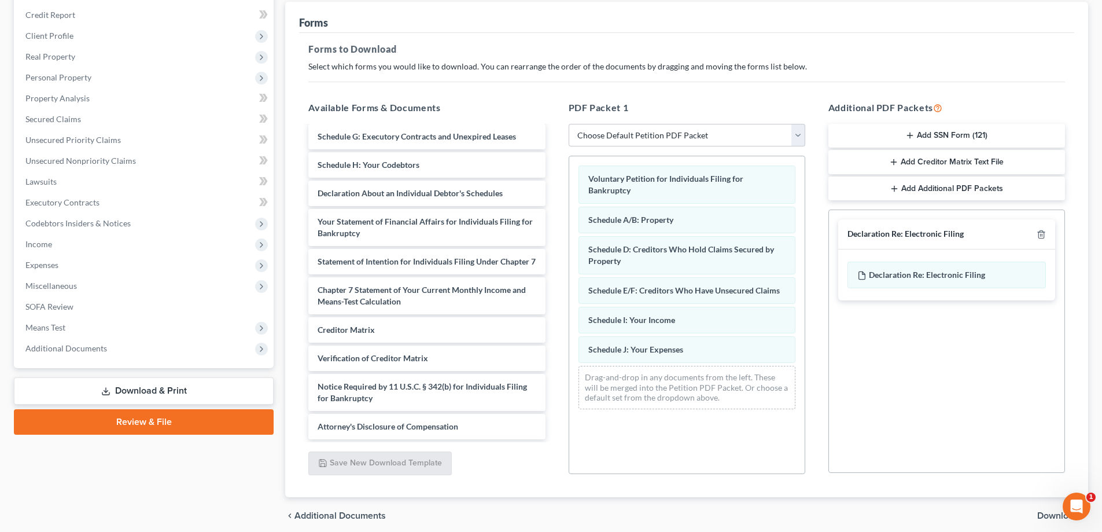
scroll to position [183, 0]
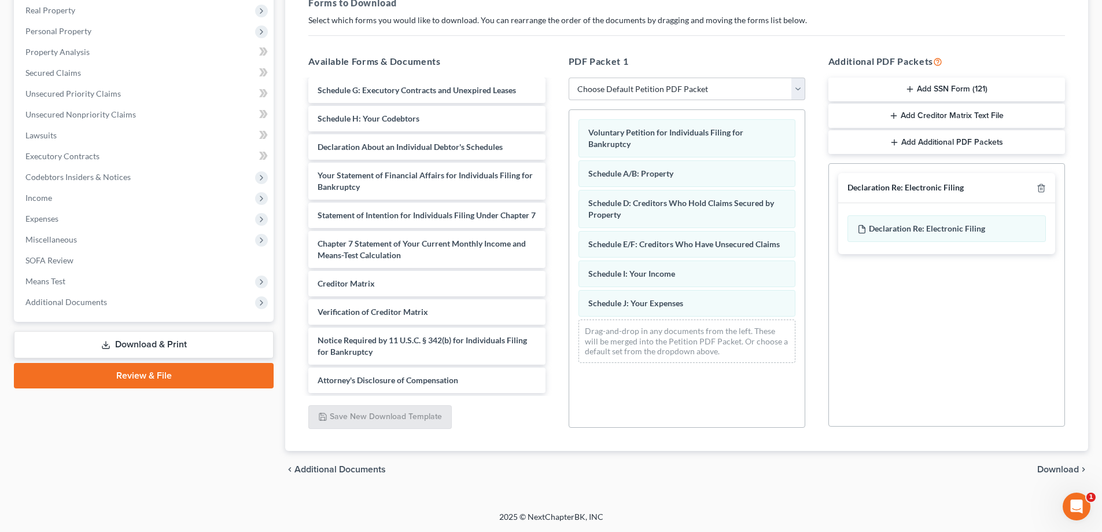
click at [1063, 470] on span "Download" at bounding box center [1059, 469] width 42 height 9
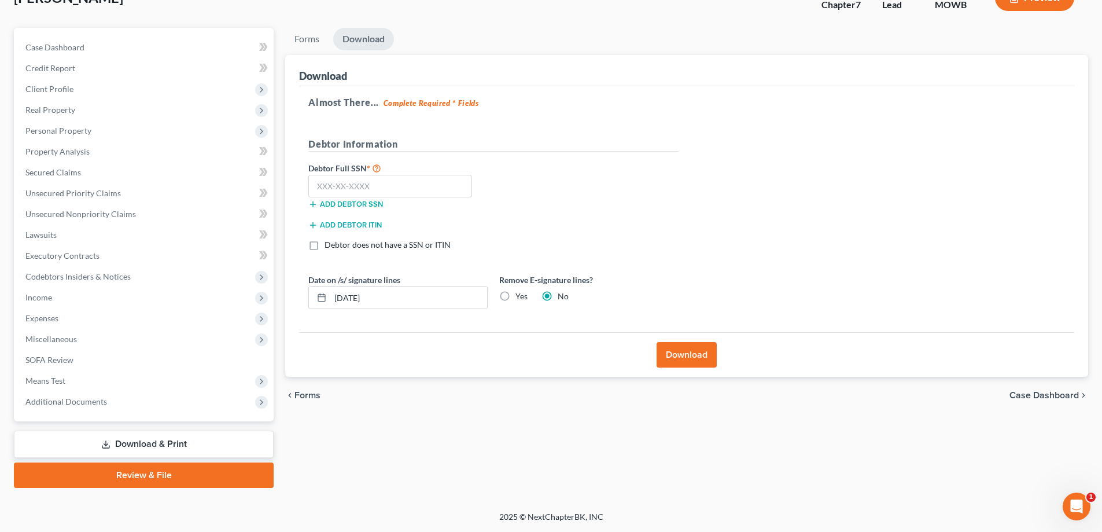
scroll to position [83, 0]
click at [332, 194] on input "text" at bounding box center [390, 186] width 164 height 23
click at [516, 299] on label "Yes" at bounding box center [522, 297] width 12 height 12
click at [520, 298] on input "Yes" at bounding box center [524, 295] width 8 height 8
click at [666, 350] on button "Download" at bounding box center [687, 354] width 60 height 25
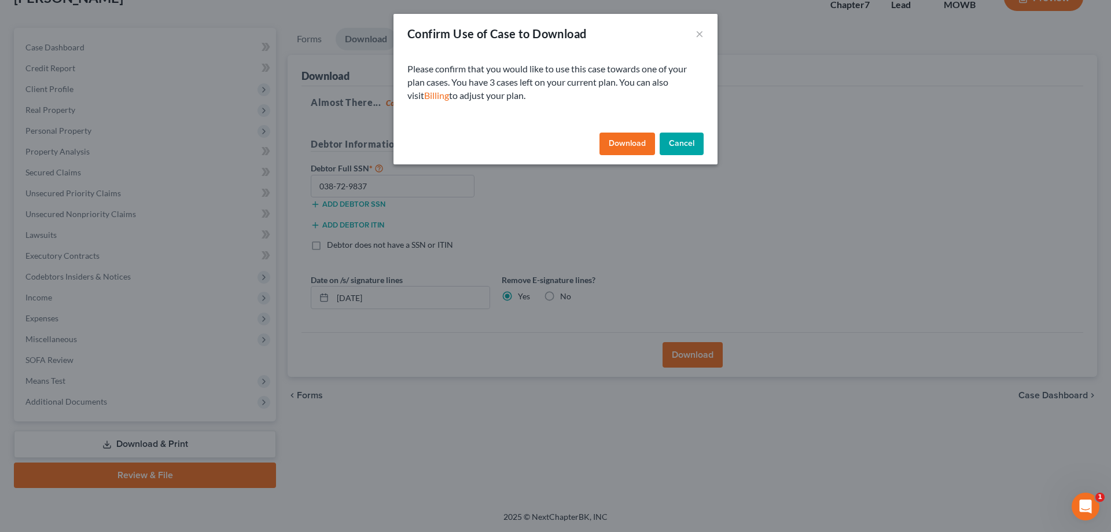
click at [624, 142] on button "Download" at bounding box center [628, 144] width 56 height 23
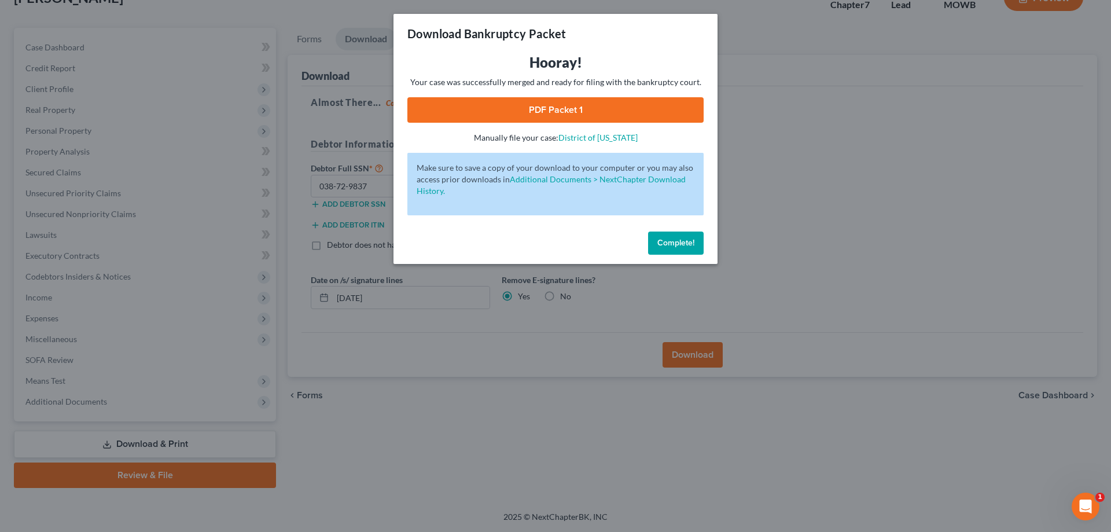
click at [677, 243] on span "Complete!" at bounding box center [675, 243] width 37 height 10
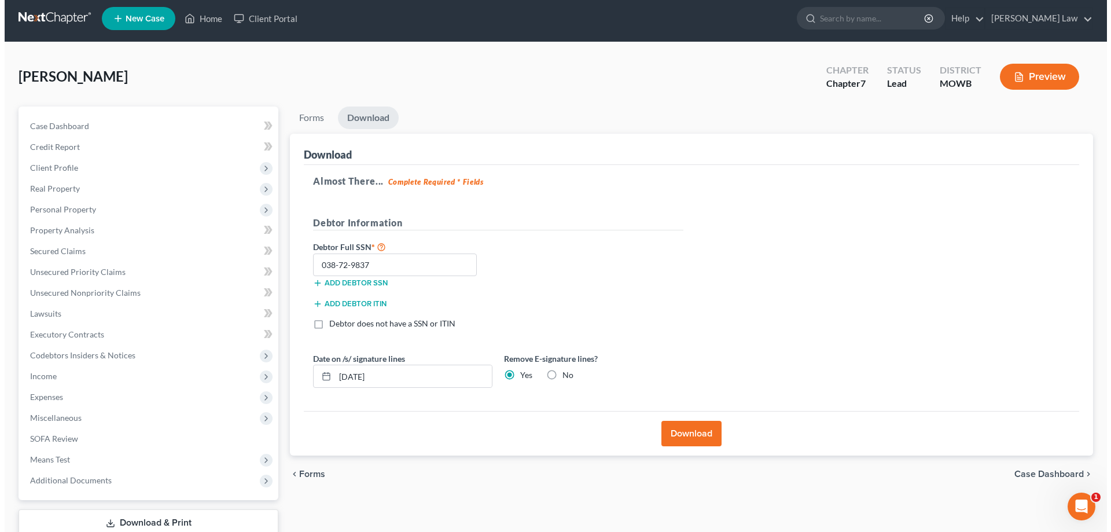
scroll to position [0, 0]
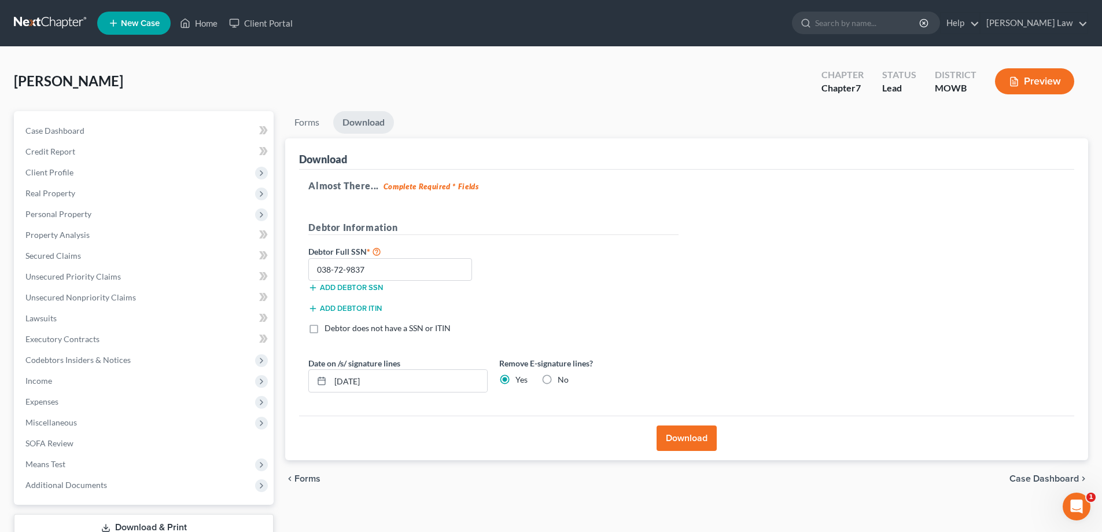
click at [1001, 77] on button "Preview" at bounding box center [1034, 81] width 79 height 26
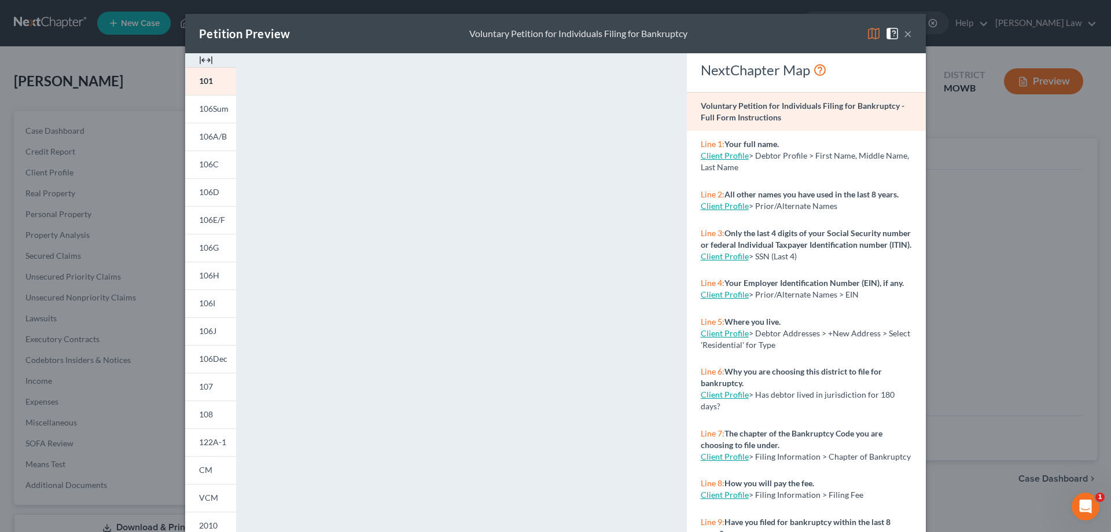
click at [904, 31] on button "×" at bounding box center [908, 34] width 8 height 14
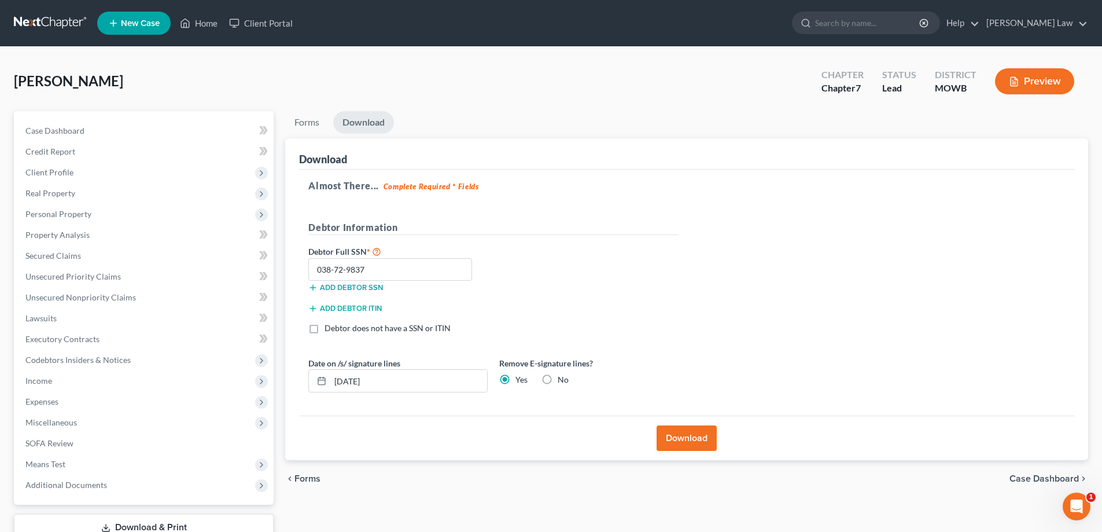
click at [700, 440] on button "Download" at bounding box center [687, 437] width 60 height 25
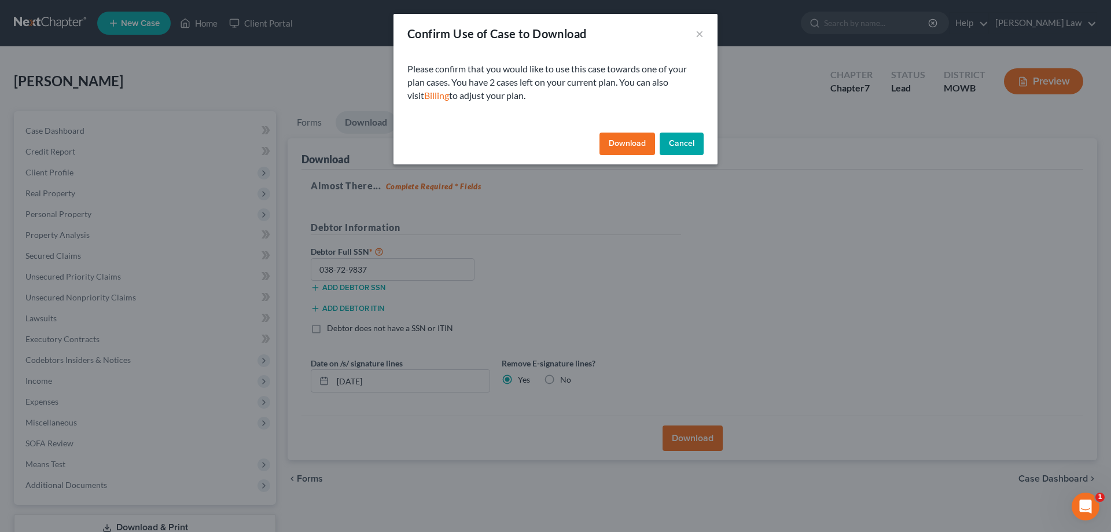
click at [633, 139] on button "Download" at bounding box center [628, 144] width 56 height 23
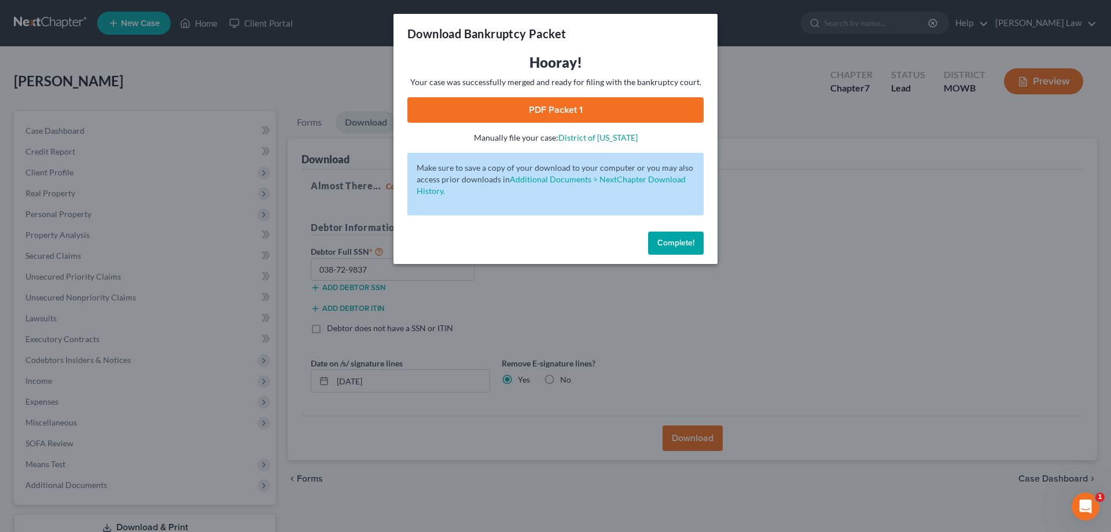
click at [593, 104] on link "PDF Packet 1" at bounding box center [555, 109] width 296 height 25
